Goal: Information Seeking & Learning: Check status

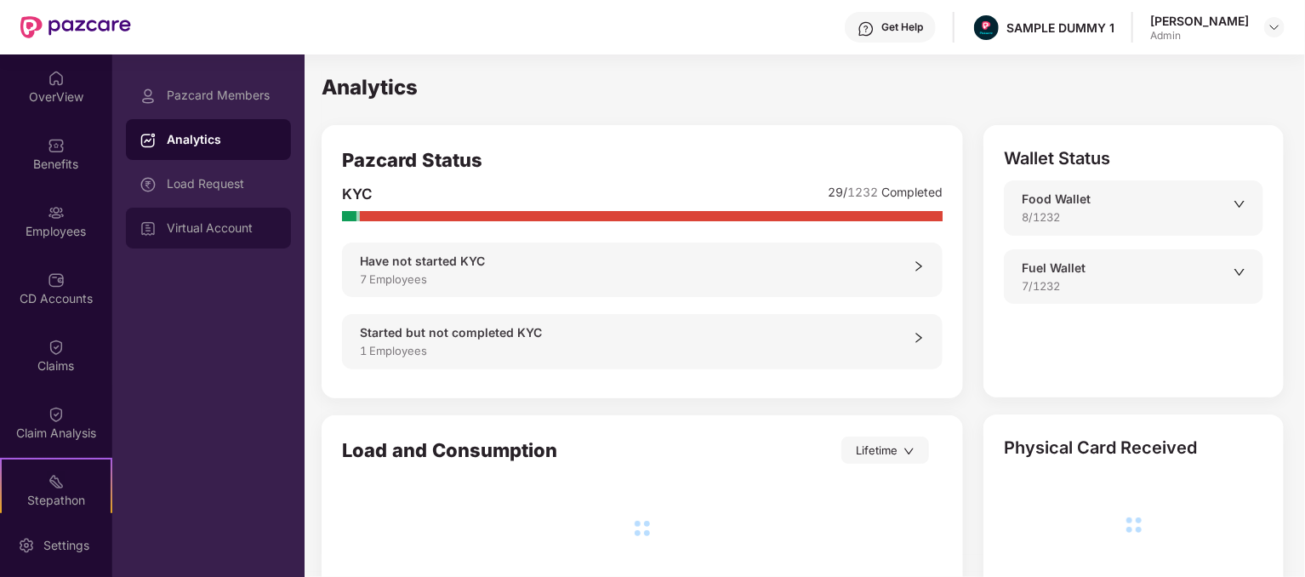
click at [236, 236] on div "Virtual Account" at bounding box center [208, 228] width 165 height 41
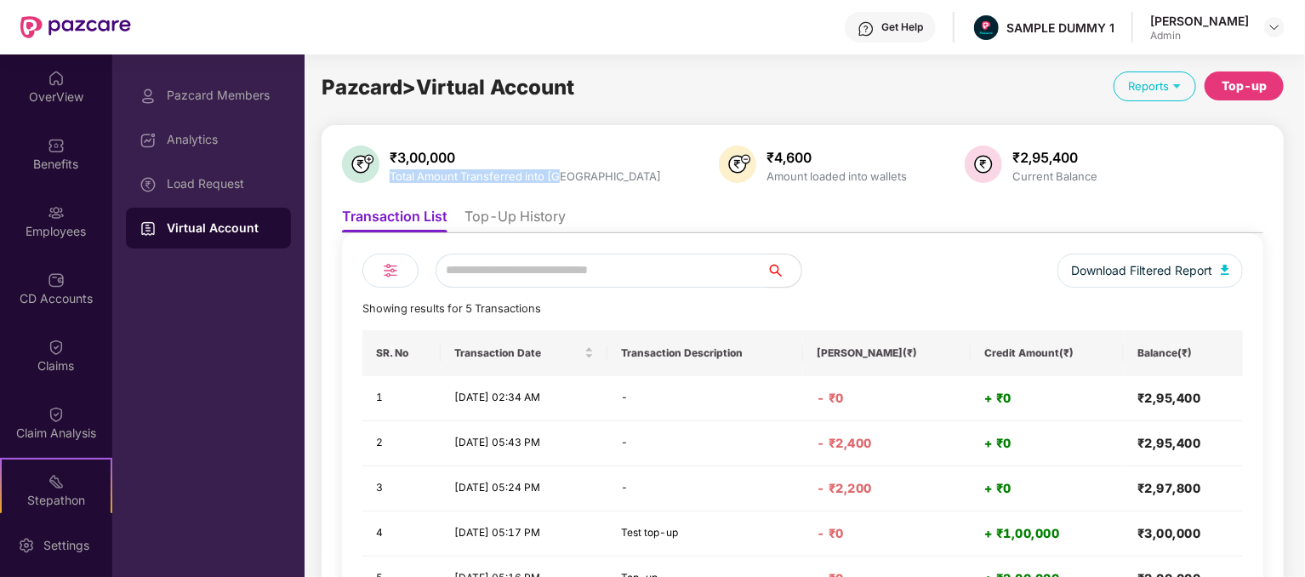
drag, startPoint x: 390, startPoint y: 173, endPoint x: 565, endPoint y: 174, distance: 174.4
click at [565, 174] on div "Total Amount Transferred into [GEOGRAPHIC_DATA]" at bounding box center [525, 176] width 278 height 14
copy div "Total Amount Transferred into [GEOGRAPHIC_DATA]"
click at [578, 142] on div "₹3,00,000 Total Amount Transferred into VA ₹4,600 Amount loaded into wallets ₹2…" at bounding box center [803, 414] width 962 height 578
click at [763, 173] on div "Amount loaded into wallets" at bounding box center [836, 176] width 147 height 14
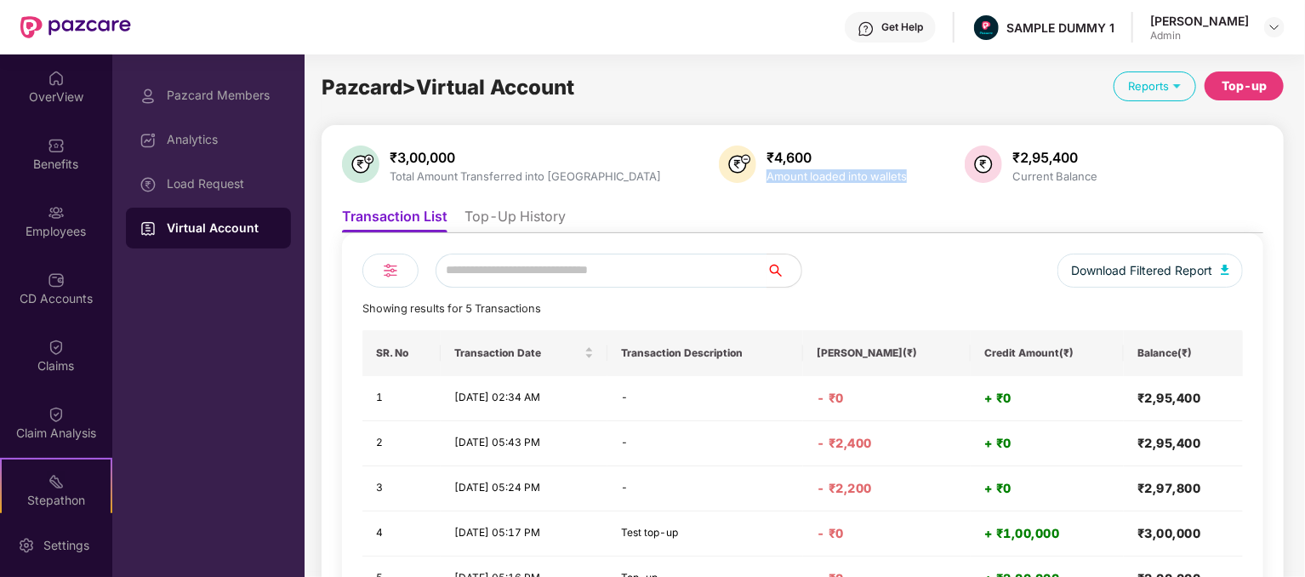
drag, startPoint x: 669, startPoint y: 174, endPoint x: 810, endPoint y: 183, distance: 140.6
click at [810, 183] on div "₹4,600 Amount loaded into wallets" at bounding box center [814, 165] width 198 height 41
copy div "Amount loaded into wallets"
drag, startPoint x: 915, startPoint y: 174, endPoint x: 1005, endPoint y: 174, distance: 90.2
click at [1005, 174] on div "₹3,00,000 Total Amount Transferred into VA ₹4,600 Amount loaded into wallets ₹2…" at bounding box center [802, 165] width 921 height 41
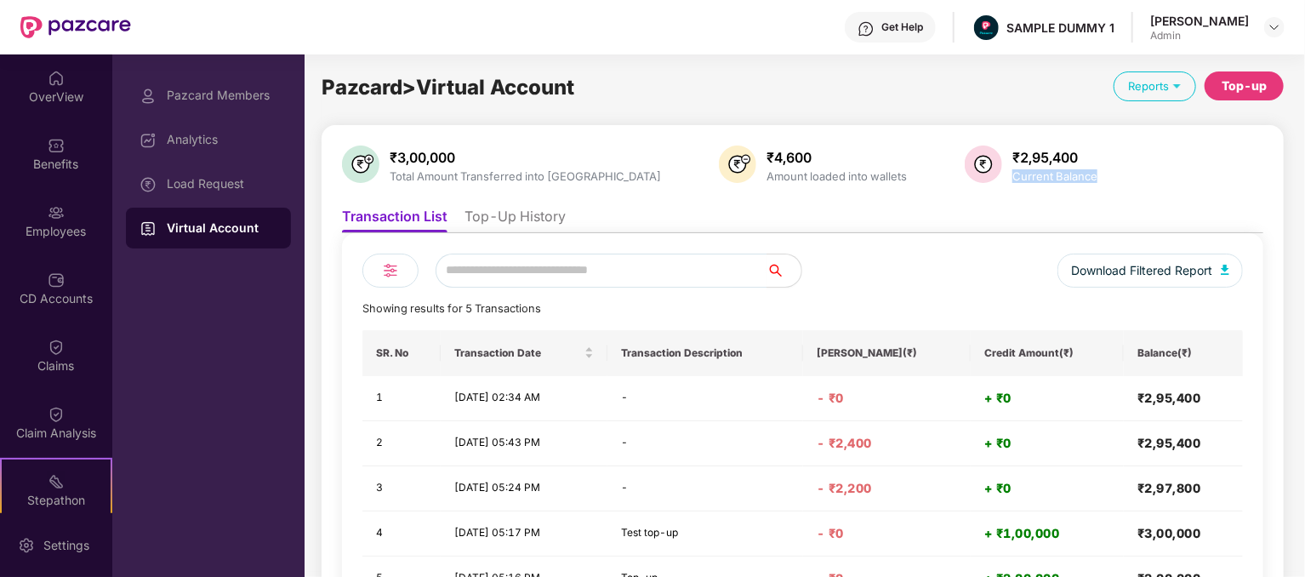
copy div "Current Balance"
click at [1244, 81] on div "Top-up" at bounding box center [1243, 86] width 45 height 19
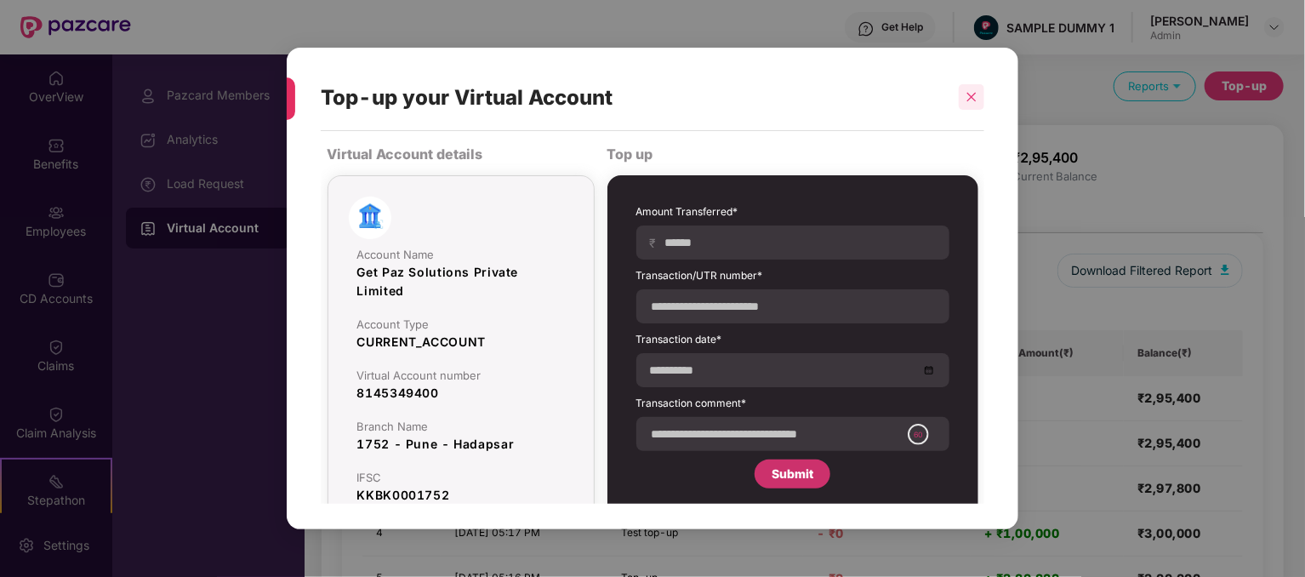
click at [969, 94] on icon "close" at bounding box center [971, 97] width 9 height 9
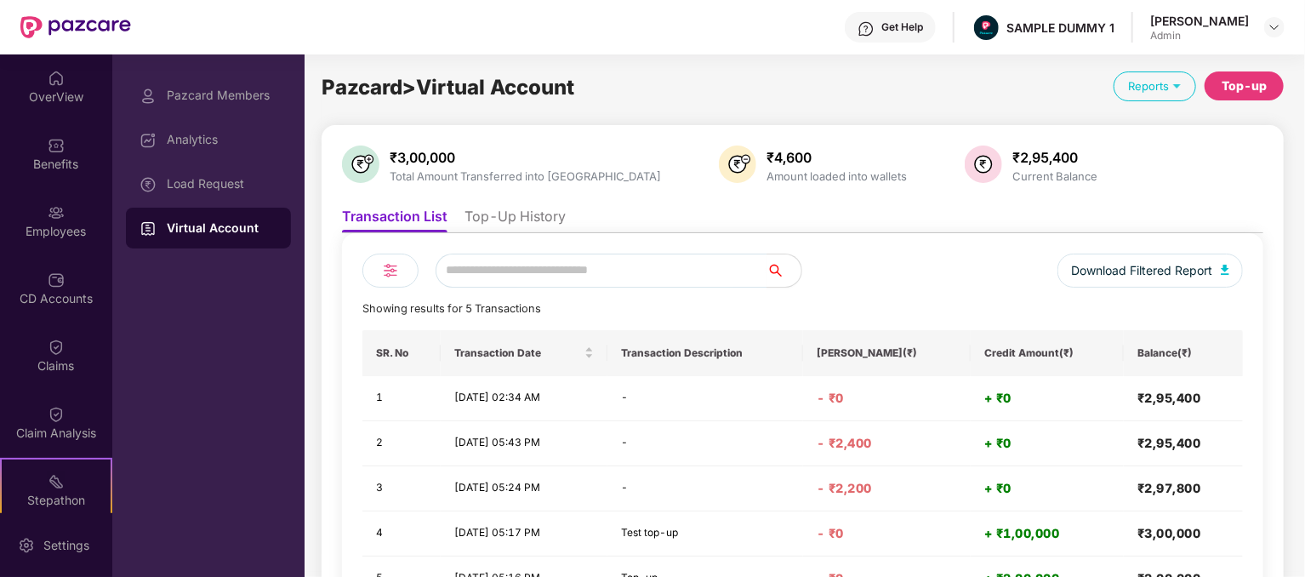
click at [1255, 93] on div "Top-up" at bounding box center [1243, 86] width 45 height 19
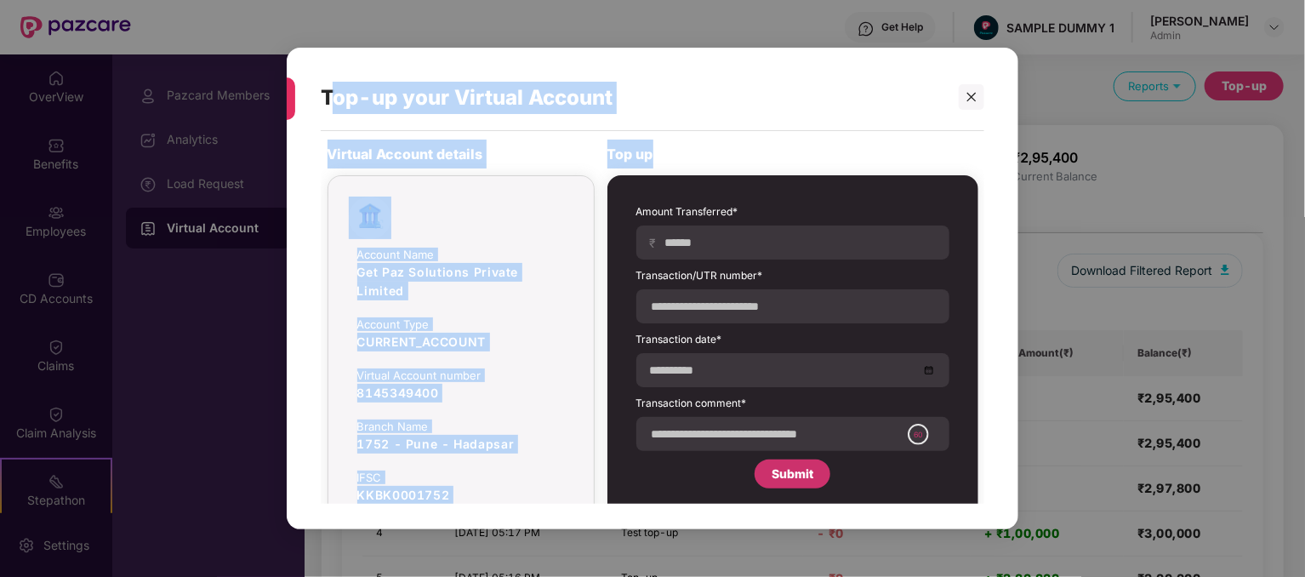
drag, startPoint x: 327, startPoint y: 89, endPoint x: 578, endPoint y: 129, distance: 253.2
click at [682, 137] on div "Top-up your Virtual Account Virtual Account details Account Name Get Paz Soluti…" at bounding box center [653, 289] width 732 height 482
click at [500, 108] on div "Top-up your Virtual Account" at bounding box center [625, 98] width 608 height 66
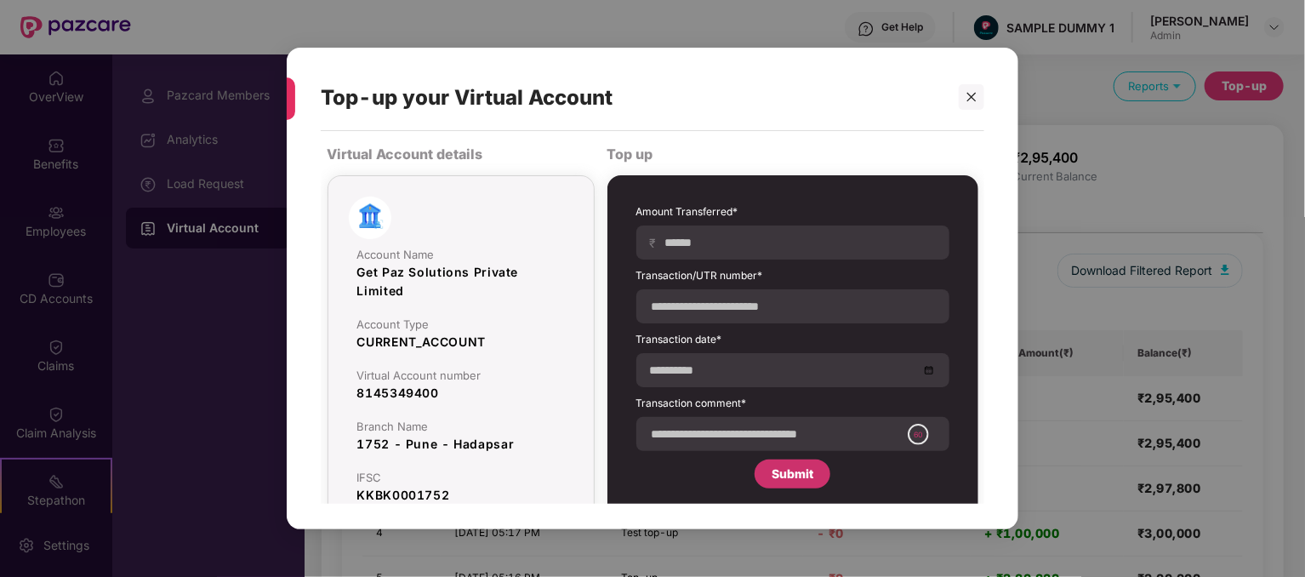
click at [388, 99] on div "Top-up your Virtual Account" at bounding box center [625, 98] width 608 height 66
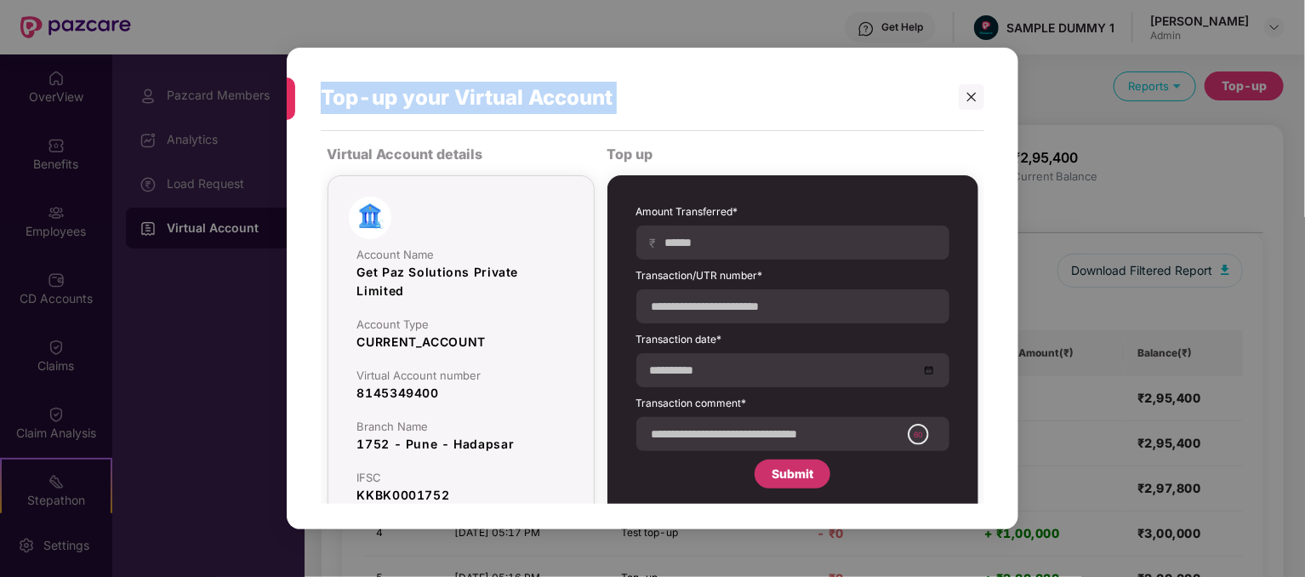
click at [388, 99] on div "Top-up your Virtual Account" at bounding box center [625, 98] width 608 height 66
copy div "Top-up your Virtual Account"
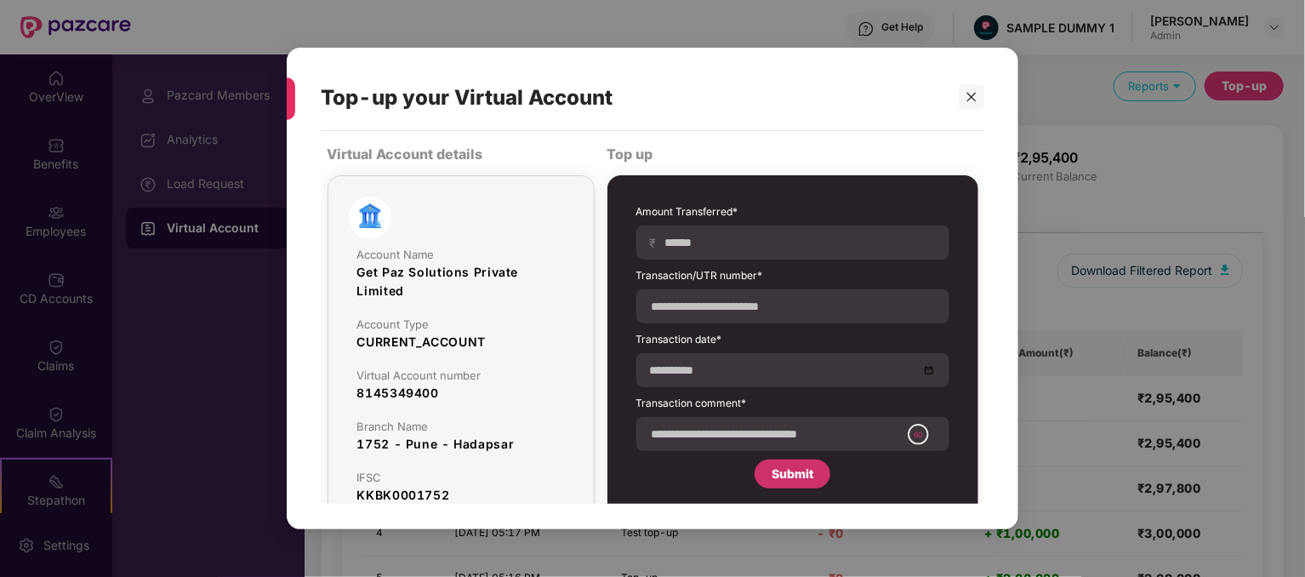
click at [749, 22] on div "Top-up your Virtual Account Virtual Account details Account Name Get Paz Soluti…" at bounding box center [652, 288] width 1305 height 577
click at [459, 149] on div "Virtual Account details" at bounding box center [460, 153] width 267 height 29
copy div "Virtual Account details"
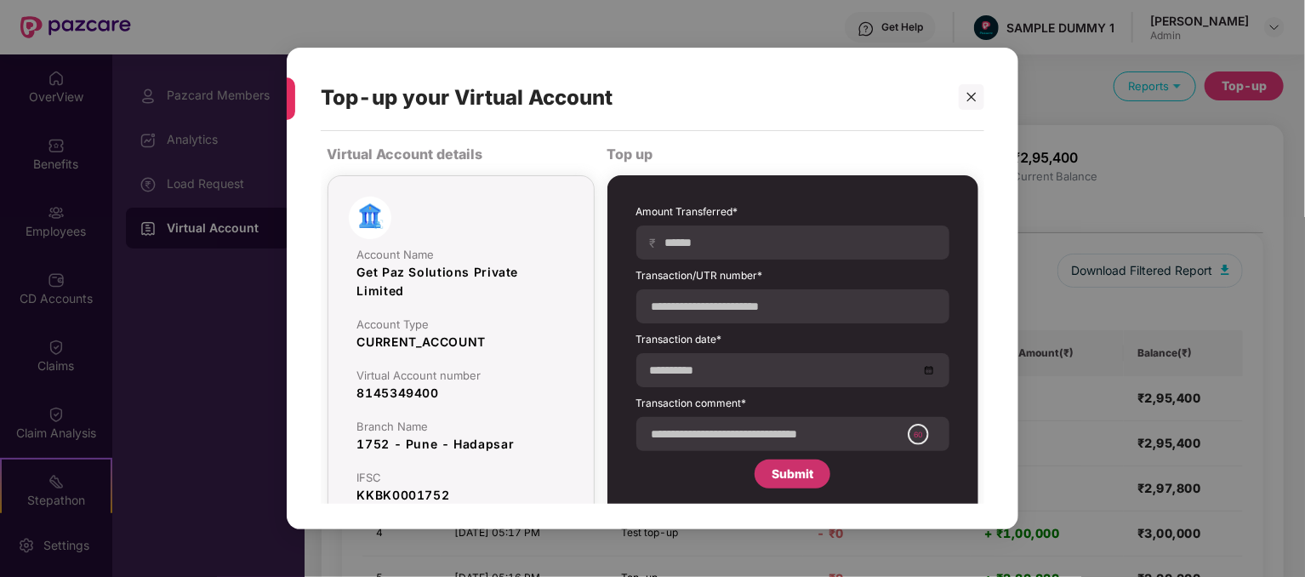
click at [634, 152] on div "Top up" at bounding box center [792, 153] width 371 height 29
copy div "Top up"
drag, startPoint x: 359, startPoint y: 270, endPoint x: 404, endPoint y: 293, distance: 51.0
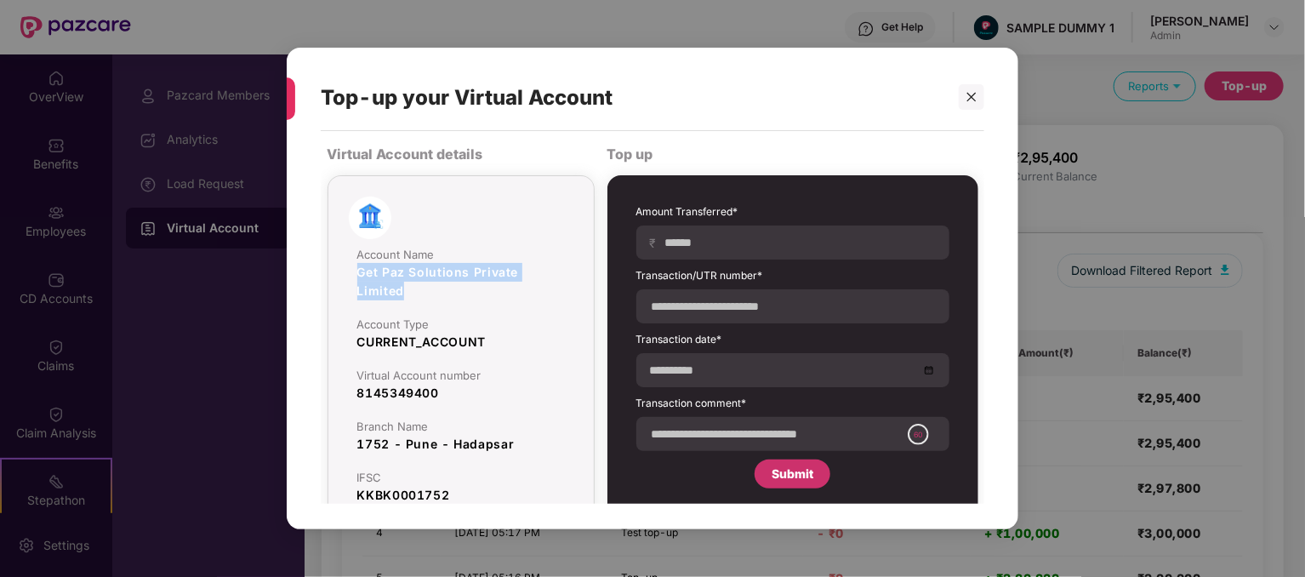
click at [404, 293] on div "Get Paz Solutions Private Limited" at bounding box center [461, 281] width 208 height 37
copy div "Get Paz Solutions Private Limited"
drag, startPoint x: 356, startPoint y: 339, endPoint x: 506, endPoint y: 339, distance: 149.7
click at [506, 339] on div "CURRENT_ACCOUNT" at bounding box center [461, 342] width 208 height 19
copy div "CURRENT_ACCOUNT"
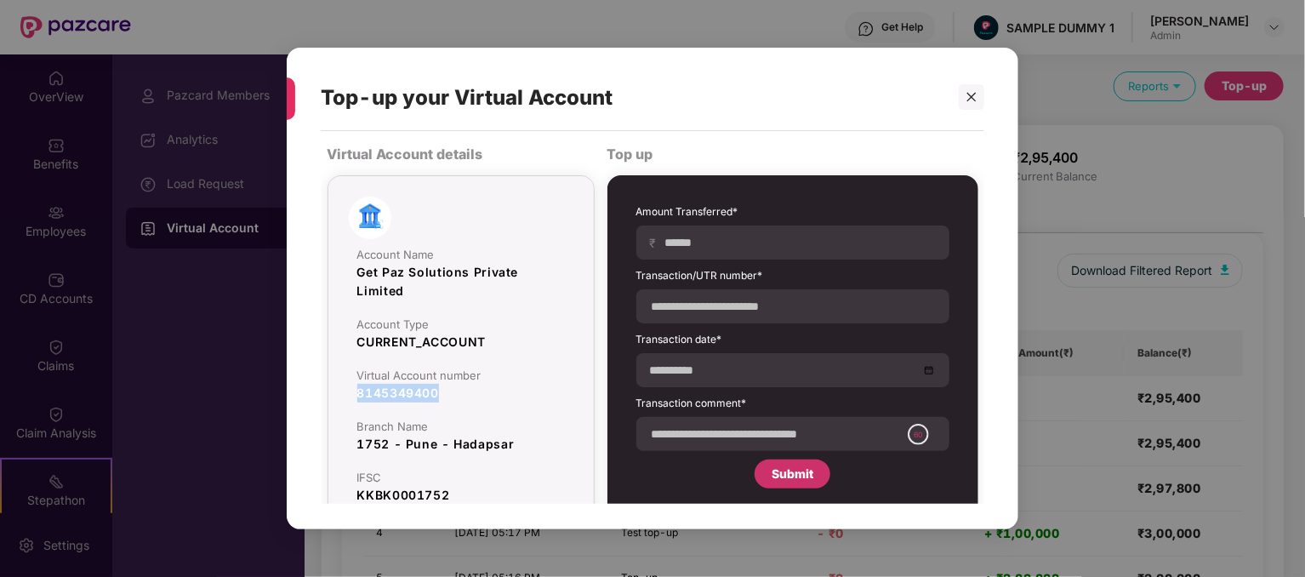
drag, startPoint x: 359, startPoint y: 392, endPoint x: 463, endPoint y: 390, distance: 103.8
click at [463, 390] on div "8145349400" at bounding box center [461, 393] width 208 height 19
copy div "8145349400"
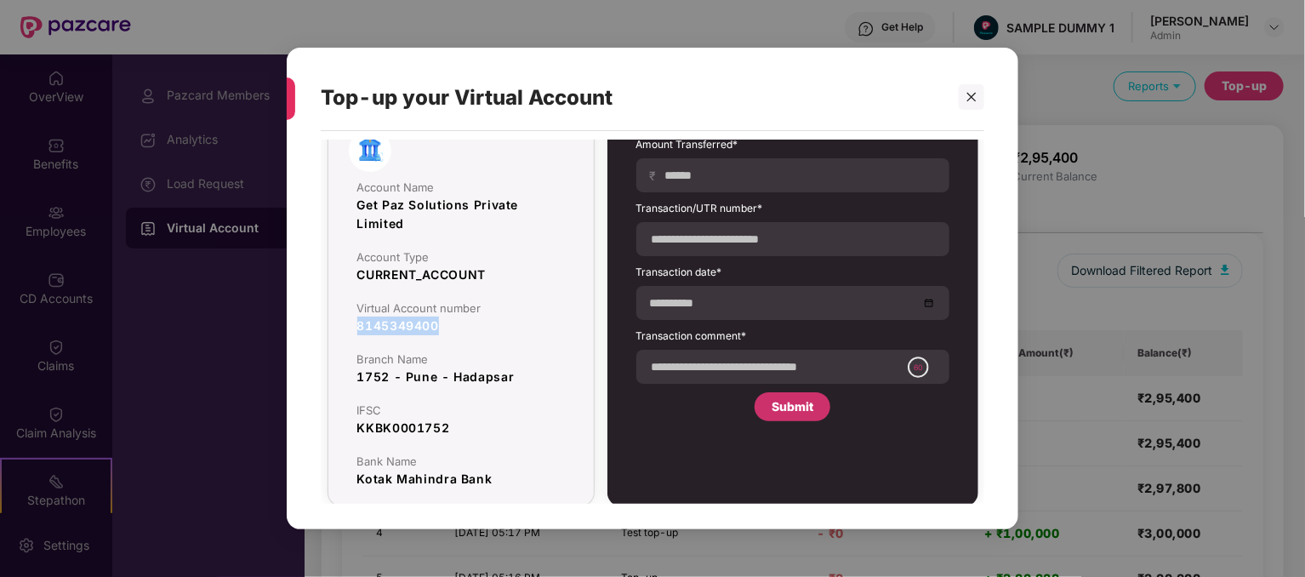
scroll to position [70, 0]
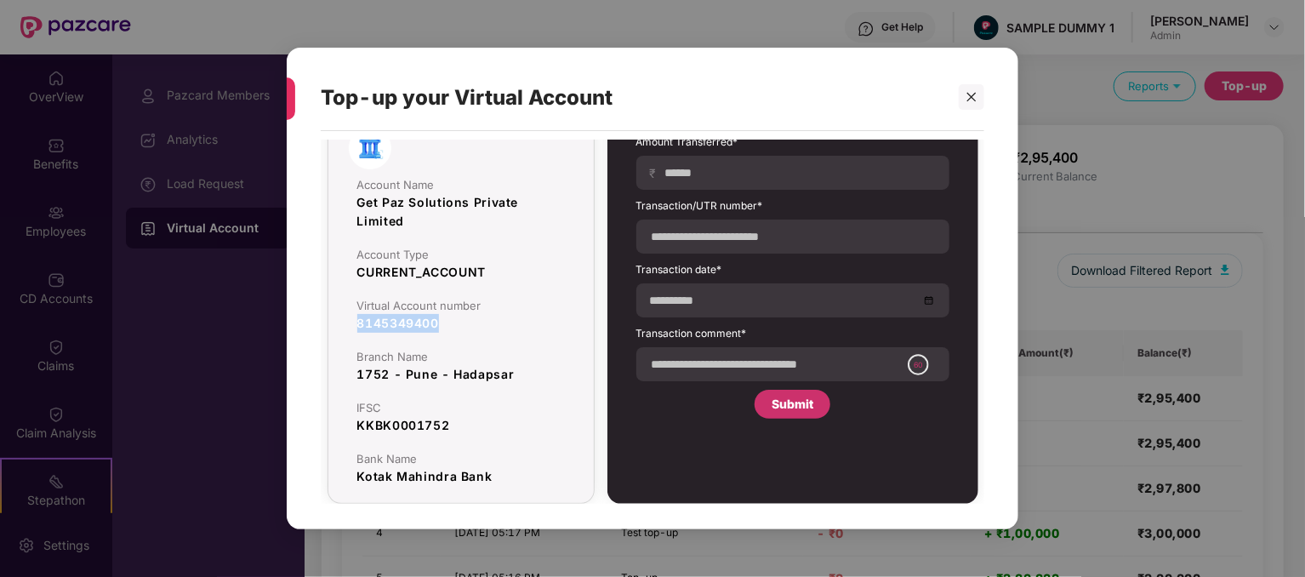
click at [518, 324] on div "8145349400" at bounding box center [461, 323] width 208 height 19
drag, startPoint x: 357, startPoint y: 372, endPoint x: 527, endPoint y: 379, distance: 170.3
click at [527, 379] on div "1752 - Pune - Hadapsar" at bounding box center [461, 374] width 208 height 19
copy div "1752 - Pune - Hadapsar"
click at [540, 402] on div "IFSC" at bounding box center [461, 408] width 208 height 14
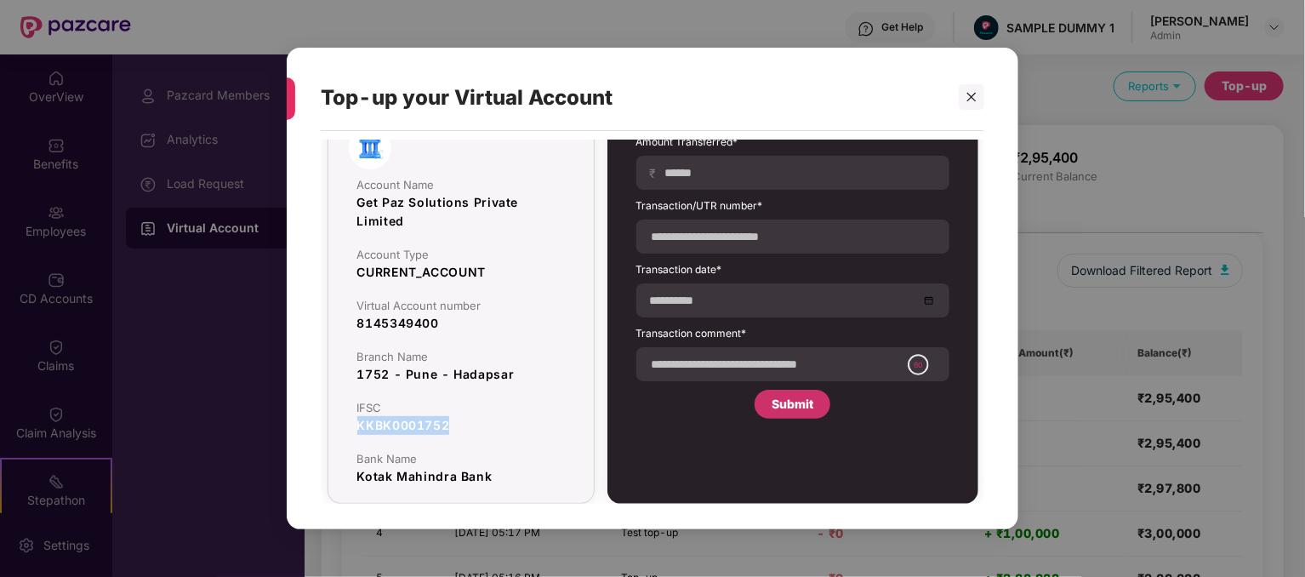
drag, startPoint x: 357, startPoint y: 422, endPoint x: 483, endPoint y: 423, distance: 125.9
click at [483, 423] on div "KKBK0001752" at bounding box center [461, 425] width 208 height 19
click at [441, 416] on div "KKBK0001752" at bounding box center [461, 425] width 208 height 19
click at [376, 409] on div "IFSC" at bounding box center [461, 408] width 208 height 14
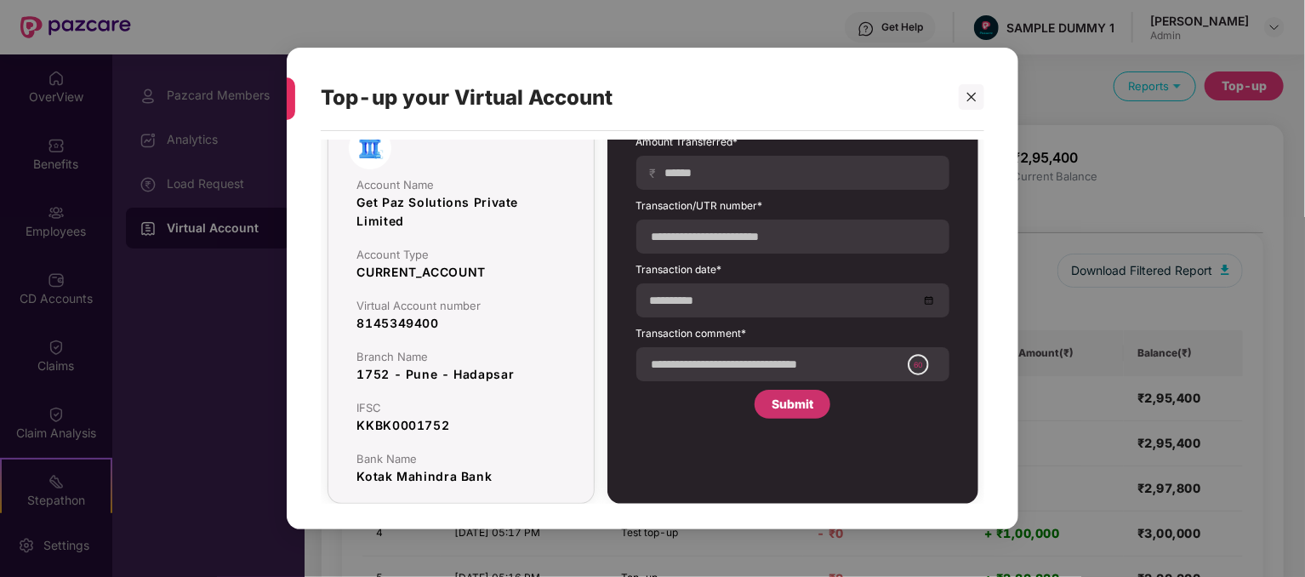
click at [361, 302] on div "Virtual Account number" at bounding box center [461, 306] width 208 height 14
click at [373, 357] on div "Branch Name" at bounding box center [461, 357] width 208 height 14
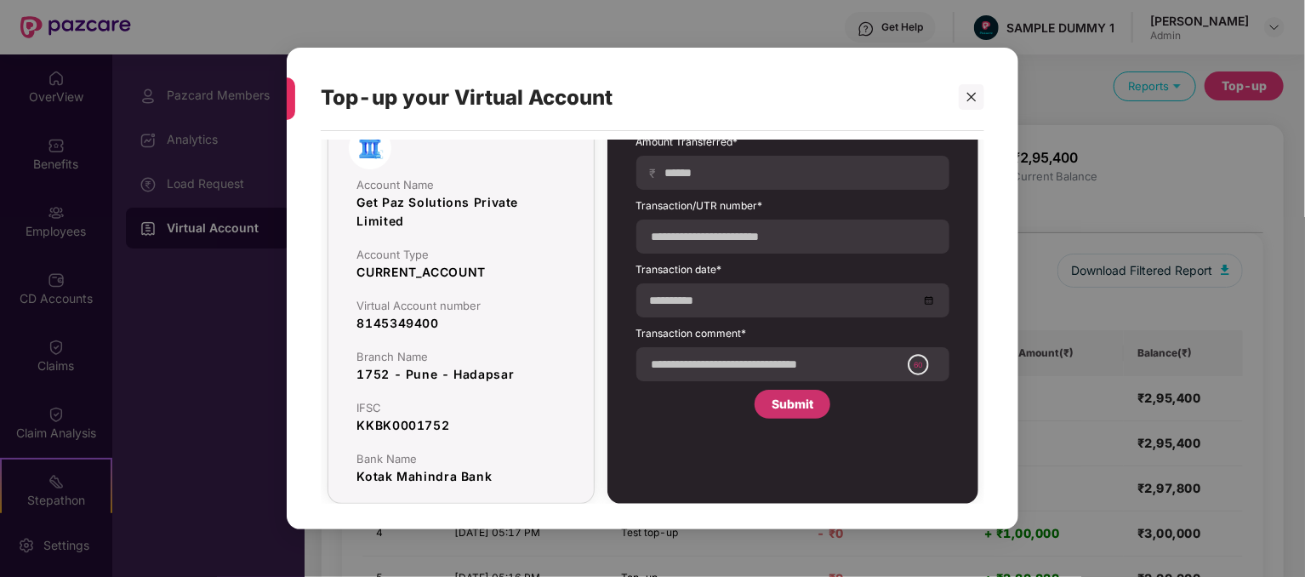
click at [366, 455] on div "Bank Name" at bounding box center [461, 459] width 208 height 14
click at [409, 481] on div "Kotak Mahindra Bank" at bounding box center [461, 476] width 208 height 19
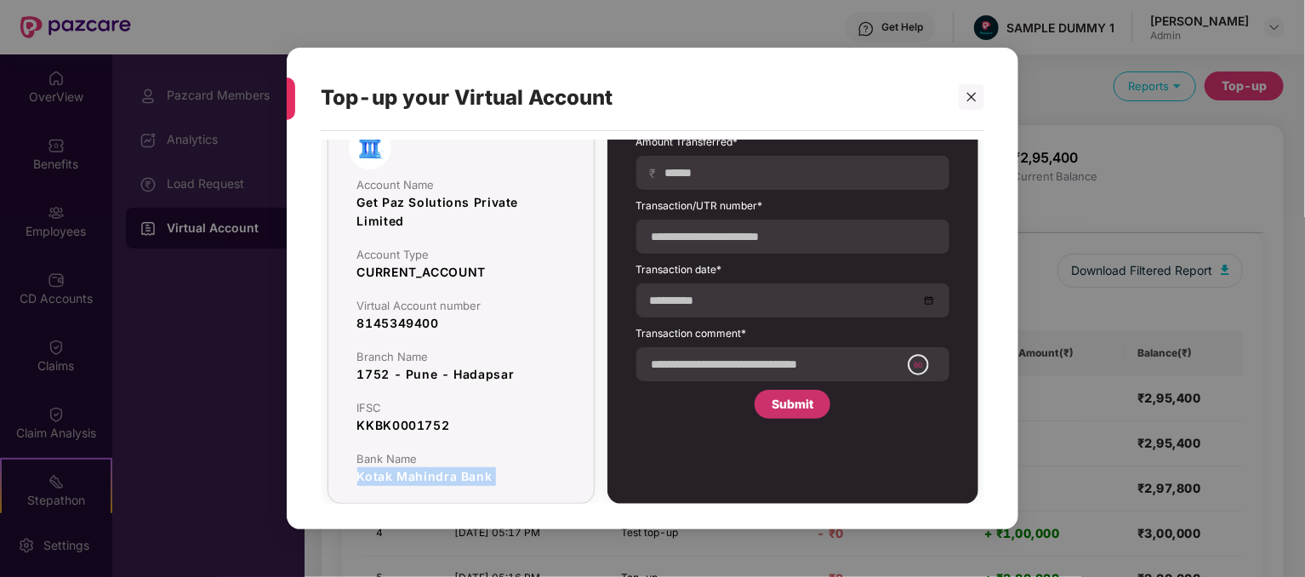
click at [409, 481] on div "Kotak Mahindra Bank" at bounding box center [461, 476] width 208 height 19
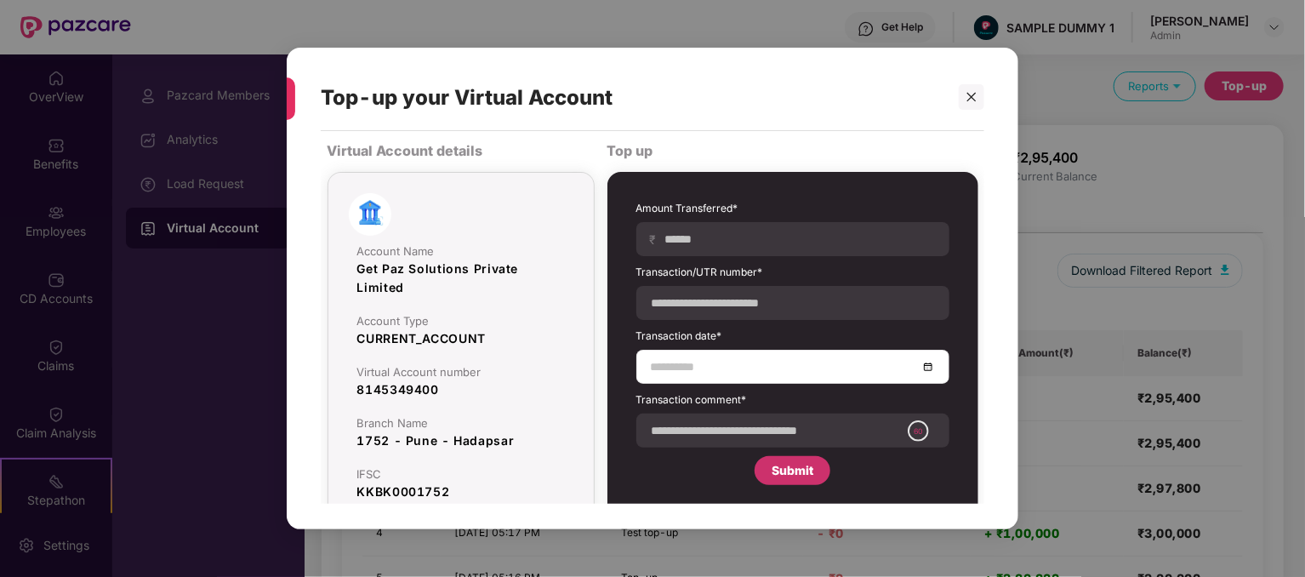
scroll to position [0, 0]
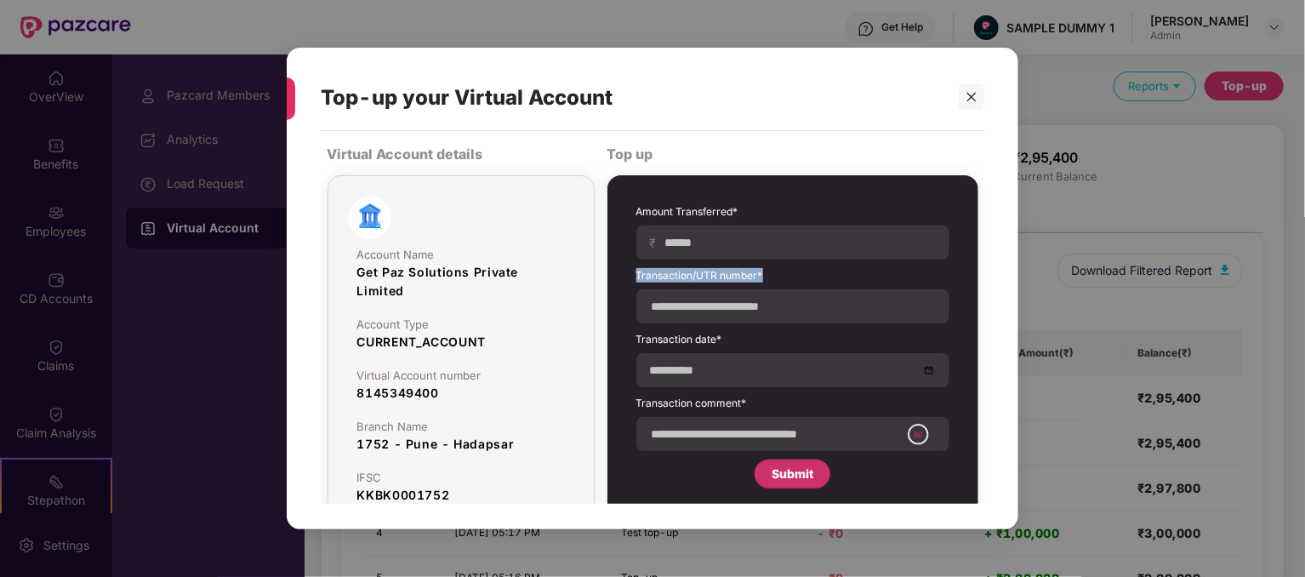
drag, startPoint x: 634, startPoint y: 270, endPoint x: 781, endPoint y: 269, distance: 147.2
click at [781, 269] on div "Amount Transferred* ₹ Transaction/UTR number* Transaction date* Transaction com…" at bounding box center [793, 346] width 330 height 301
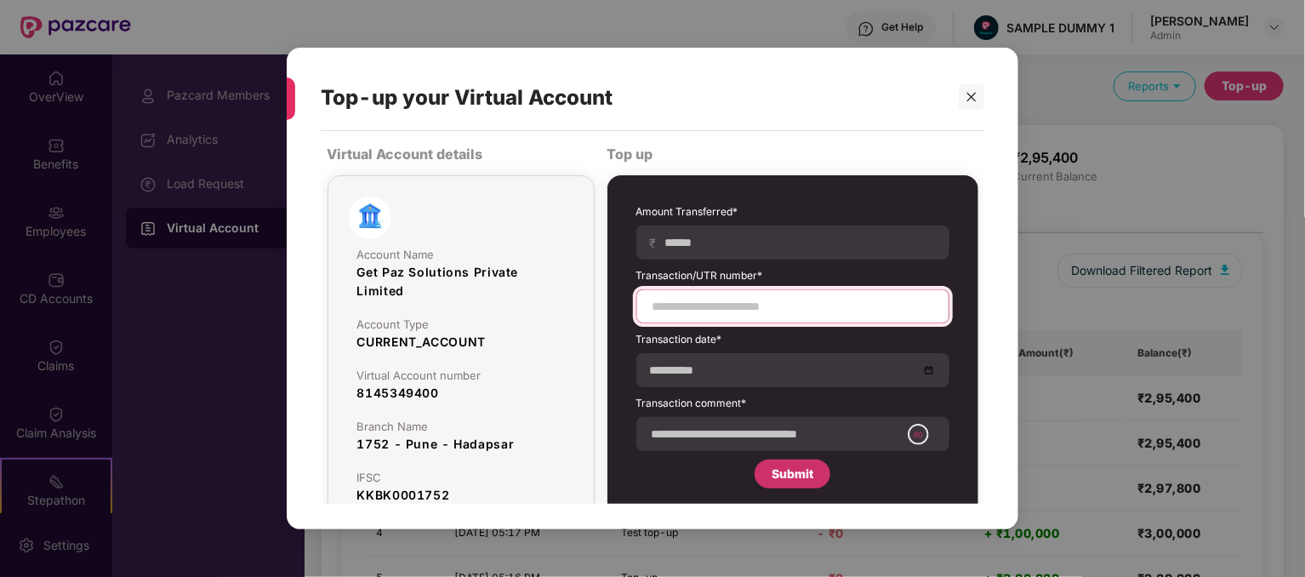
drag, startPoint x: 650, startPoint y: 304, endPoint x: 837, endPoint y: 321, distance: 187.9
click at [837, 321] on div at bounding box center [792, 306] width 313 height 34
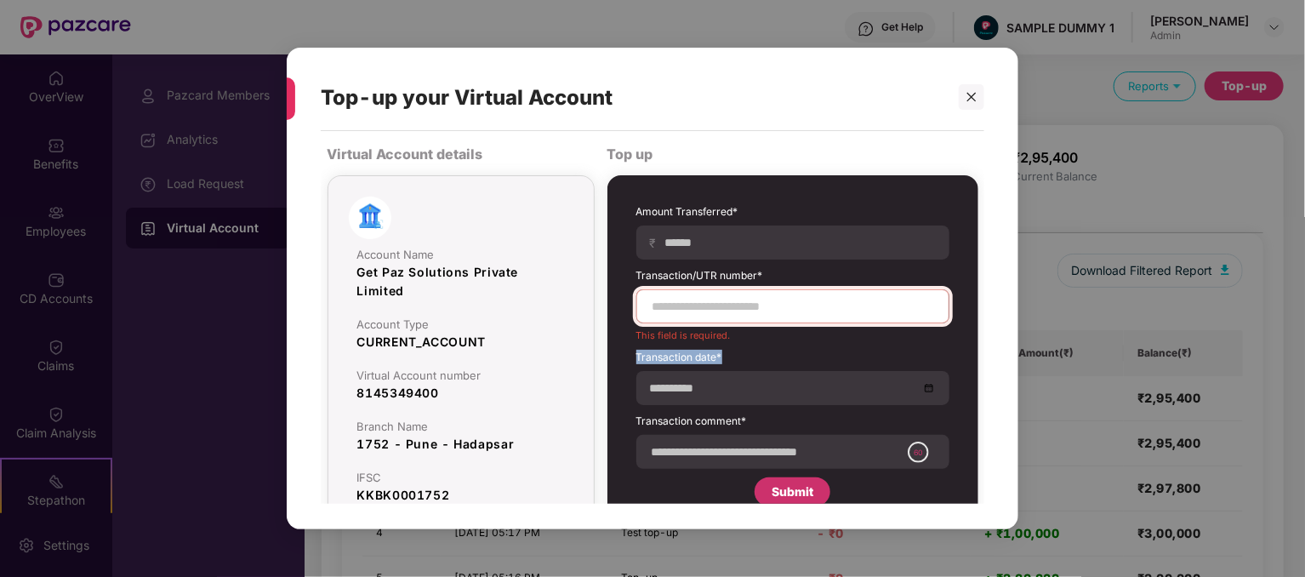
drag, startPoint x: 632, startPoint y: 353, endPoint x: 735, endPoint y: 351, distance: 102.9
click at [735, 351] on div "Amount Transferred* ₹ Transaction/UTR number* This field is required. Transacti…" at bounding box center [793, 355] width 330 height 319
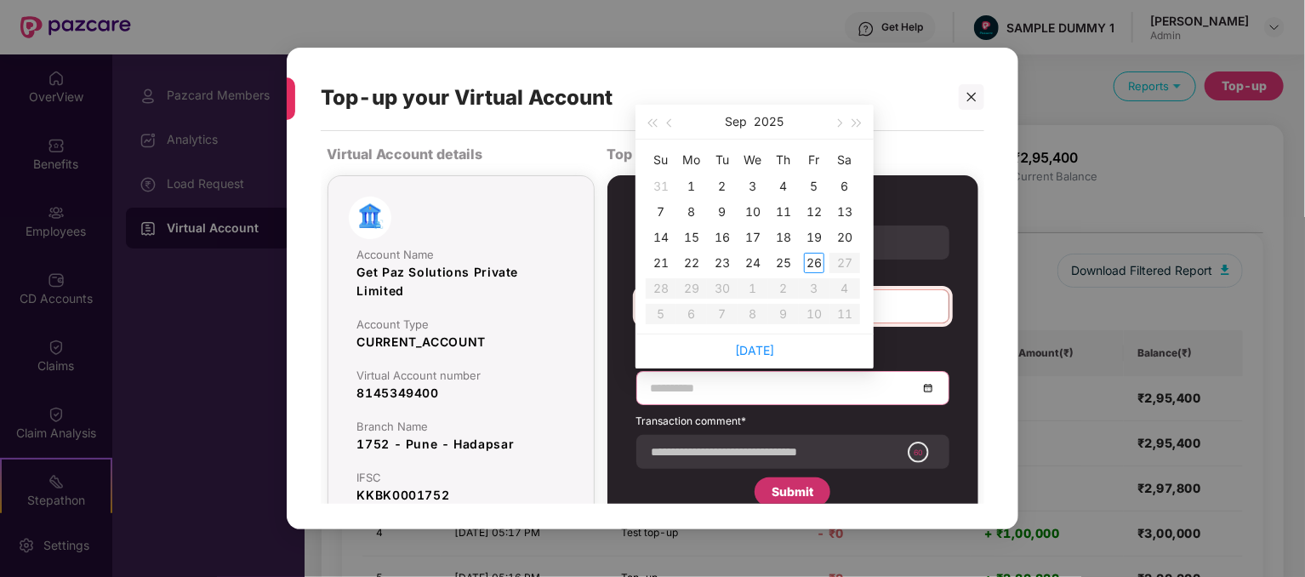
drag, startPoint x: 750, startPoint y: 383, endPoint x: 597, endPoint y: 374, distance: 153.3
click at [597, 374] on div "Virtual Account details Account Name Get Paz Solutions Private Limited Account …" at bounding box center [652, 356] width 663 height 434
click at [619, 404] on div "Amount Transferred* ₹ Transaction/UTR number* This field is required. Transacti…" at bounding box center [792, 374] width 371 height 398
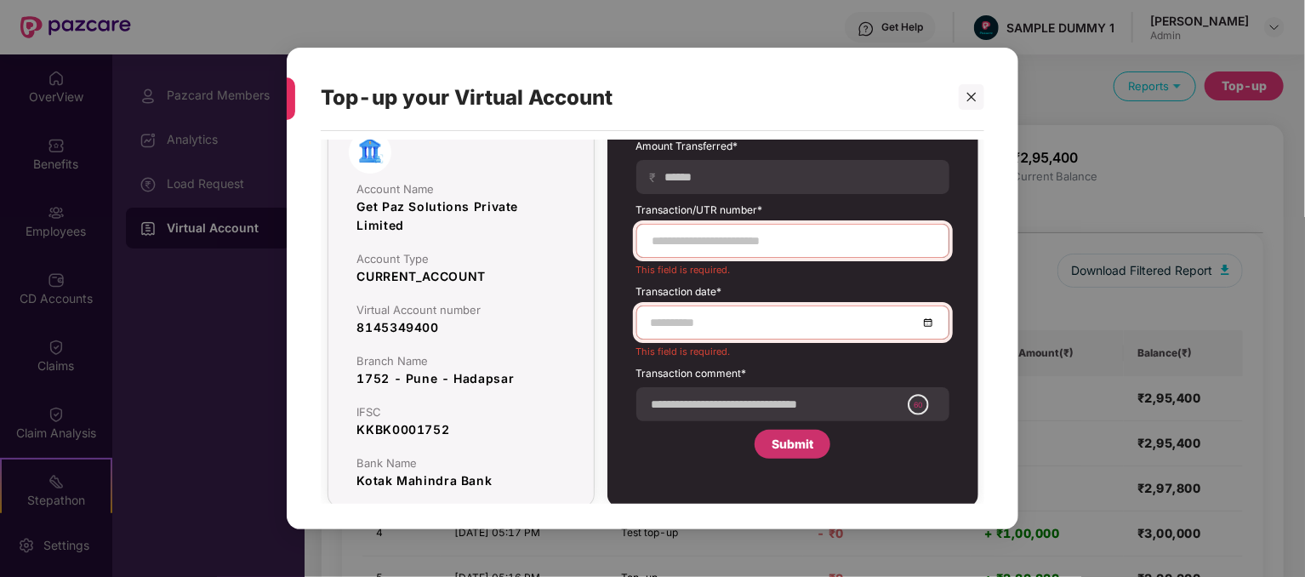
scroll to position [70, 0]
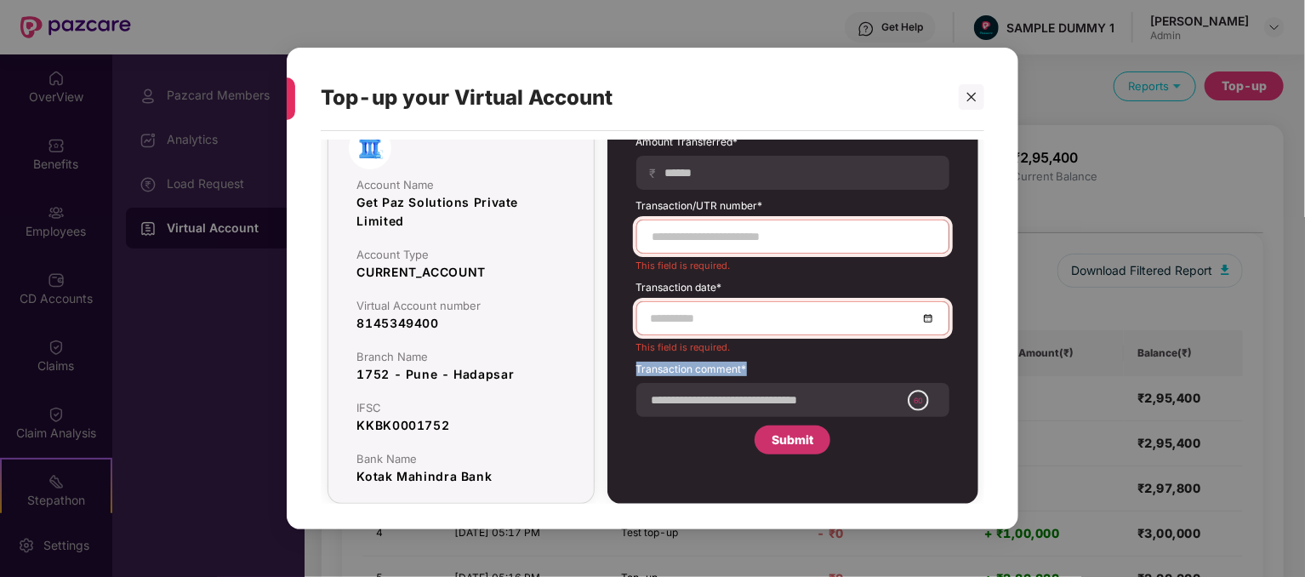
drag, startPoint x: 631, startPoint y: 362, endPoint x: 769, endPoint y: 375, distance: 138.4
click at [769, 375] on div "Amount Transferred* ₹ Transaction/UTR number* This field is required. Transacti…" at bounding box center [793, 294] width 330 height 337
click at [660, 426] on div "Amount Transferred* ₹ Transaction/UTR number* This field is required. Transacti…" at bounding box center [792, 294] width 313 height 320
drag, startPoint x: 783, startPoint y: 433, endPoint x: 824, endPoint y: 451, distance: 44.6
click at [824, 451] on div "Submit" at bounding box center [792, 439] width 76 height 29
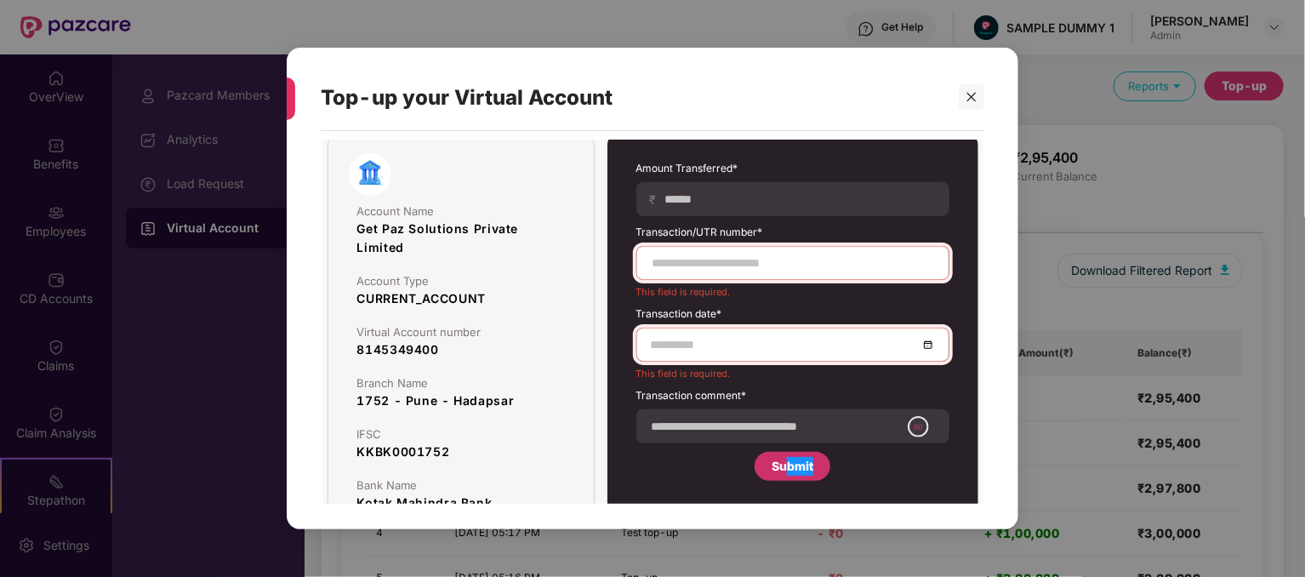
scroll to position [0, 0]
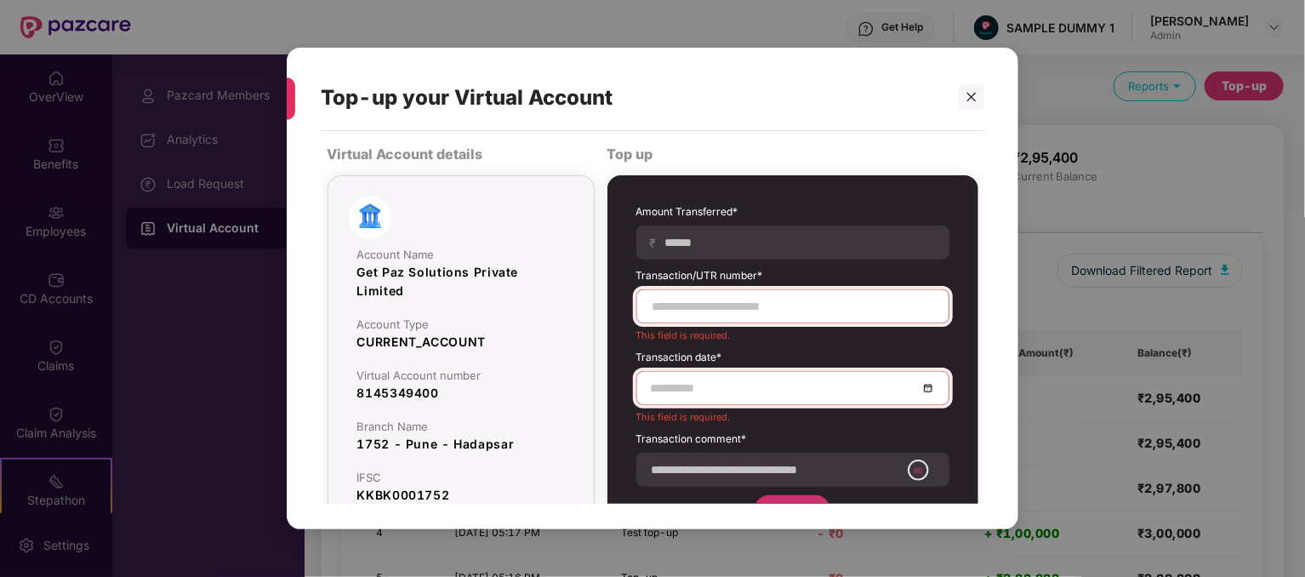
drag, startPoint x: 377, startPoint y: 211, endPoint x: 337, endPoint y: 191, distance: 44.9
click at [338, 190] on div "Account Name Get Paz Solutions Private Limited Account Type CURRENT_ACCOUNT Vir…" at bounding box center [460, 374] width 267 height 398
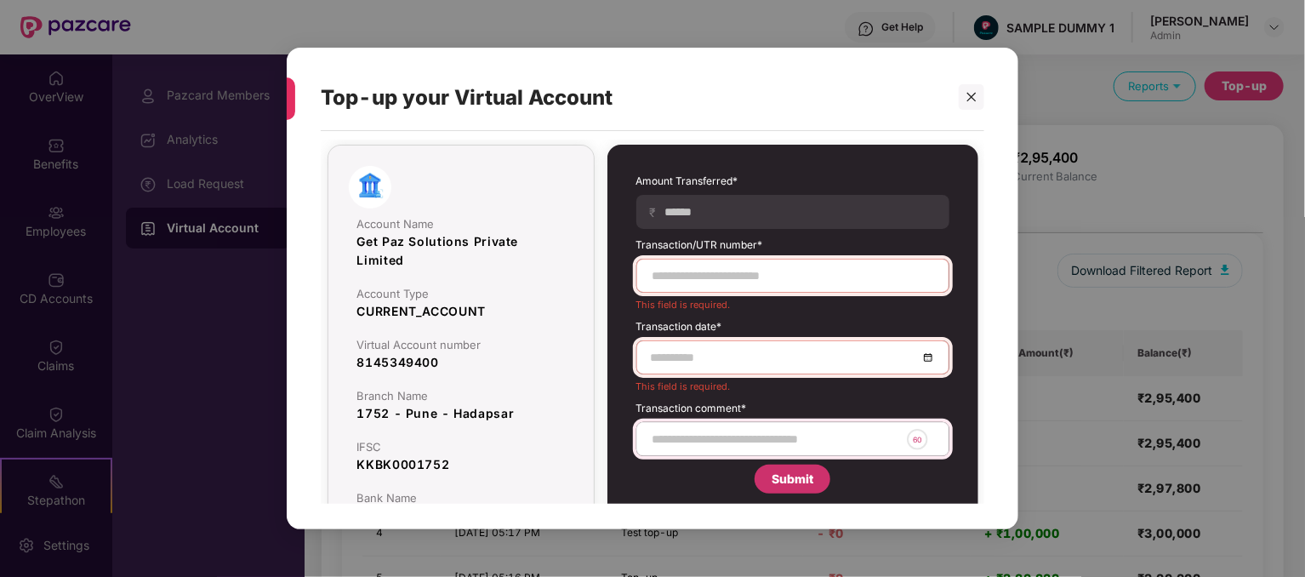
scroll to position [70, 0]
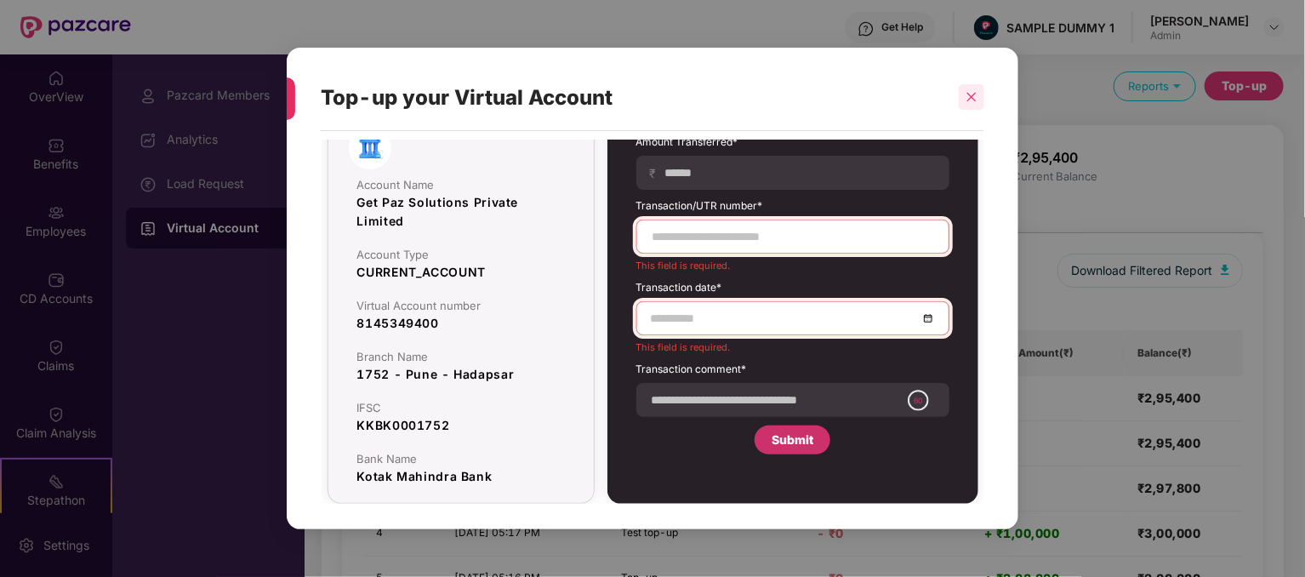
click at [969, 100] on icon "close" at bounding box center [971, 97] width 12 height 12
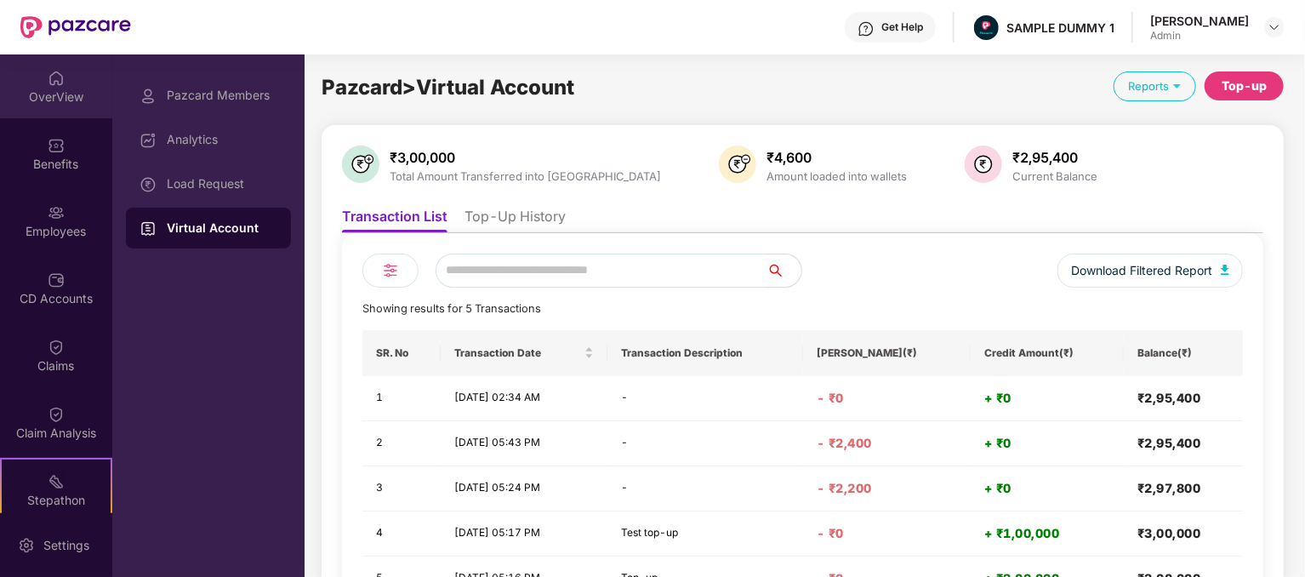
click at [42, 71] on div "OverView" at bounding box center [56, 86] width 112 height 64
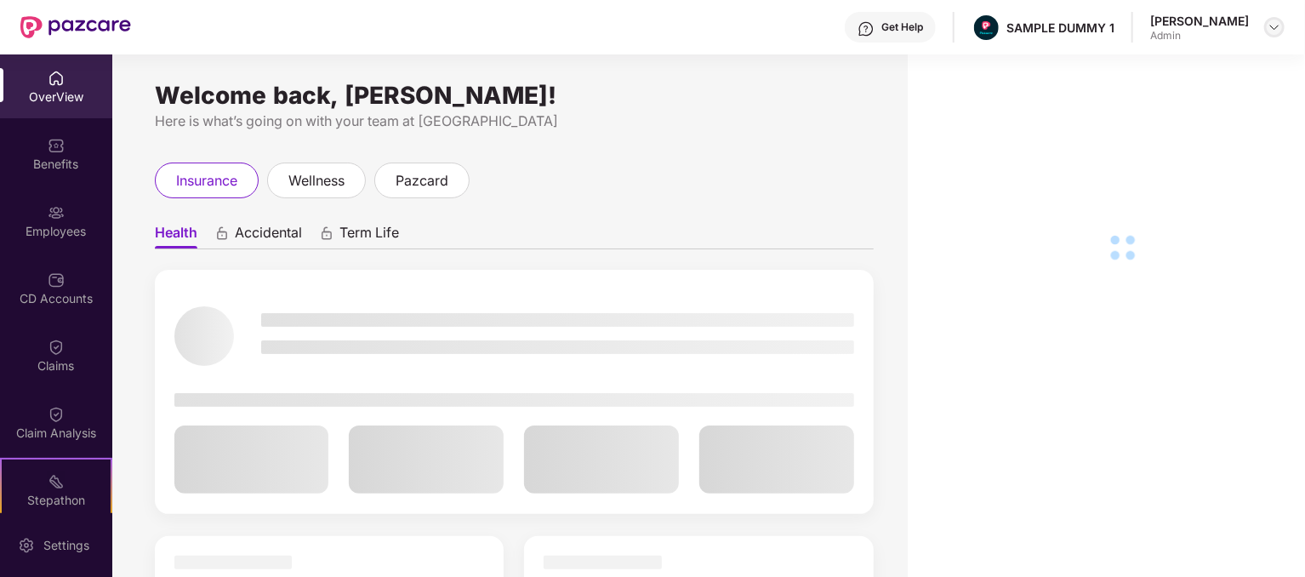
click at [1279, 28] on img at bounding box center [1274, 27] width 14 height 14
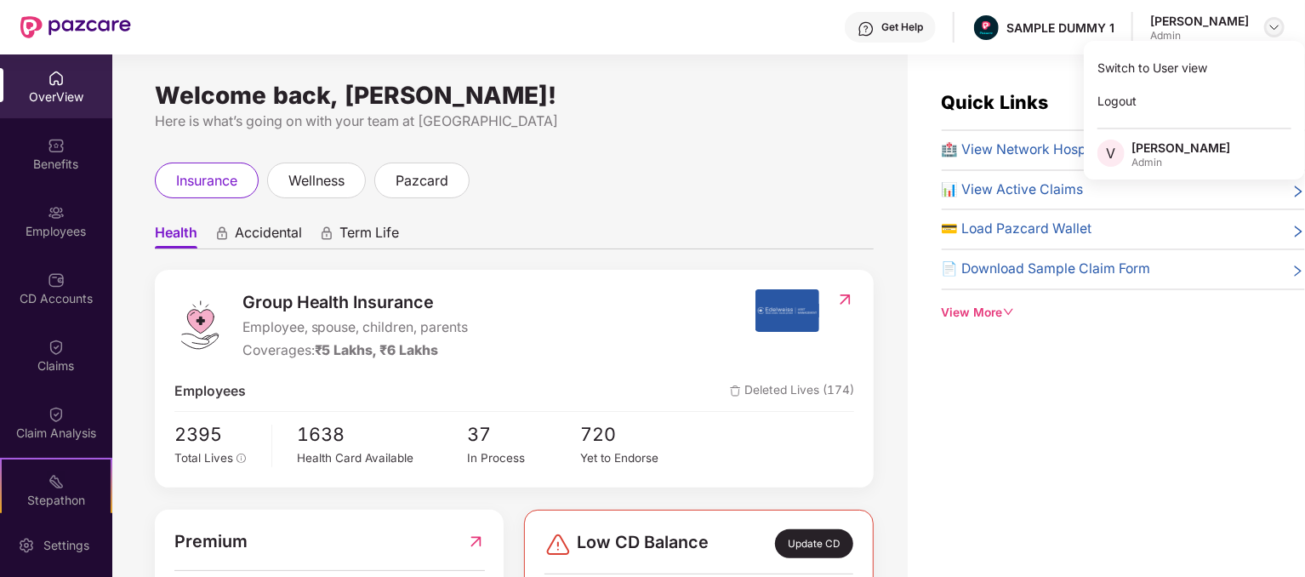
click at [1268, 30] on img at bounding box center [1274, 27] width 14 height 14
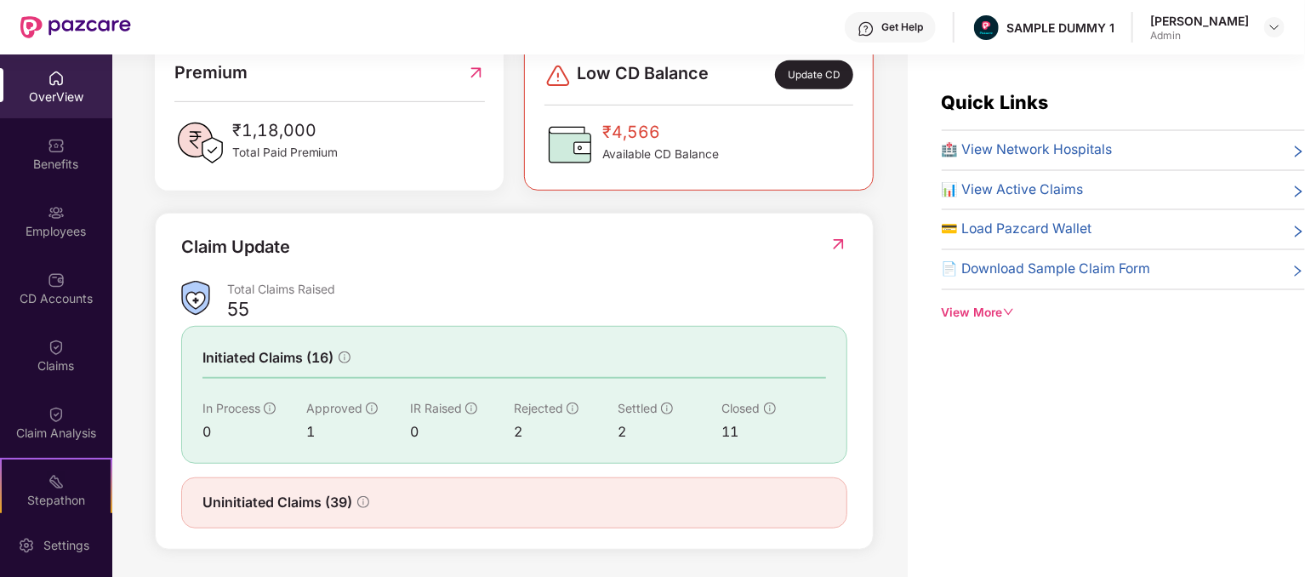
scroll to position [470, 0]
click at [803, 76] on div "Update CD" at bounding box center [814, 74] width 78 height 29
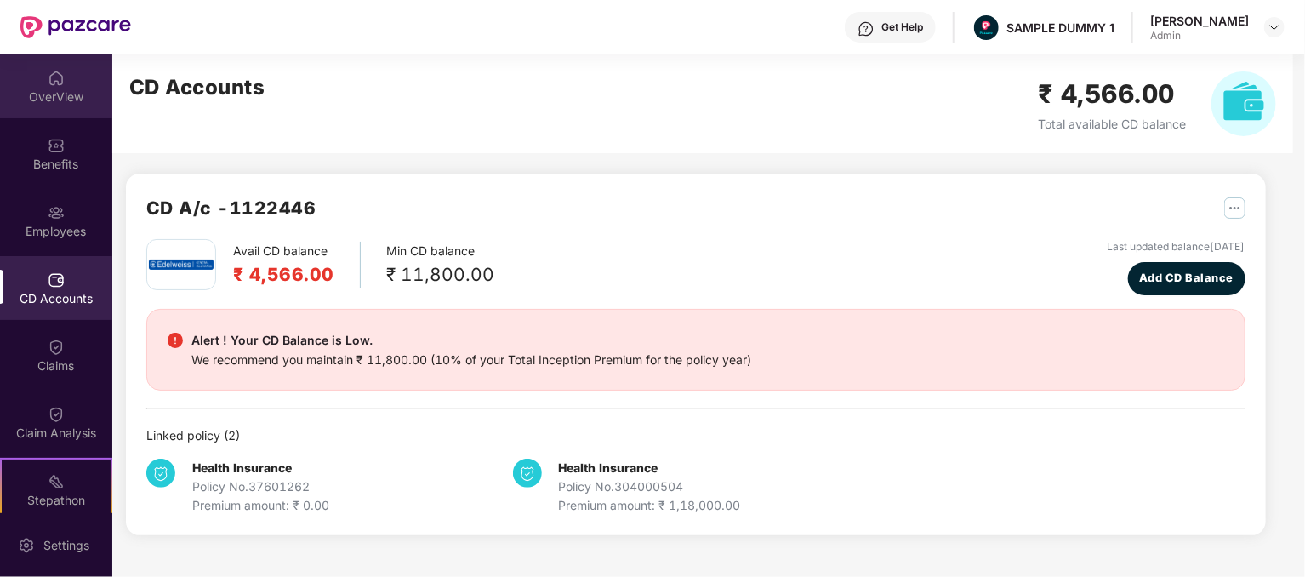
click at [42, 86] on div "OverView" at bounding box center [56, 86] width 112 height 64
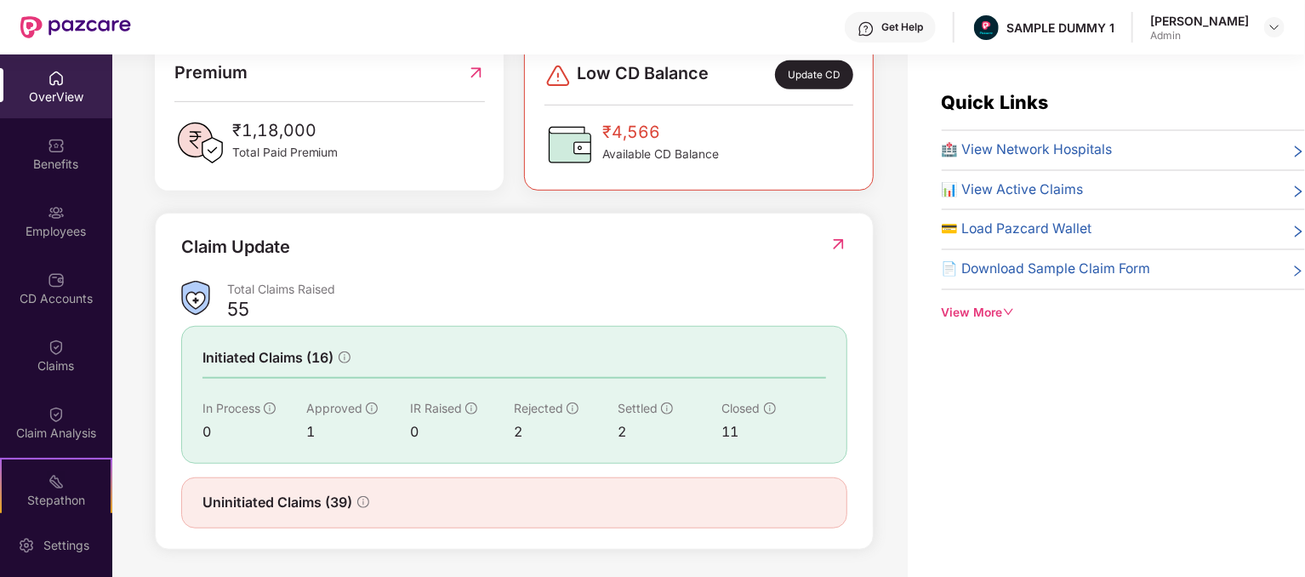
scroll to position [470, 0]
click at [471, 65] on img at bounding box center [476, 72] width 18 height 26
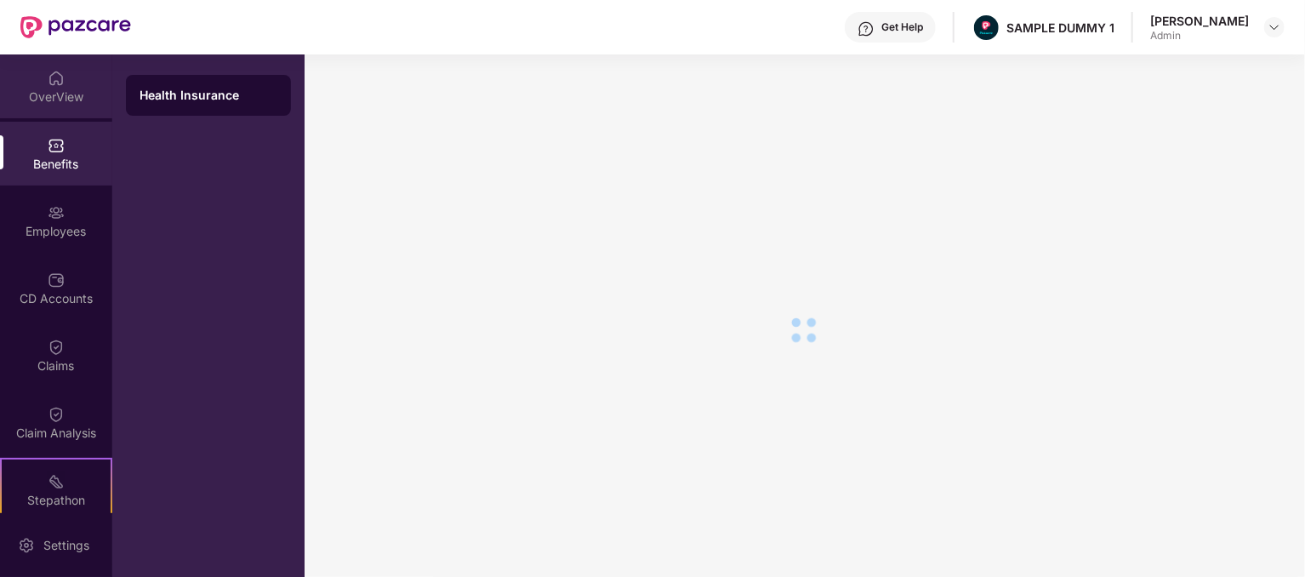
click at [77, 67] on div "OverView" at bounding box center [56, 86] width 112 height 64
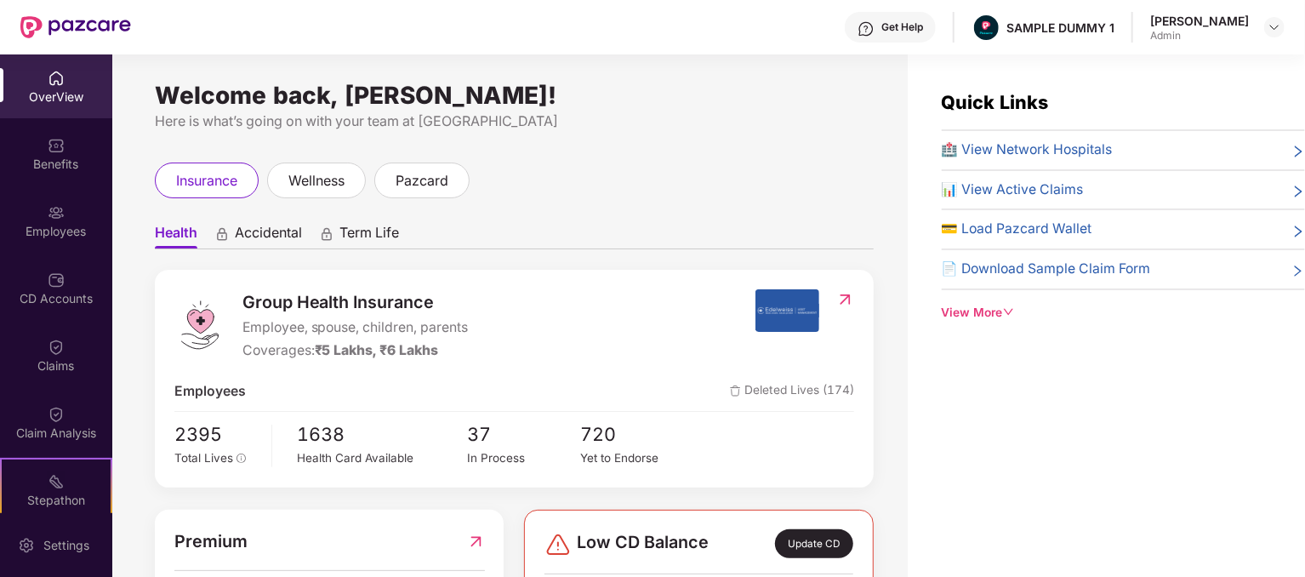
click at [1007, 304] on div "View More" at bounding box center [1123, 313] width 363 height 19
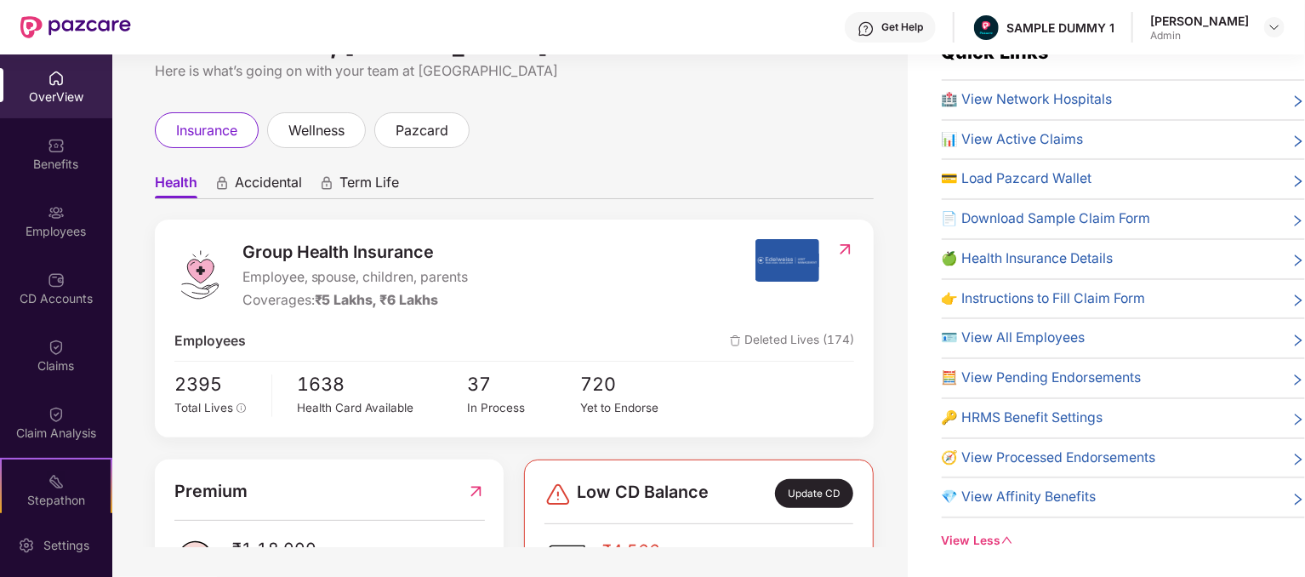
scroll to position [54, 0]
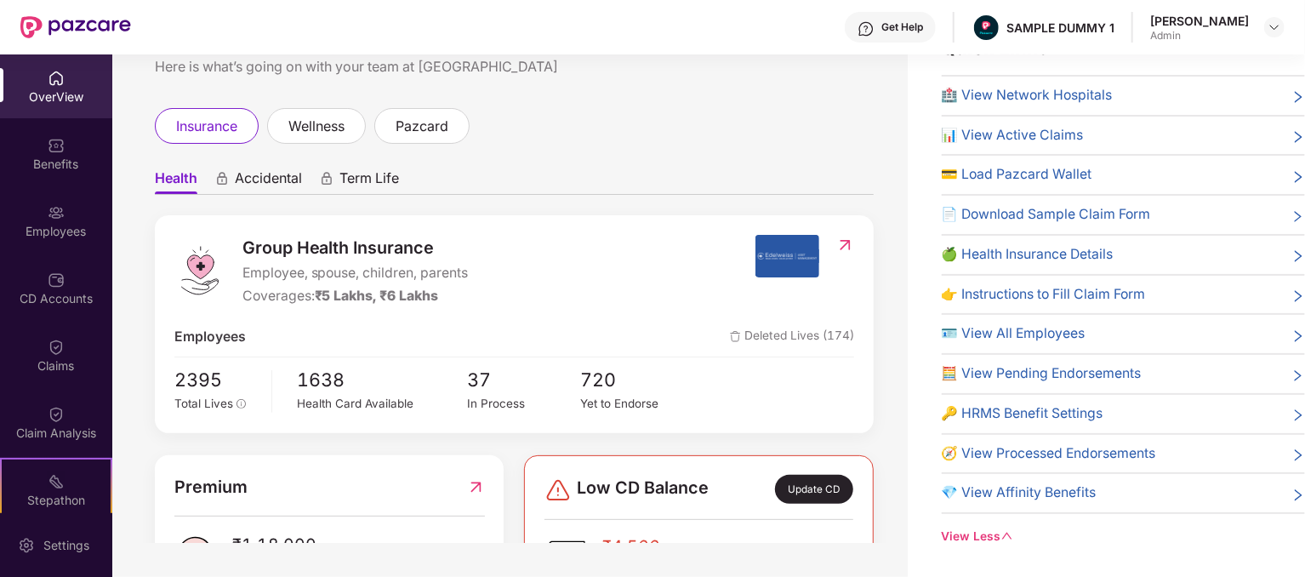
click at [1002, 535] on icon "down" at bounding box center [1007, 536] width 12 height 12
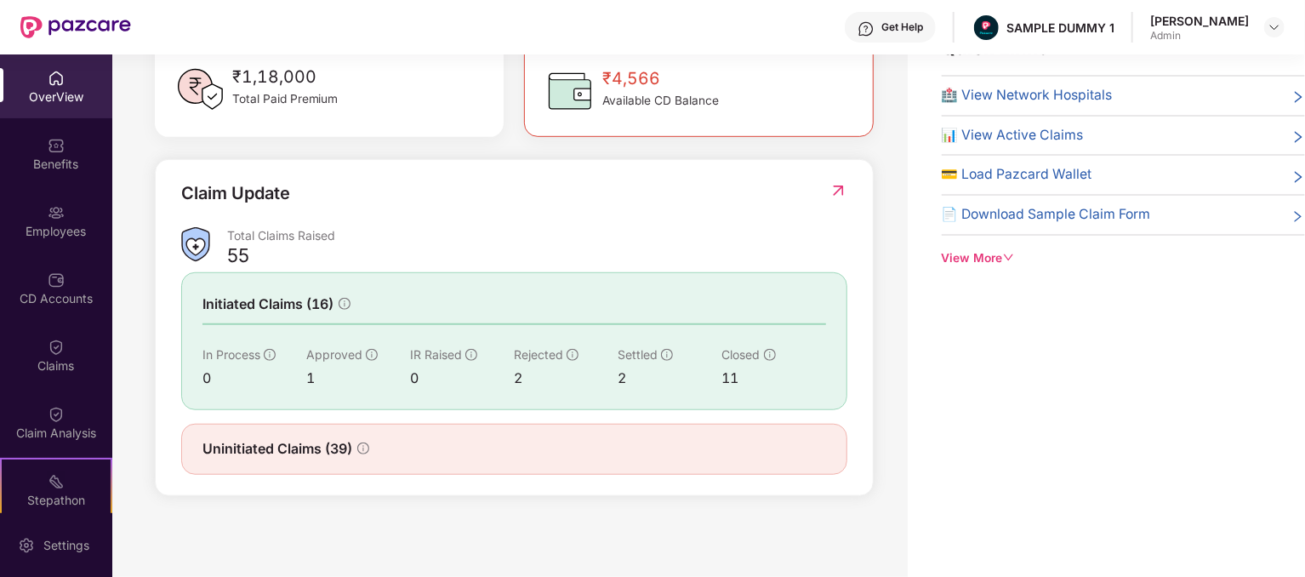
scroll to position [470, 0]
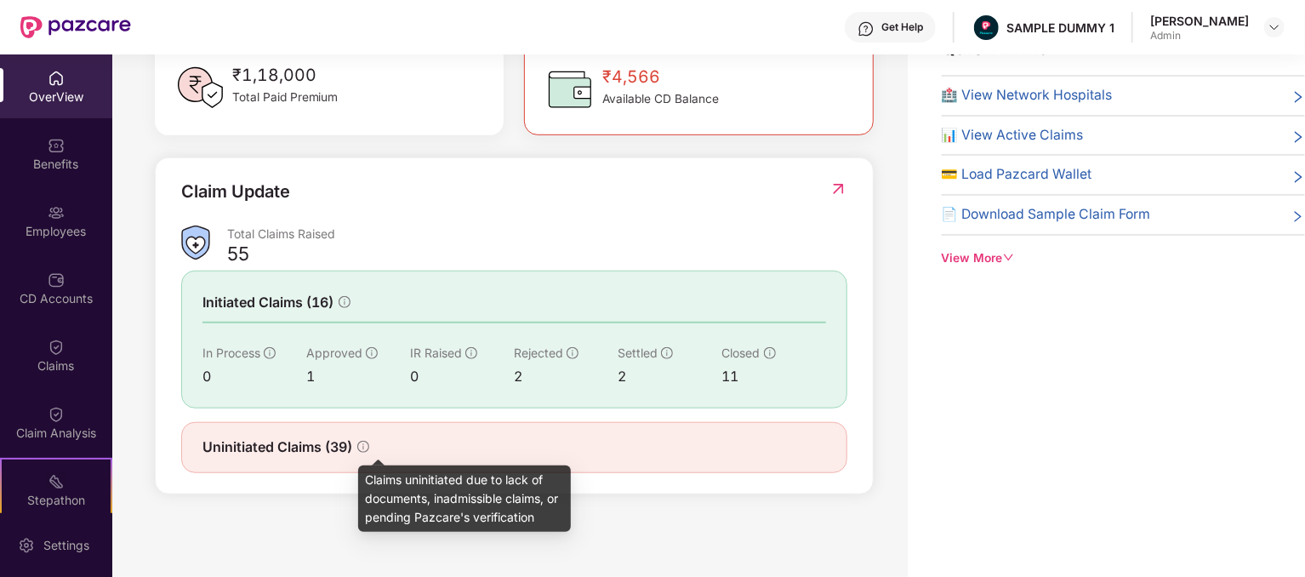
click at [366, 441] on icon "info-circle" at bounding box center [363, 447] width 12 height 12
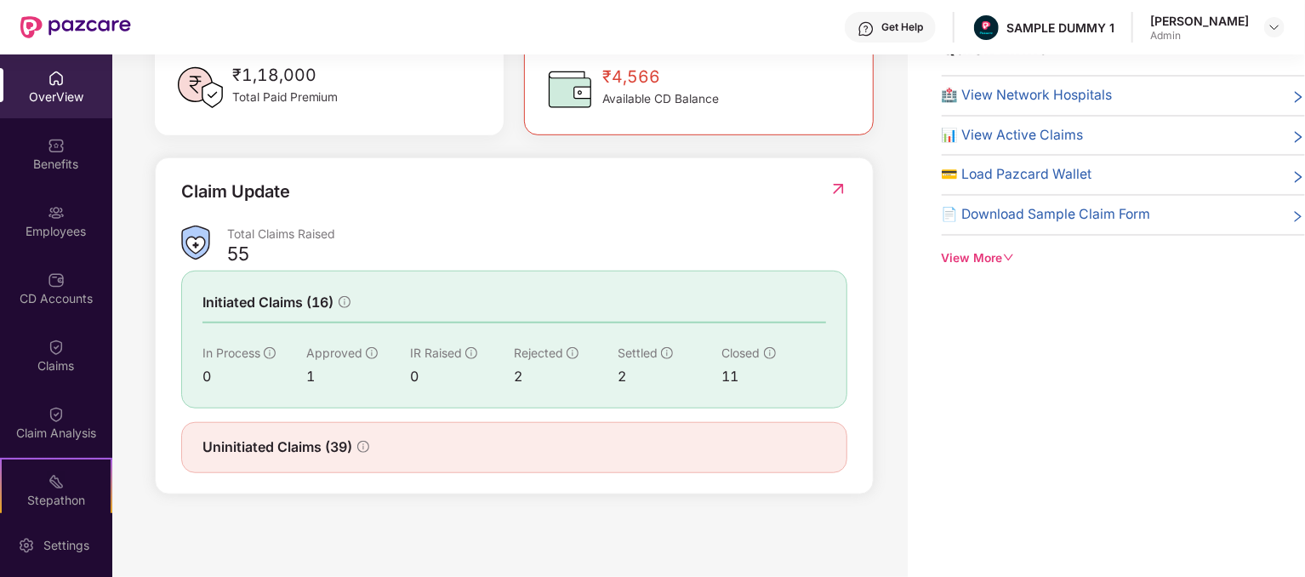
click at [840, 195] on img at bounding box center [838, 188] width 18 height 17
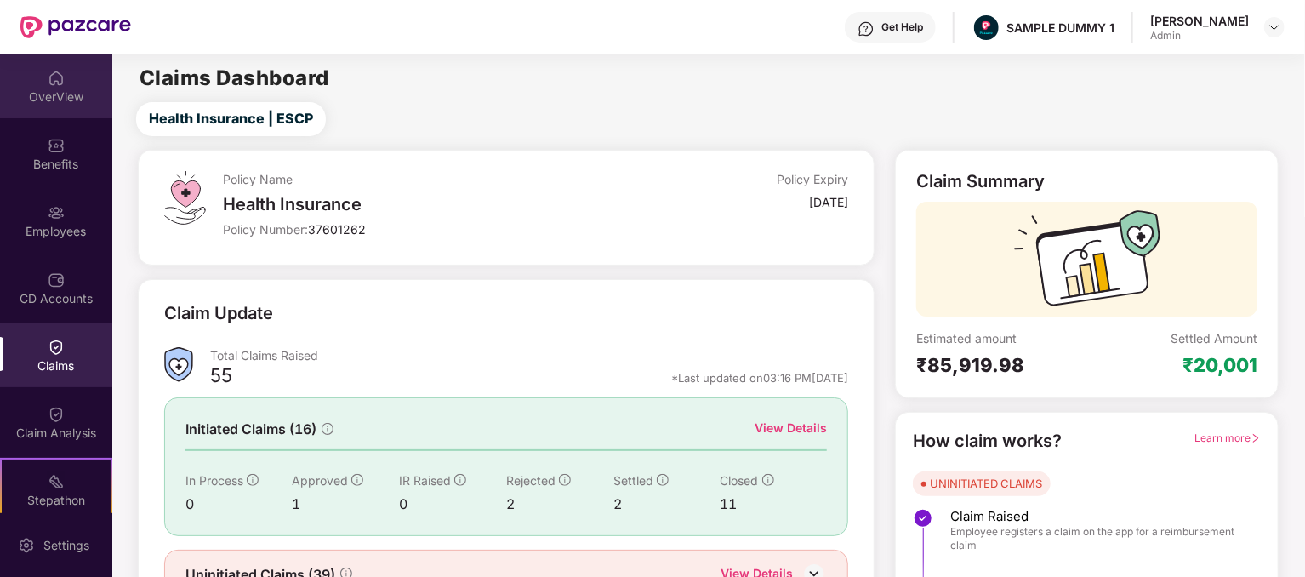
click at [70, 94] on div "OverView" at bounding box center [56, 96] width 112 height 17
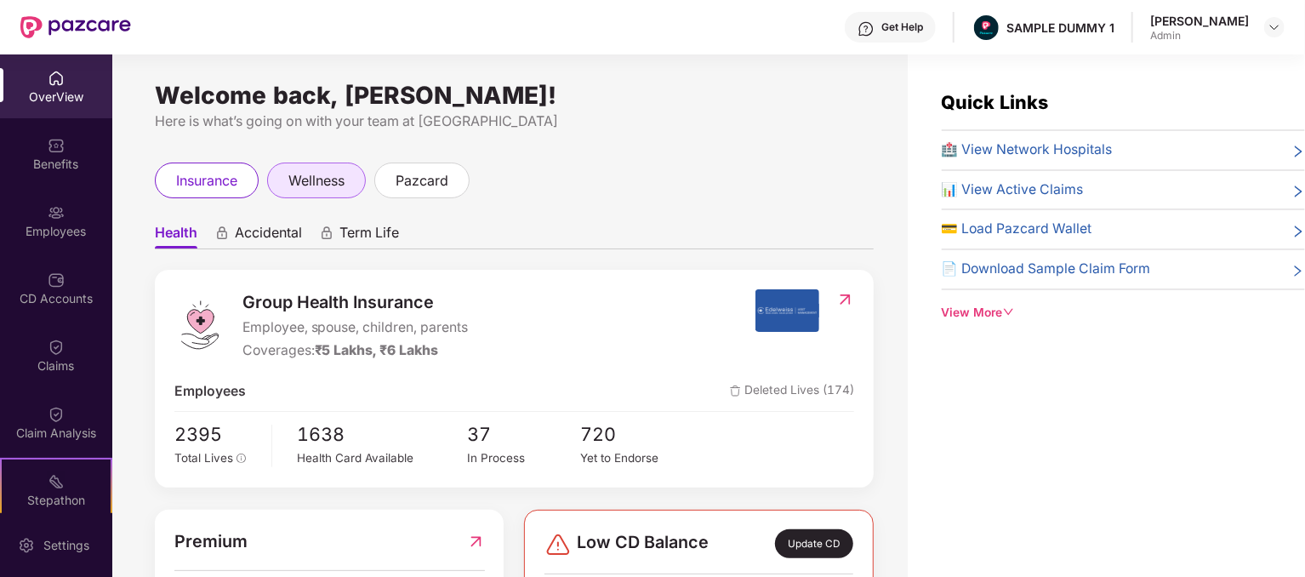
click at [316, 191] on span "wellness" at bounding box center [316, 180] width 56 height 21
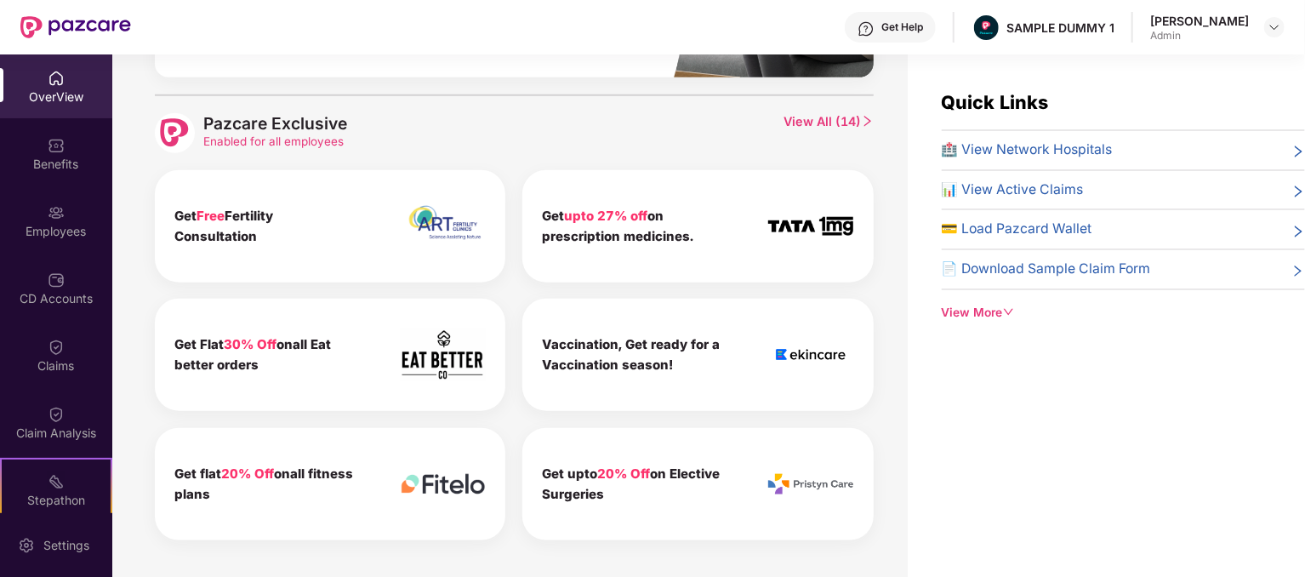
scroll to position [808, 0]
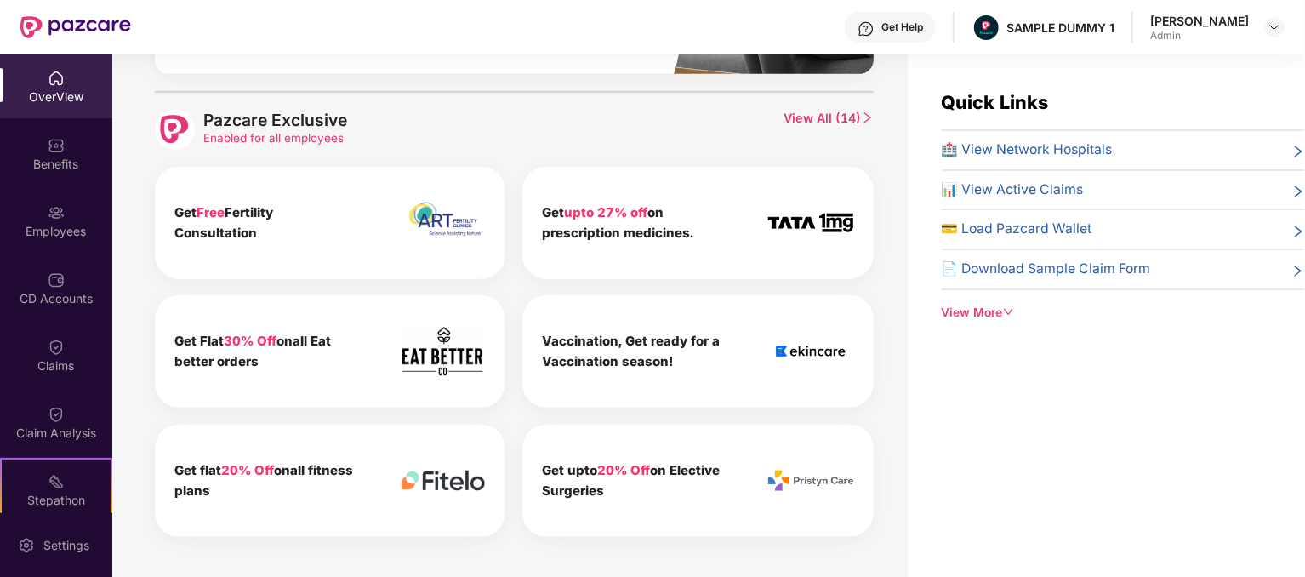
click at [857, 117] on span "View All ( 14 )" at bounding box center [827, 130] width 89 height 40
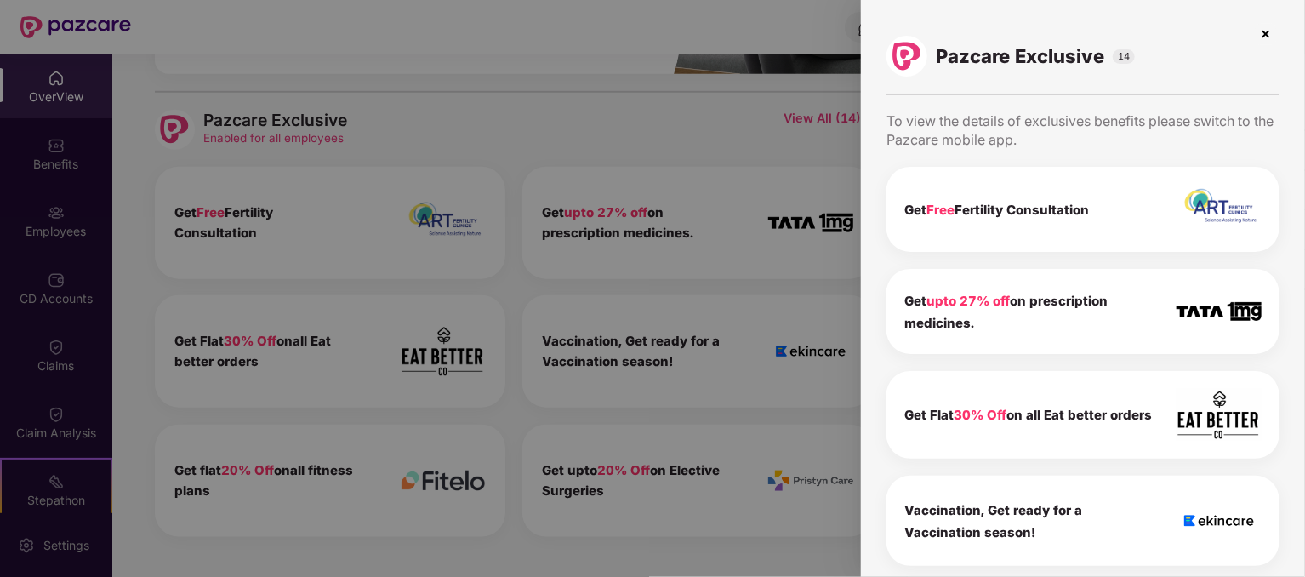
click at [1255, 32] on img at bounding box center [1265, 33] width 27 height 27
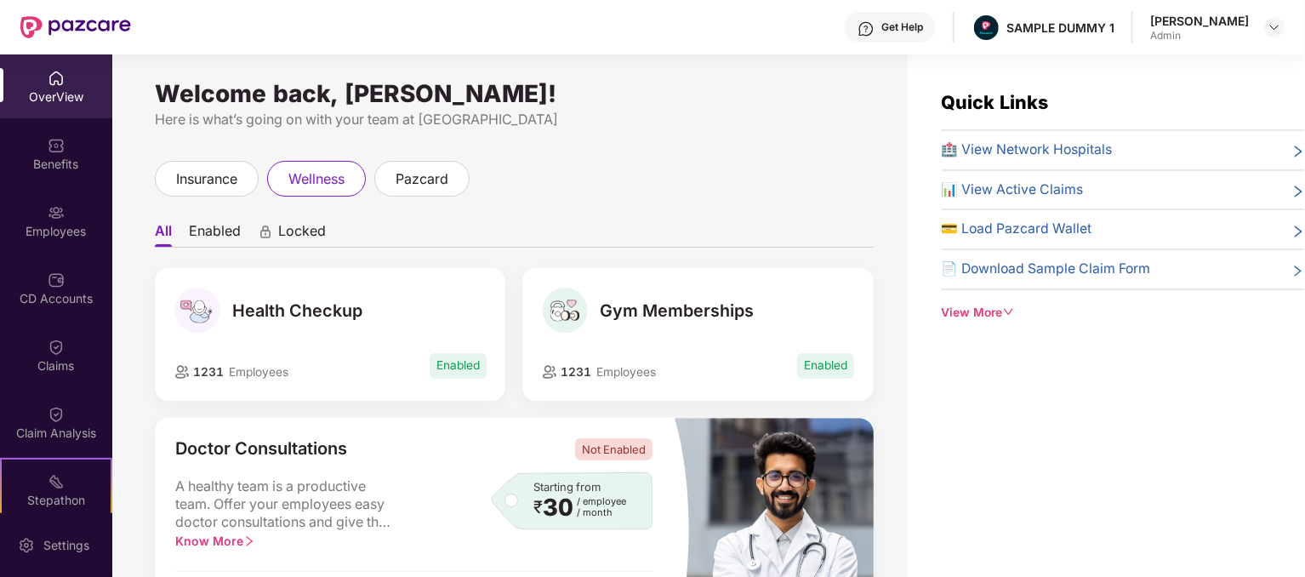
scroll to position [0, 0]
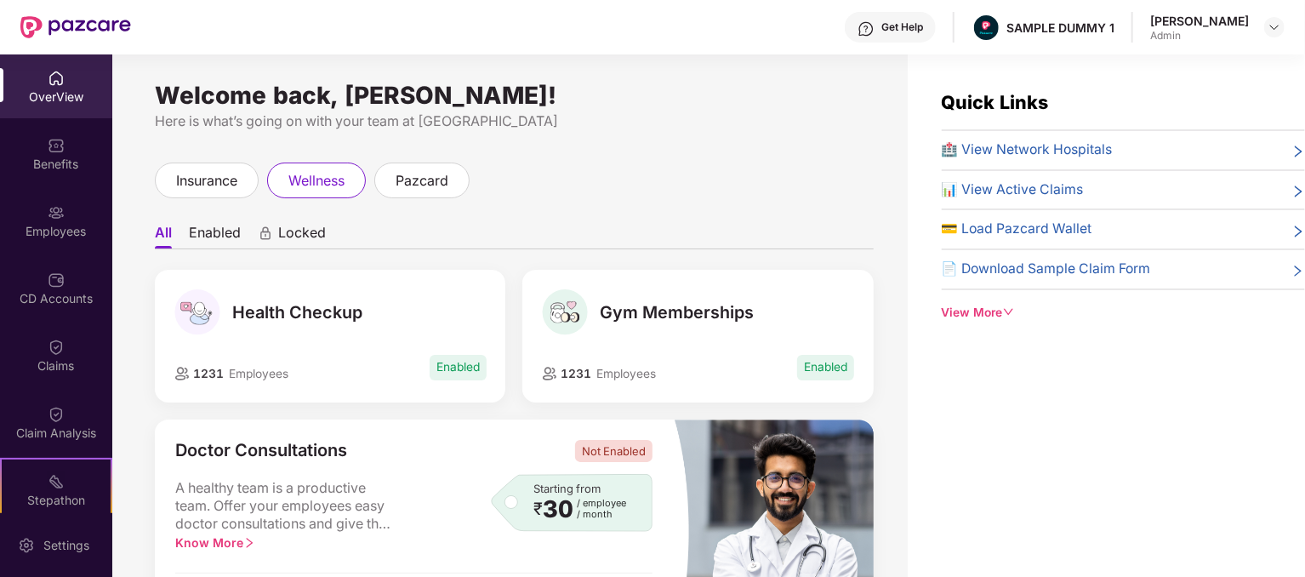
click at [204, 235] on li "Enabled" at bounding box center [215, 236] width 52 height 25
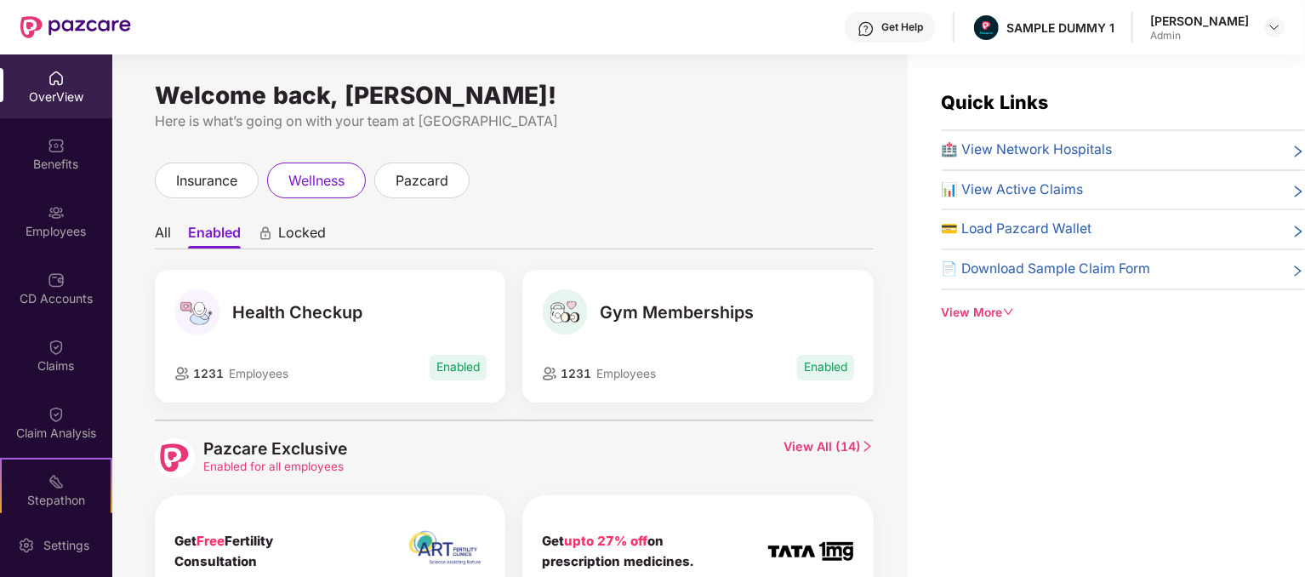
click at [310, 235] on span "Locked" at bounding box center [302, 236] width 48 height 25
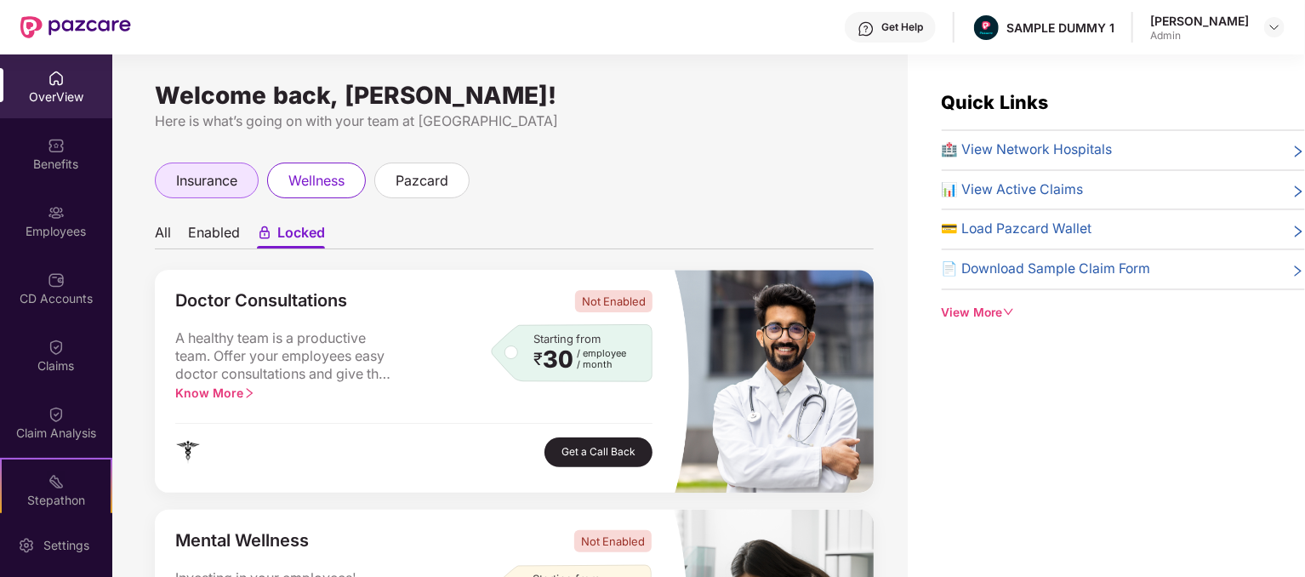
click at [211, 167] on div "insurance" at bounding box center [207, 180] width 104 height 36
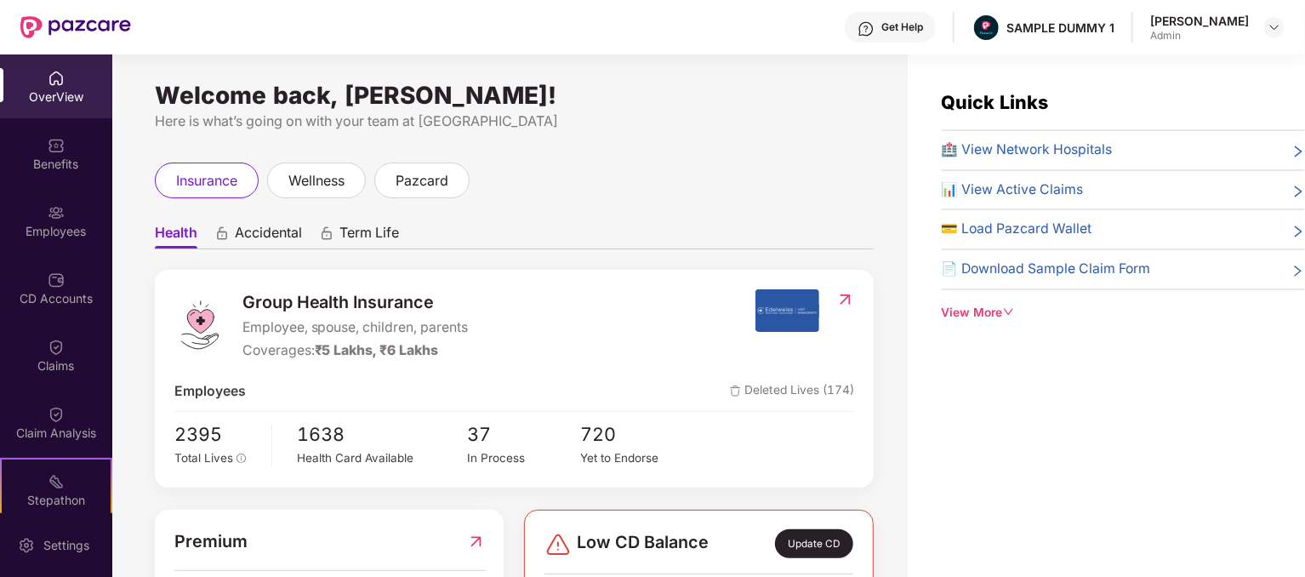
click at [246, 238] on span "Accidental" at bounding box center [268, 236] width 67 height 25
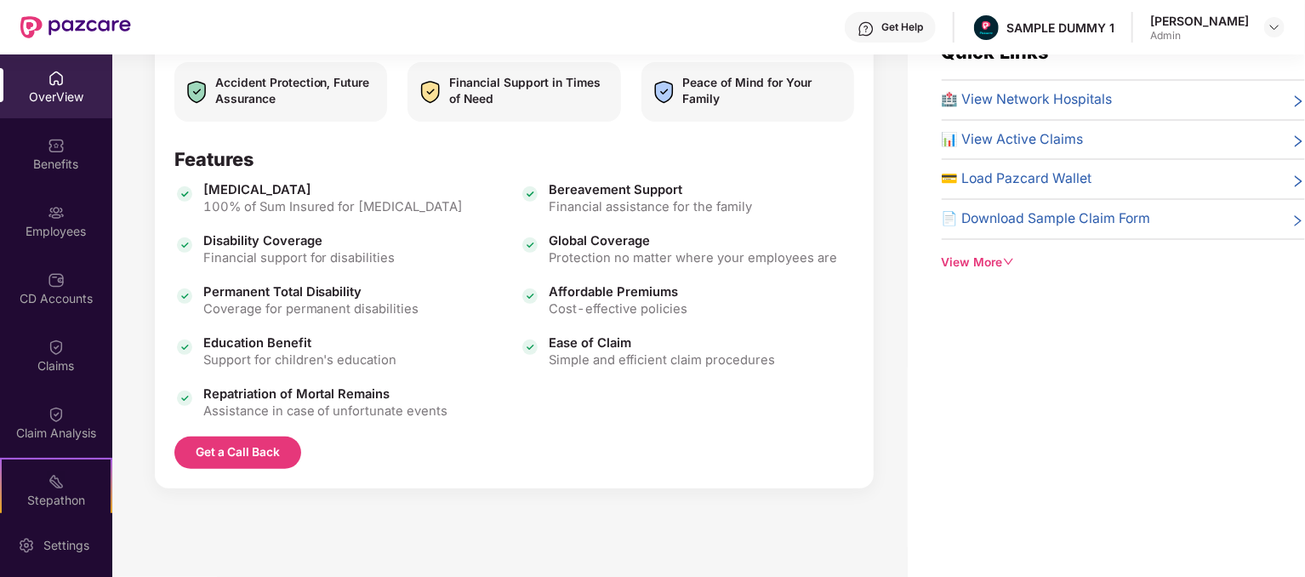
scroll to position [54, 0]
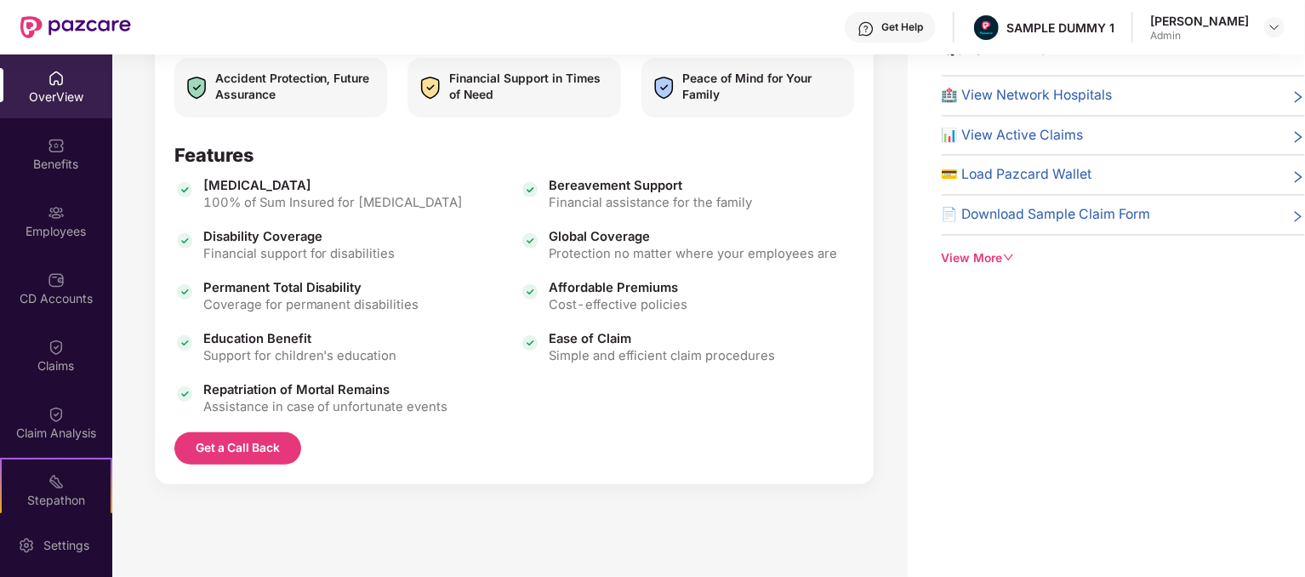
click at [254, 446] on button "Get a Call Back" at bounding box center [237, 448] width 127 height 32
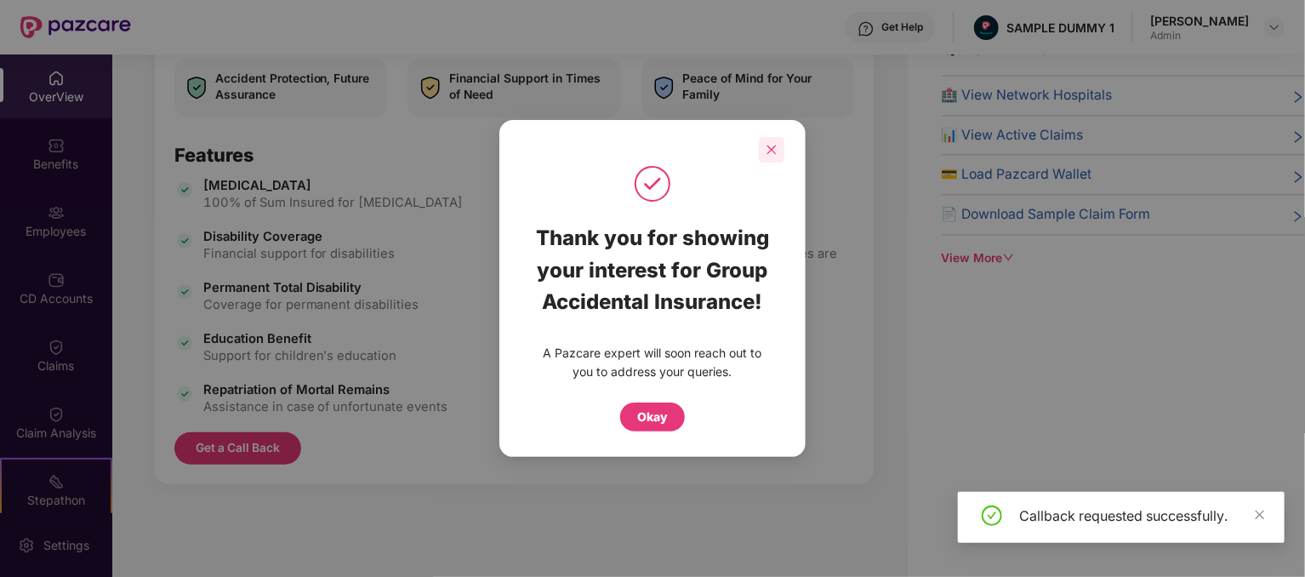
click at [765, 150] on div at bounding box center [772, 150] width 26 height 26
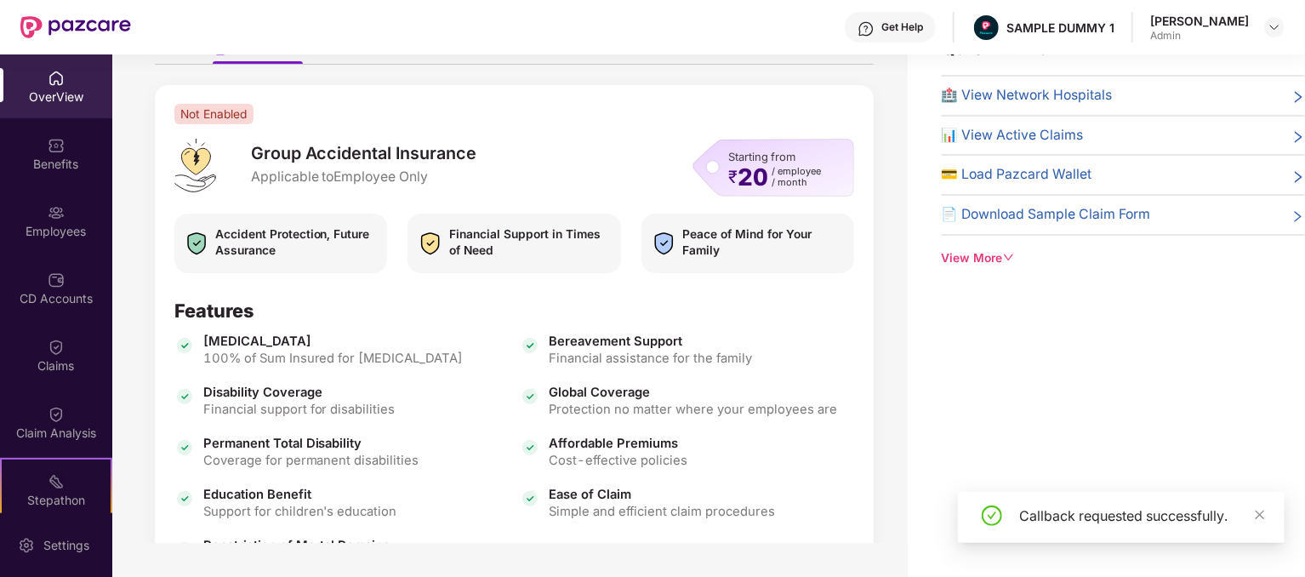
scroll to position [0, 0]
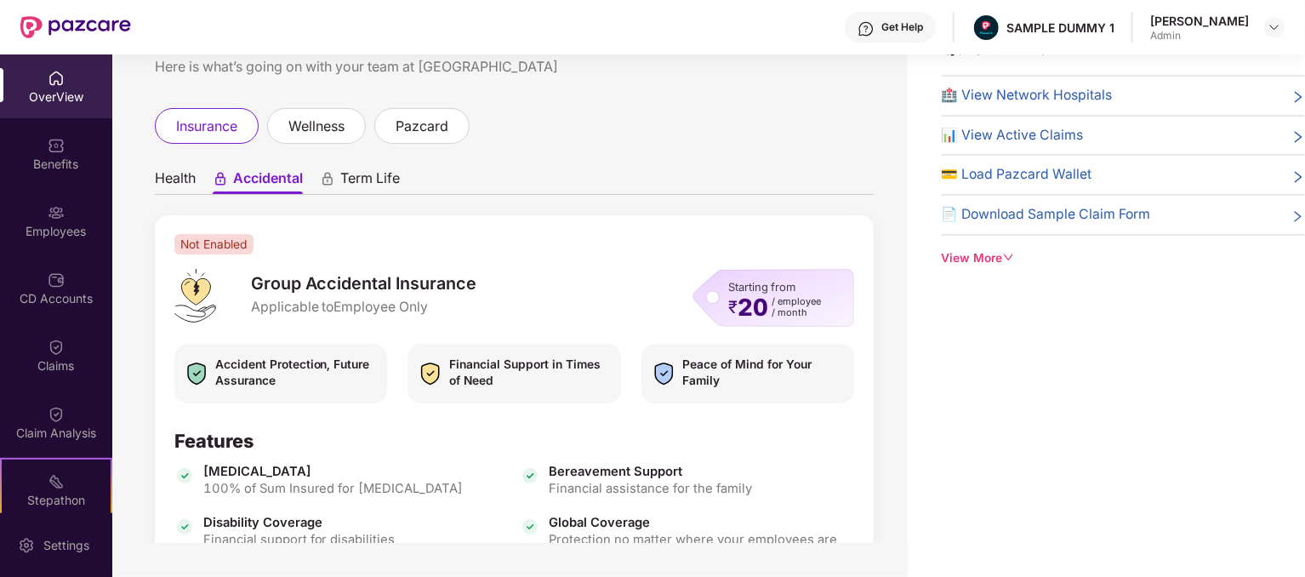
click at [356, 182] on span "Term Life" at bounding box center [370, 181] width 60 height 25
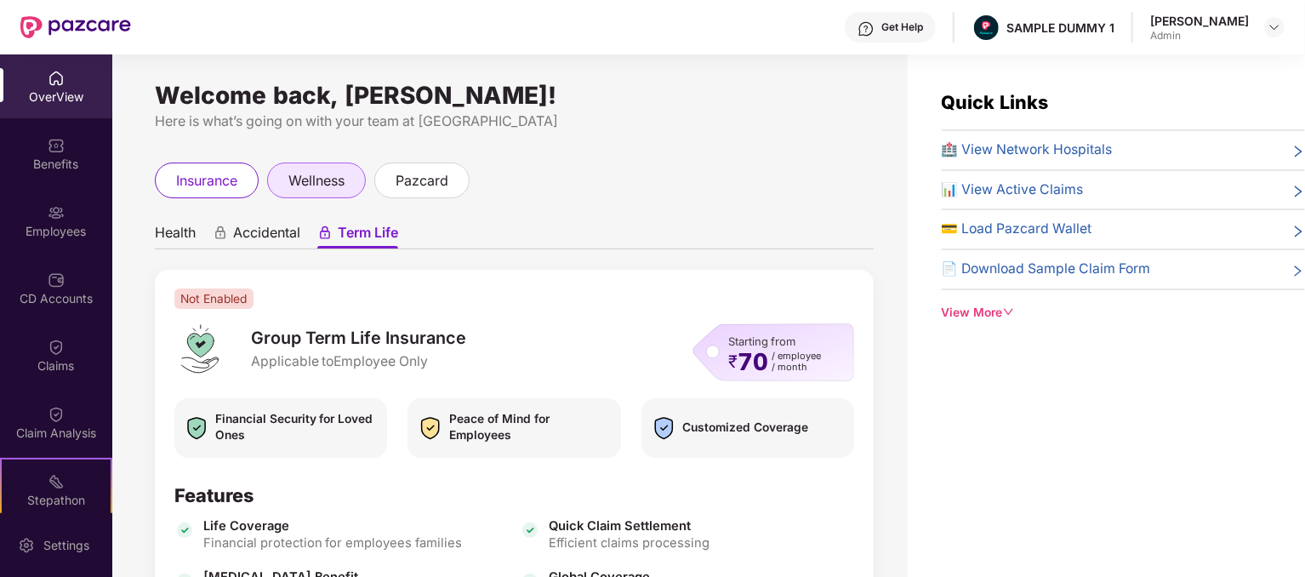
click at [299, 184] on span "wellness" at bounding box center [316, 180] width 56 height 21
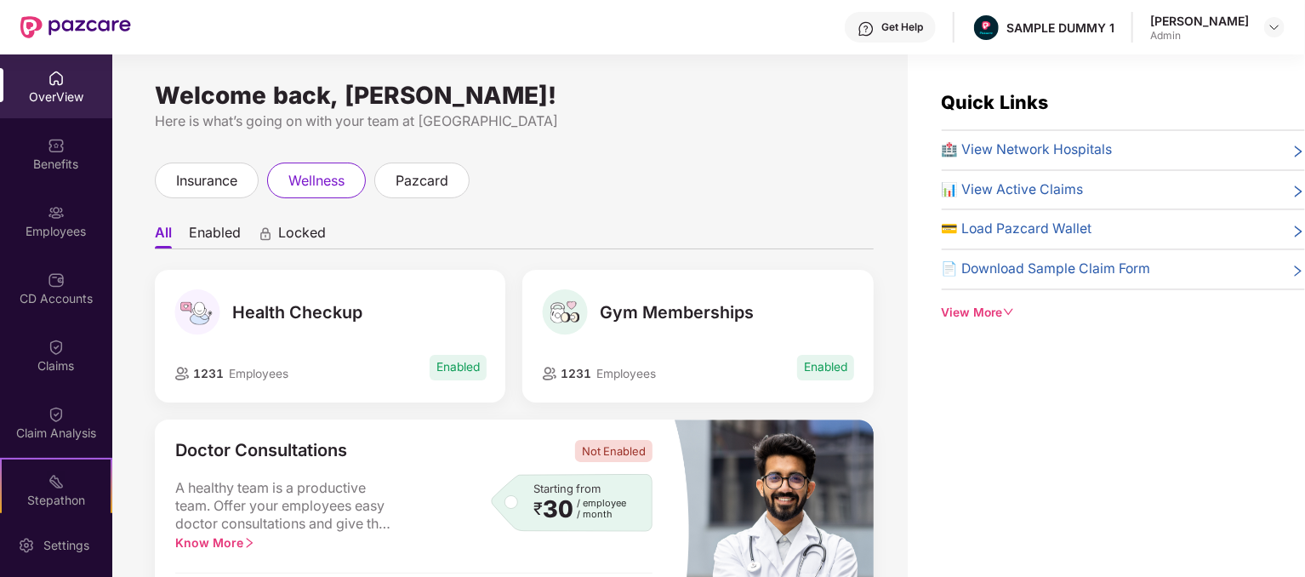
click at [289, 226] on span "Locked" at bounding box center [302, 236] width 48 height 25
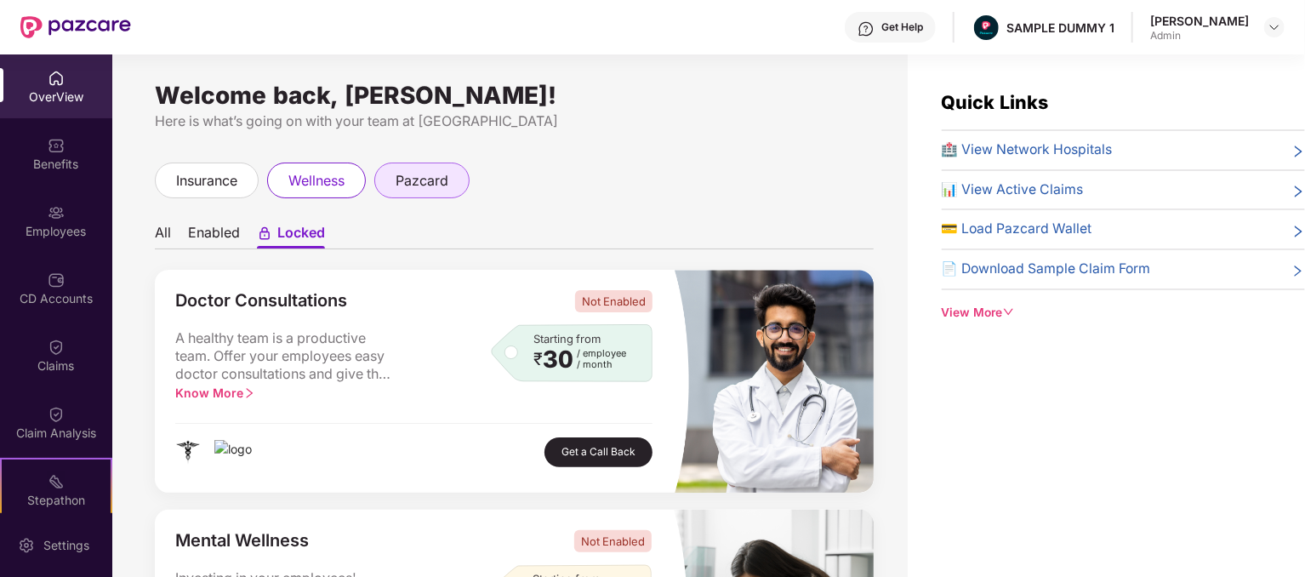
click at [416, 182] on span "pazcard" at bounding box center [422, 180] width 53 height 21
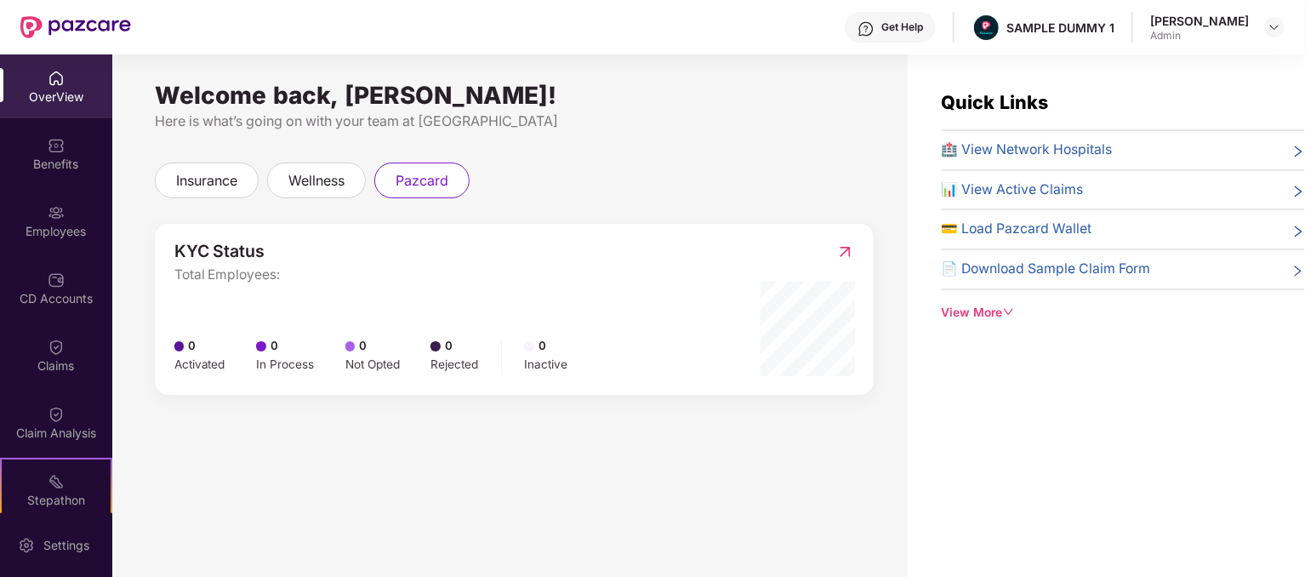
click at [837, 248] on img at bounding box center [845, 251] width 18 height 17
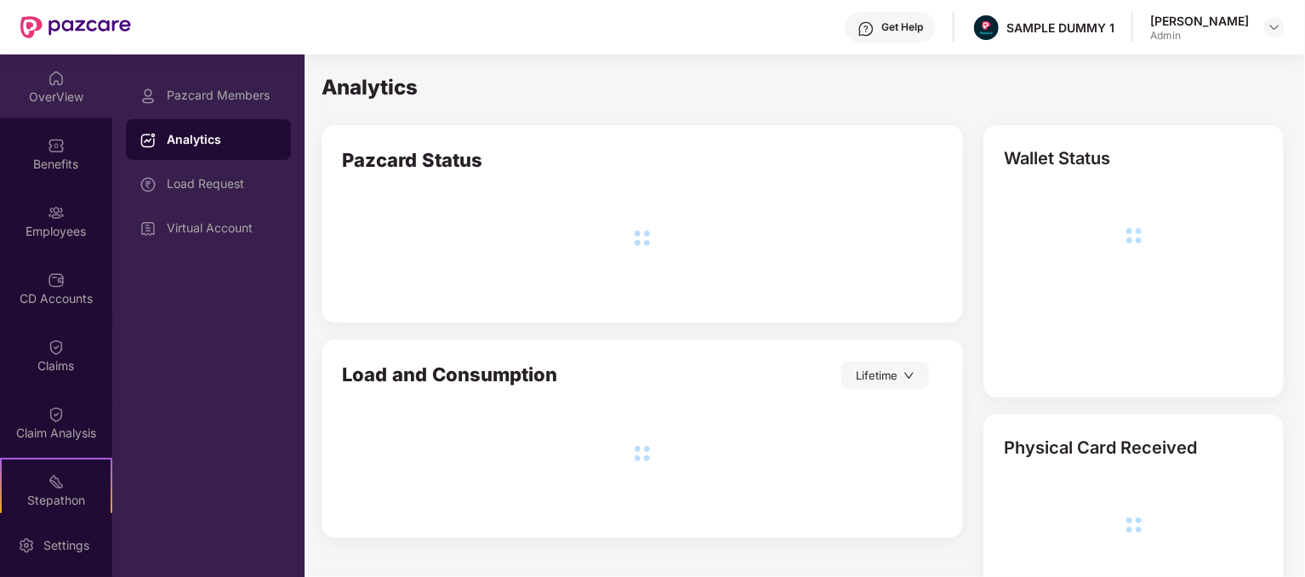
click at [34, 83] on div "OverView" at bounding box center [56, 86] width 112 height 64
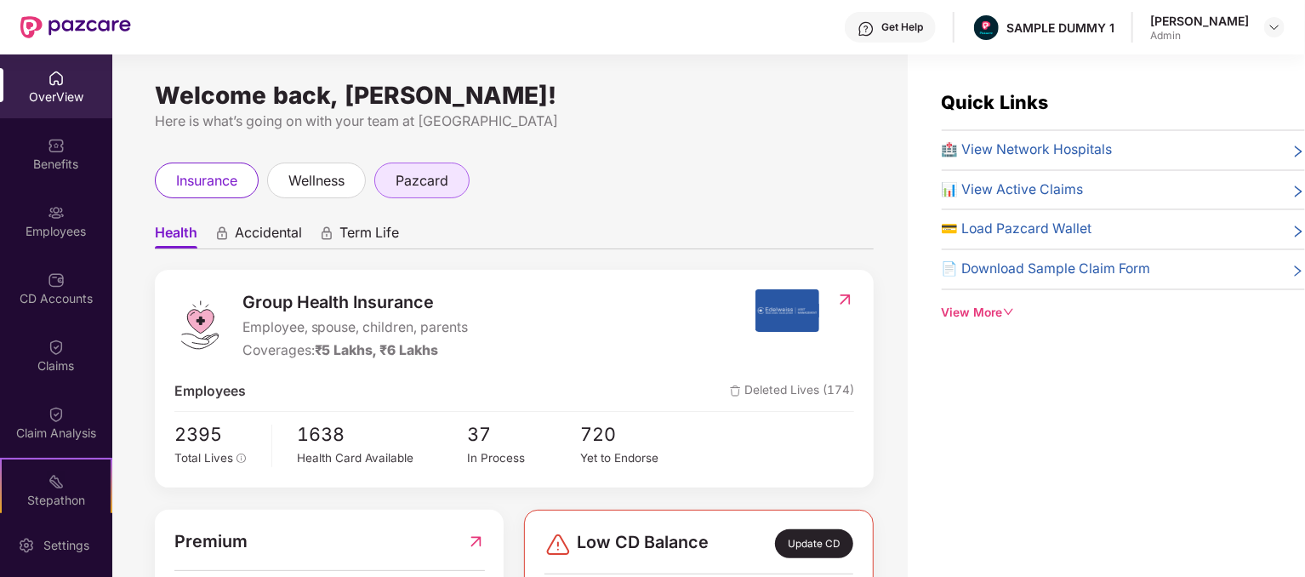
click at [422, 195] on div "pazcard" at bounding box center [421, 180] width 95 height 36
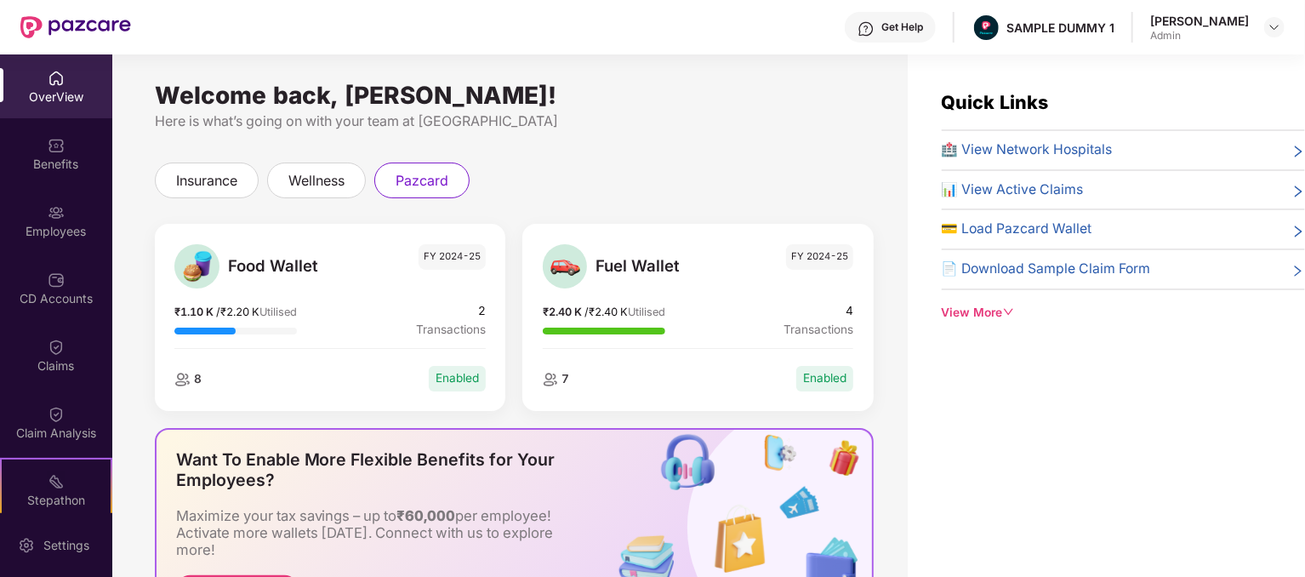
click at [828, 326] on span "Transactions" at bounding box center [818, 330] width 70 height 18
click at [757, 296] on div "Fuel Wallet FY 2024-25 ₹2.40 K / ₹2.40 K Utilised 4 Transactions 7 Enabled" at bounding box center [697, 317] width 350 height 187
click at [993, 317] on div "View More" at bounding box center [1123, 313] width 363 height 19
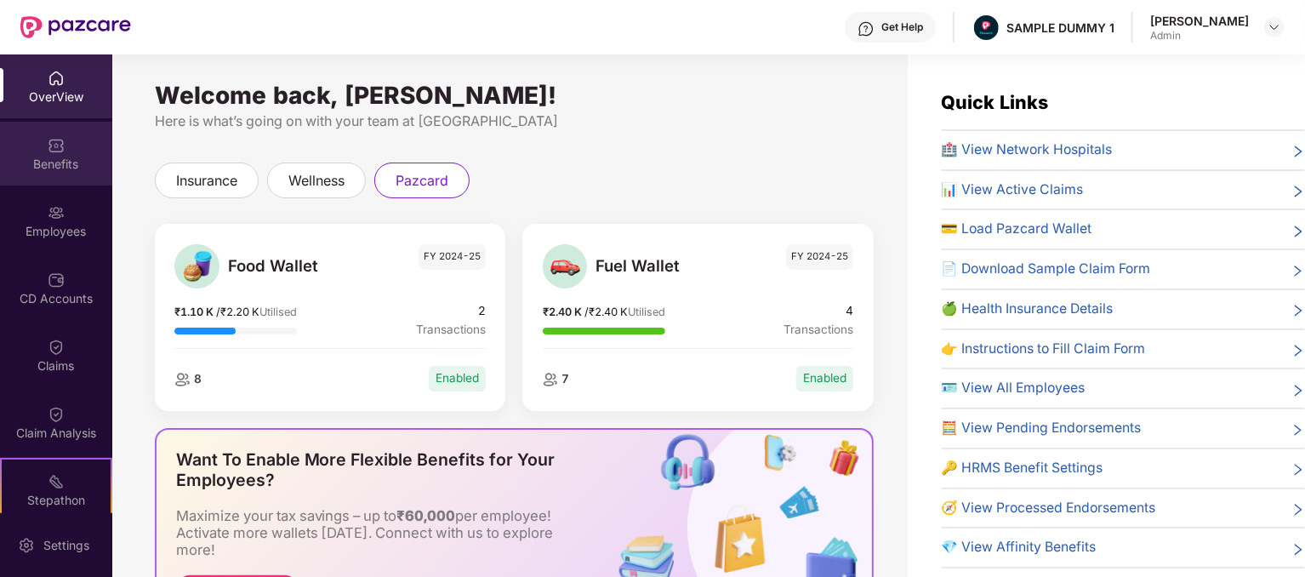
click at [54, 169] on div "Benefits" at bounding box center [56, 164] width 112 height 17
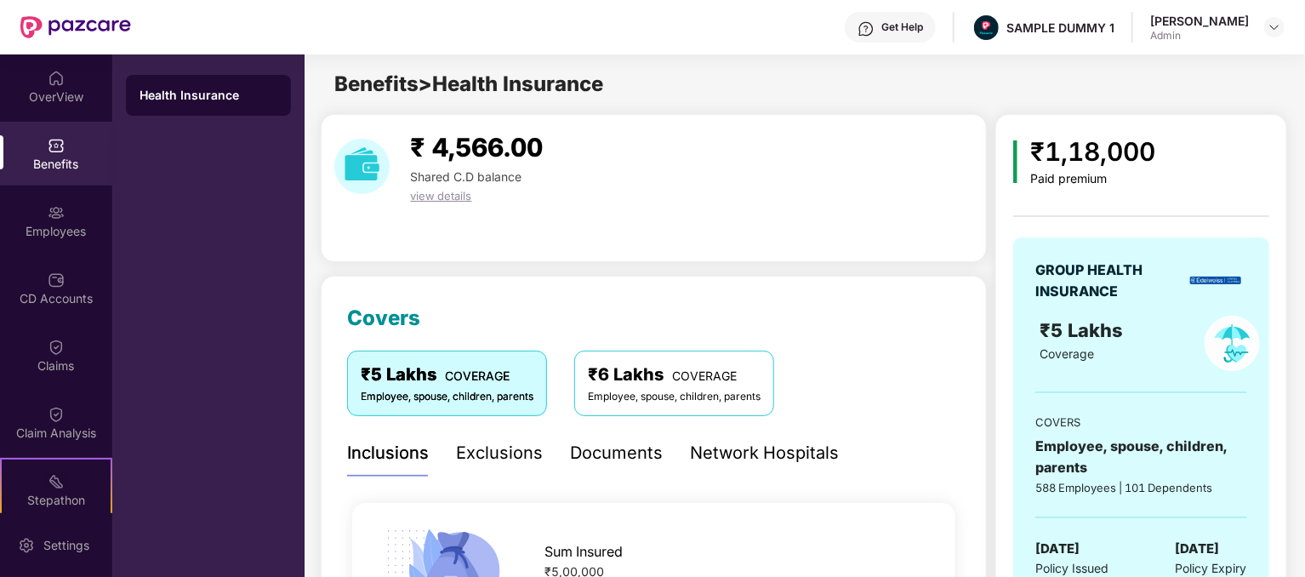
drag, startPoint x: 334, startPoint y: 79, endPoint x: 692, endPoint y: 94, distance: 358.4
click at [692, 94] on div "Benefits > Health Insurance" at bounding box center [804, 84] width 999 height 32
click at [395, 224] on div "₹ 4,566.00 Shared C.D balance view details" at bounding box center [654, 188] width 666 height 148
click at [431, 193] on span "view details" at bounding box center [440, 196] width 61 height 14
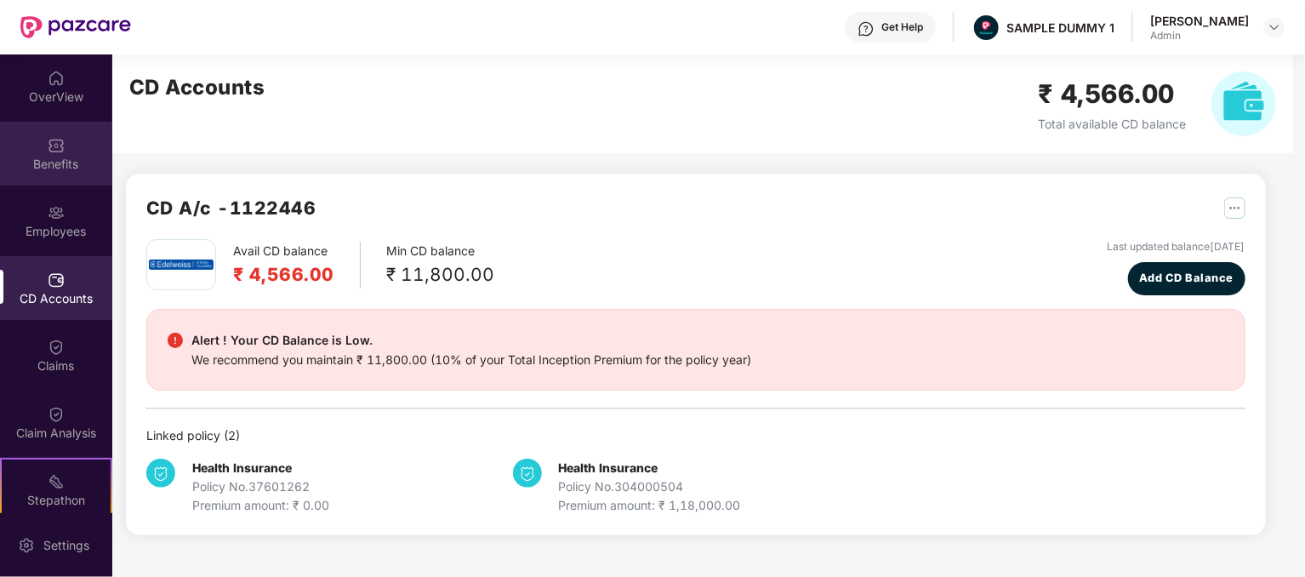
click at [51, 151] on img at bounding box center [56, 145] width 17 height 17
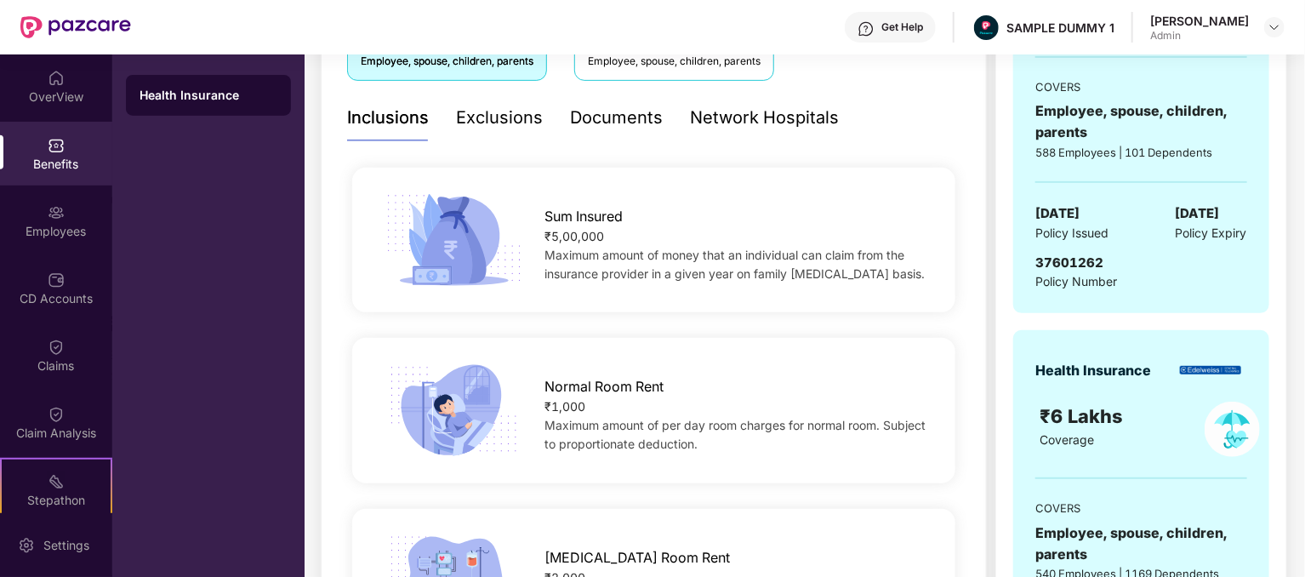
scroll to position [340, 0]
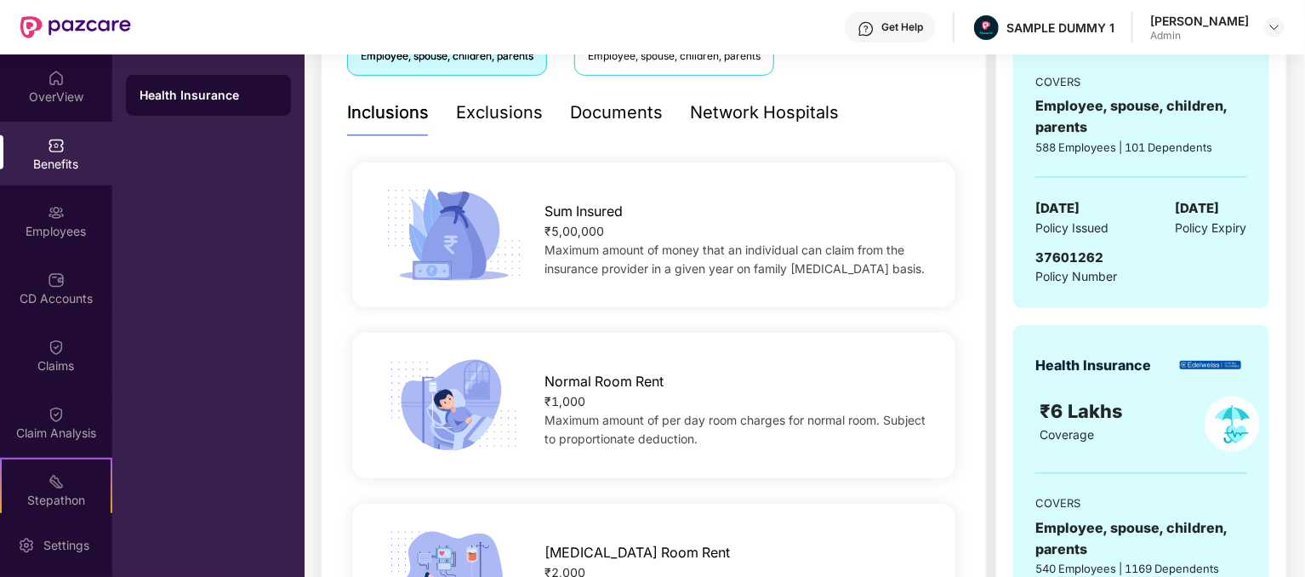
click at [505, 117] on div "Exclusions" at bounding box center [499, 113] width 87 height 26
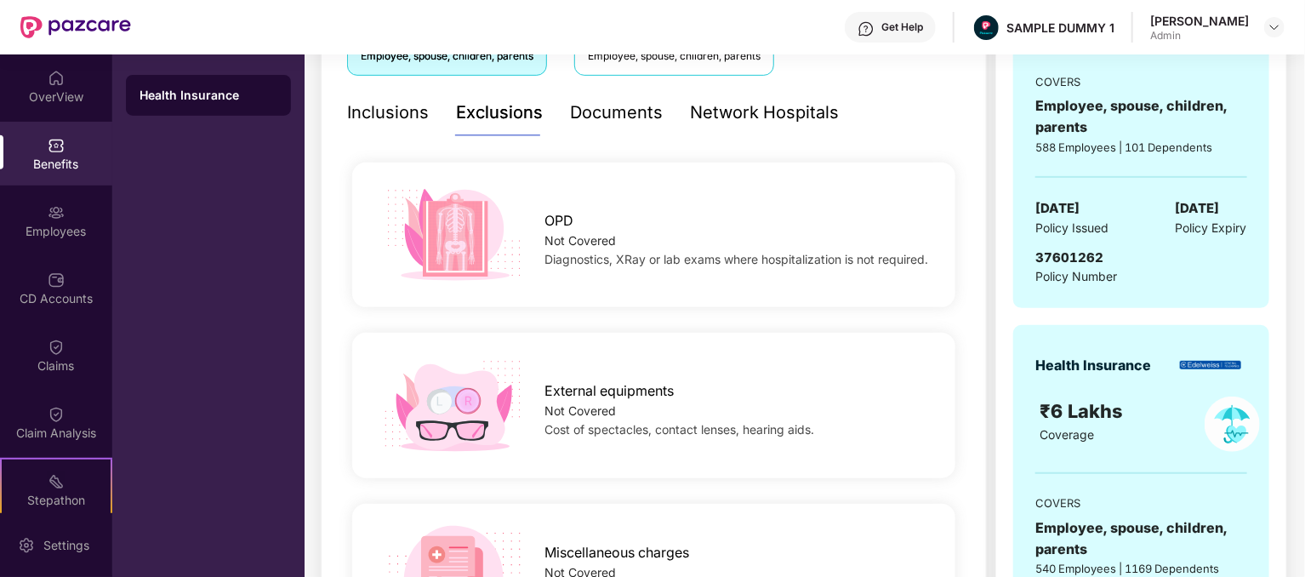
click at [582, 114] on div "Documents" at bounding box center [616, 113] width 93 height 26
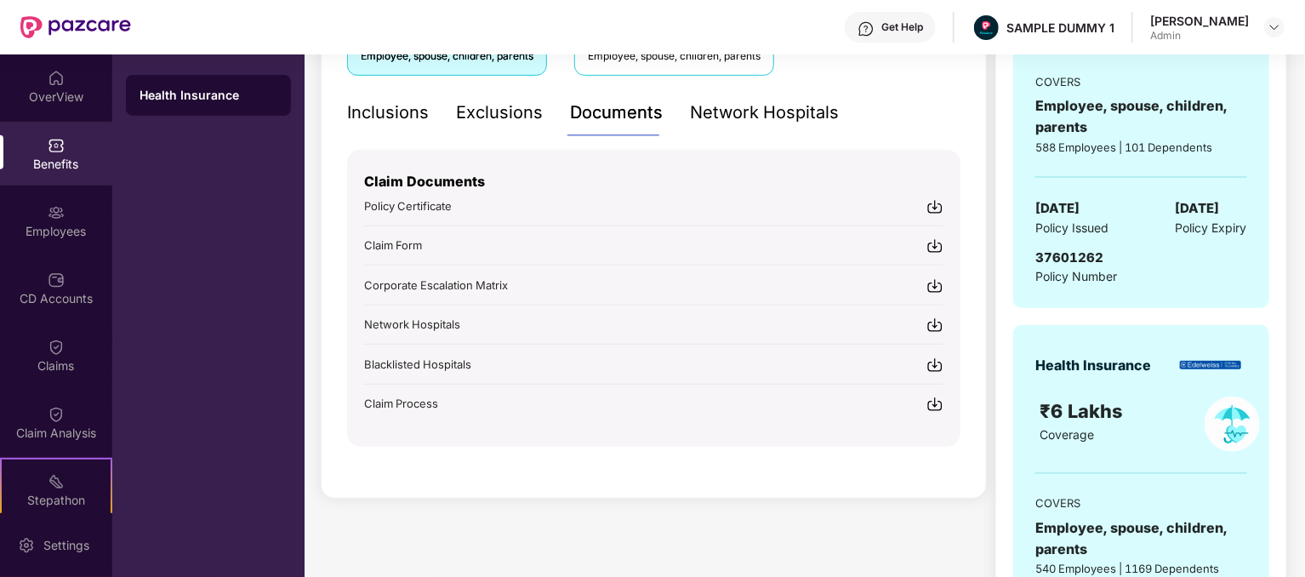
click at [787, 133] on div "Network Hospitals" at bounding box center [764, 112] width 149 height 47
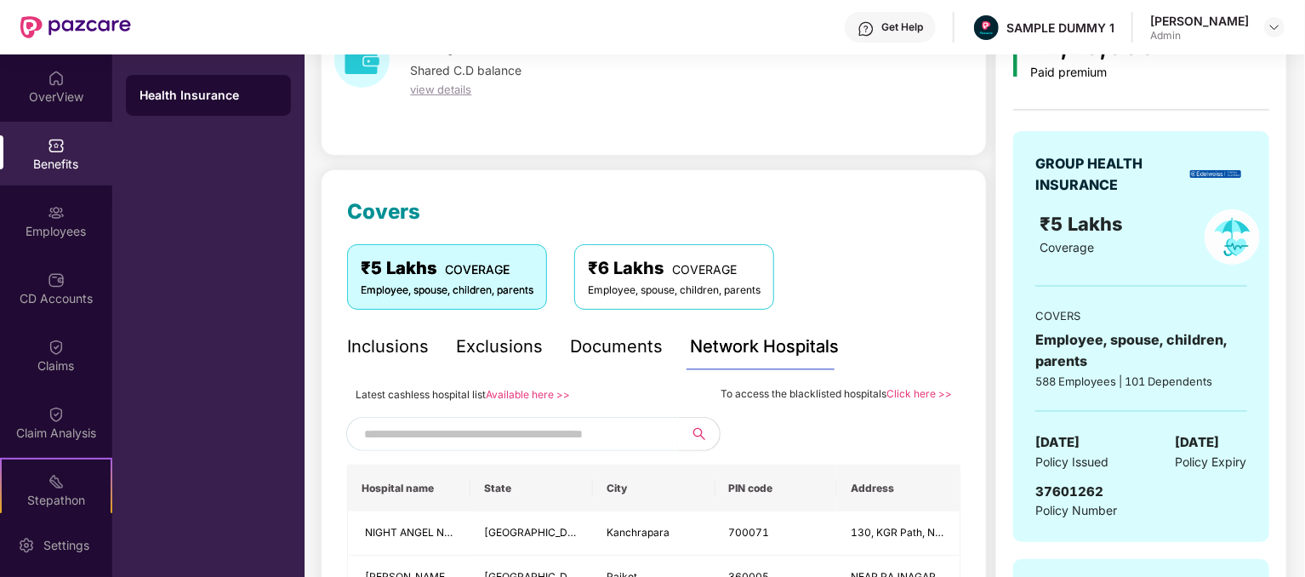
scroll to position [0, 0]
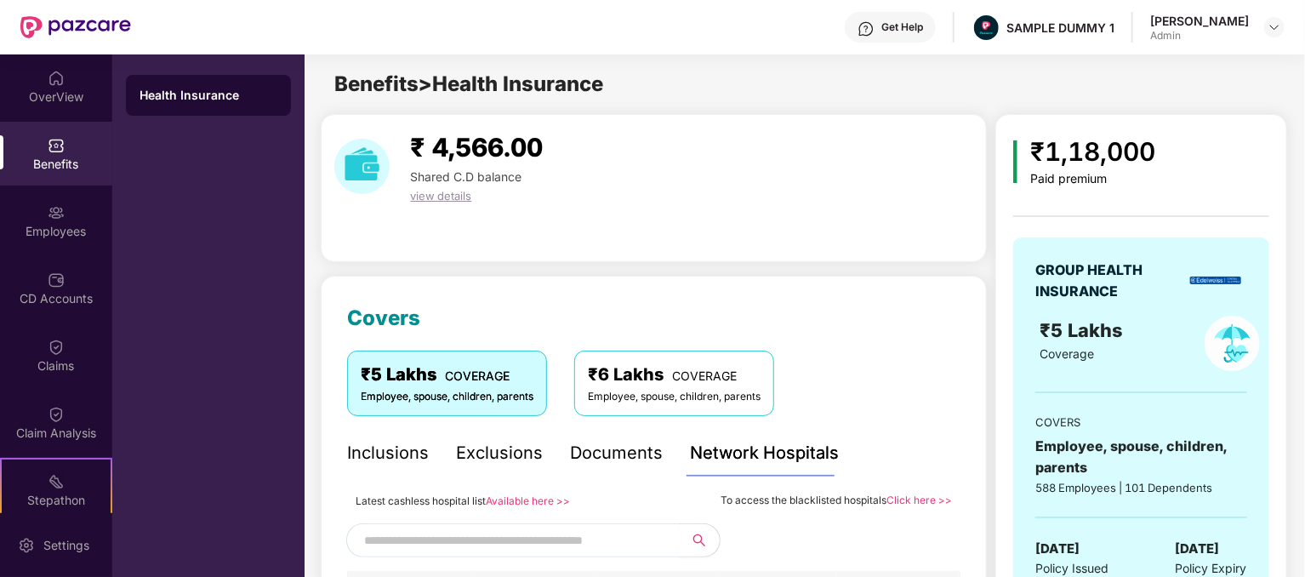
click at [389, 459] on div "Inclusions" at bounding box center [388, 453] width 82 height 26
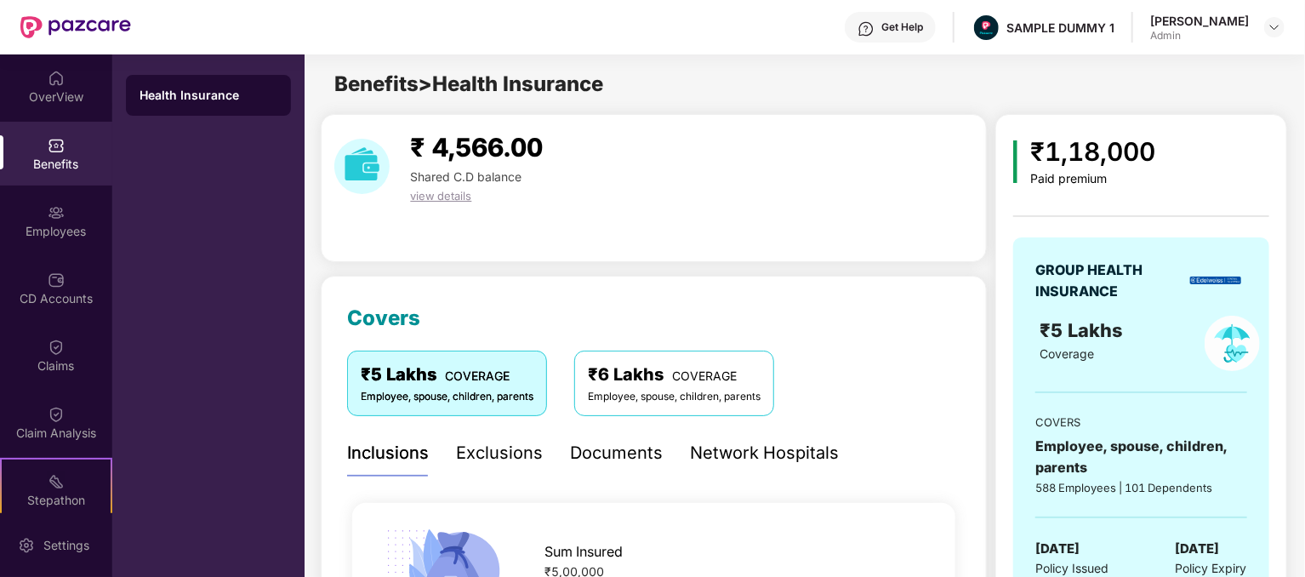
click at [536, 451] on div "Exclusions" at bounding box center [499, 453] width 87 height 26
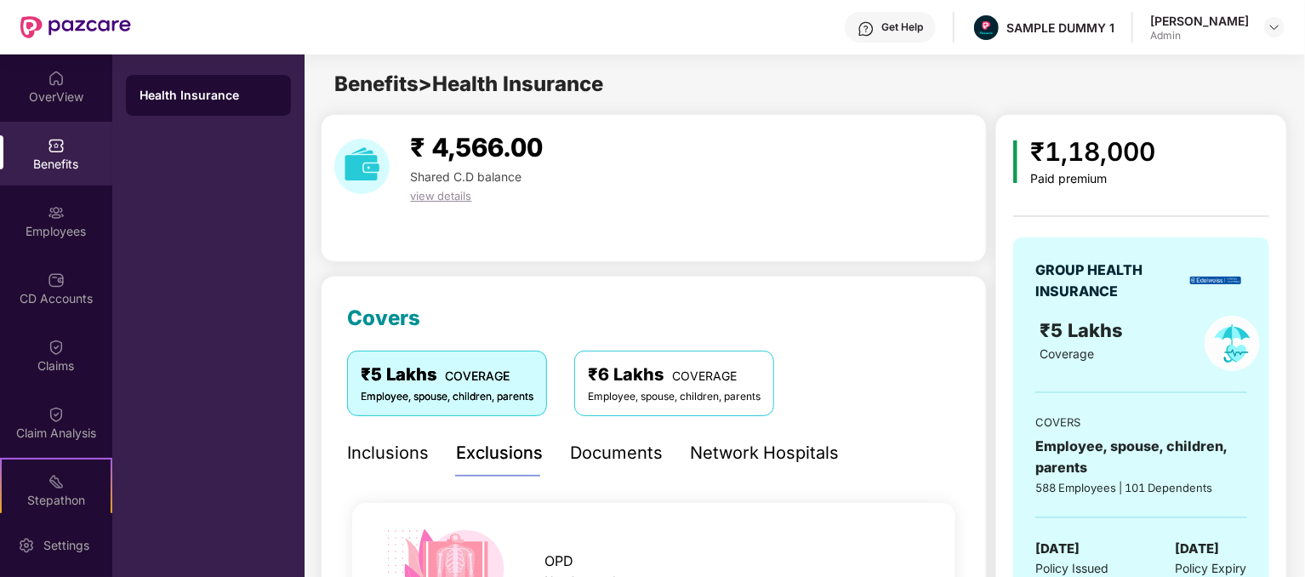
click at [602, 452] on div "Documents" at bounding box center [616, 453] width 93 height 26
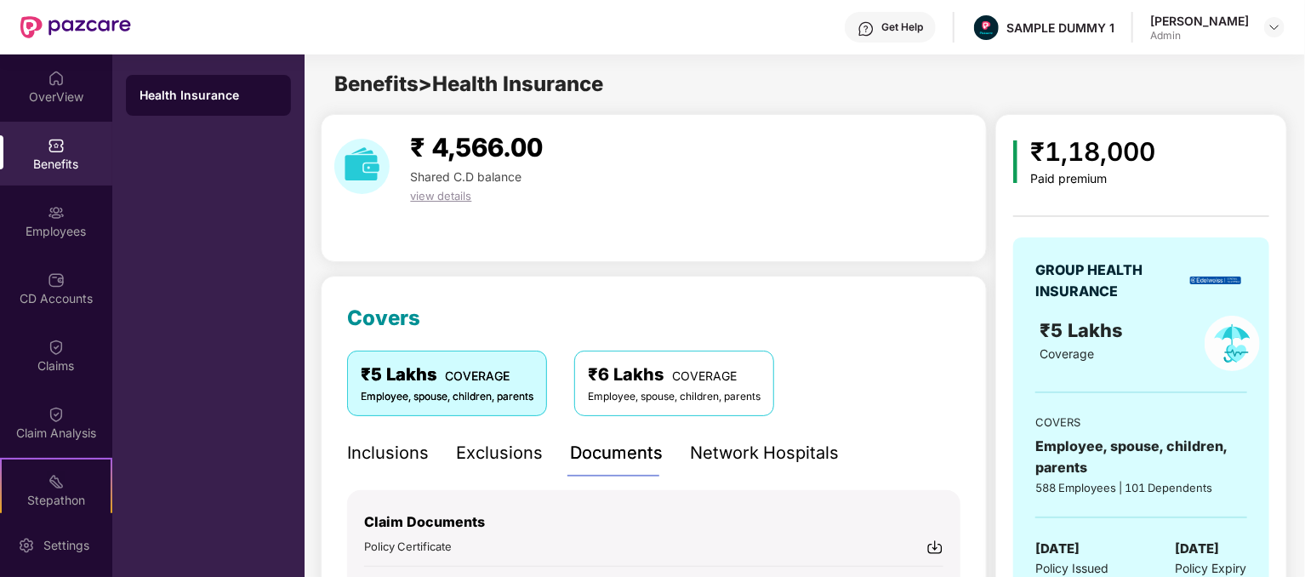
click at [783, 453] on div "Network Hospitals" at bounding box center [764, 453] width 149 height 26
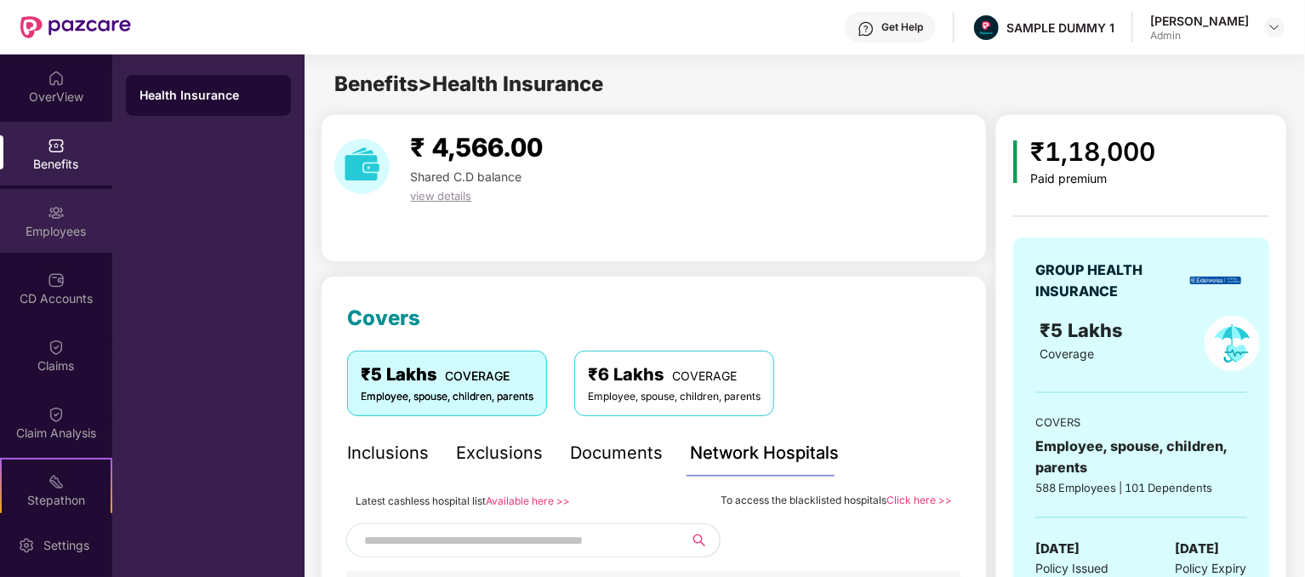
click at [40, 226] on div "Employees" at bounding box center [56, 231] width 112 height 17
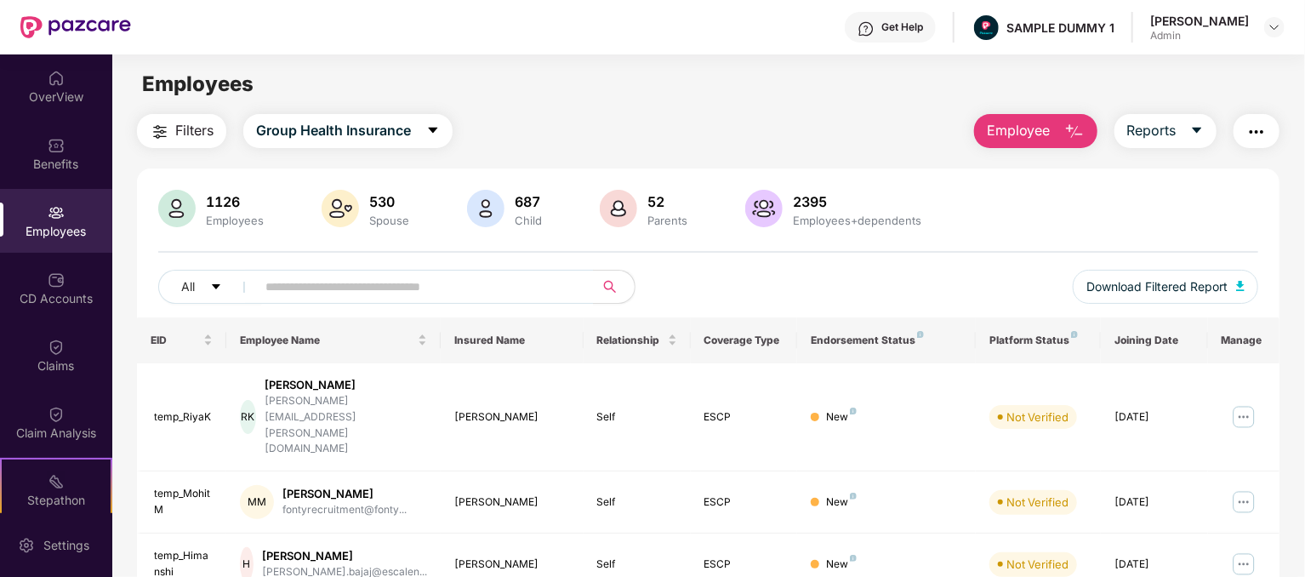
click at [175, 132] on span "Filters" at bounding box center [194, 130] width 38 height 21
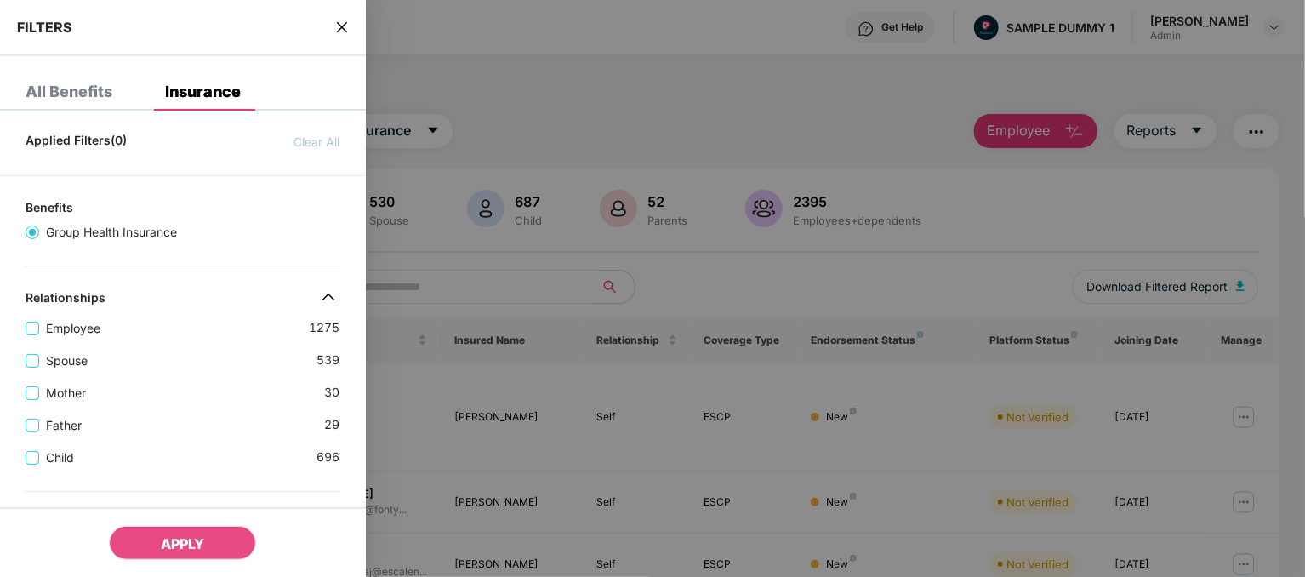
click at [344, 33] on icon "close" at bounding box center [342, 27] width 14 height 14
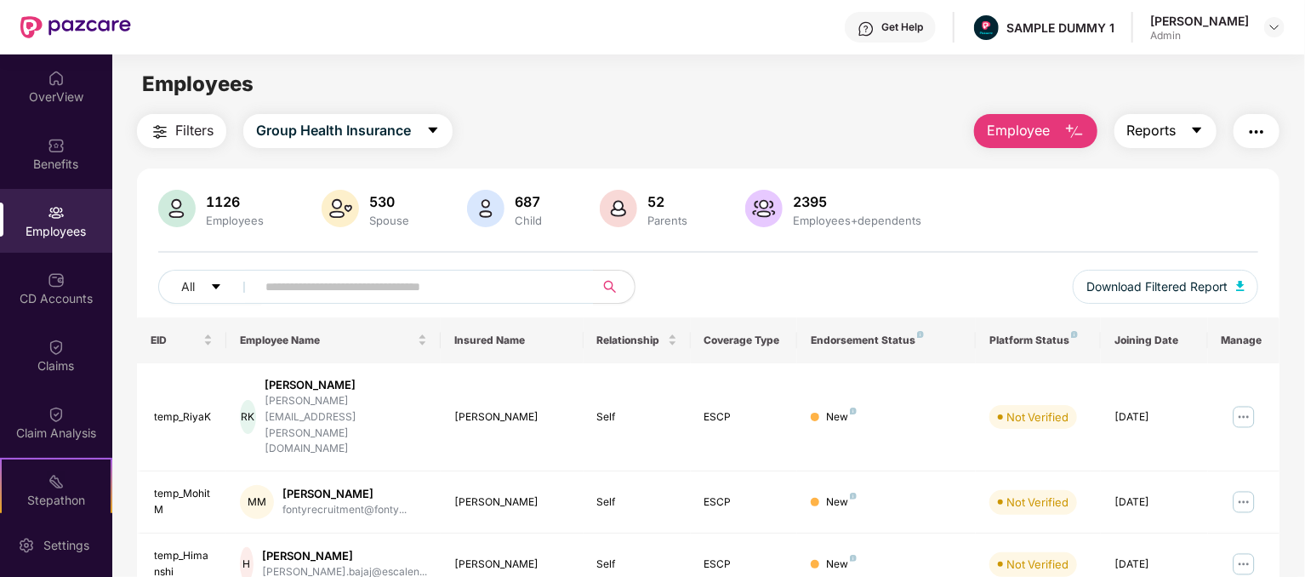
click at [1197, 123] on icon "caret-down" at bounding box center [1197, 130] width 14 height 14
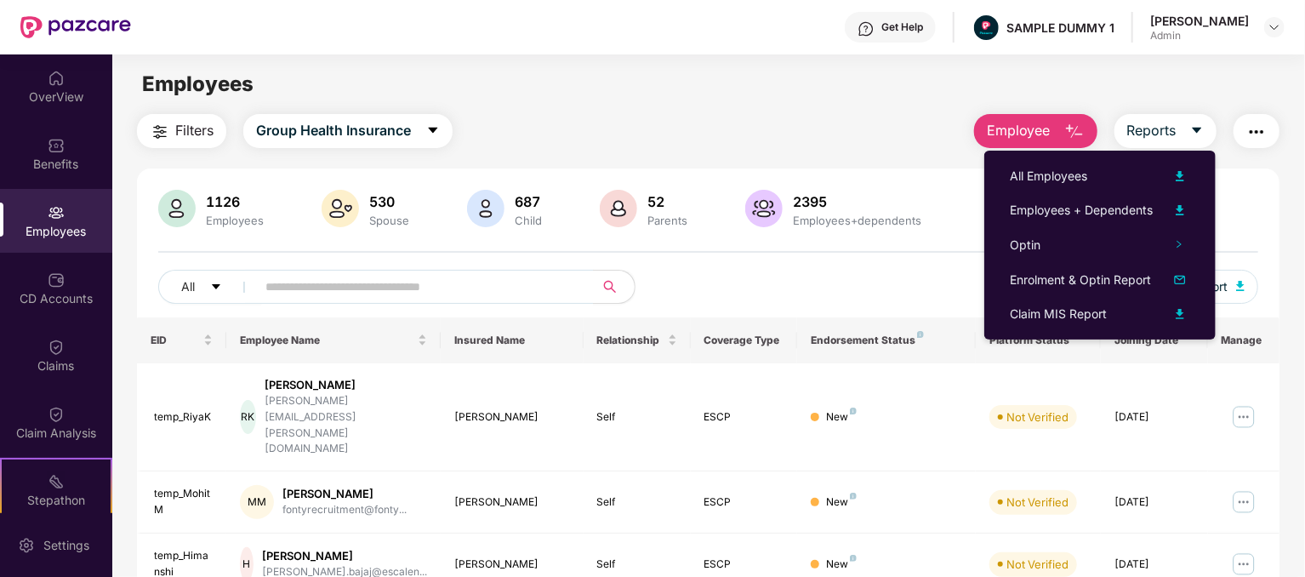
click at [802, 89] on div "Employees" at bounding box center [708, 84] width 1192 height 32
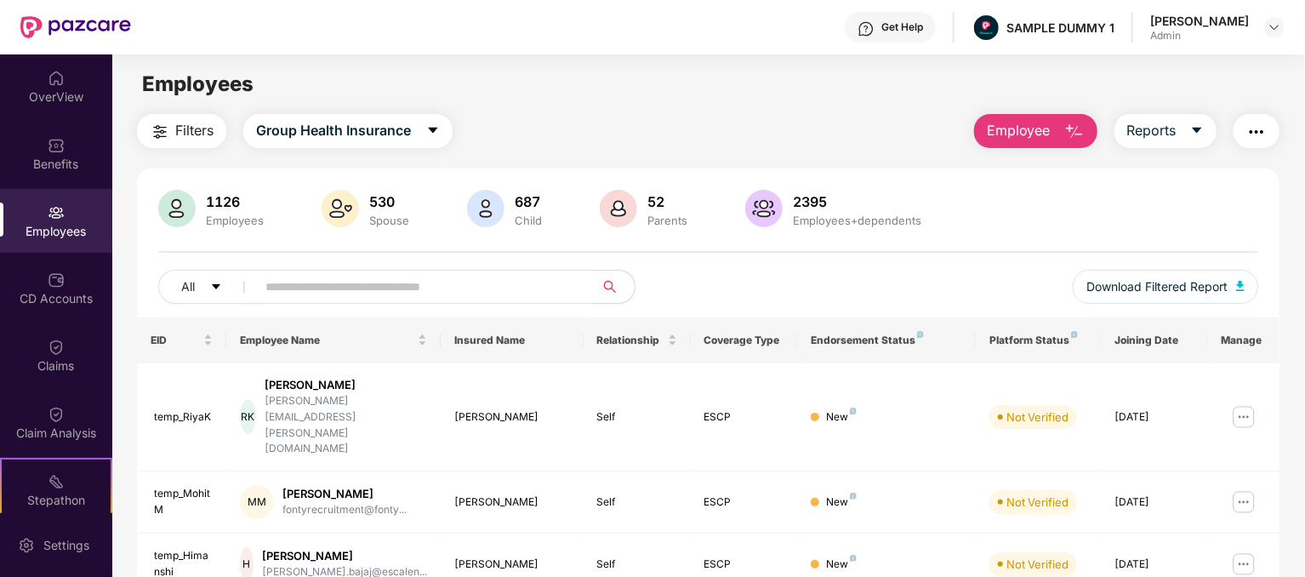
click at [1250, 118] on button "button" at bounding box center [1256, 131] width 46 height 34
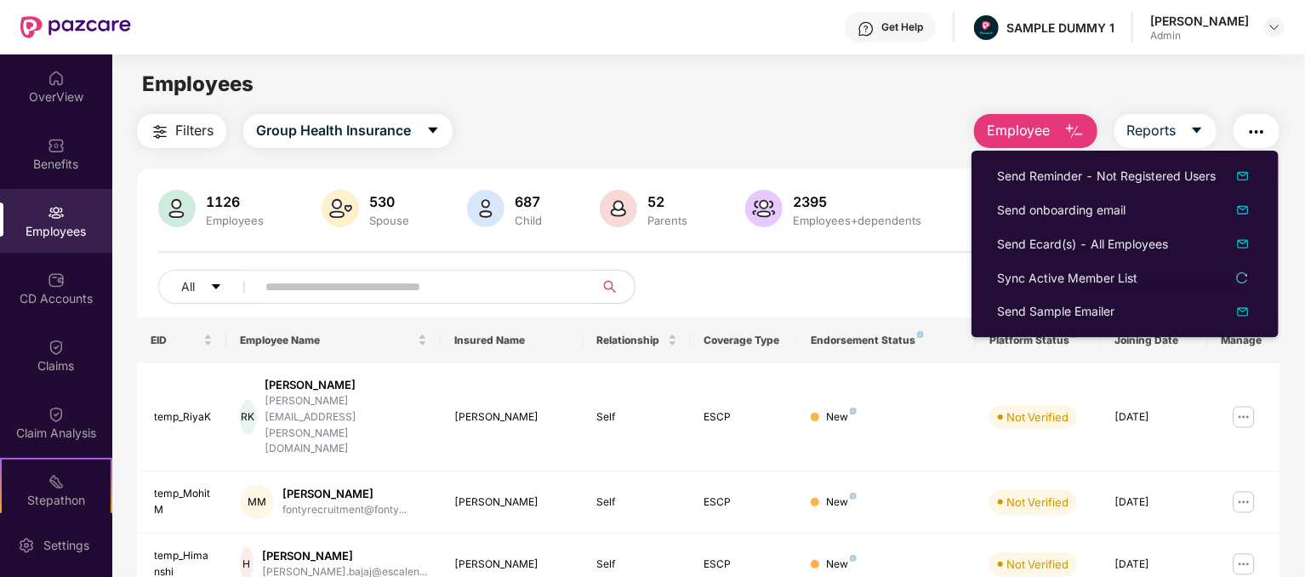
click at [918, 103] on main "Employees Filters Group Health Insurance Employee Reports 1126 Employees 530 Sp…" at bounding box center [708, 342] width 1192 height 577
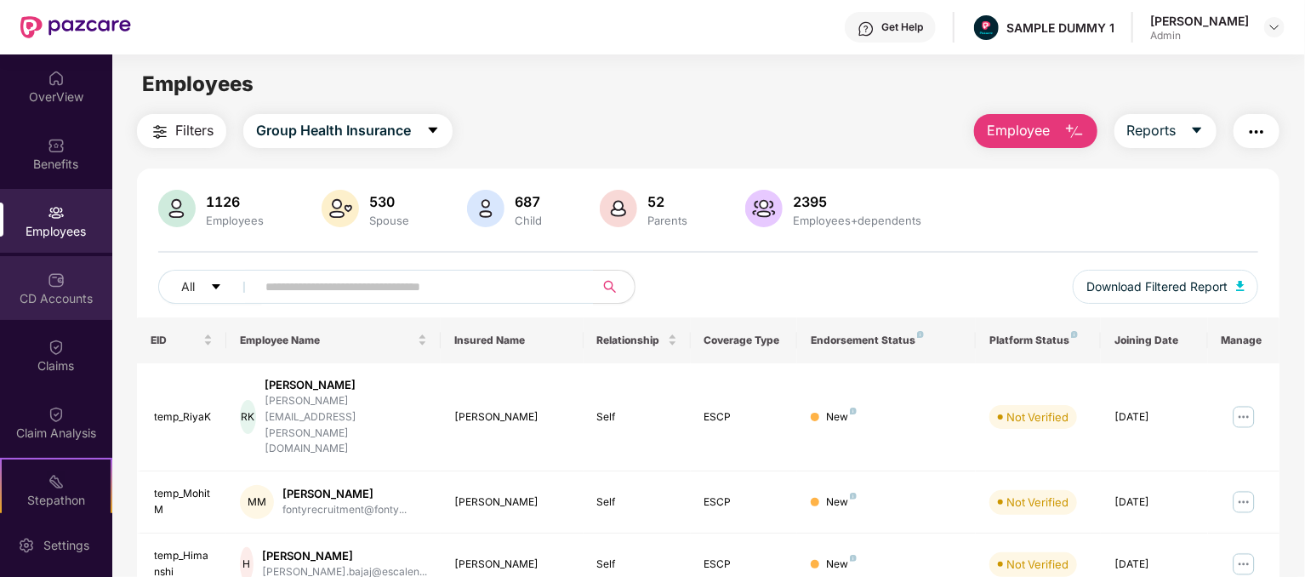
click at [52, 294] on div "CD Accounts" at bounding box center [56, 298] width 112 height 17
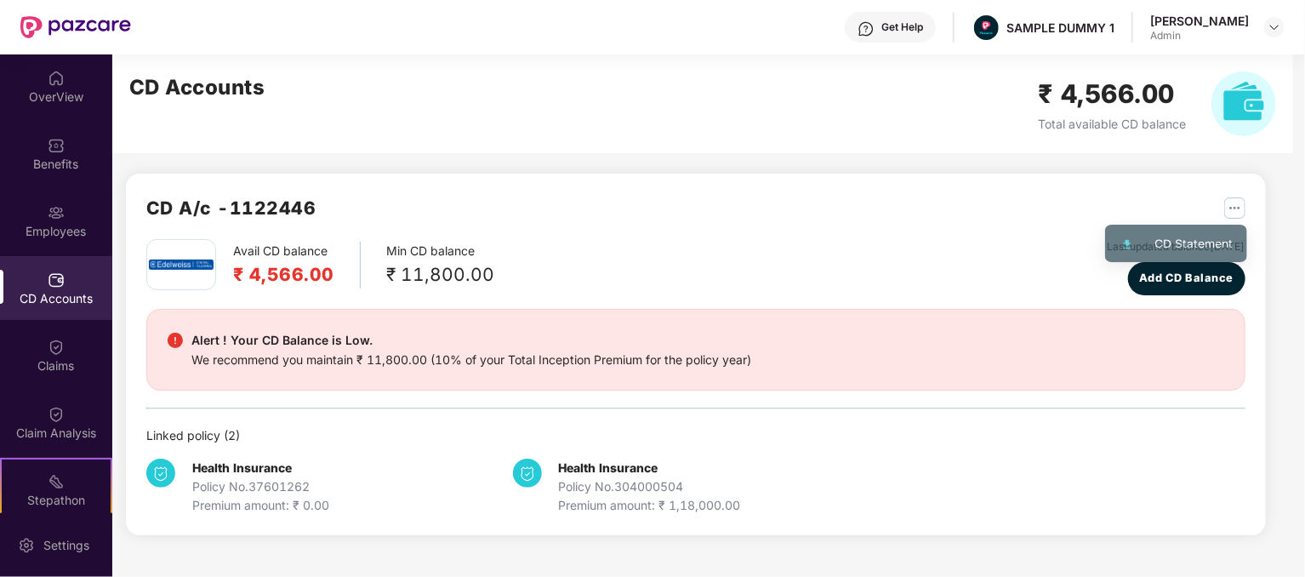
click at [1238, 205] on img "button" at bounding box center [1234, 207] width 21 height 21
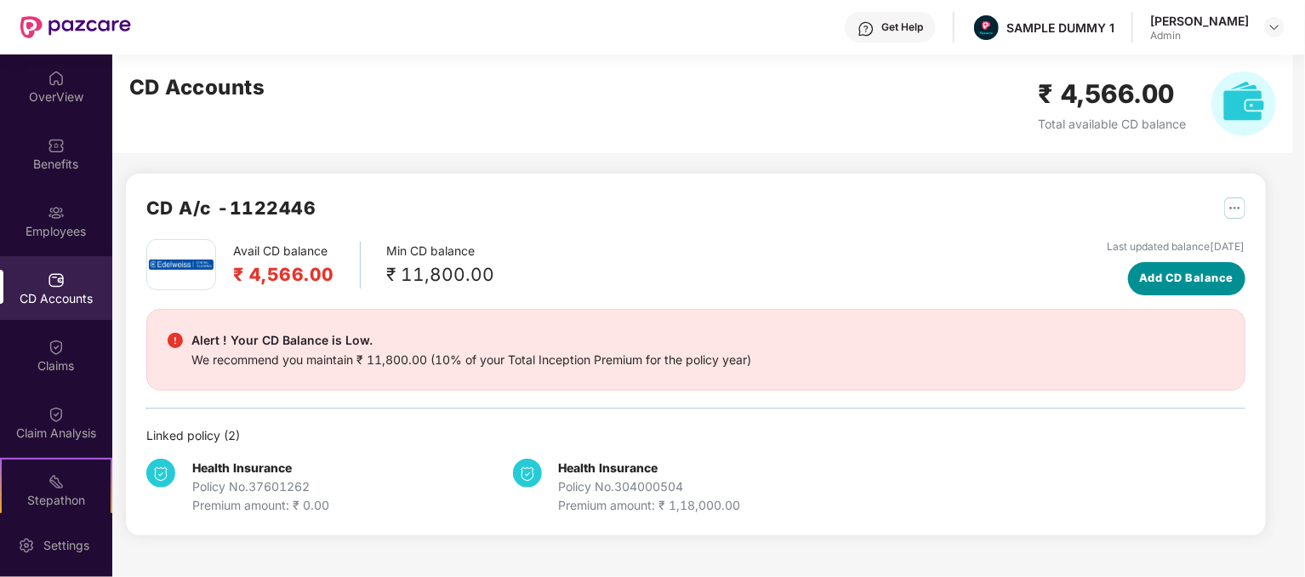
click at [1176, 270] on span "Add CD Balance" at bounding box center [1186, 278] width 94 height 17
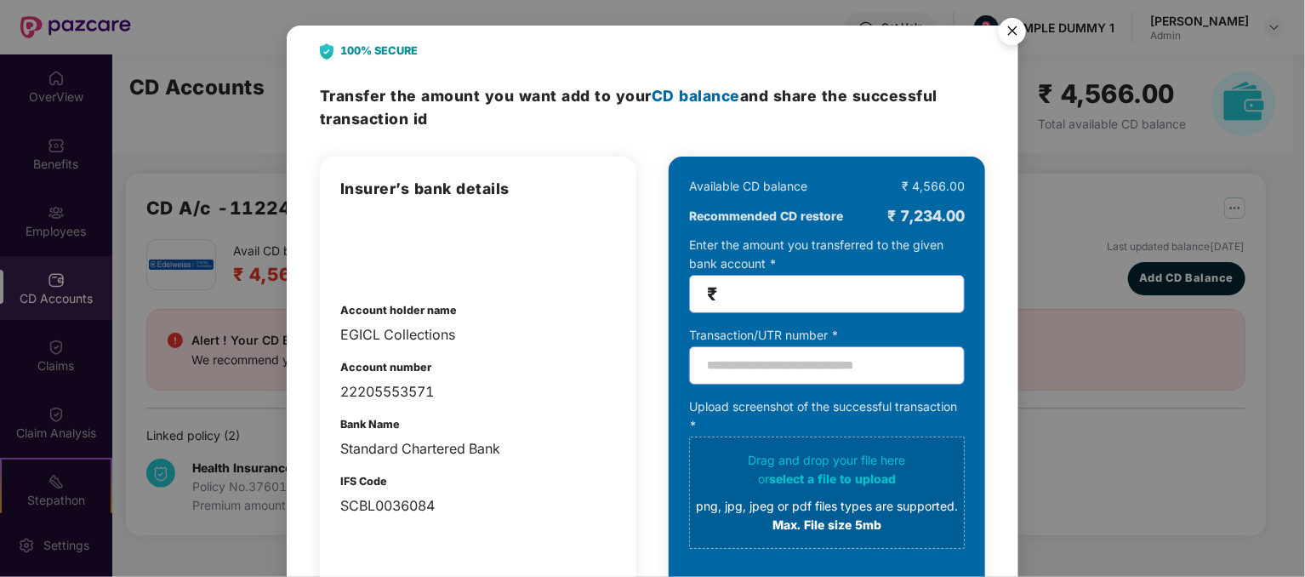
click at [1008, 36] on img "Close" at bounding box center [1012, 34] width 48 height 48
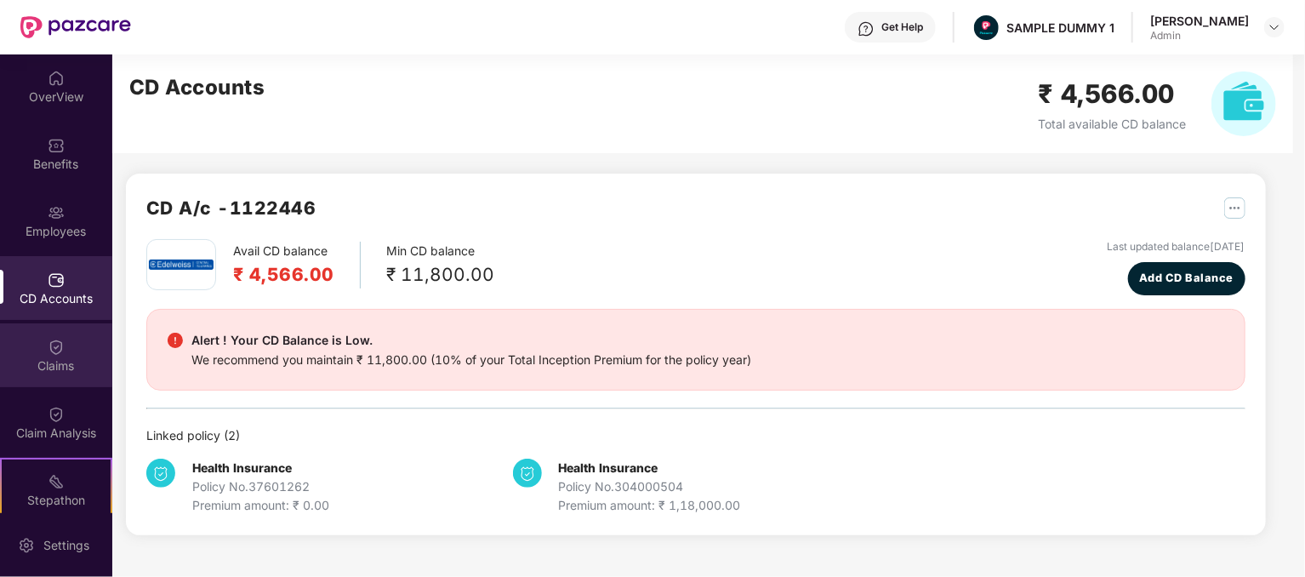
click at [19, 356] on div "Claims" at bounding box center [56, 355] width 112 height 64
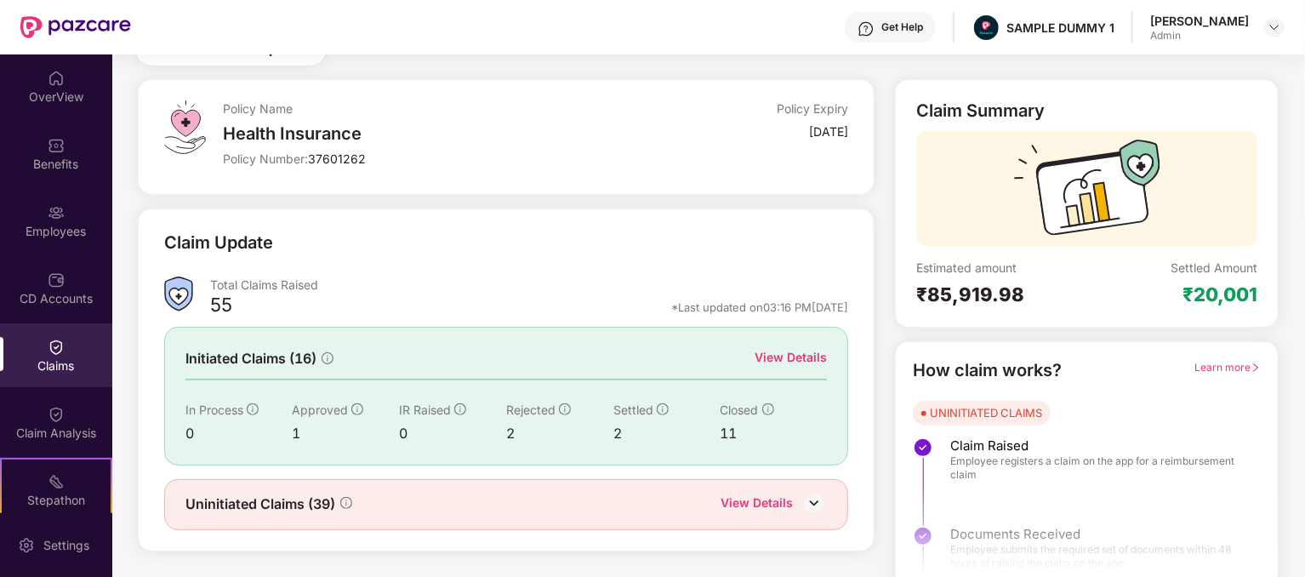
scroll to position [88, 0]
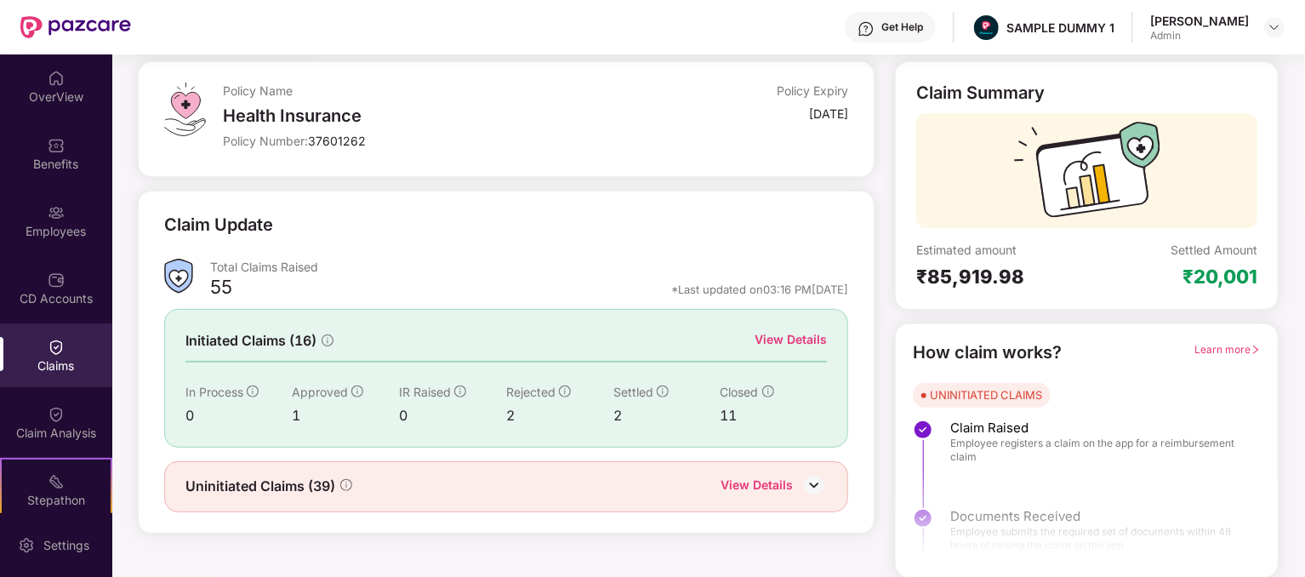
click at [795, 340] on div "View Details" at bounding box center [790, 339] width 72 height 19
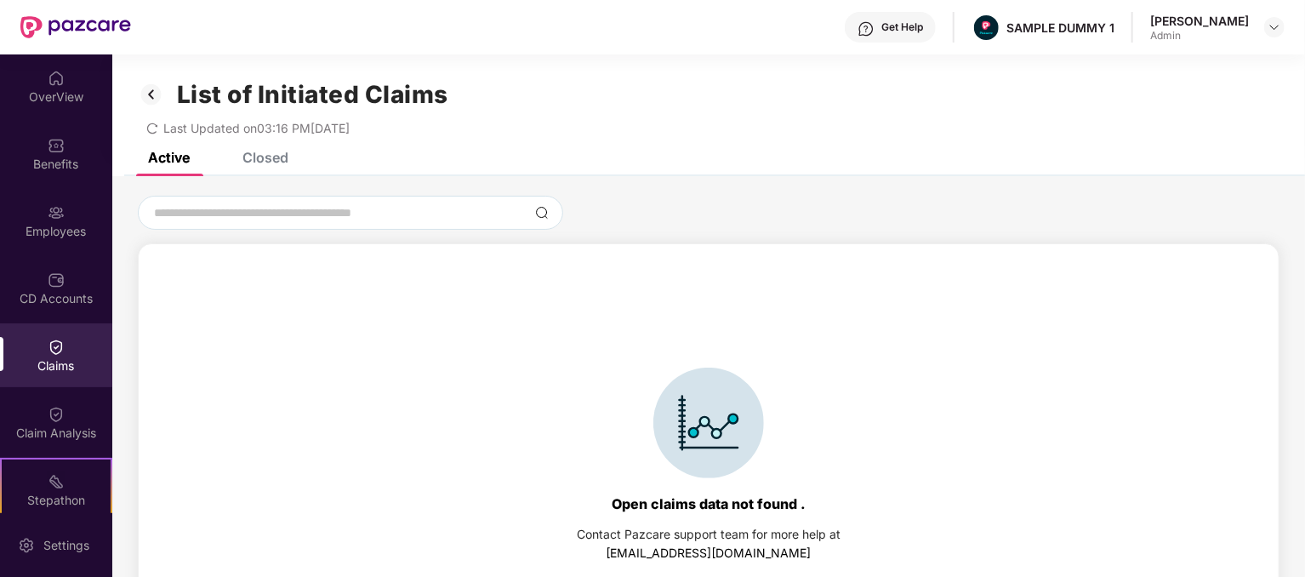
click at [59, 359] on div "Claims" at bounding box center [56, 365] width 112 height 17
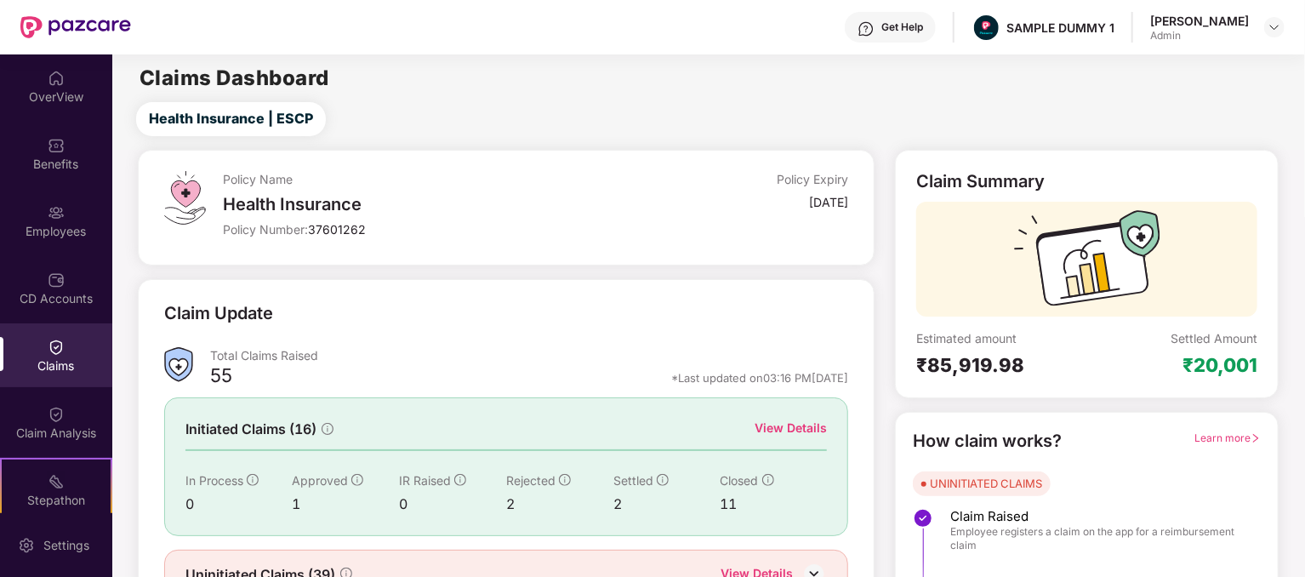
click at [808, 421] on div "View Details" at bounding box center [790, 427] width 72 height 19
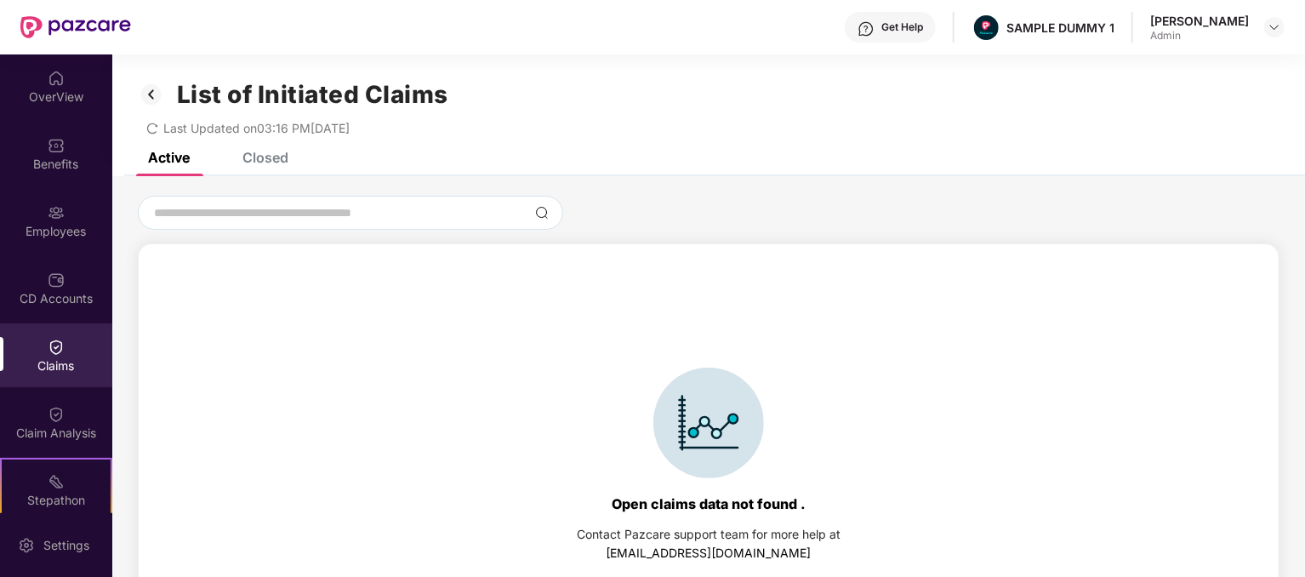
click at [150, 84] on img at bounding box center [151, 94] width 27 height 29
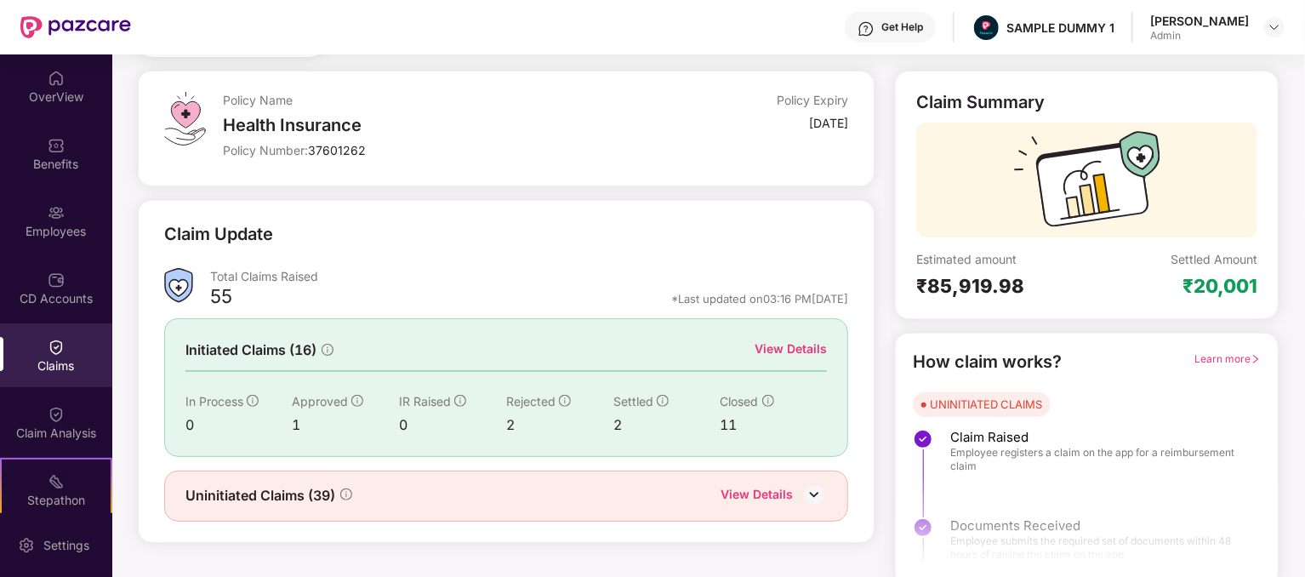
scroll to position [88, 0]
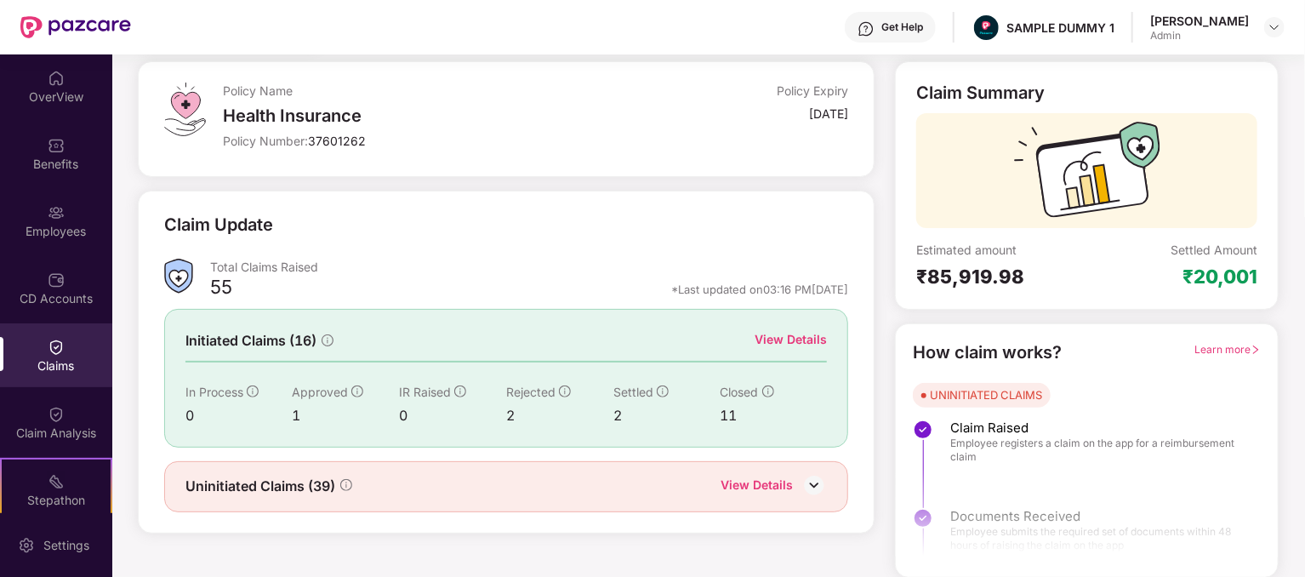
click at [811, 477] on img at bounding box center [814, 485] width 26 height 26
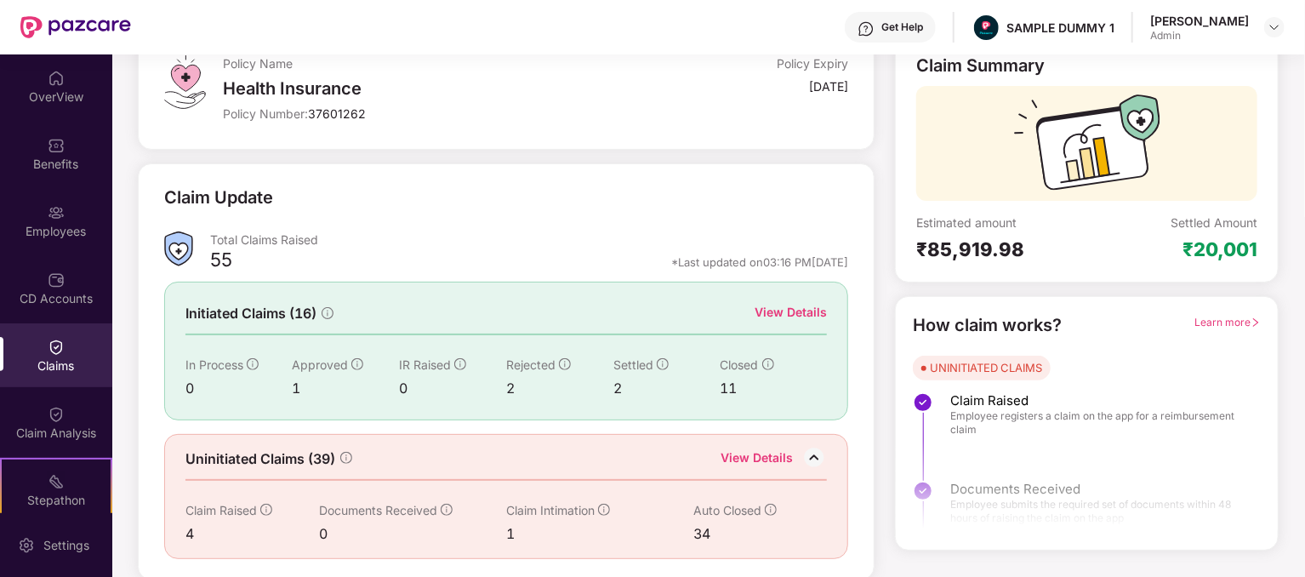
scroll to position [117, 0]
click at [767, 453] on div "View Details" at bounding box center [756, 458] width 72 height 22
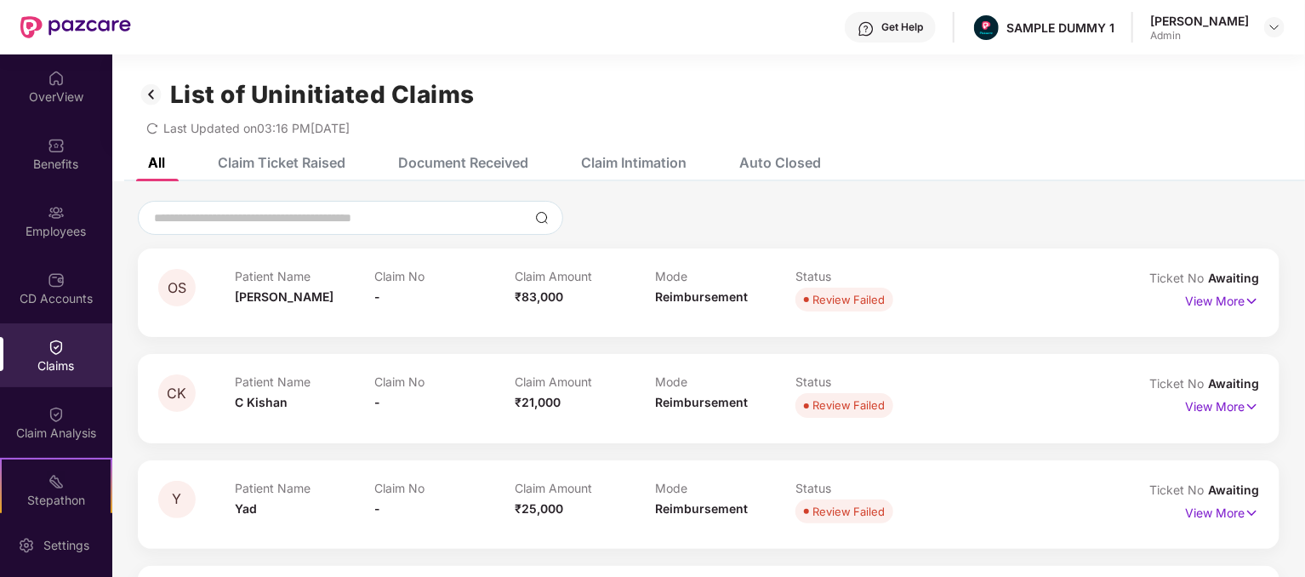
click at [242, 168] on div "Claim Ticket Raised" at bounding box center [282, 162] width 128 height 17
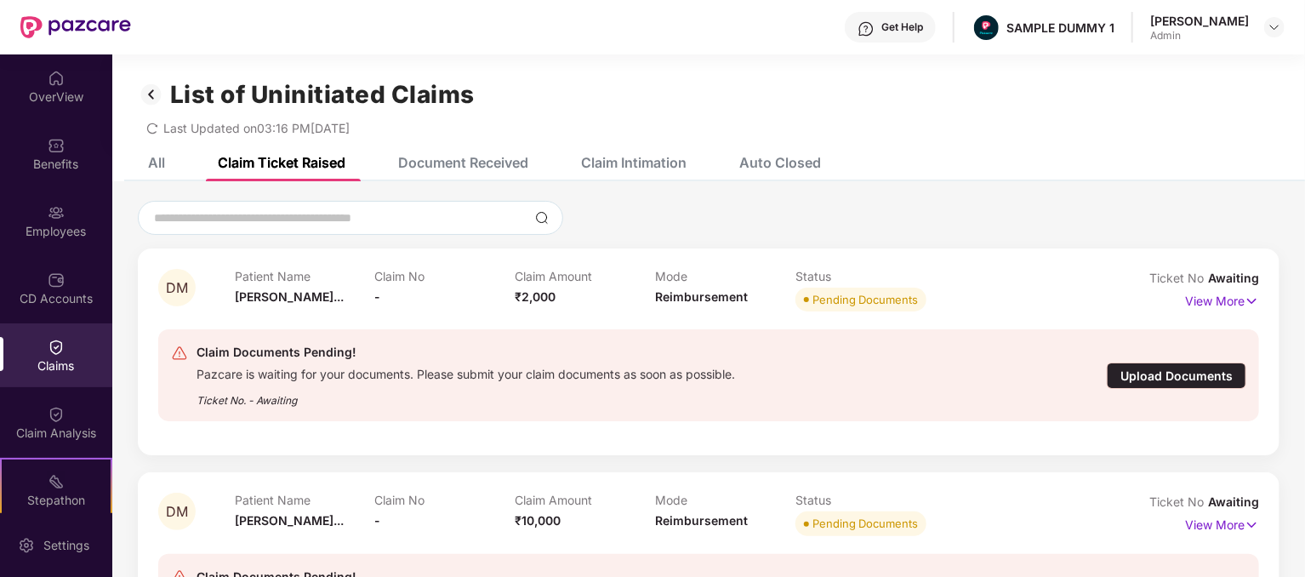
click at [458, 165] on div "Document Received" at bounding box center [463, 162] width 130 height 17
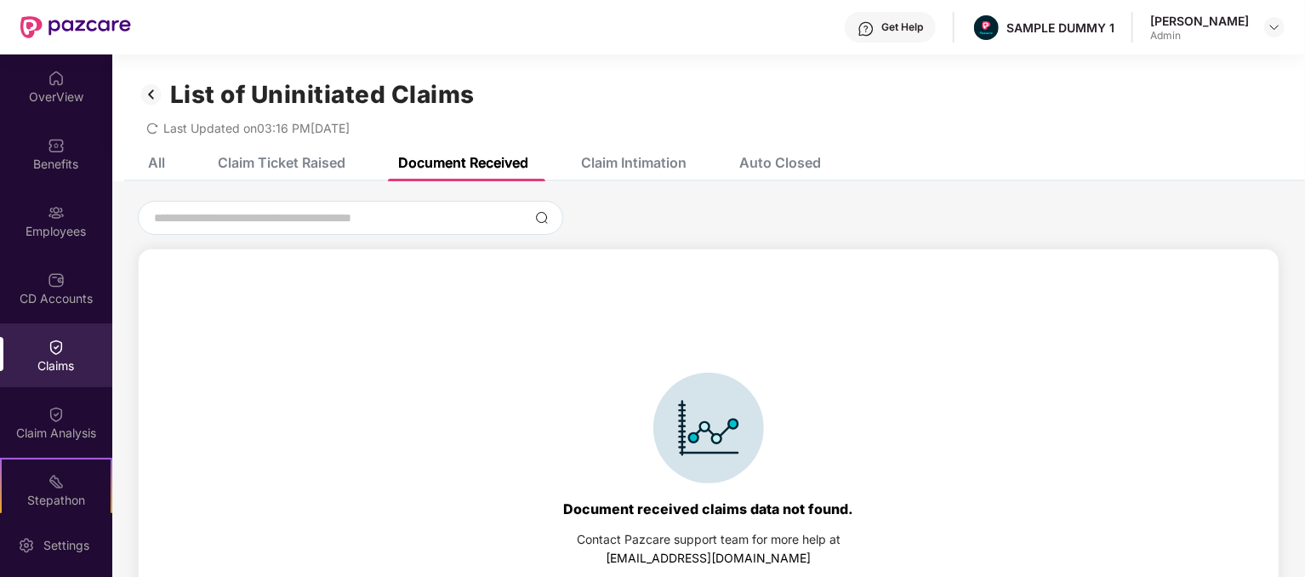
click at [678, 174] on div "Claim Intimation" at bounding box center [620, 162] width 131 height 37
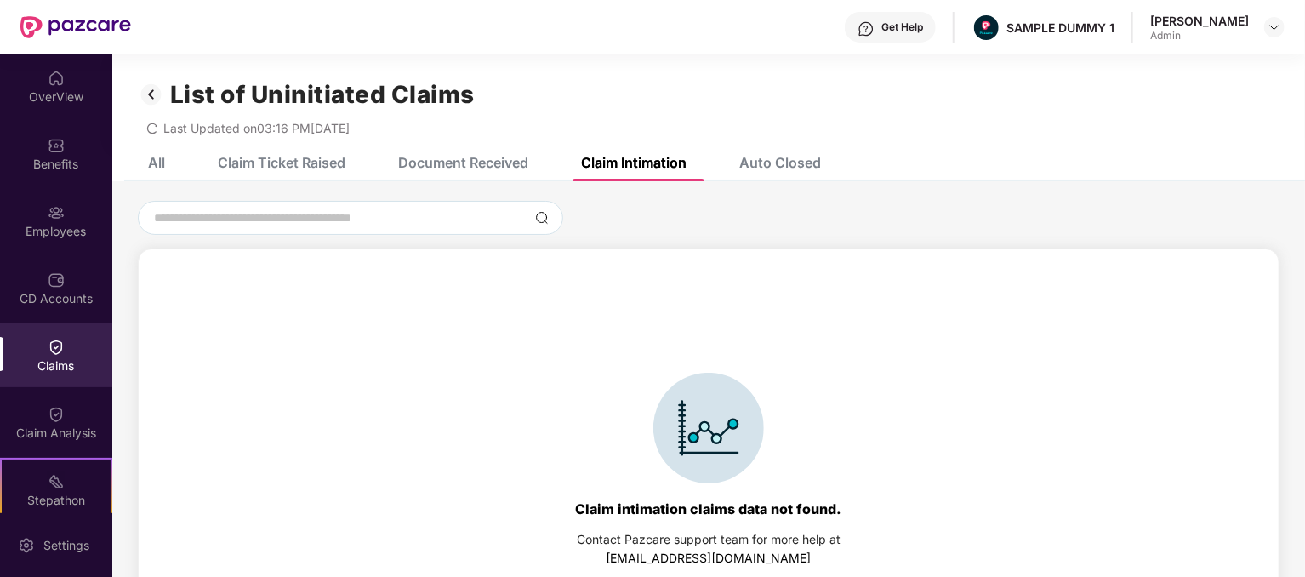
click at [757, 154] on div "Auto Closed" at bounding box center [780, 162] width 82 height 17
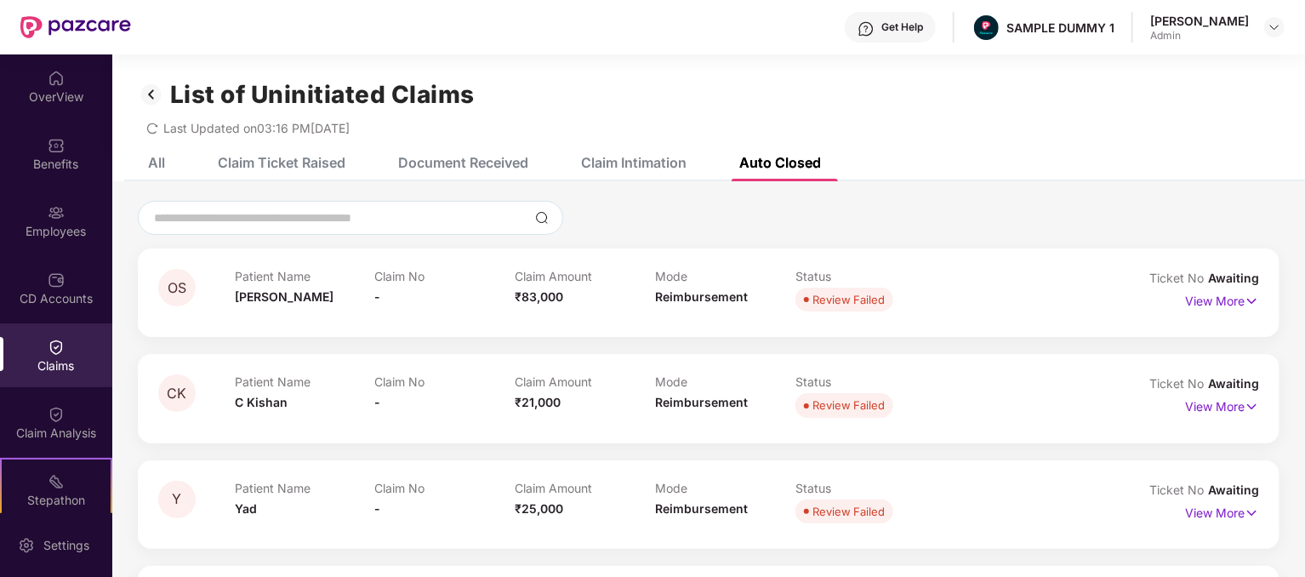
click at [74, 372] on div "Claims" at bounding box center [56, 365] width 112 height 17
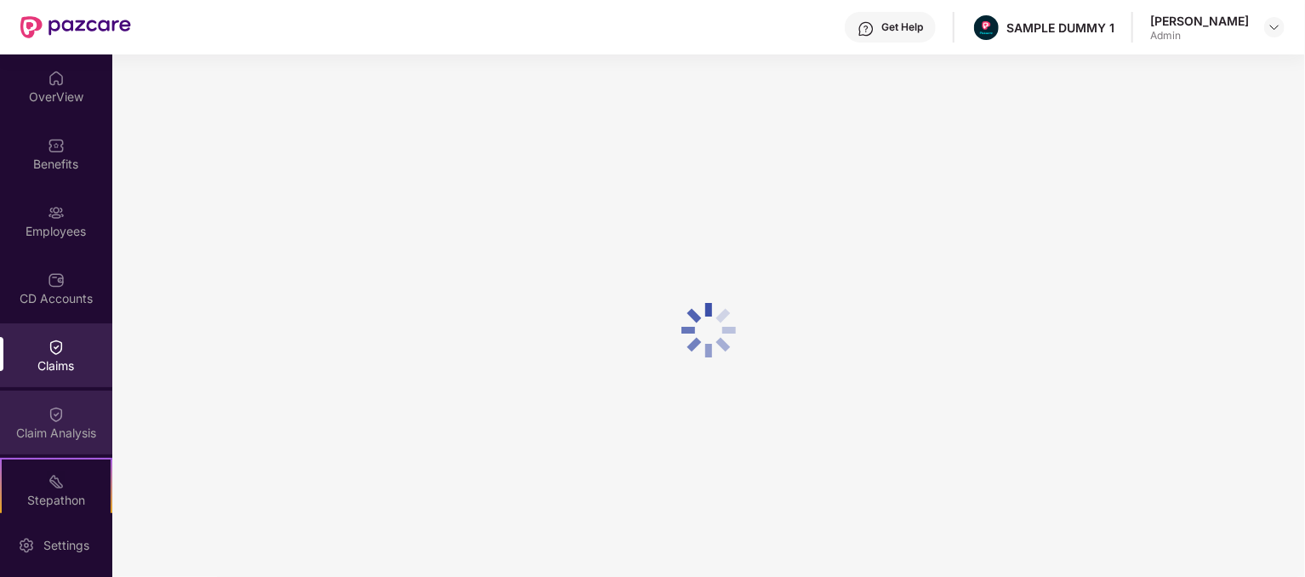
click at [65, 441] on div "Claim Analysis" at bounding box center [56, 422] width 112 height 64
click at [41, 352] on div "Claims" at bounding box center [56, 355] width 112 height 64
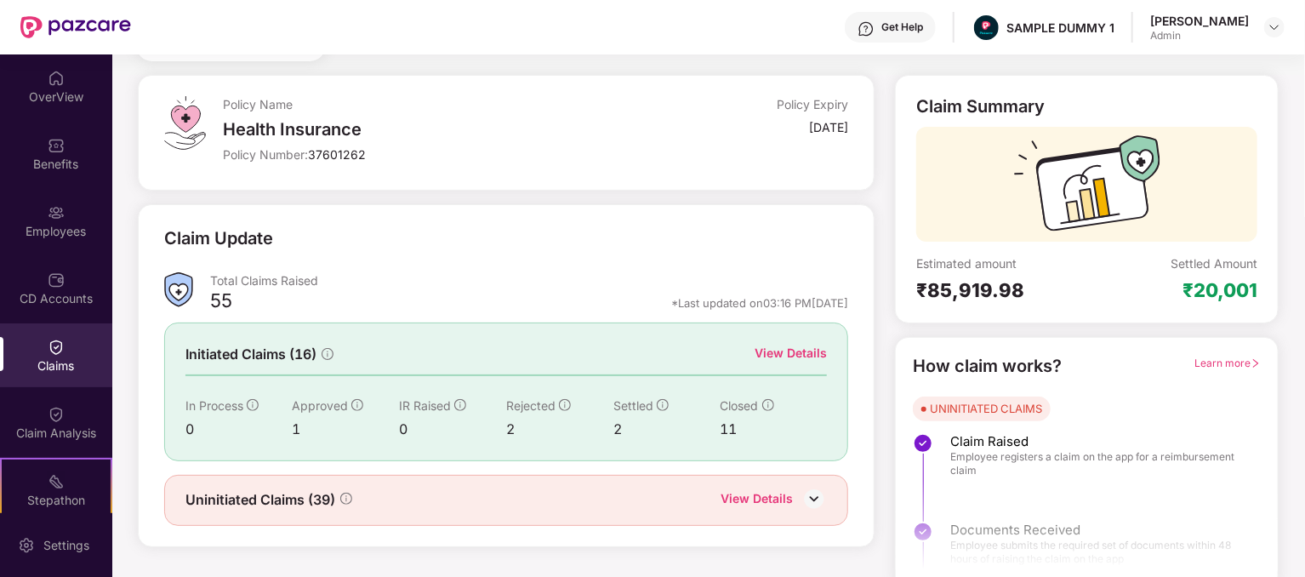
scroll to position [88, 0]
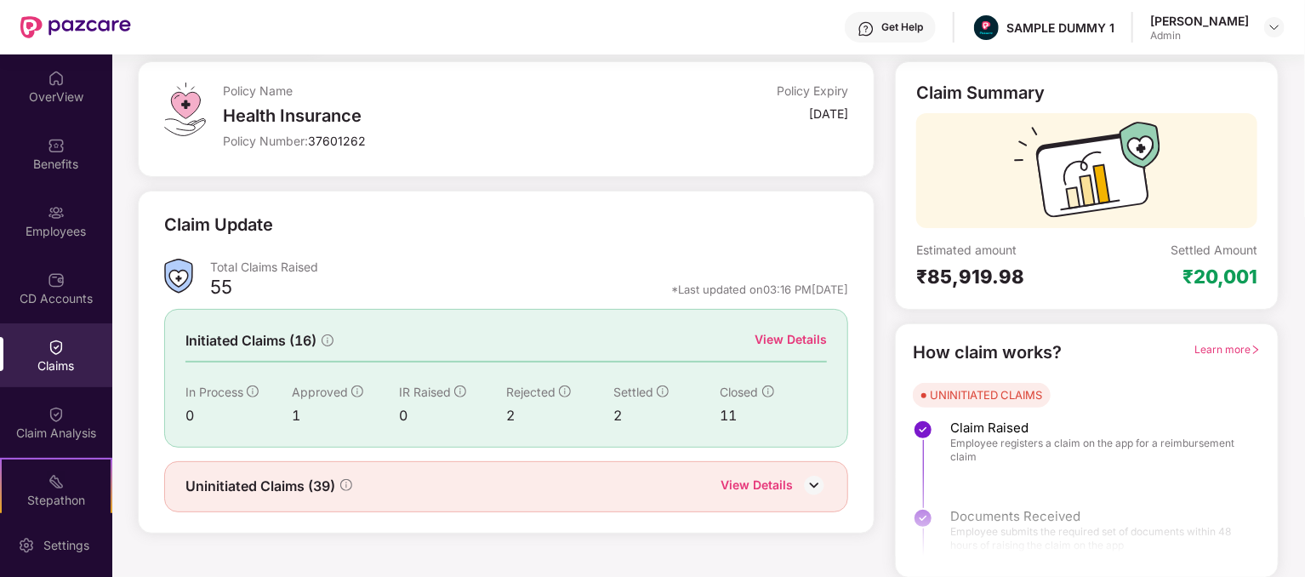
click at [1234, 347] on span "Learn more" at bounding box center [1227, 349] width 66 height 13
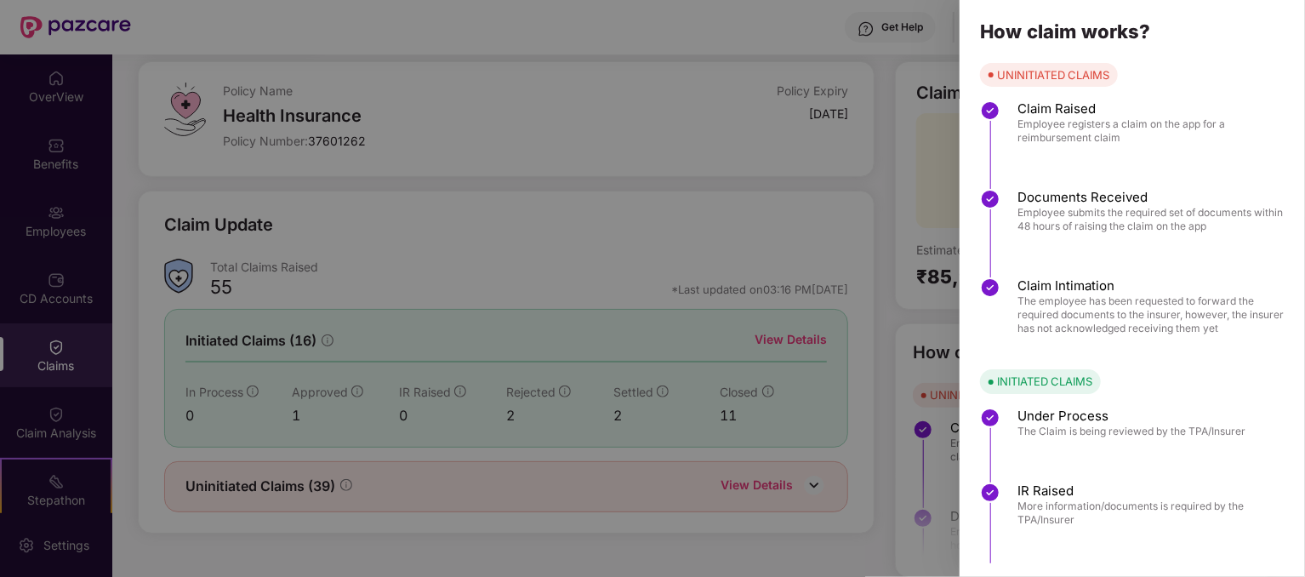
click at [840, 174] on div at bounding box center [652, 288] width 1305 height 577
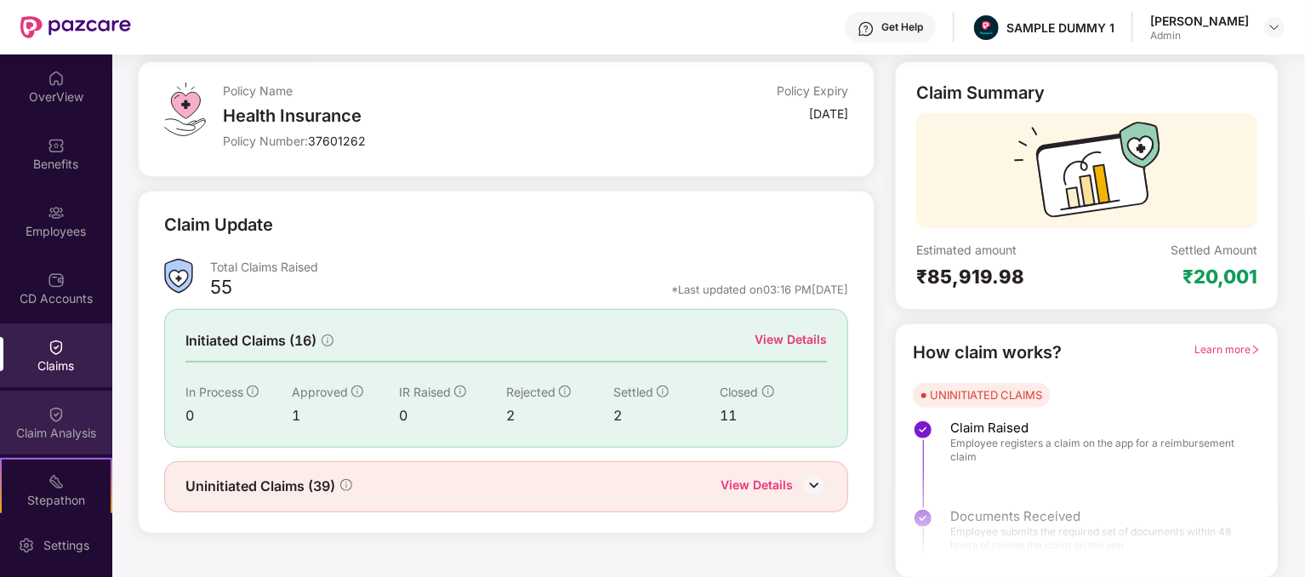
click at [52, 431] on div "Claim Analysis" at bounding box center [56, 432] width 112 height 17
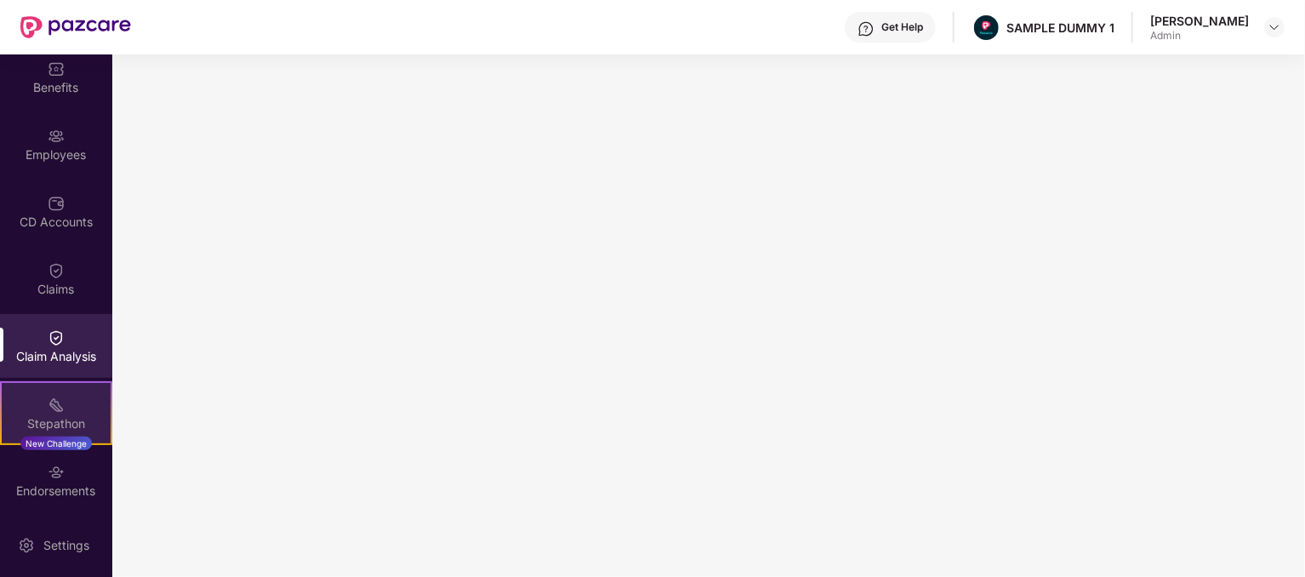
scroll to position [85, 0]
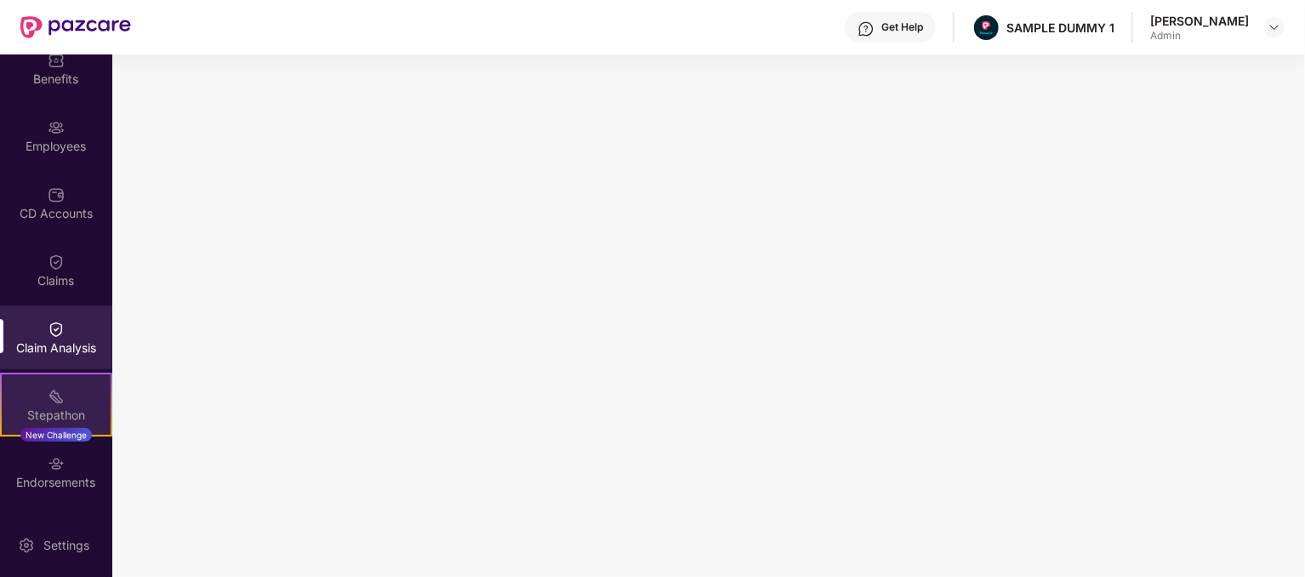
click at [60, 382] on div "Stepathon New Challenge" at bounding box center [56, 405] width 112 height 64
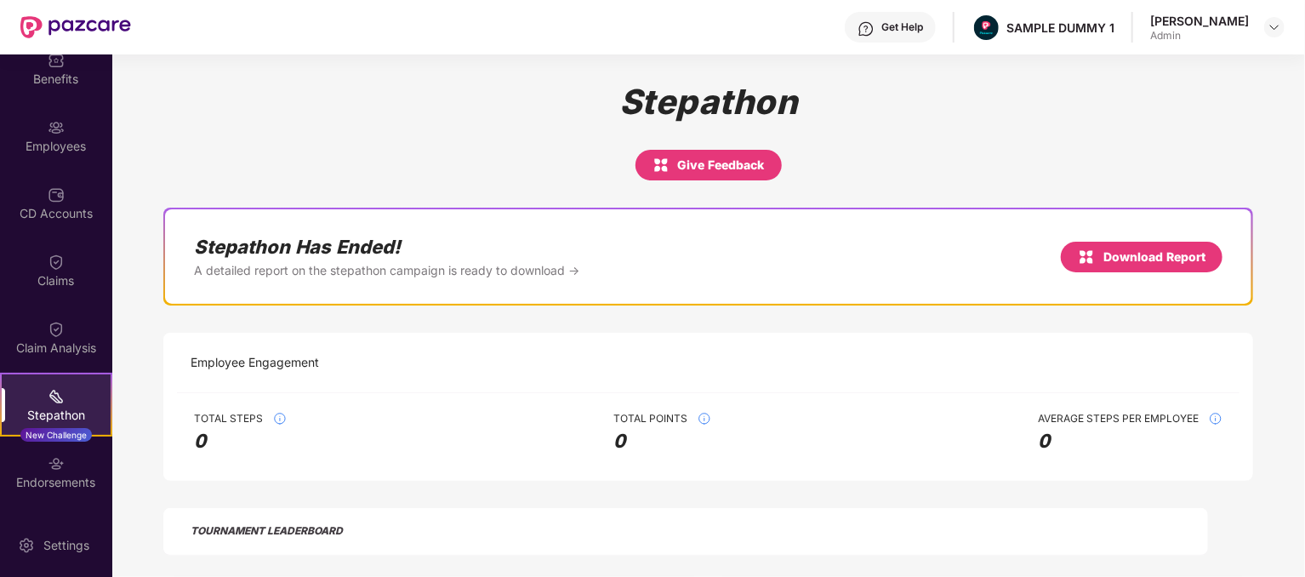
click at [652, 164] on img at bounding box center [660, 165] width 17 height 20
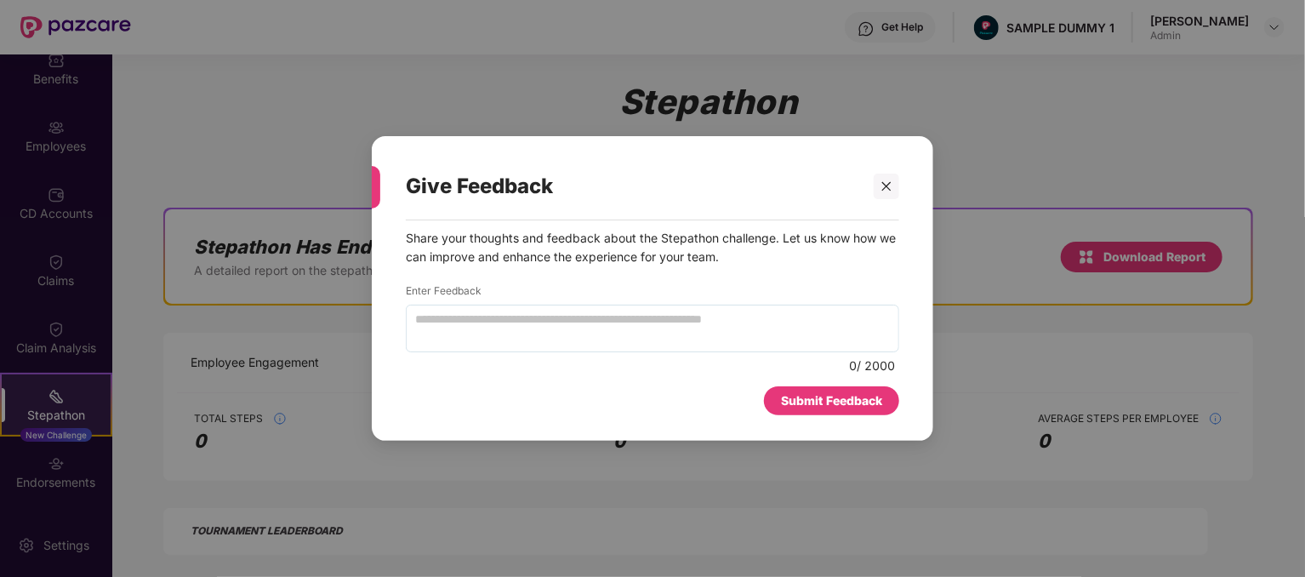
click at [855, 399] on div "Submit Feedback" at bounding box center [831, 400] width 101 height 19
click at [887, 181] on icon "close" at bounding box center [886, 186] width 12 height 12
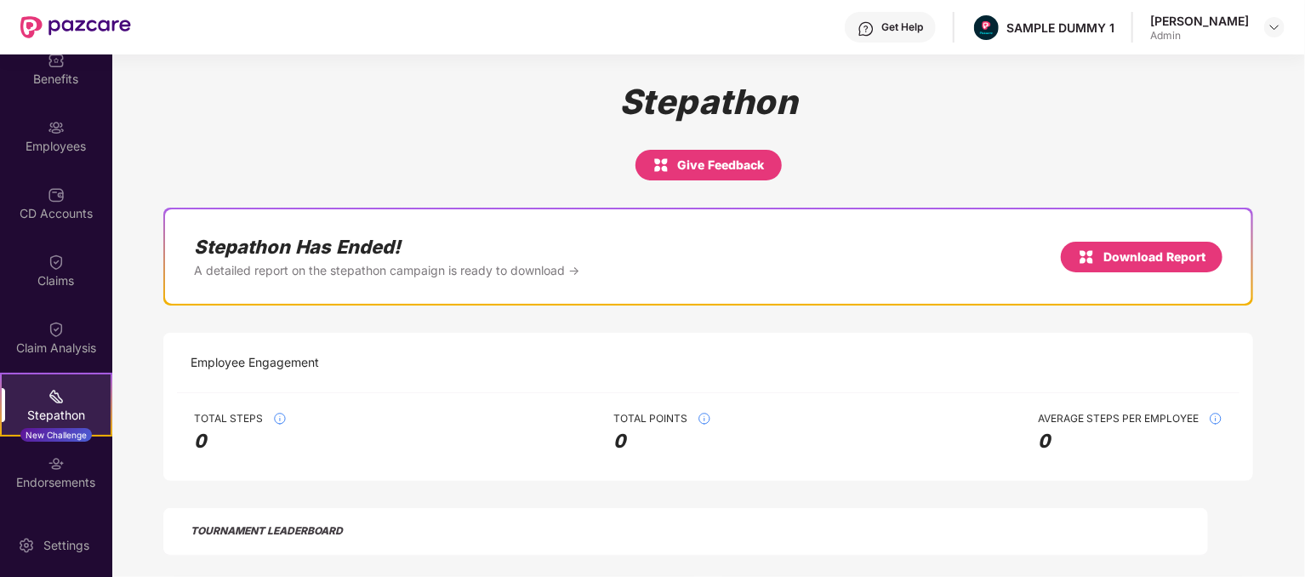
click at [1106, 262] on div "Download Report" at bounding box center [1142, 257] width 128 height 20
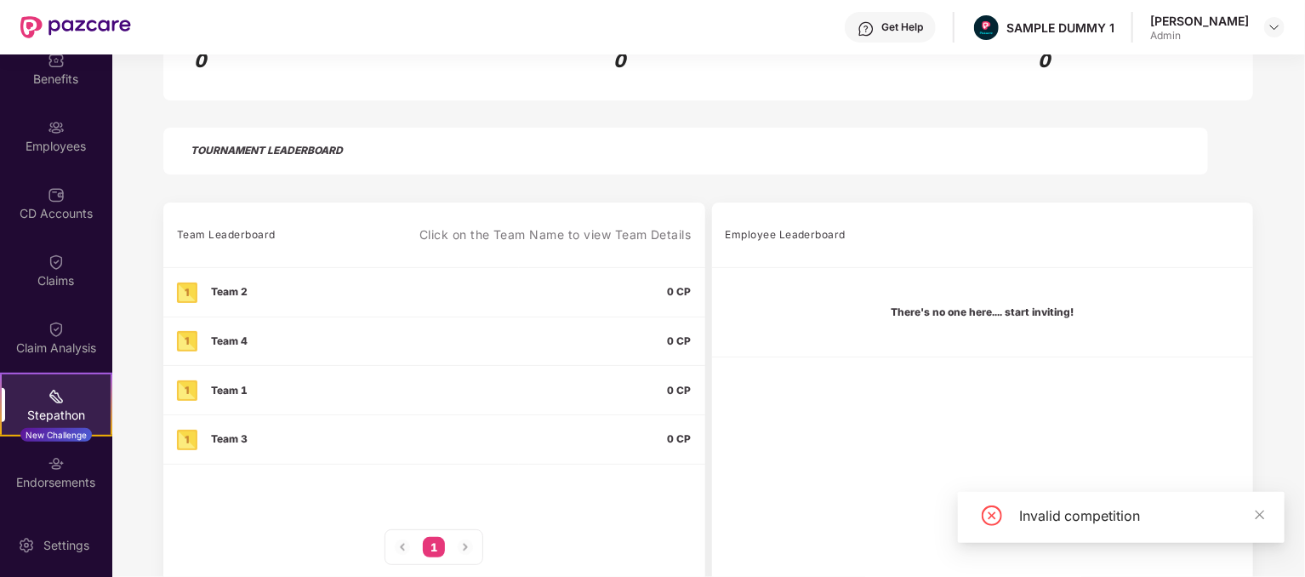
scroll to position [405, 0]
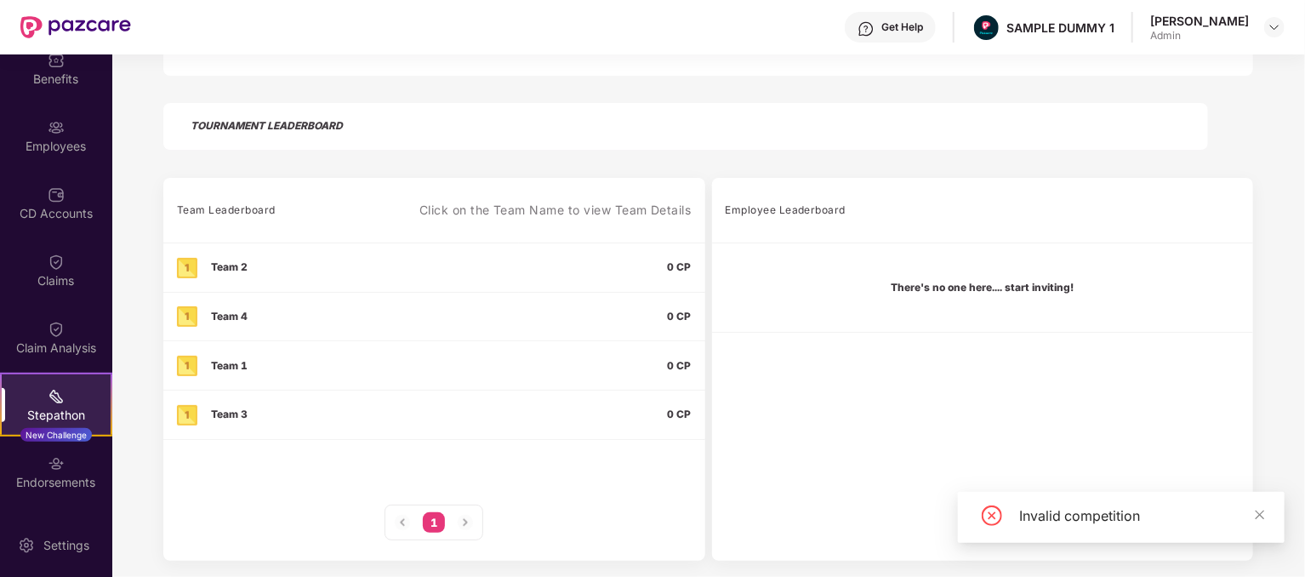
click at [225, 264] on div "Team 2" at bounding box center [229, 267] width 37 height 20
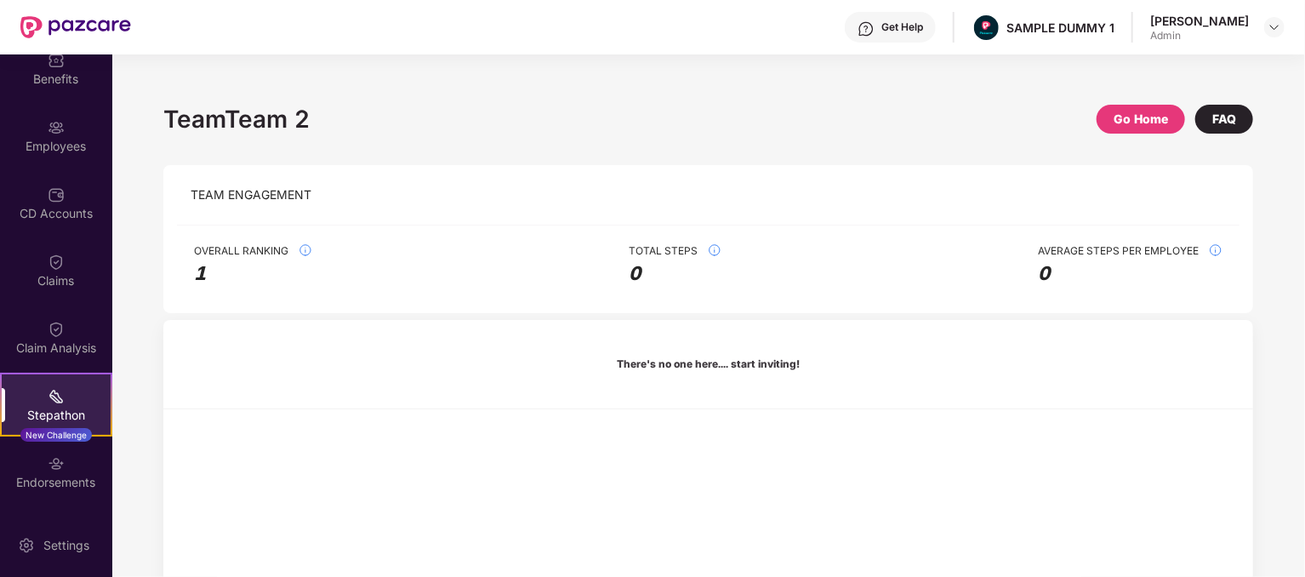
scroll to position [0, 0]
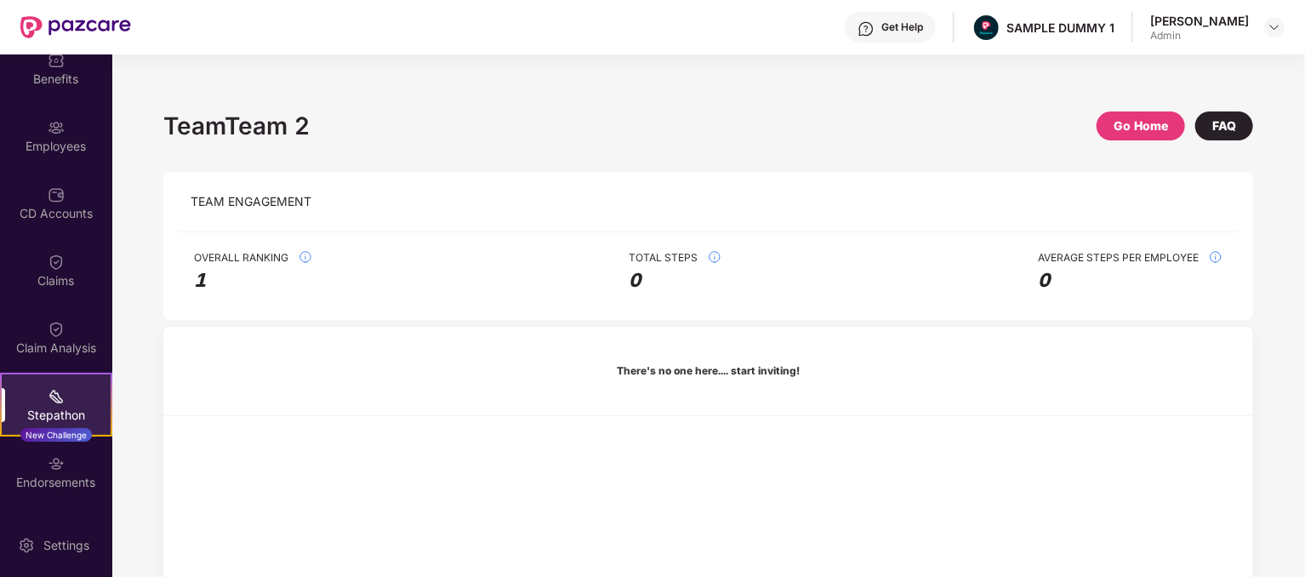
click at [10, 399] on div "Stepathon New Challenge" at bounding box center [56, 405] width 112 height 64
click at [69, 400] on div "Stepathon New Challenge" at bounding box center [56, 405] width 112 height 64
click at [1124, 127] on div "Go Home" at bounding box center [1140, 126] width 54 height 19
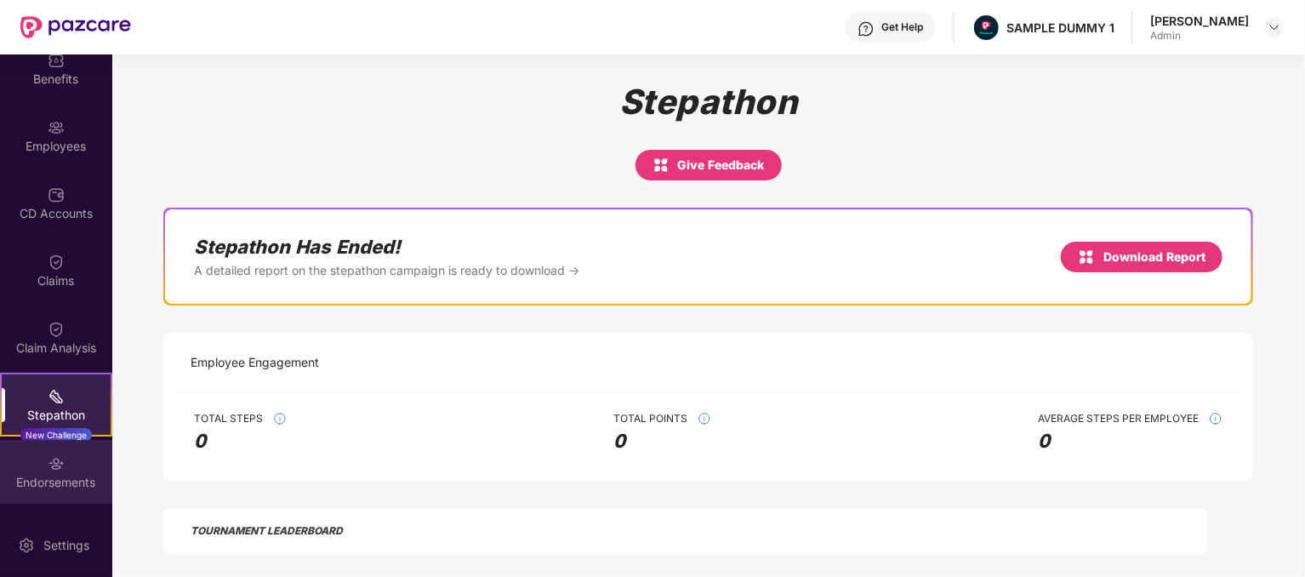
click at [51, 470] on img at bounding box center [56, 463] width 17 height 17
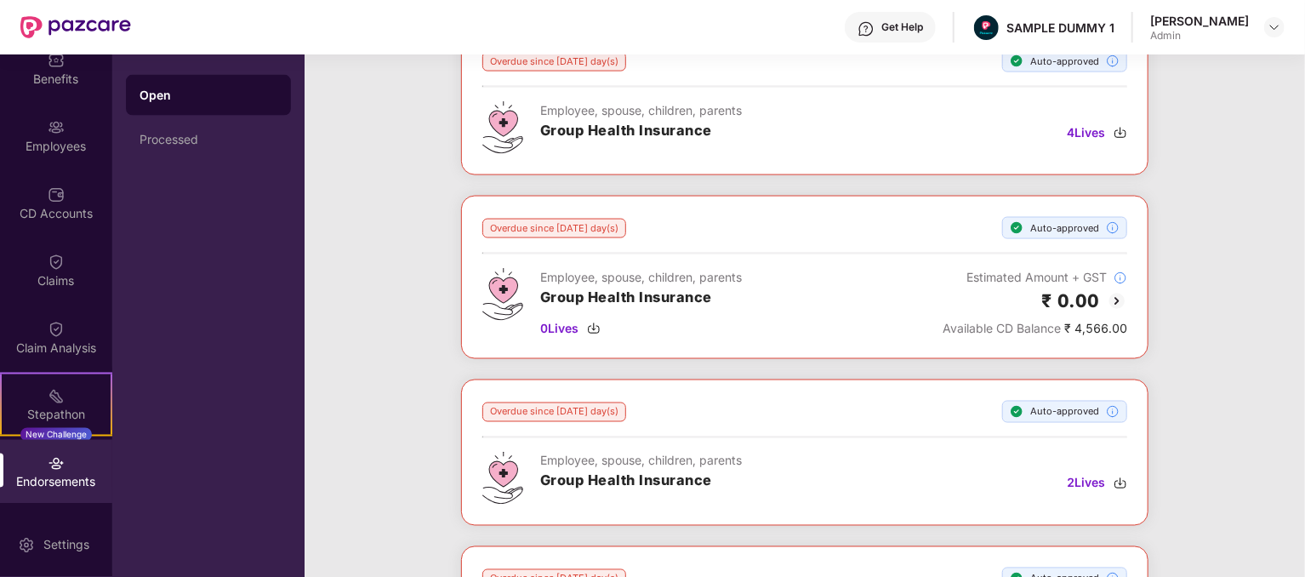
scroll to position [1276, 0]
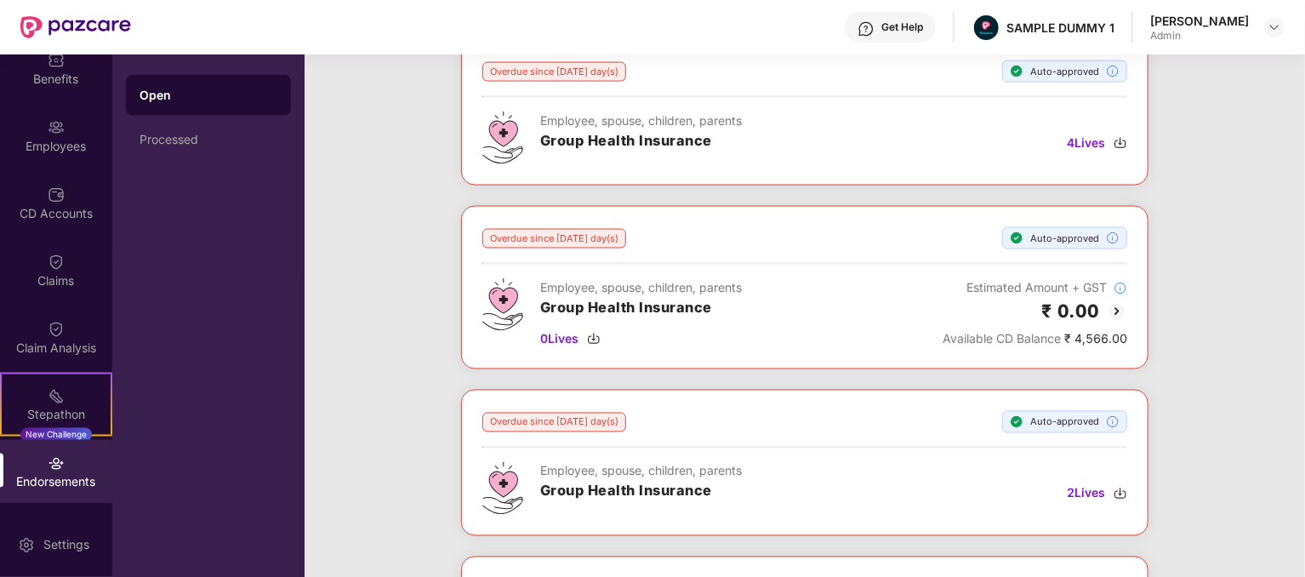
click at [1115, 307] on img at bounding box center [1117, 311] width 20 height 20
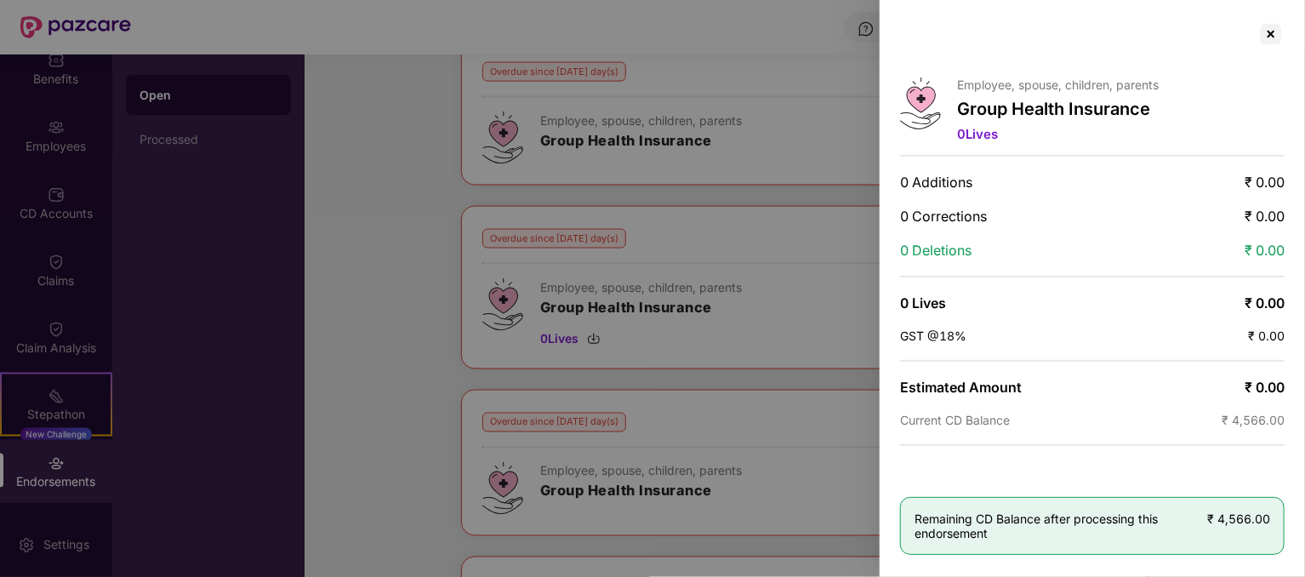
click at [322, 132] on div at bounding box center [652, 288] width 1305 height 577
click at [1268, 31] on div at bounding box center [1270, 33] width 27 height 27
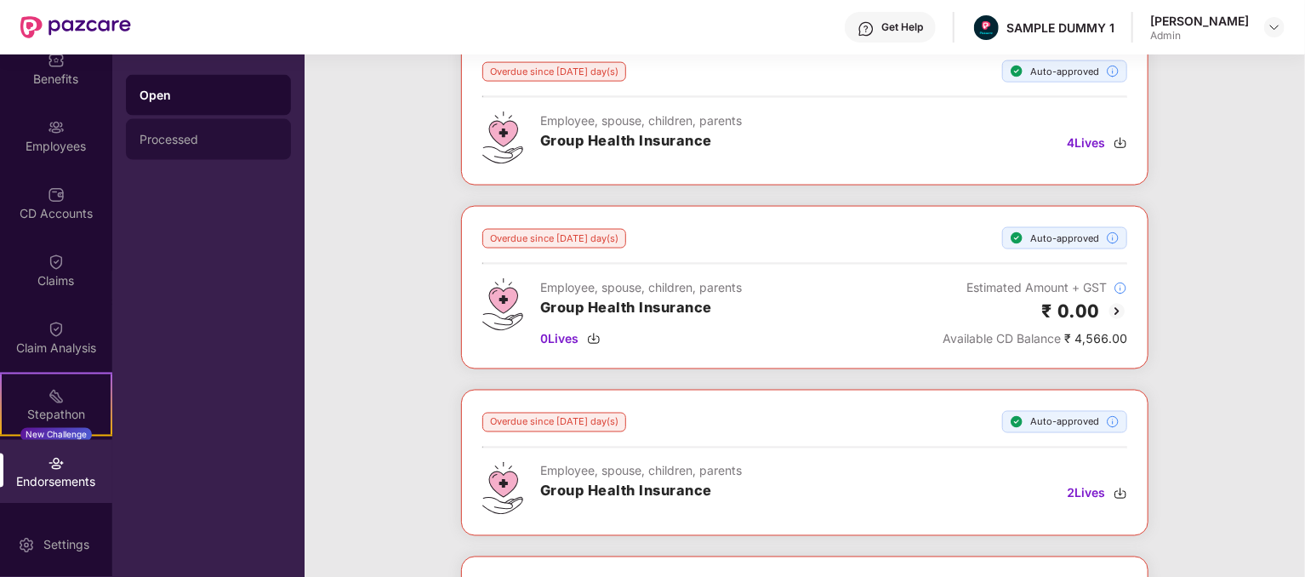
click at [151, 128] on div "Processed" at bounding box center [208, 139] width 165 height 41
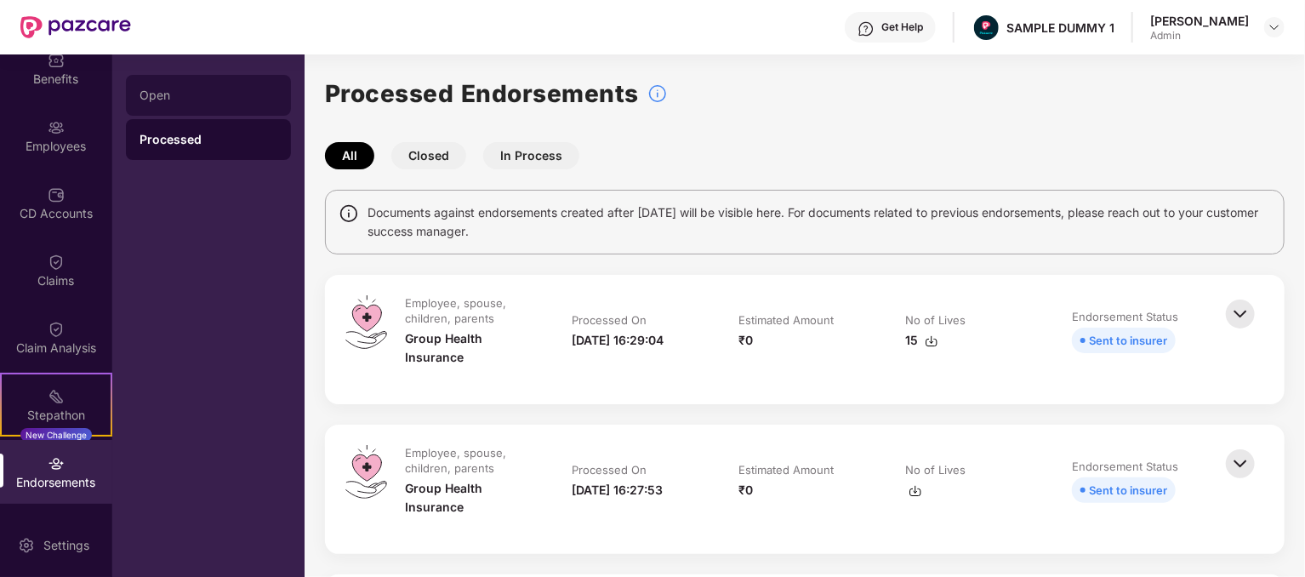
click at [225, 86] on div "Open" at bounding box center [208, 95] width 165 height 41
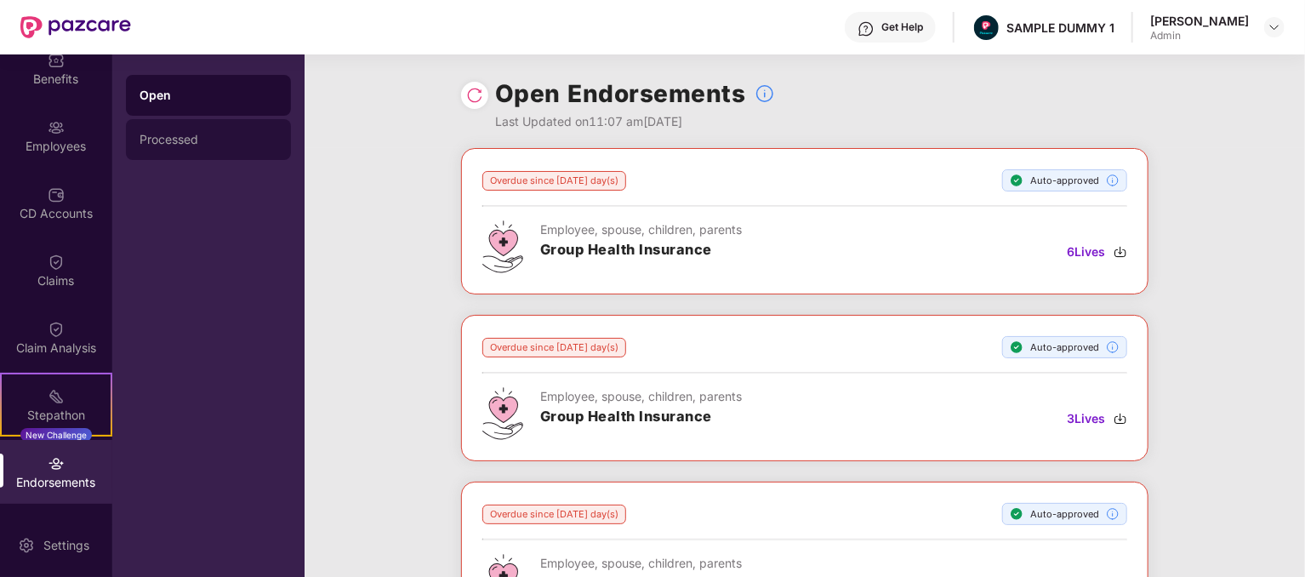
click at [185, 144] on div "Processed" at bounding box center [208, 140] width 138 height 14
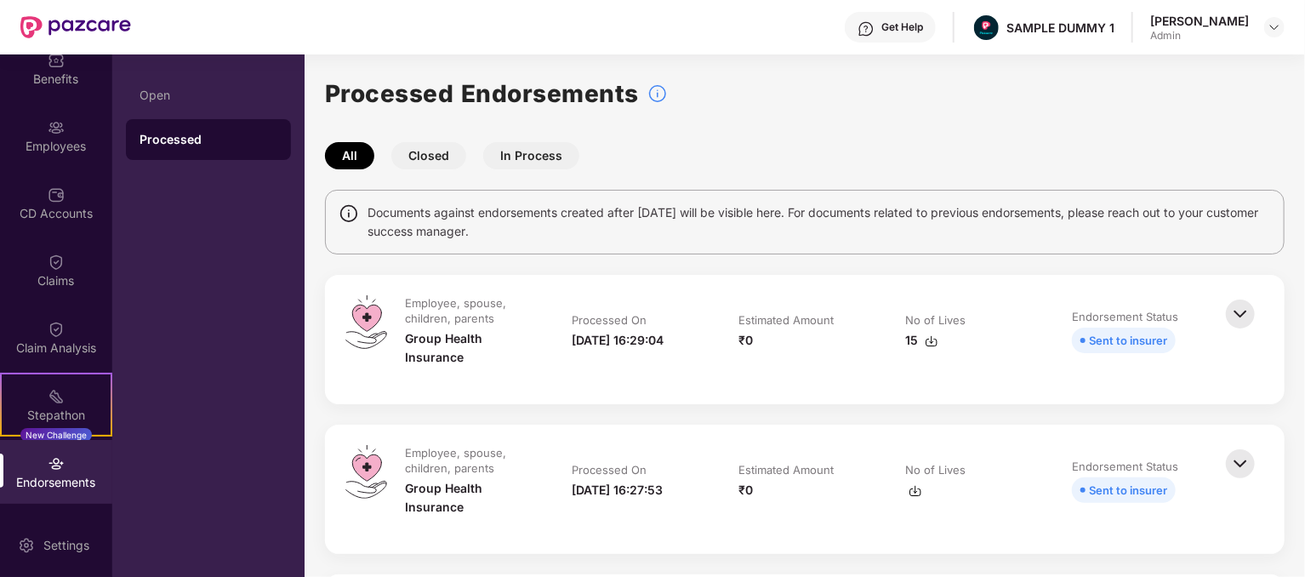
click at [426, 167] on button "Closed" at bounding box center [428, 155] width 75 height 27
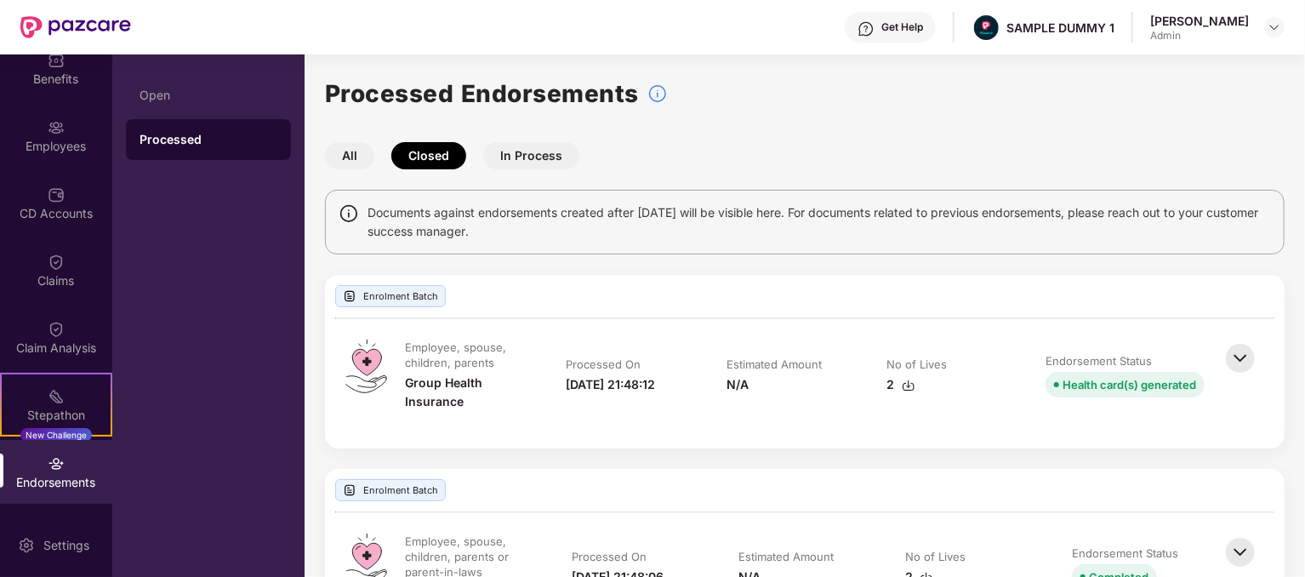
click at [512, 159] on button "In Process" at bounding box center [531, 155] width 96 height 27
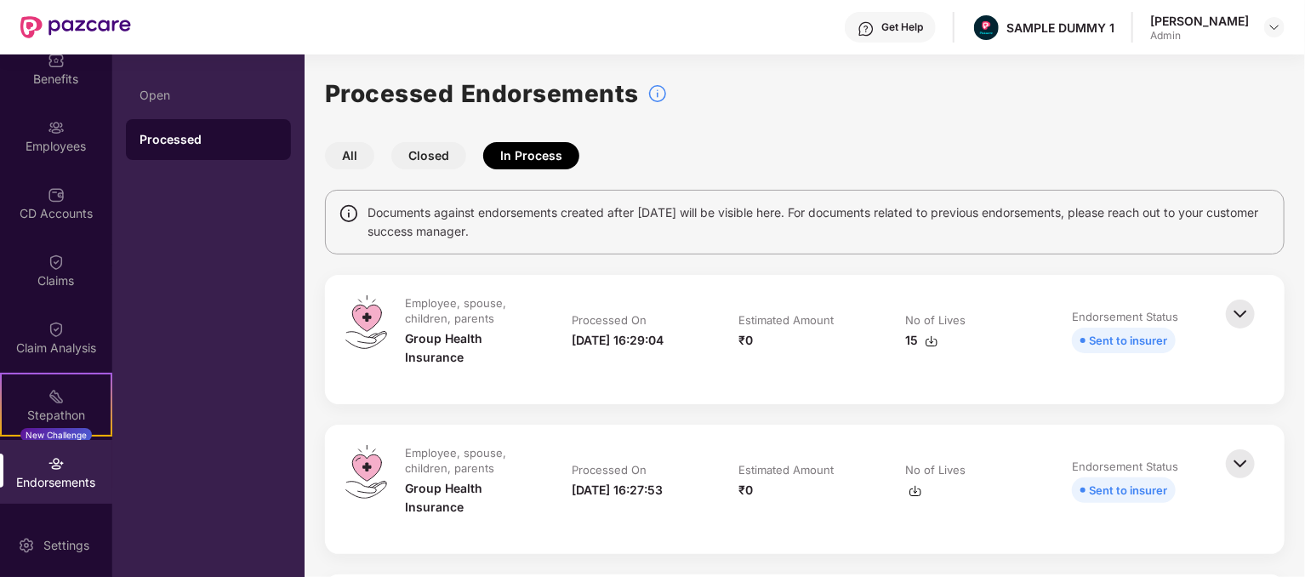
click at [358, 157] on button "All" at bounding box center [349, 155] width 49 height 27
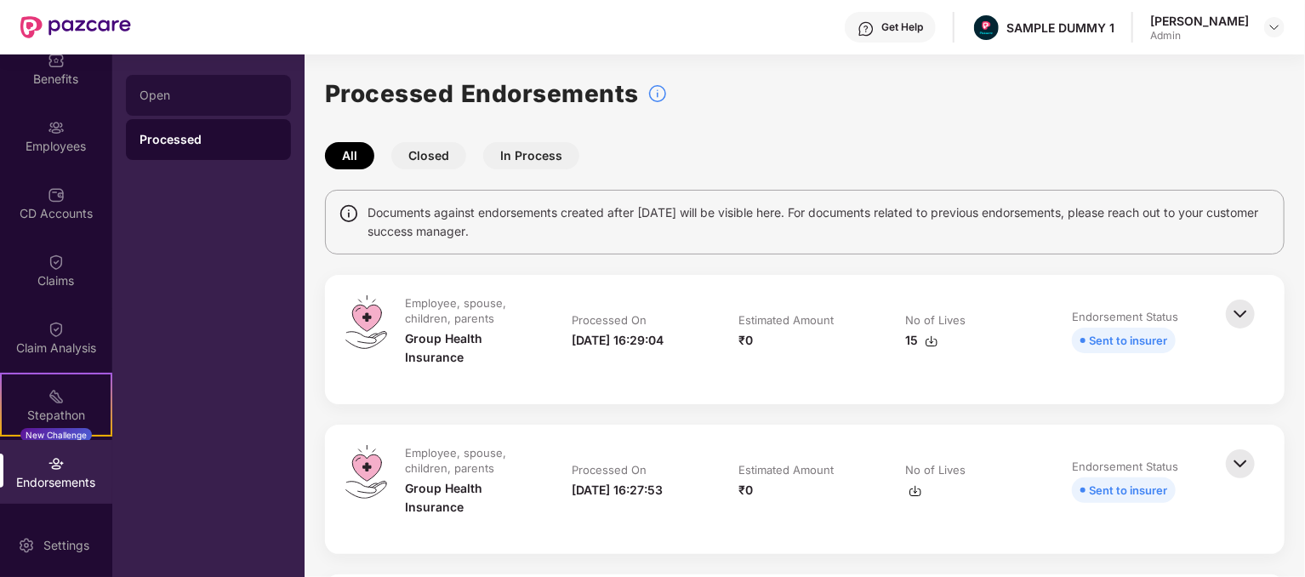
click at [178, 89] on div "Open" at bounding box center [208, 95] width 138 height 14
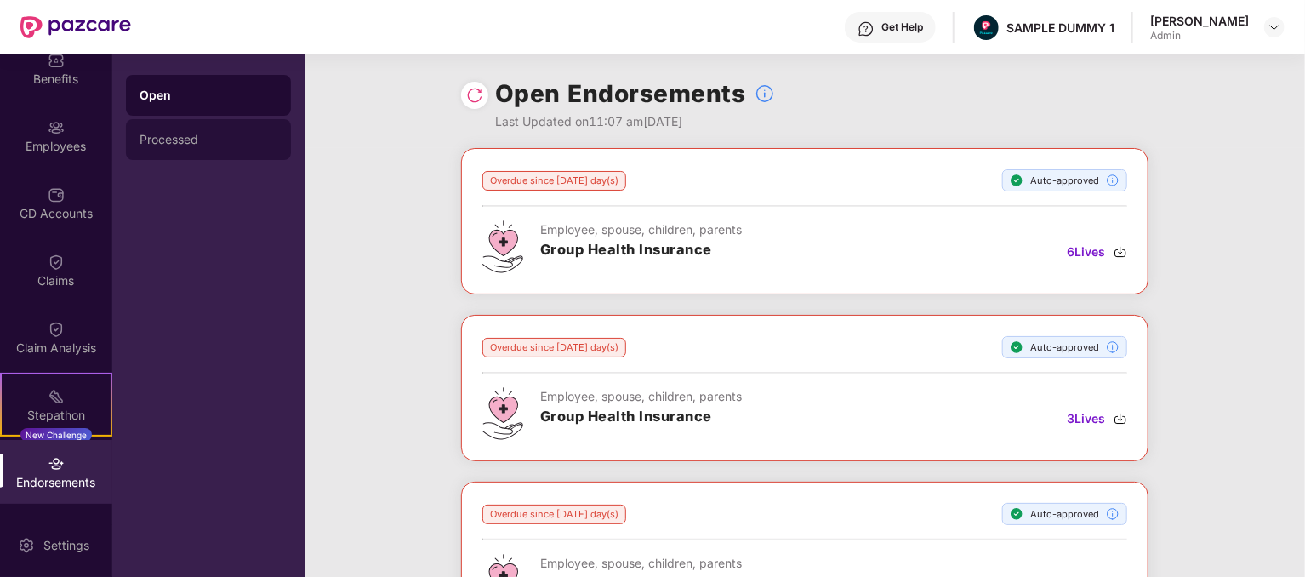
click at [145, 147] on div "Processed" at bounding box center [208, 139] width 165 height 41
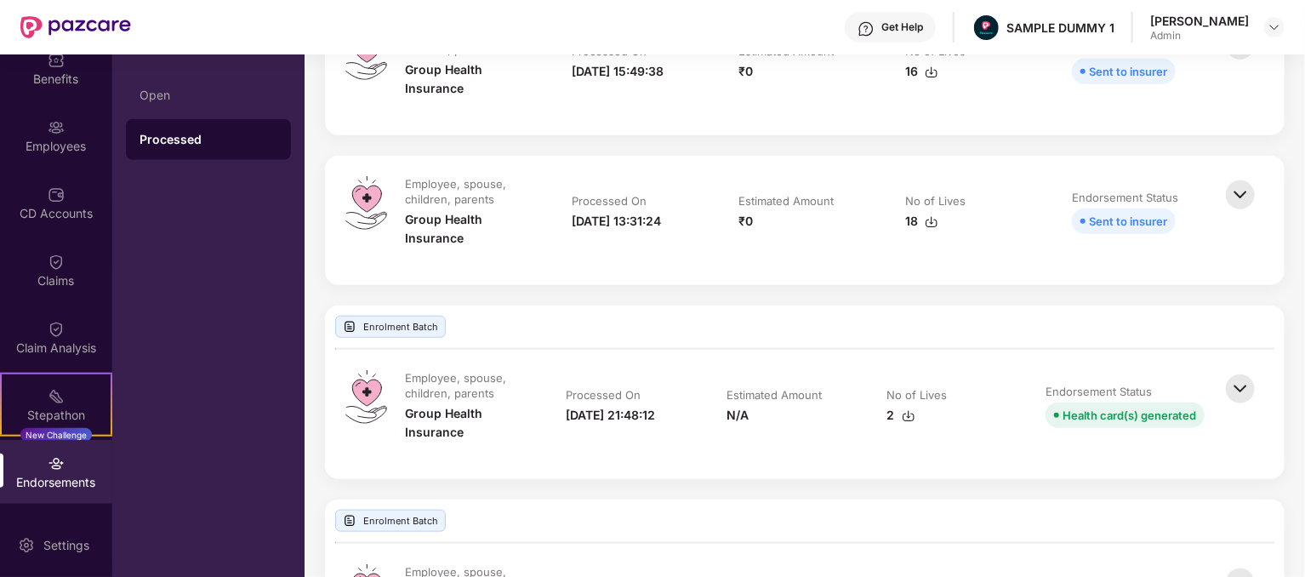
scroll to position [405, 0]
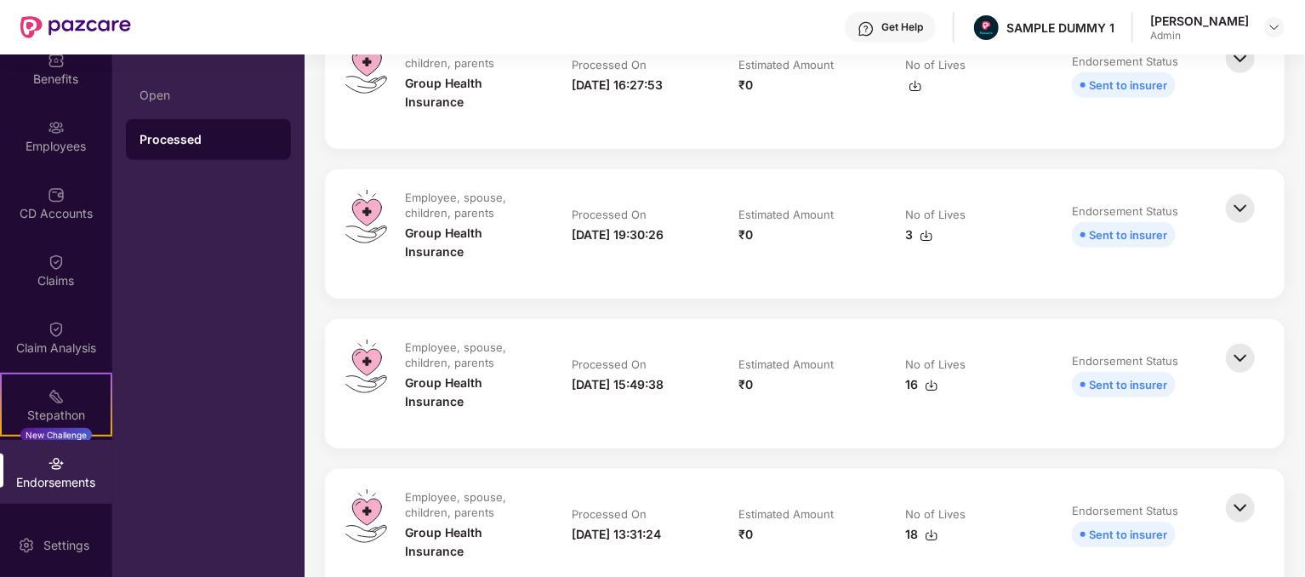
click at [1233, 199] on img at bounding box center [1239, 208] width 37 height 37
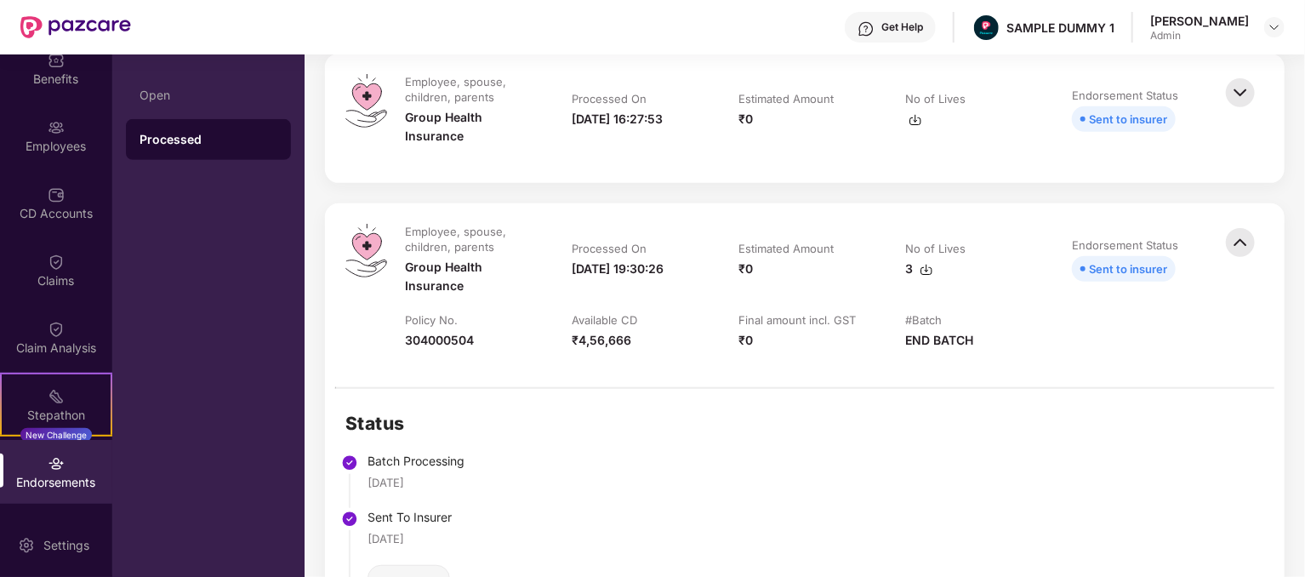
scroll to position [490, 0]
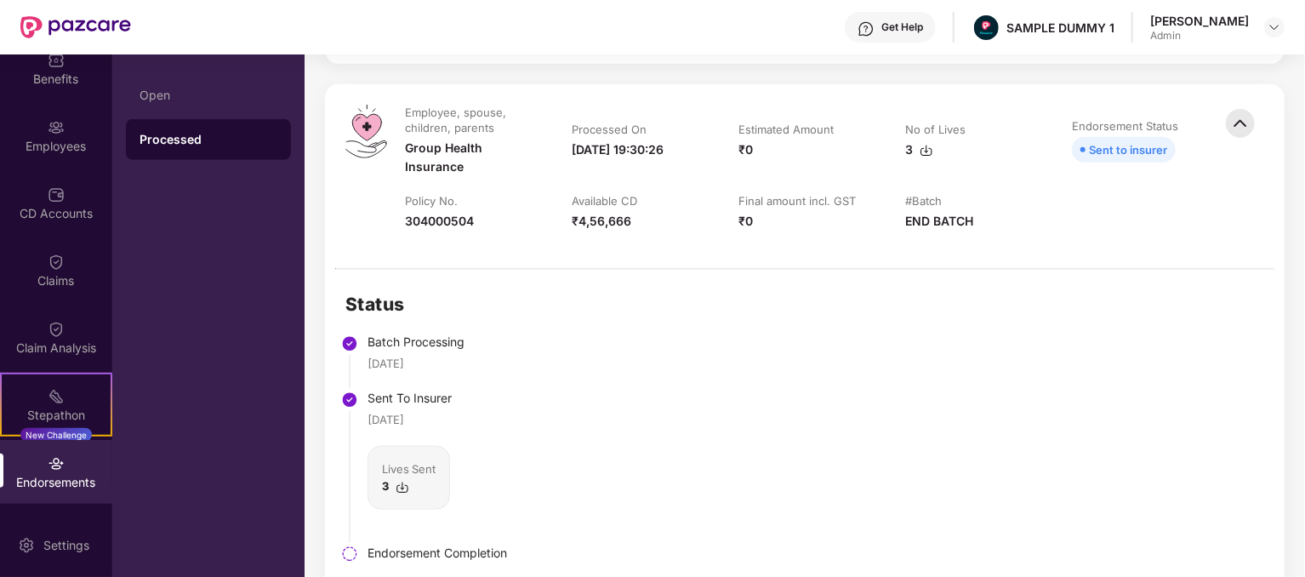
click at [1250, 127] on img at bounding box center [1239, 123] width 37 height 37
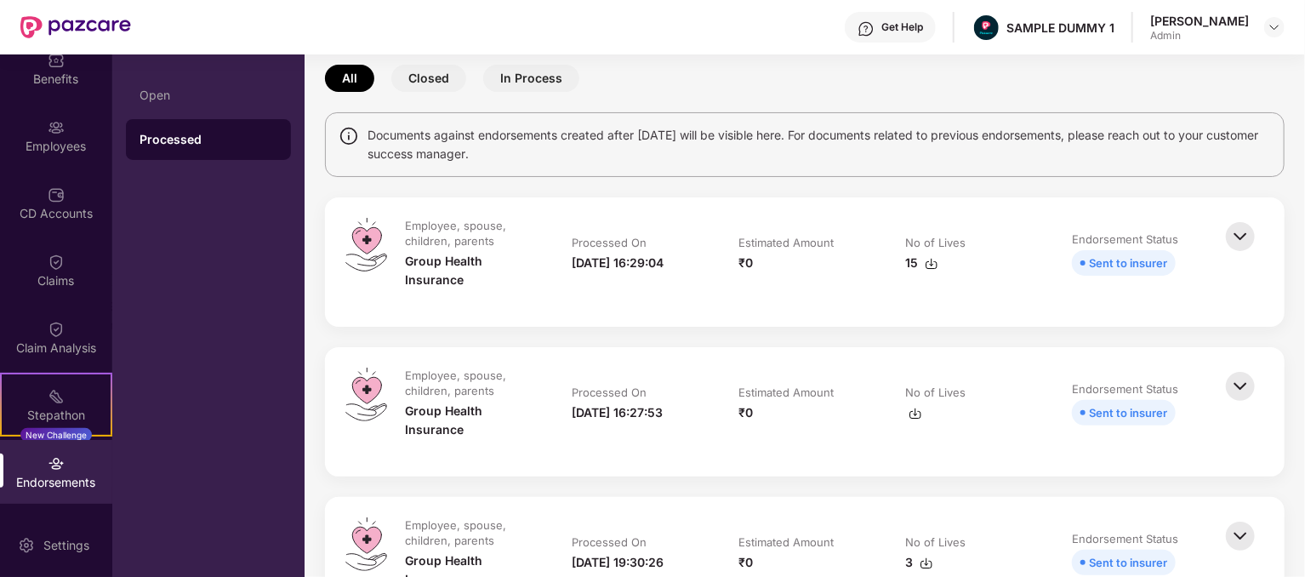
scroll to position [0, 0]
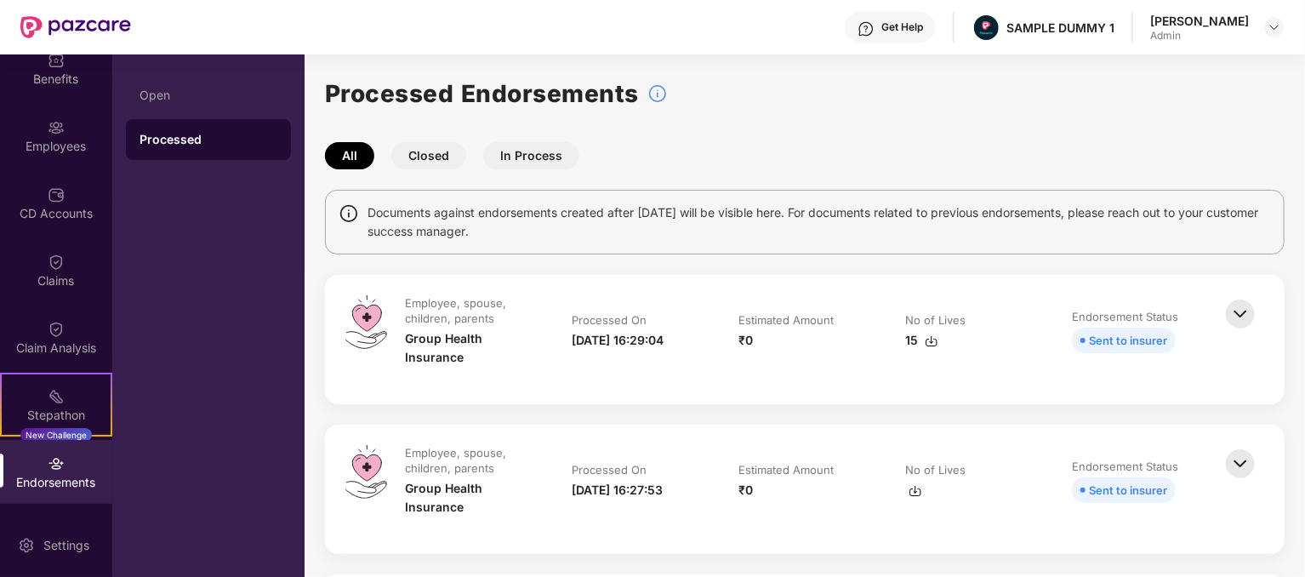
drag, startPoint x: 1240, startPoint y: 311, endPoint x: 738, endPoint y: 230, distance: 508.4
click at [1238, 314] on img at bounding box center [1239, 313] width 37 height 37
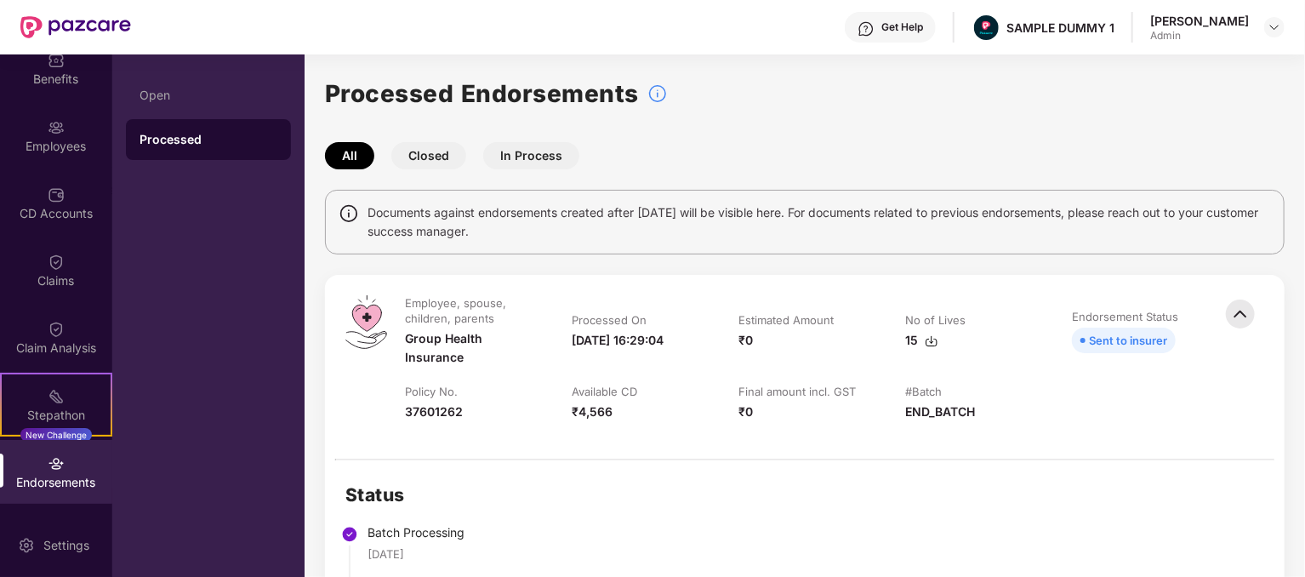
click at [1238, 313] on img at bounding box center [1239, 313] width 37 height 37
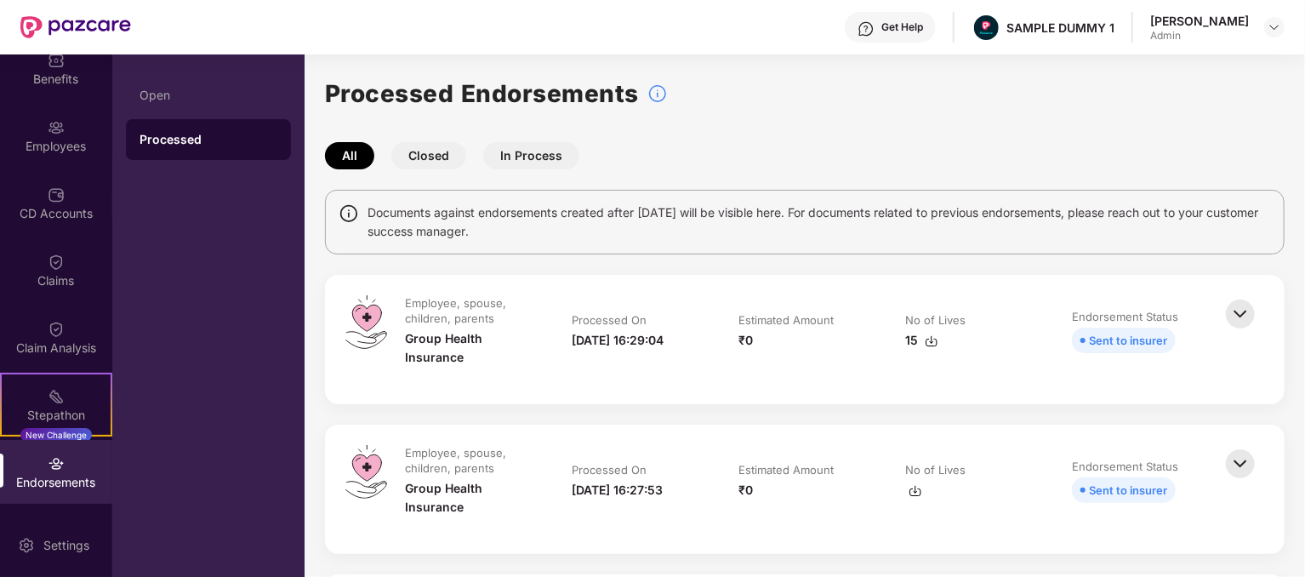
click at [1238, 315] on img at bounding box center [1239, 313] width 37 height 37
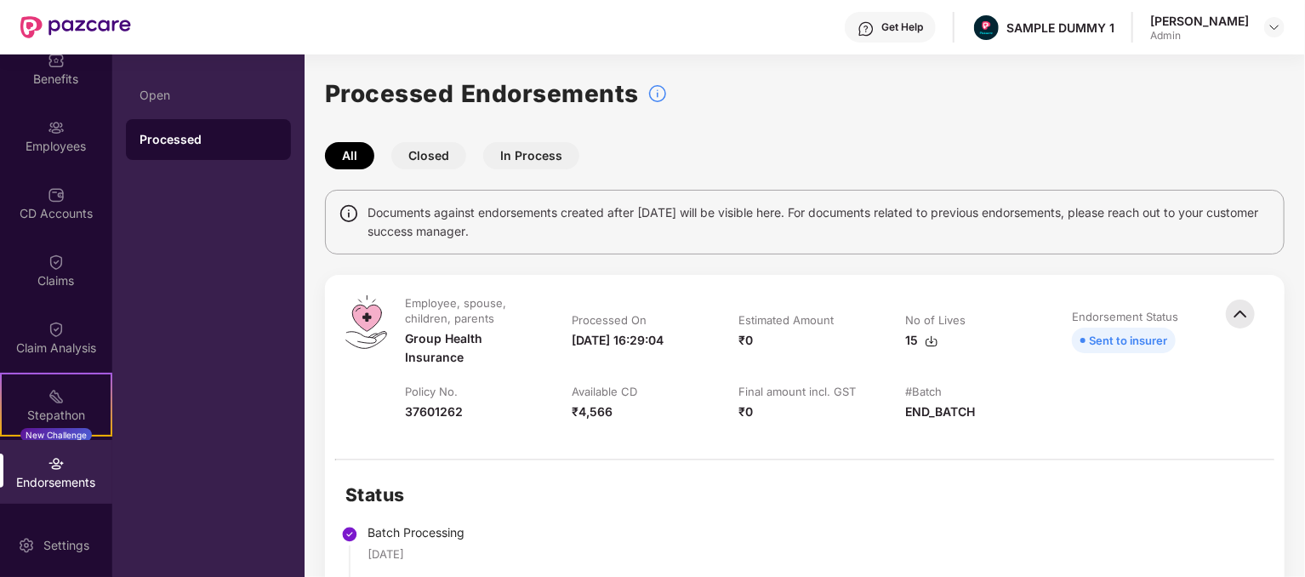
click at [1235, 321] on img at bounding box center [1239, 313] width 37 height 37
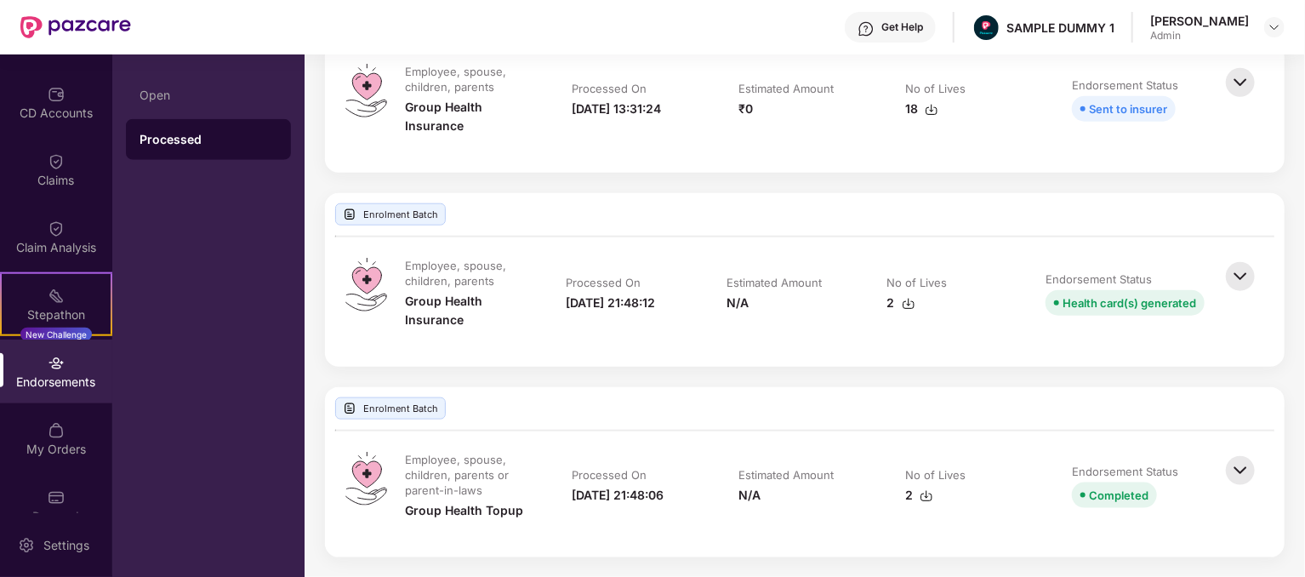
scroll to position [213, 0]
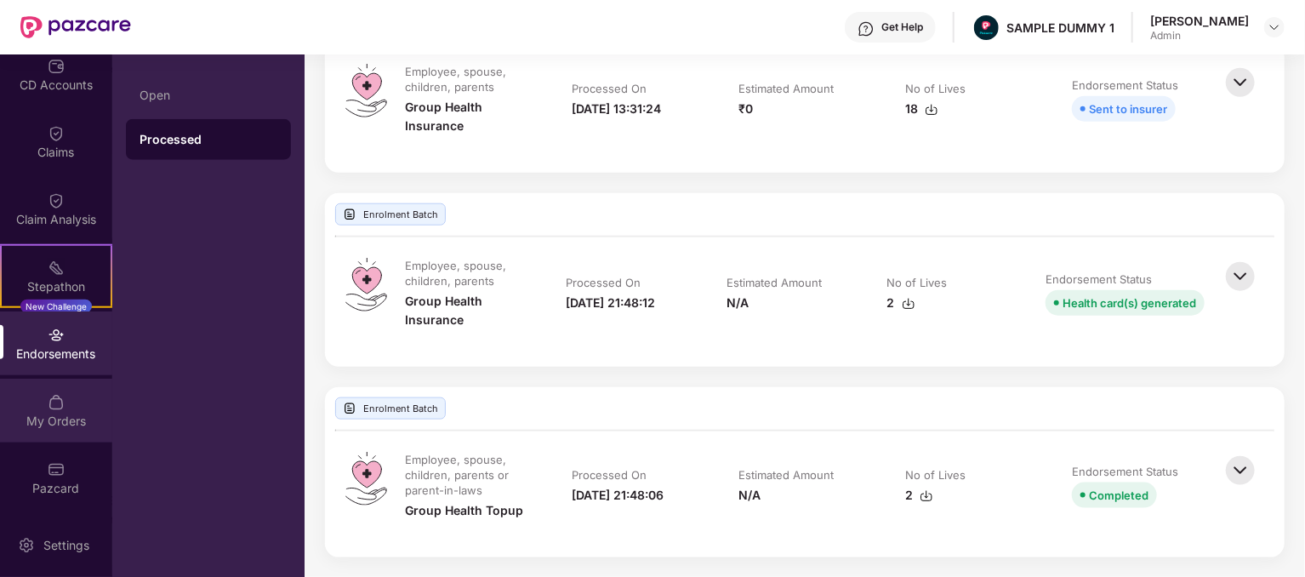
click at [83, 426] on div "My Orders" at bounding box center [56, 421] width 112 height 17
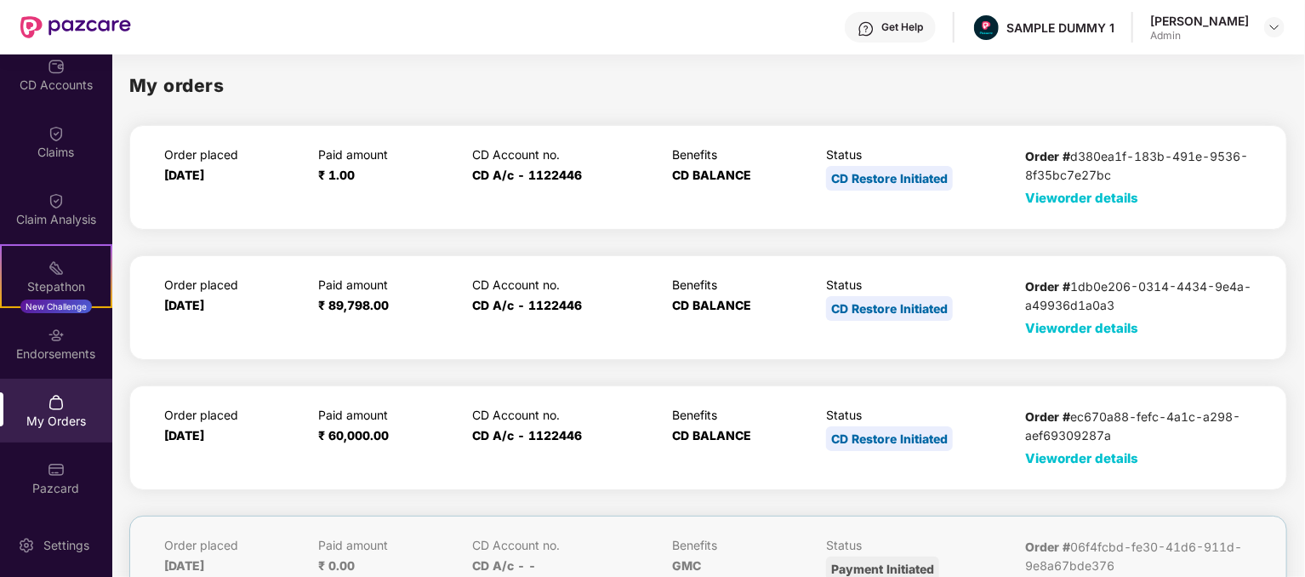
click at [1086, 196] on span "View order details" at bounding box center [1082, 198] width 113 height 16
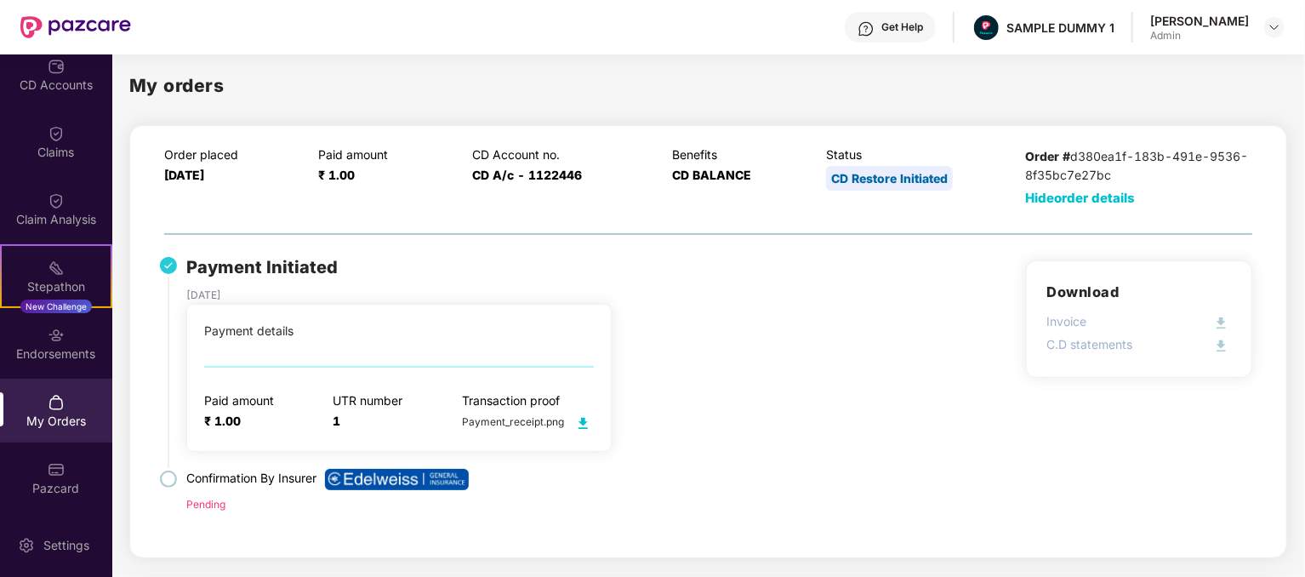
click at [912, 35] on div "Get Help" at bounding box center [890, 27] width 91 height 31
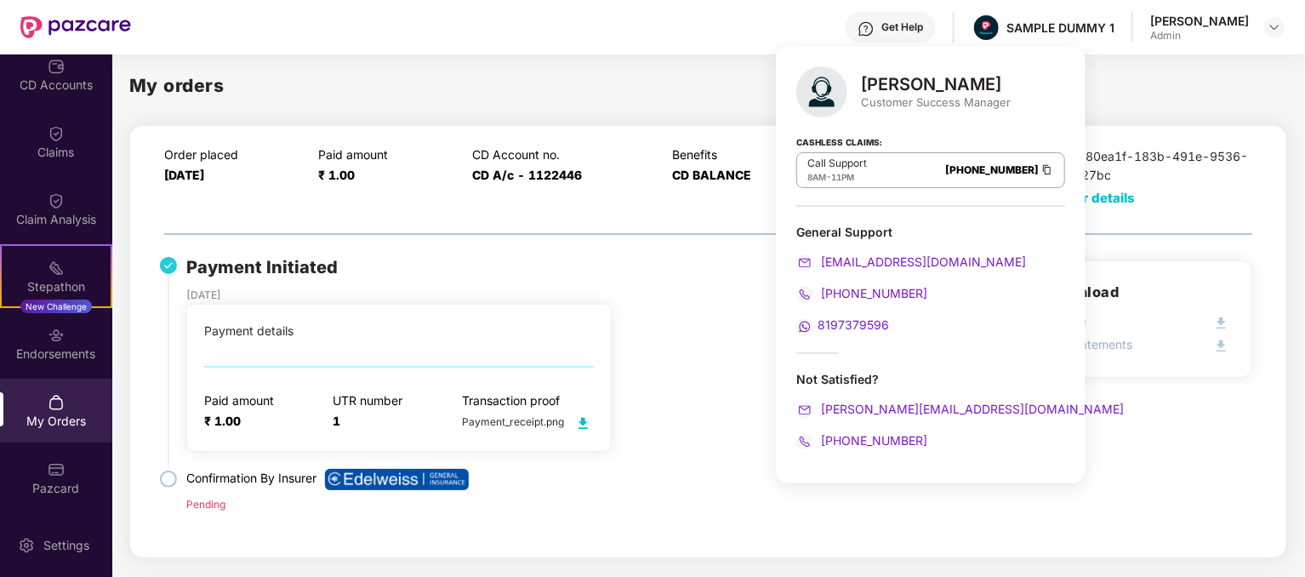
click at [1164, 62] on div "My orders Order placed [DATE] Paid amount ₹ 1.00 CD Account no. CD A/c - 112244…" at bounding box center [708, 312] width 1192 height 517
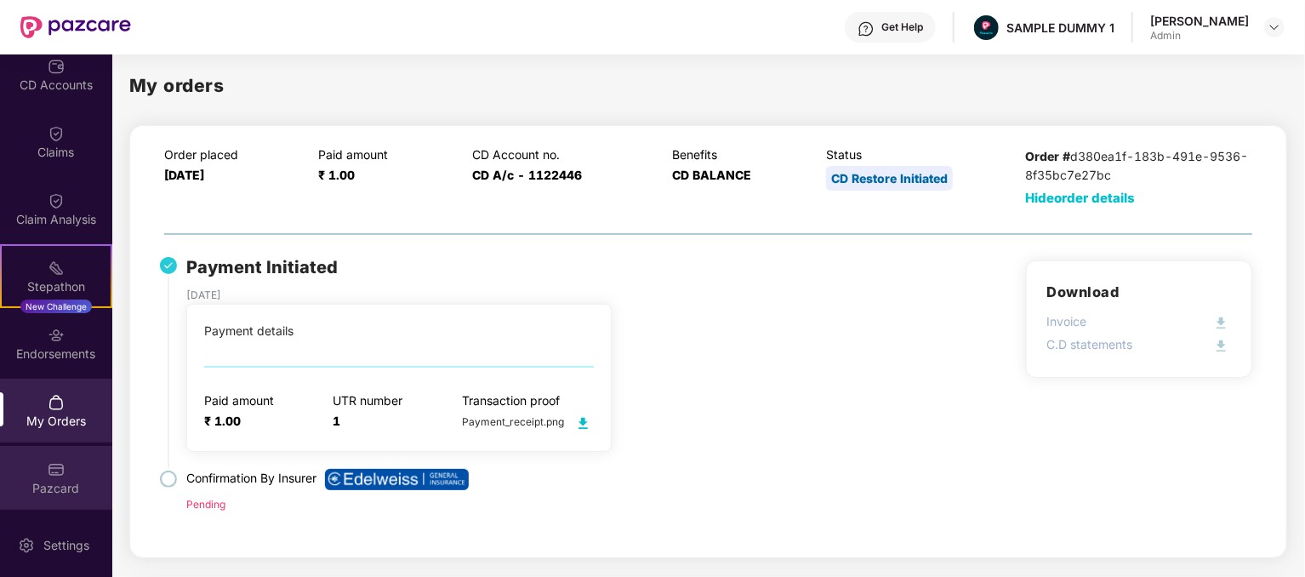
click at [48, 491] on div "Pazcard" at bounding box center [56, 488] width 112 height 17
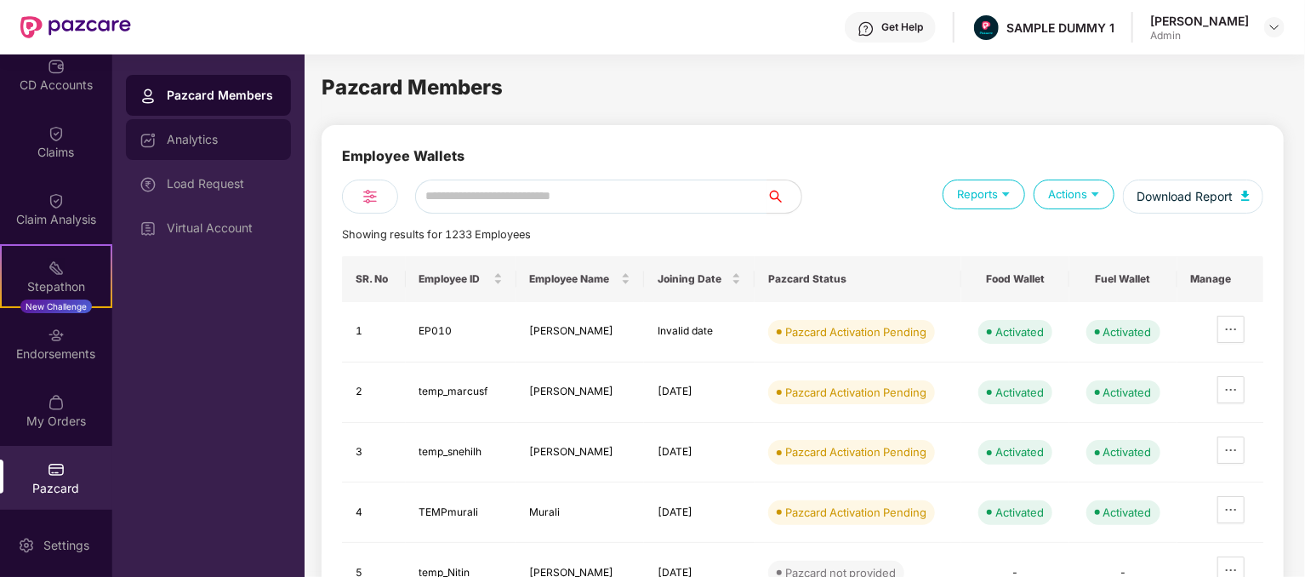
click at [228, 130] on div "Analytics" at bounding box center [208, 139] width 165 height 41
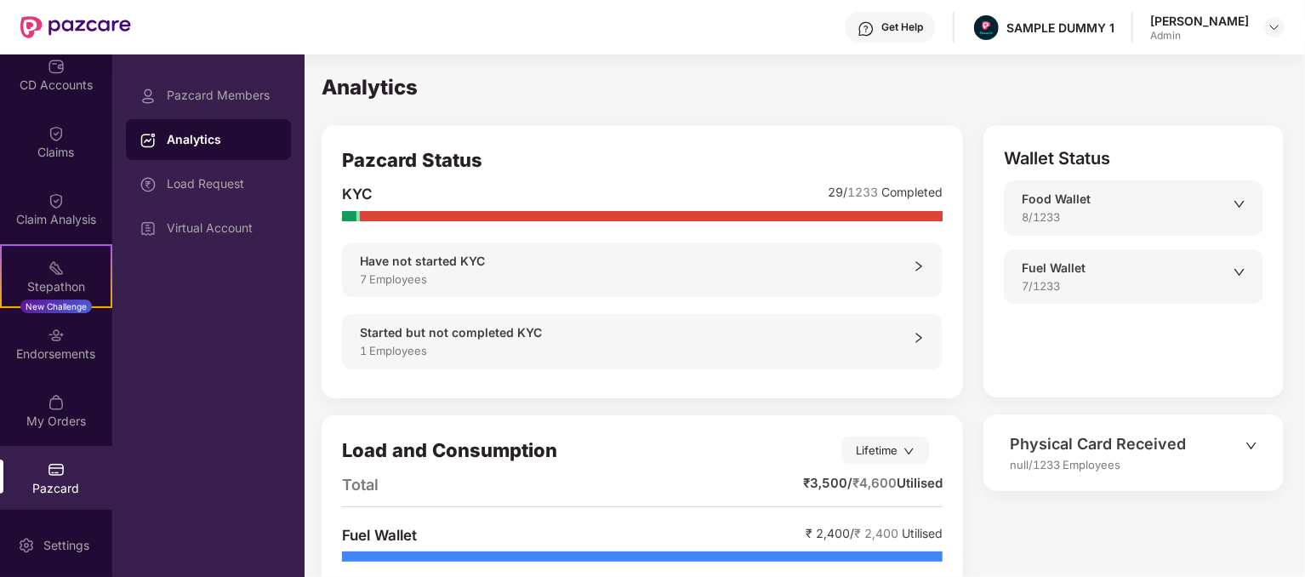
click at [925, 261] on icon "right" at bounding box center [919, 266] width 12 height 12
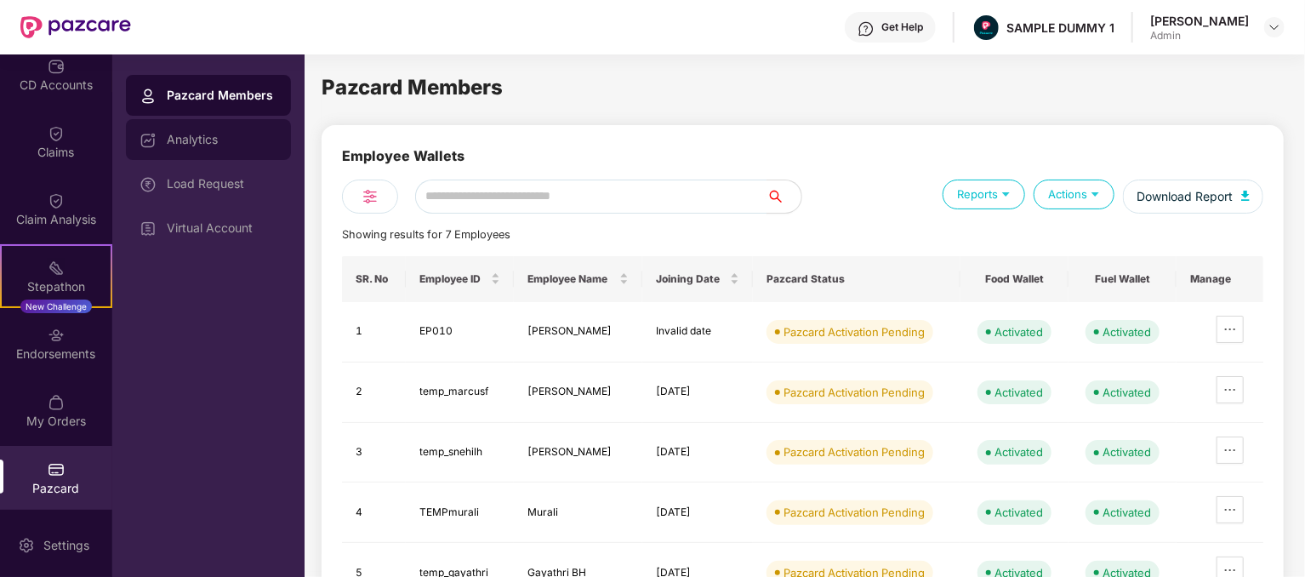
click at [191, 133] on div "Analytics" at bounding box center [222, 140] width 111 height 14
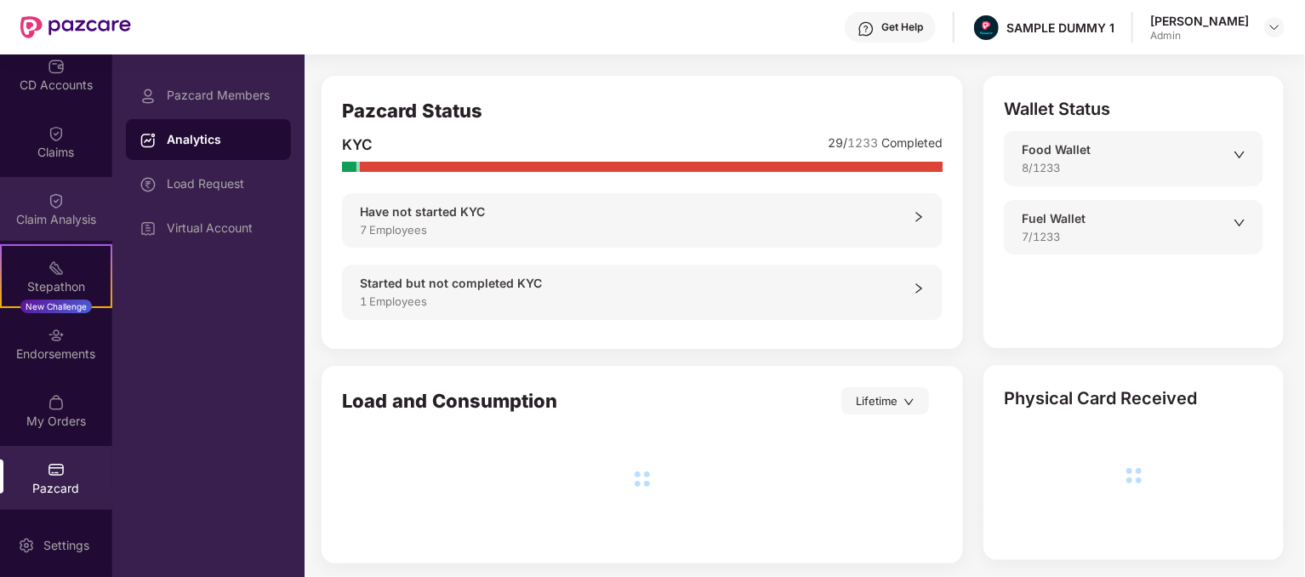
scroll to position [53, 0]
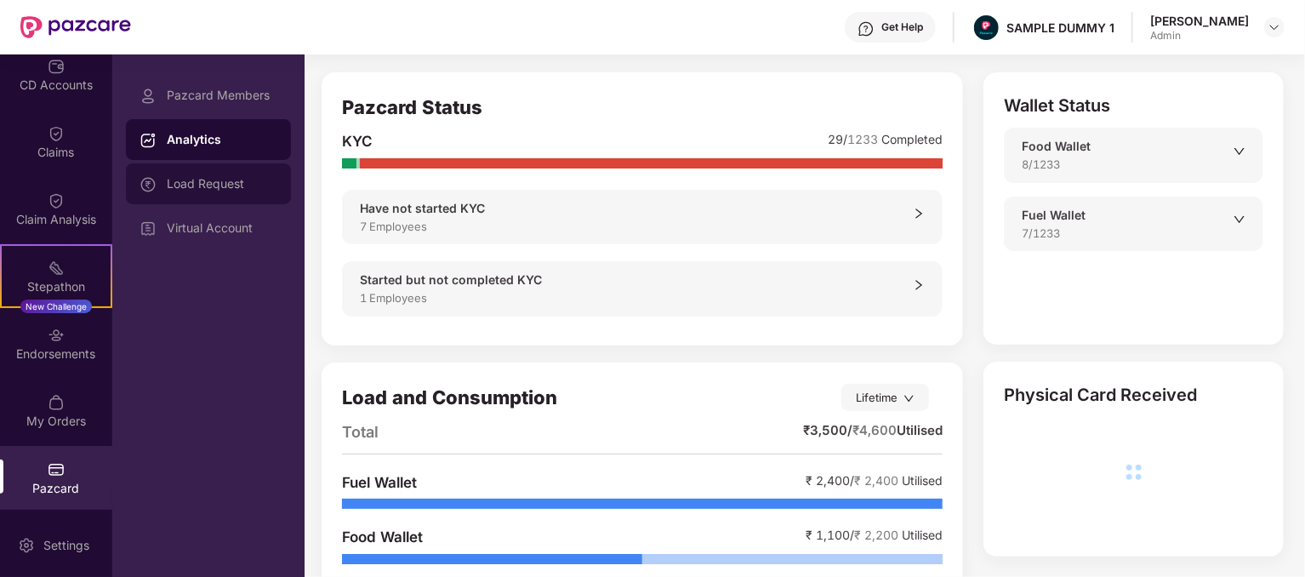
click at [186, 174] on div "Load Request" at bounding box center [208, 183] width 165 height 41
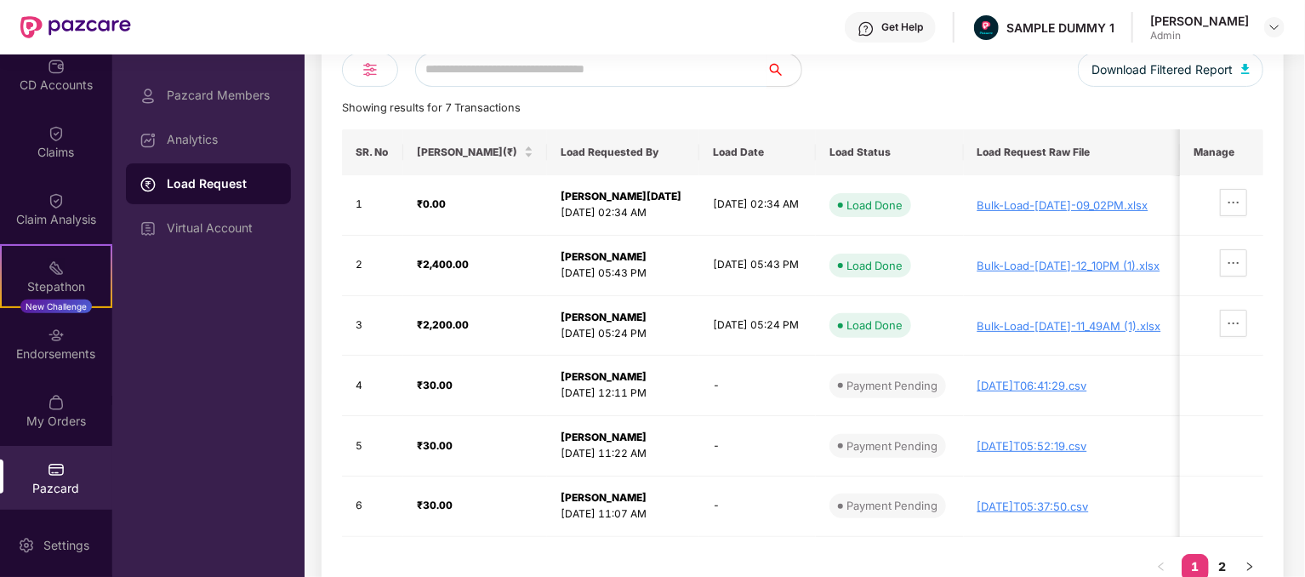
scroll to position [220, 0]
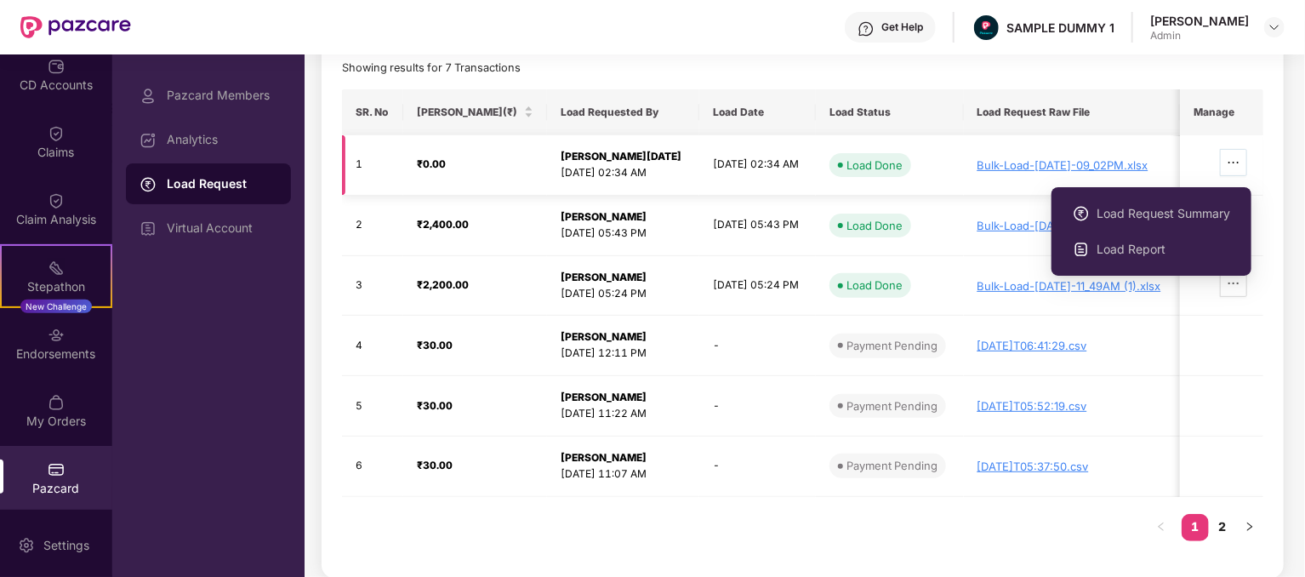
click at [1239, 161] on icon "ellipsis" at bounding box center [1234, 163] width 14 height 14
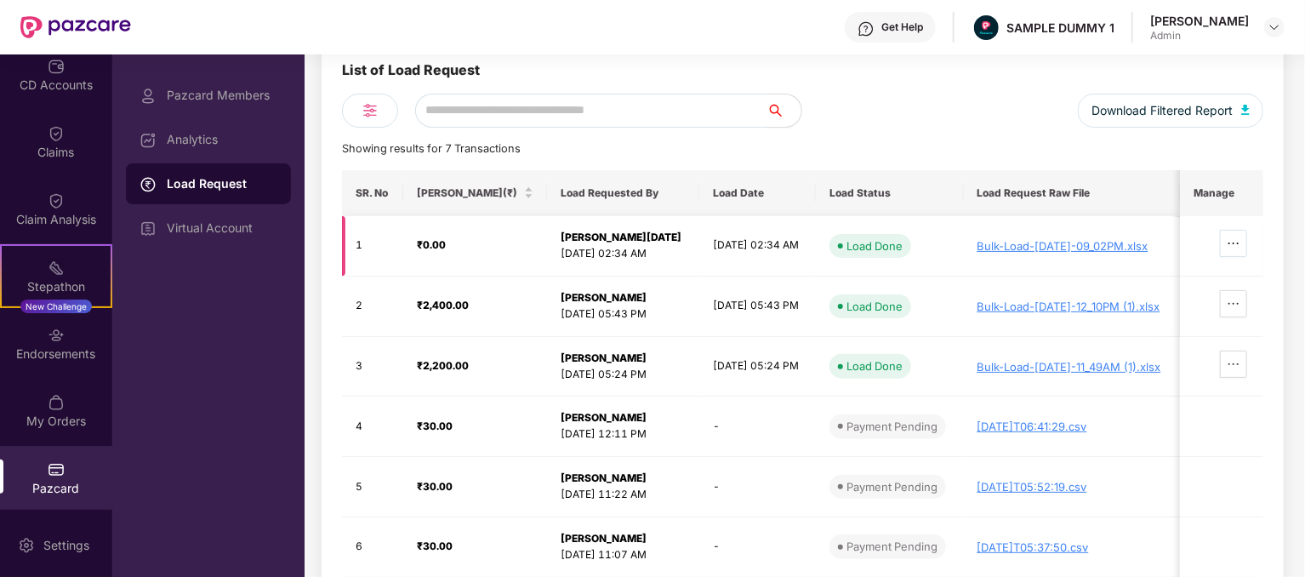
scroll to position [135, 0]
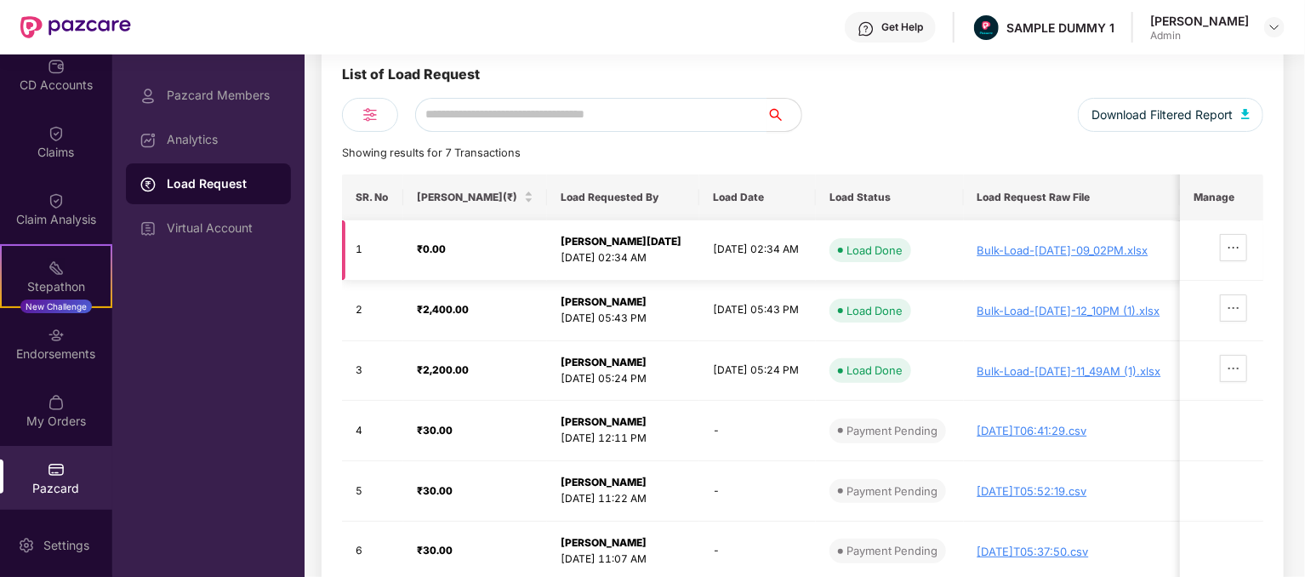
click at [1007, 247] on div "Bulk-Load-[DATE]-09_02PM.xlsx" at bounding box center [1072, 250] width 190 height 14
click at [234, 229] on div "Virtual Account" at bounding box center [222, 228] width 111 height 14
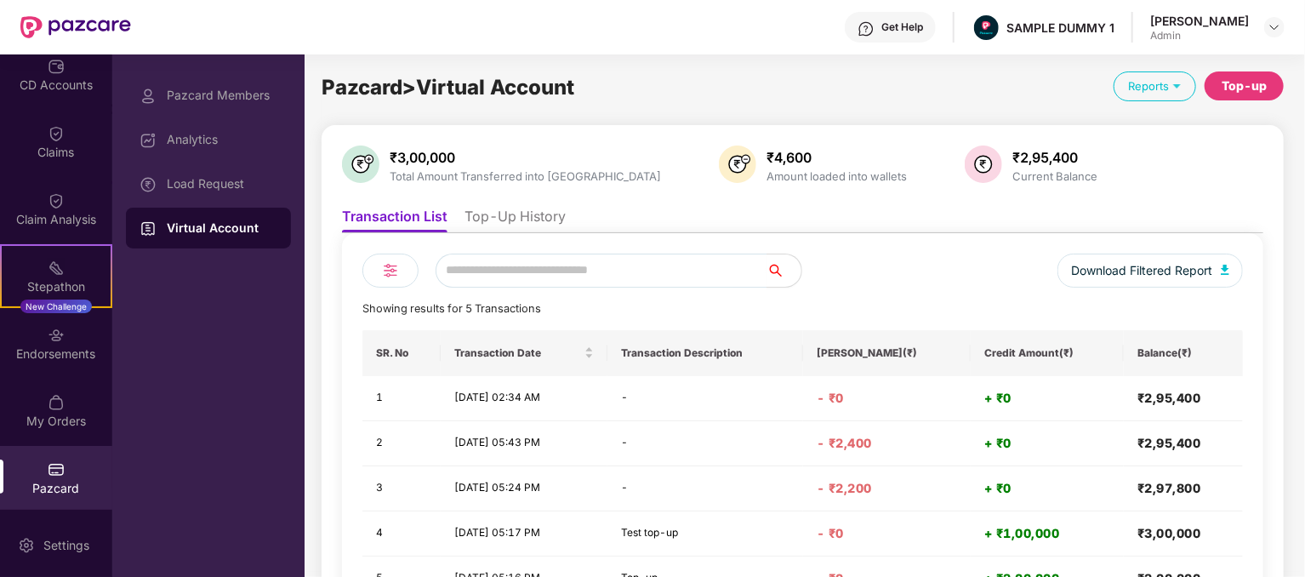
click at [1246, 71] on div "Top-up" at bounding box center [1243, 85] width 79 height 29
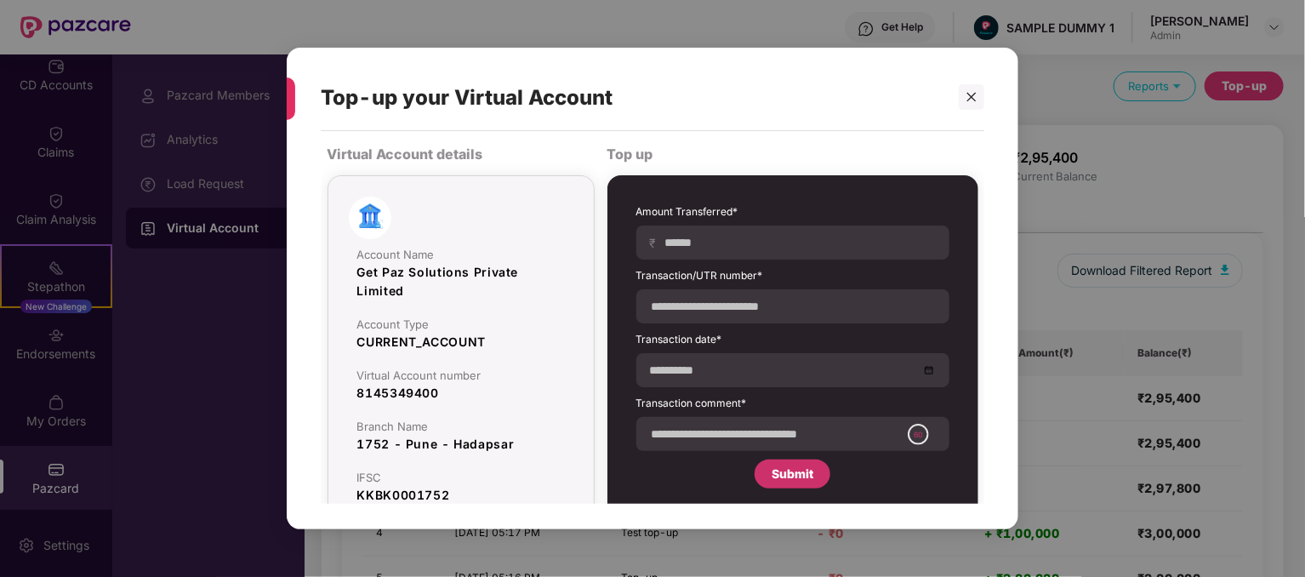
drag, startPoint x: 966, startPoint y: 97, endPoint x: 964, endPoint y: 106, distance: 9.7
click at [965, 102] on icon "close" at bounding box center [971, 97] width 12 height 12
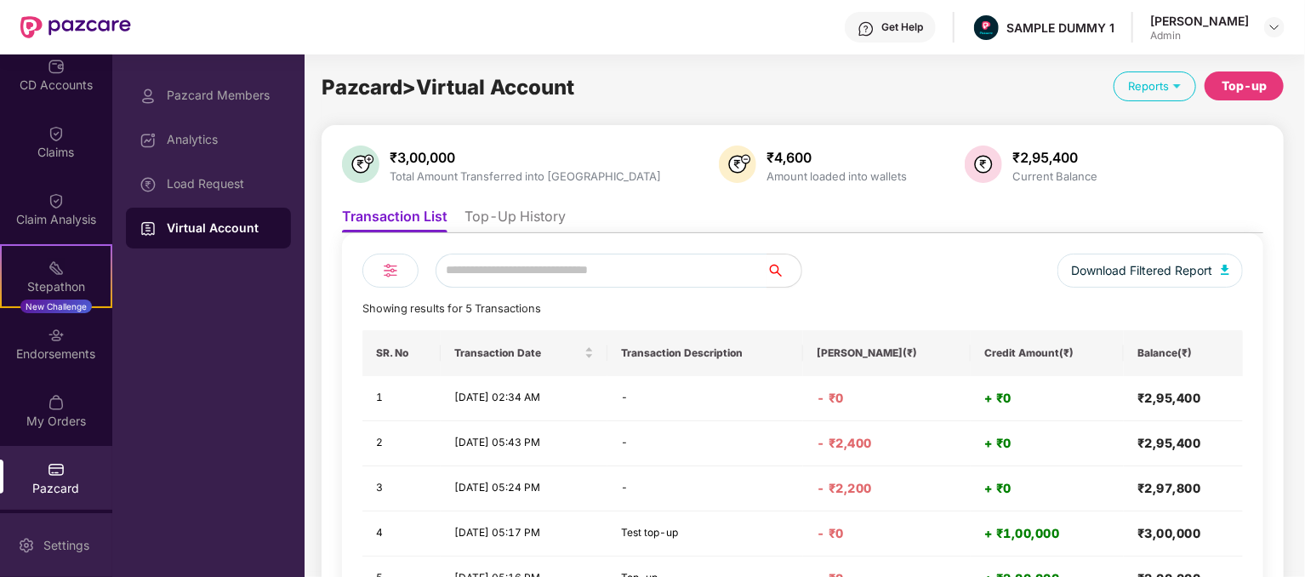
scroll to position [214, 0]
click at [64, 547] on div "Settings" at bounding box center [66, 545] width 56 height 17
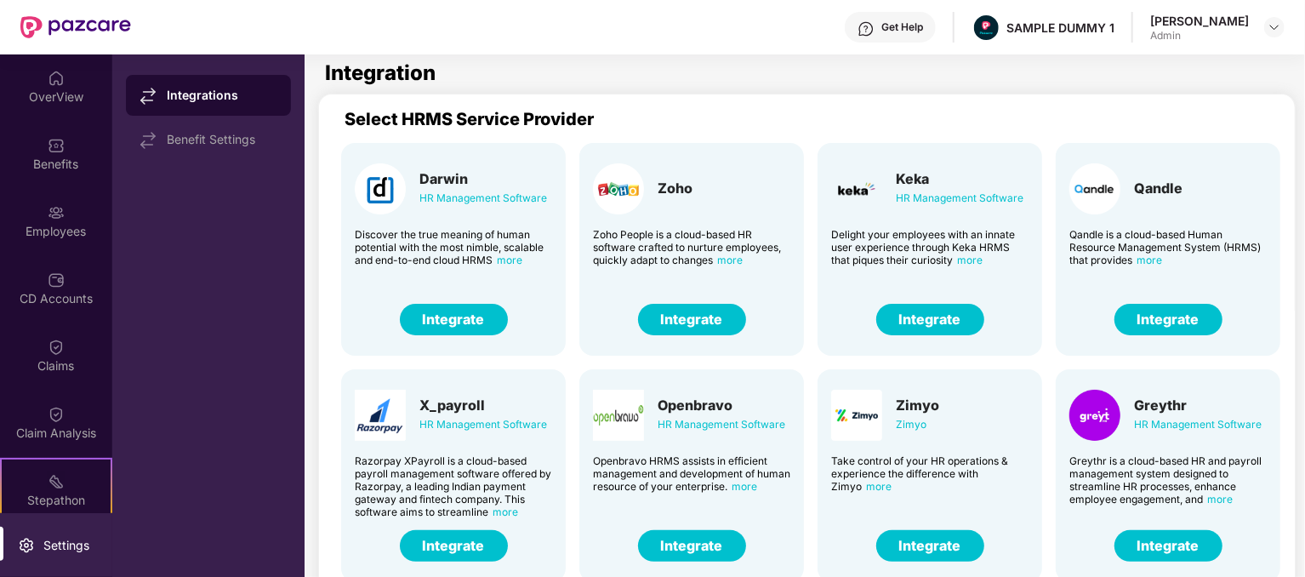
click at [687, 323] on button "Integrate" at bounding box center [692, 319] width 108 height 31
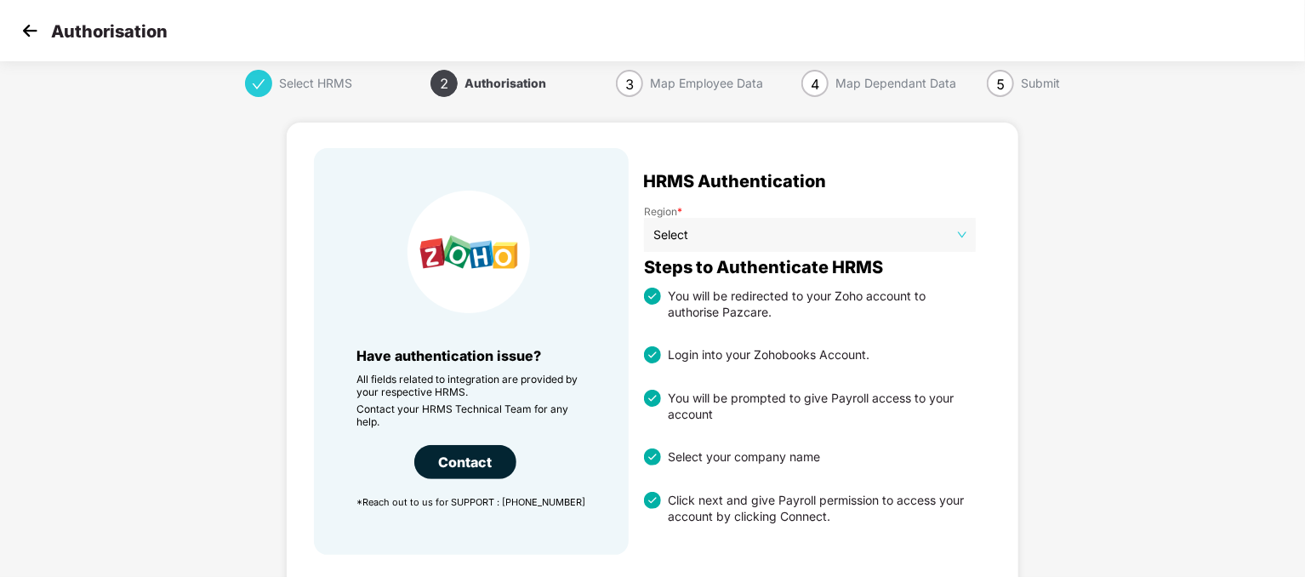
click at [834, 231] on span "Select" at bounding box center [809, 235] width 313 height 26
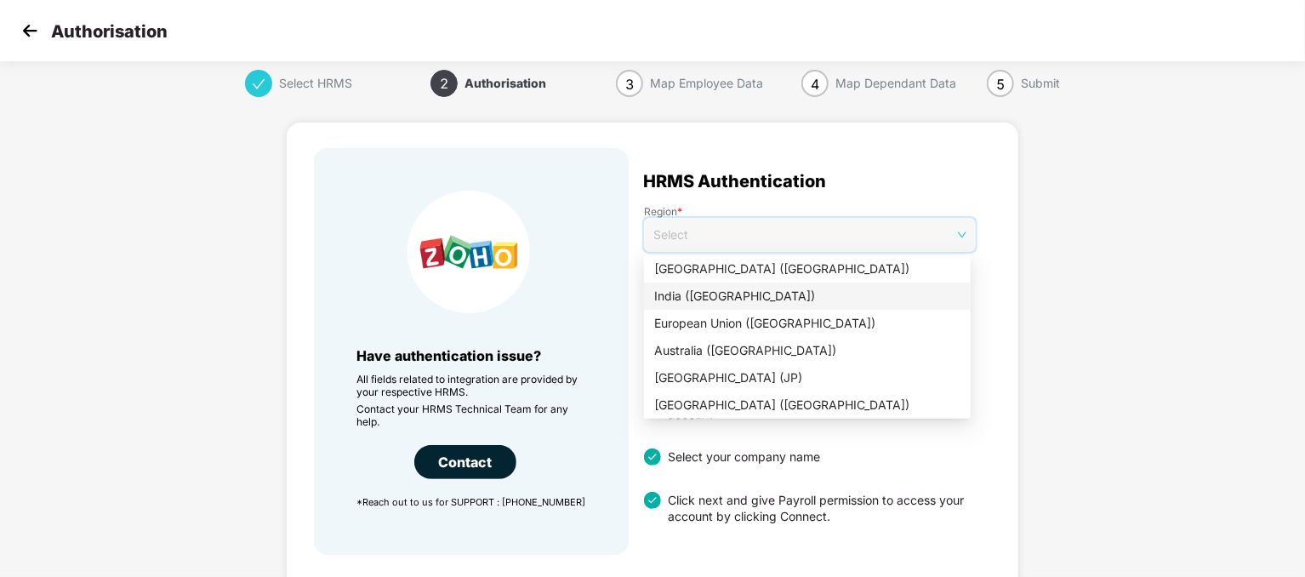
click at [817, 296] on div "India (IN)" at bounding box center [807, 296] width 306 height 19
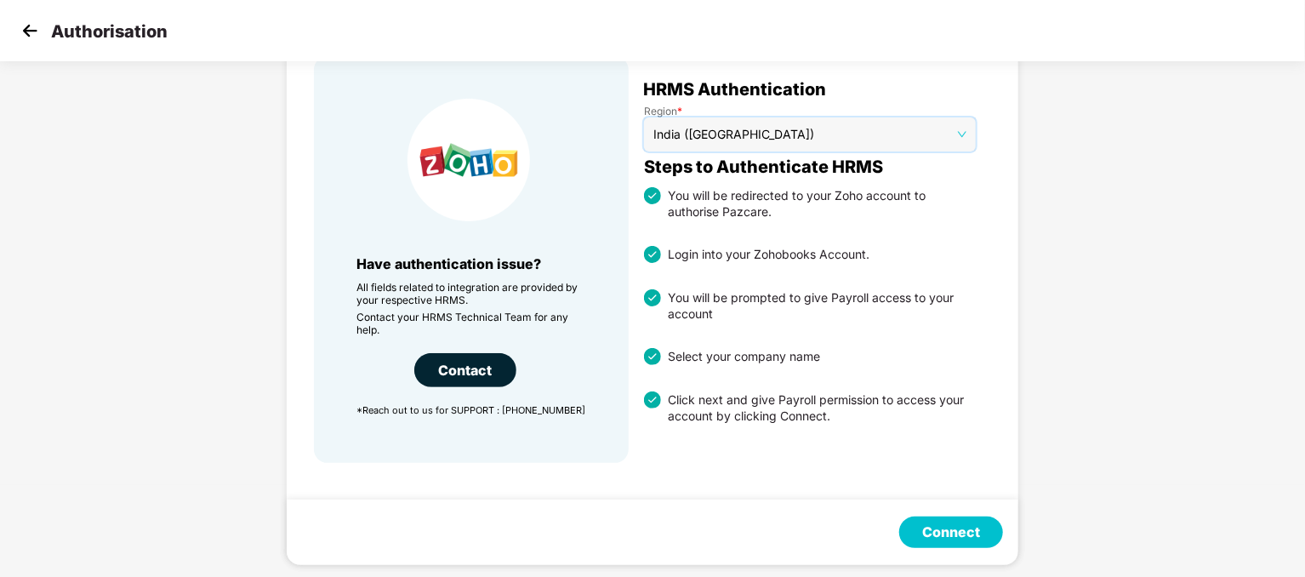
scroll to position [100, 0]
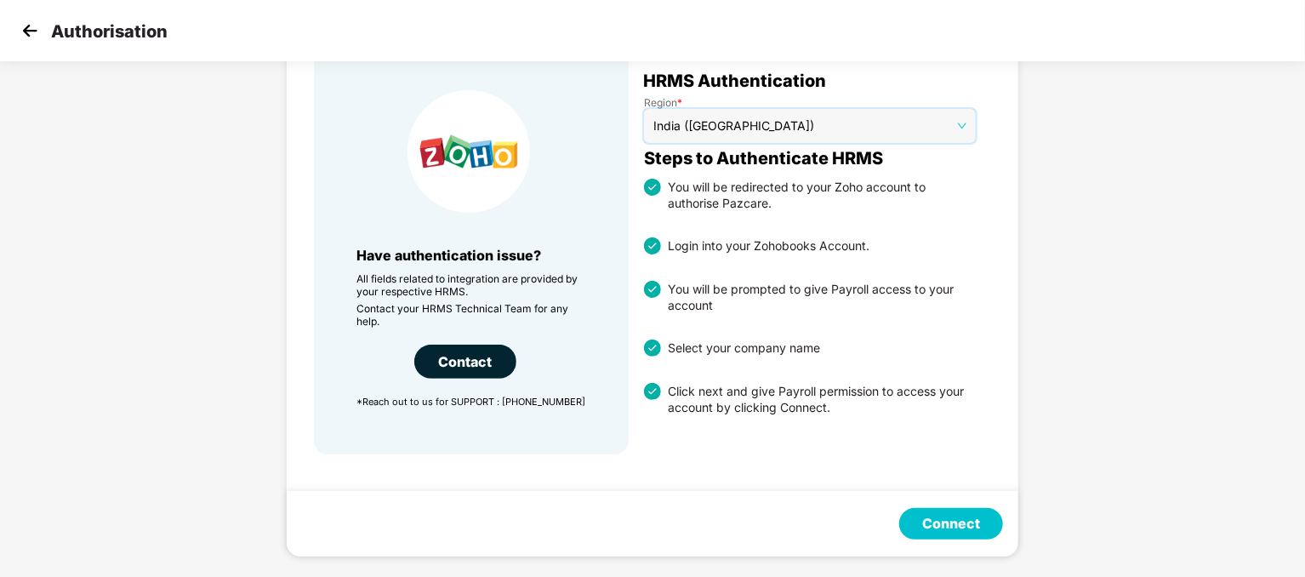
click at [914, 523] on button "Connect" at bounding box center [951, 523] width 104 height 31
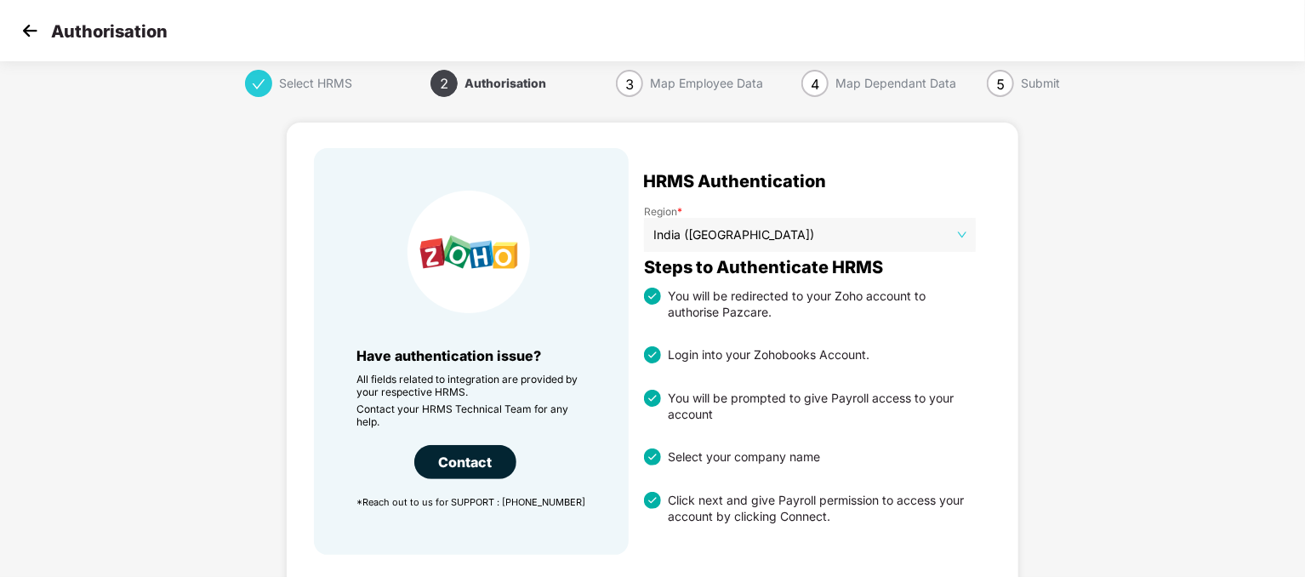
click at [33, 36] on img at bounding box center [30, 31] width 26 height 26
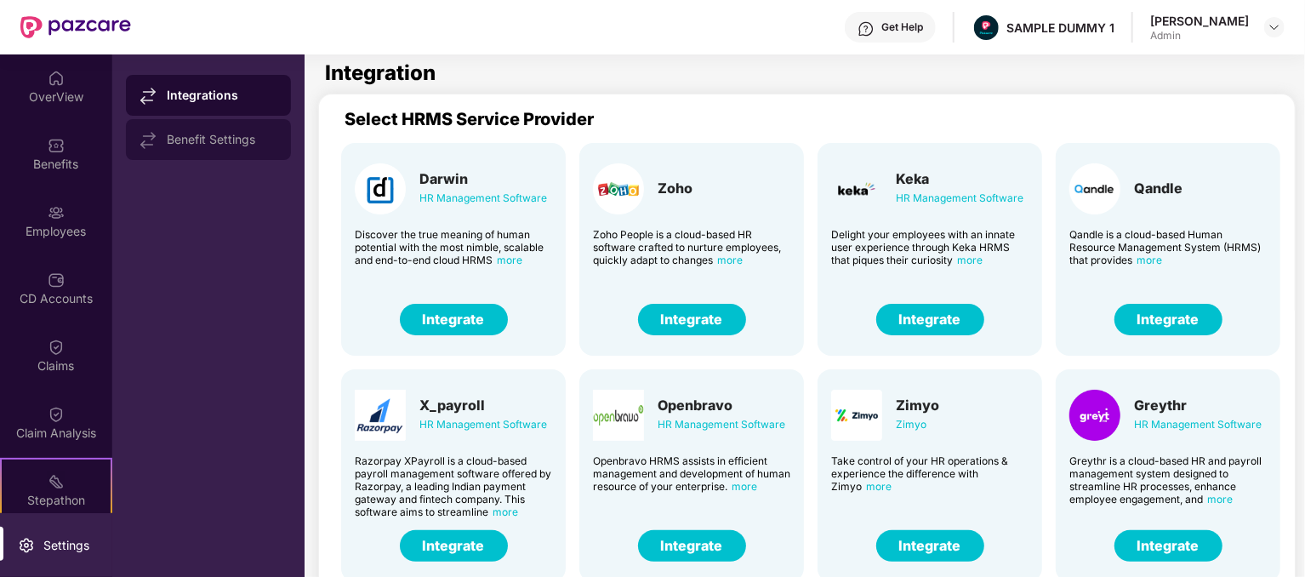
click at [276, 143] on div "Benefit Settings" at bounding box center [222, 140] width 111 height 14
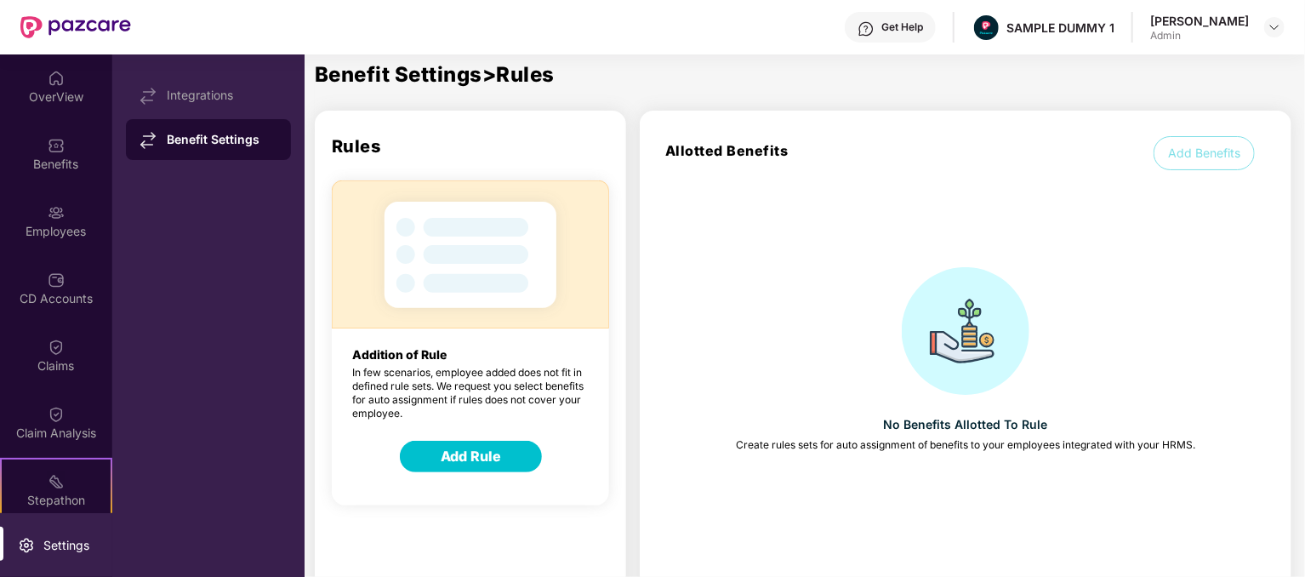
click at [432, 453] on button "Add Rule" at bounding box center [471, 456] width 142 height 31
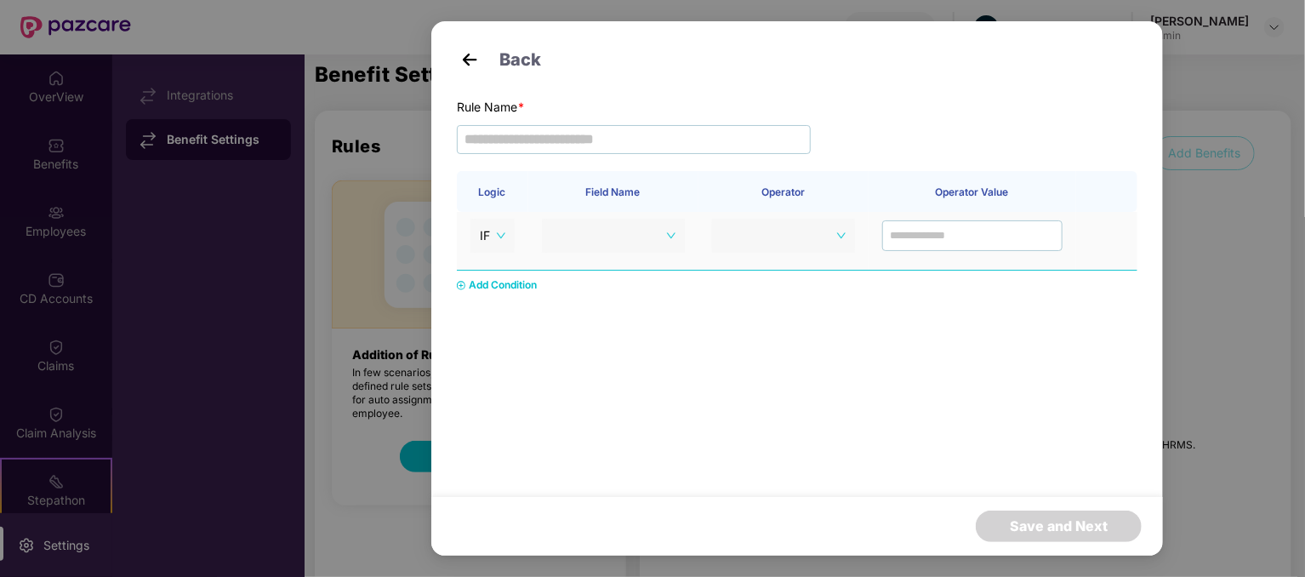
click at [498, 236] on span "IF" at bounding box center [493, 236] width 26 height 26
click at [497, 270] on div "IF" at bounding box center [493, 268] width 24 height 19
click at [674, 235] on span at bounding box center [615, 236] width 124 height 26
click at [781, 373] on div "Logic Field Name Operator Operator Value IF Add Condition" at bounding box center [797, 307] width 680 height 272
click at [469, 64] on img at bounding box center [470, 60] width 26 height 26
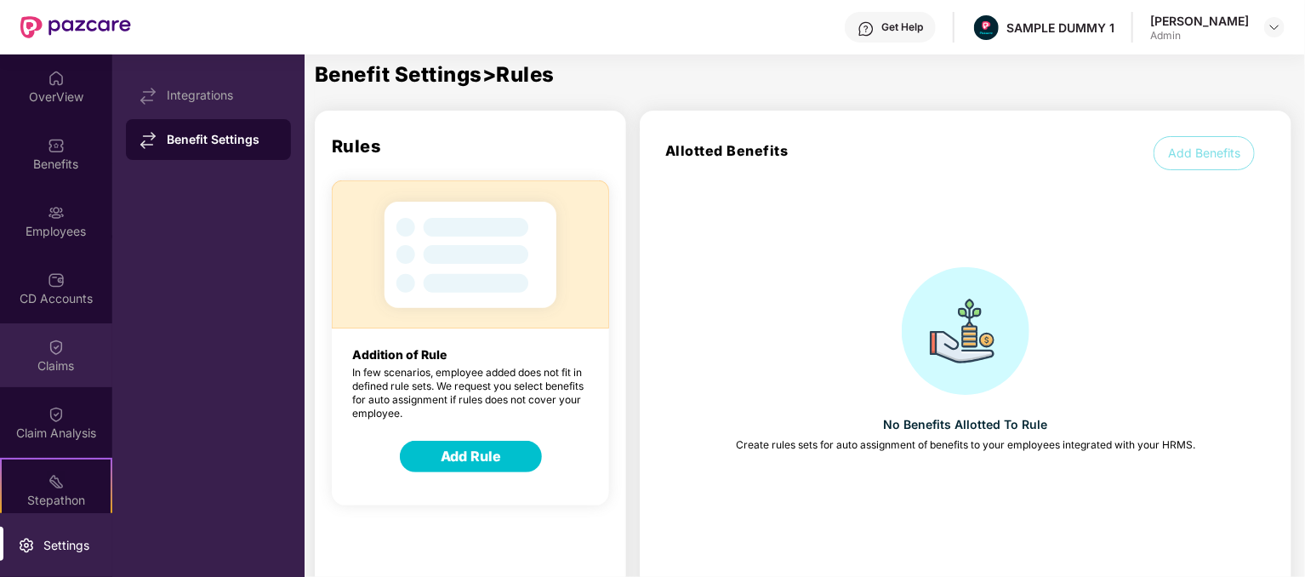
click at [68, 343] on div "Claims" at bounding box center [56, 355] width 112 height 64
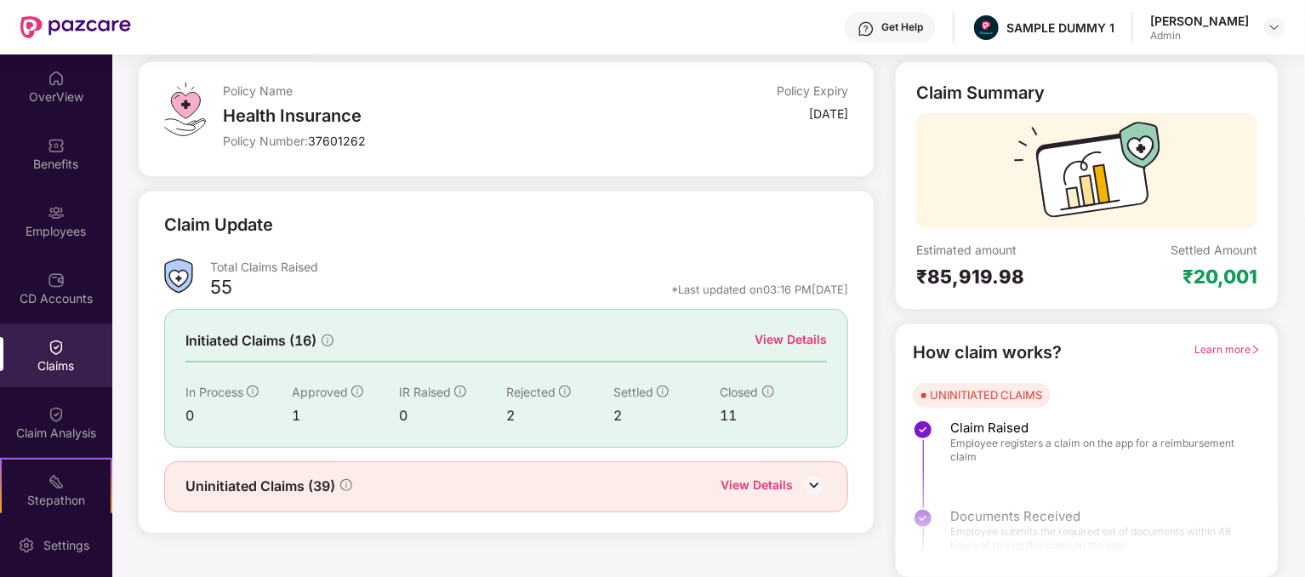
click at [806, 339] on div "View Details" at bounding box center [790, 339] width 72 height 19
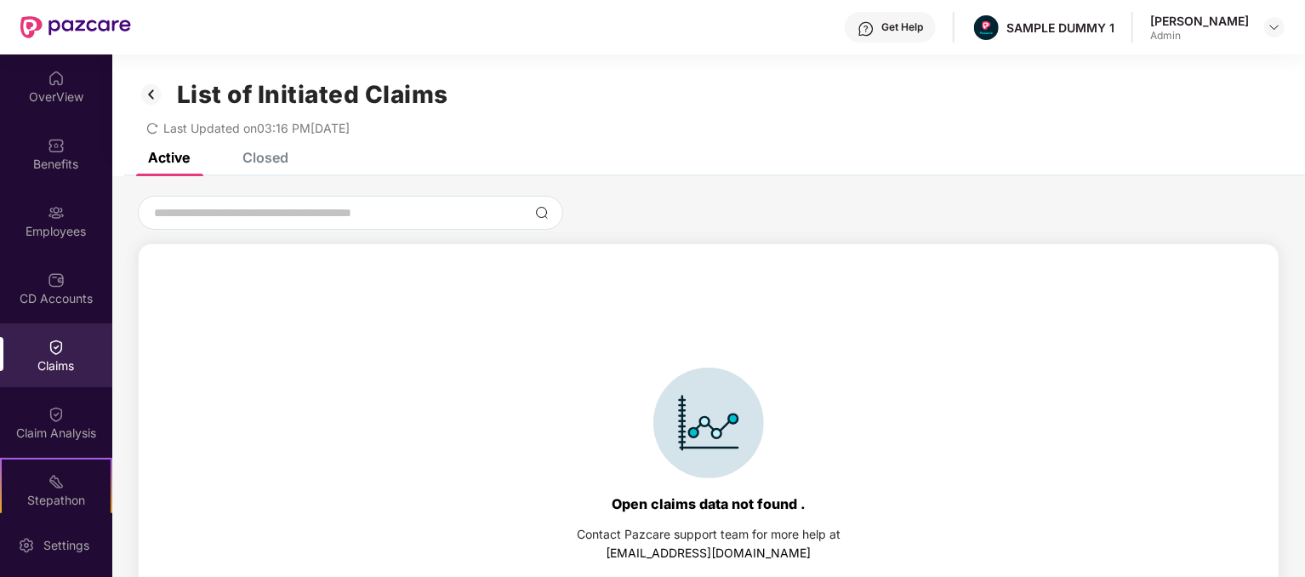
click at [266, 161] on div "Closed" at bounding box center [265, 157] width 46 height 17
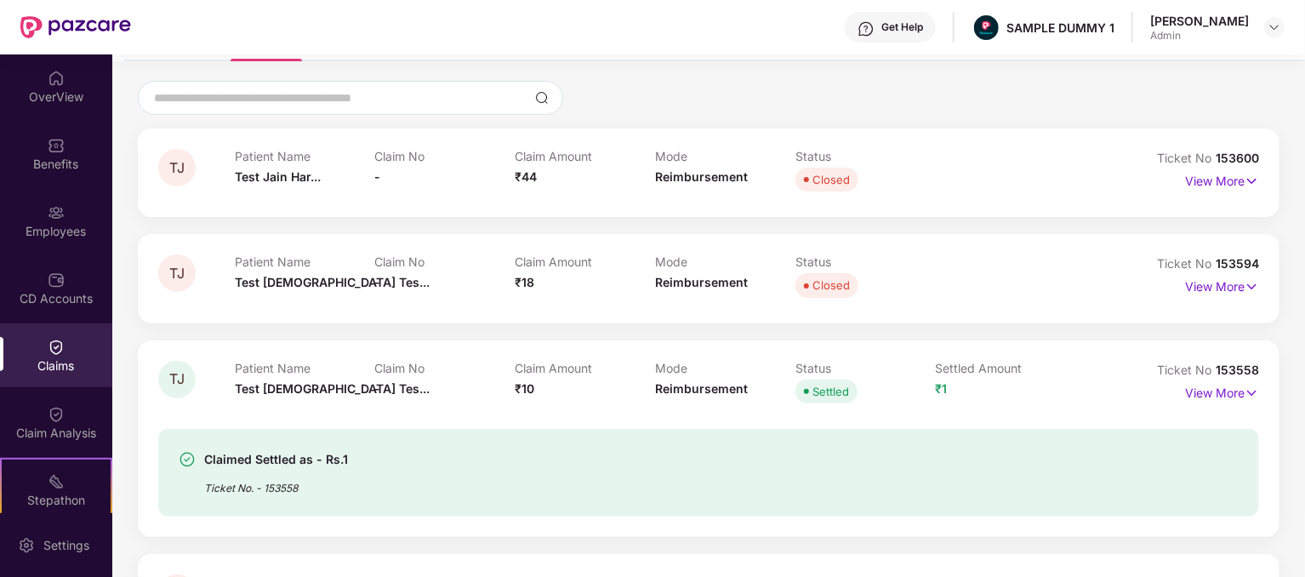
scroll to position [63, 0]
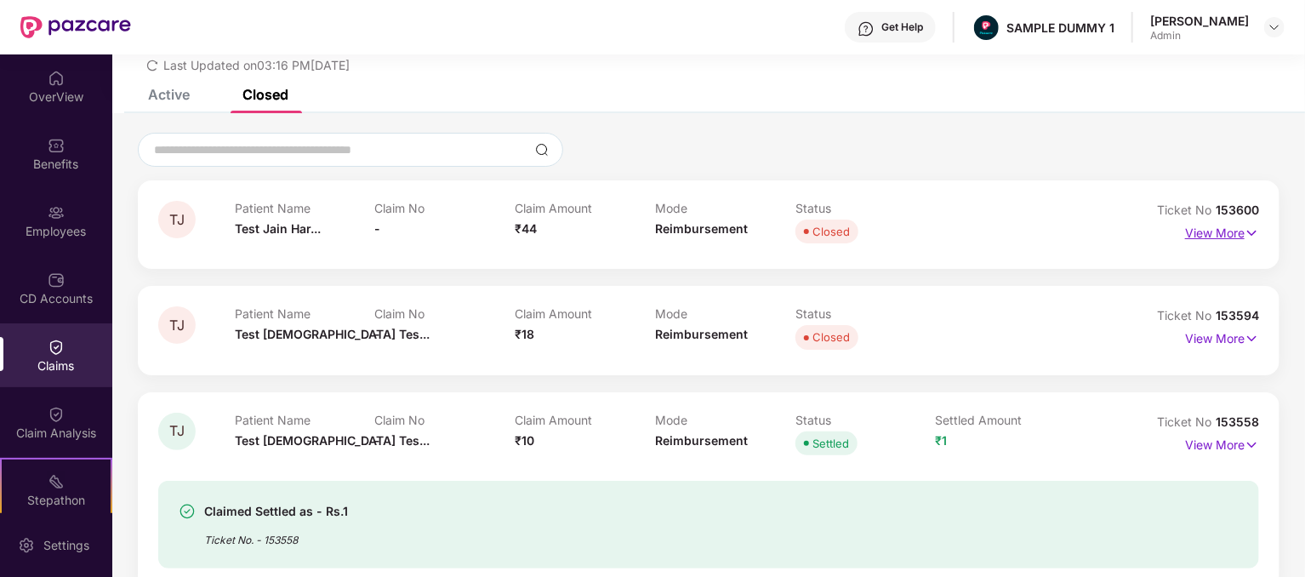
click at [1233, 235] on p "View More" at bounding box center [1222, 230] width 74 height 23
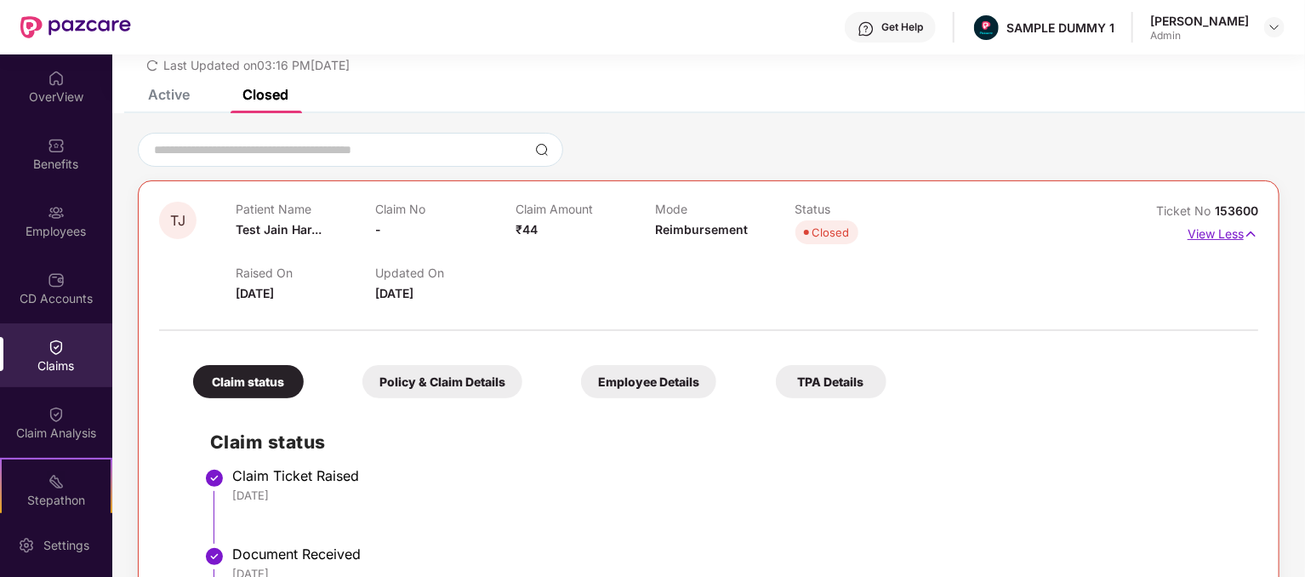
click at [1233, 235] on p "View Less" at bounding box center [1222, 231] width 71 height 23
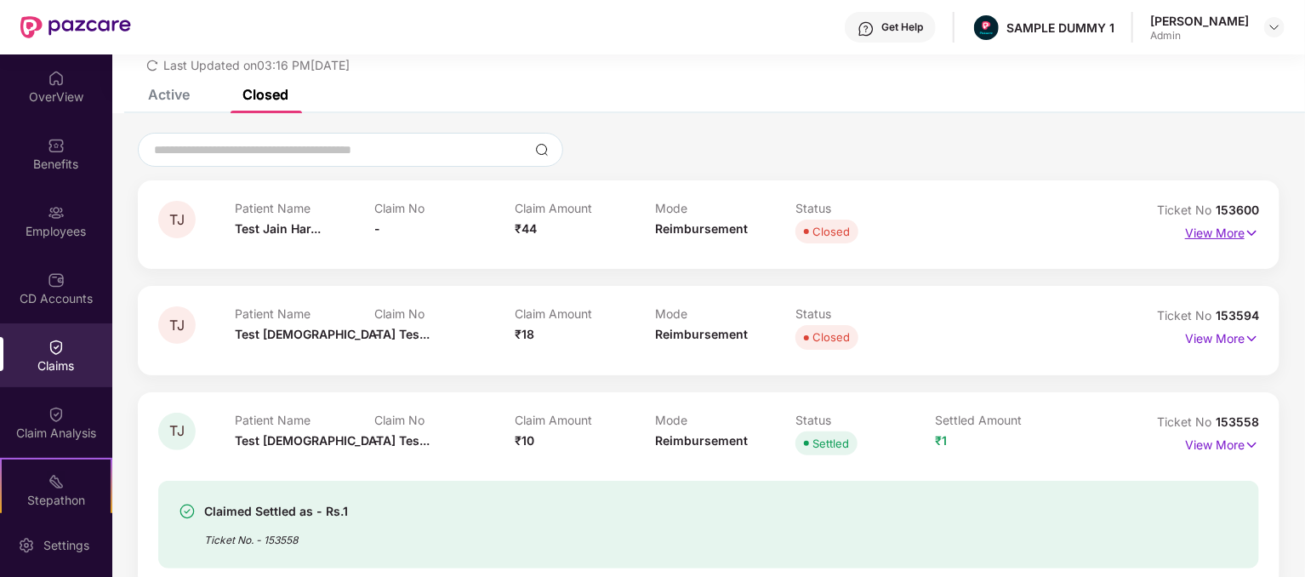
click at [1233, 235] on p "View More" at bounding box center [1222, 230] width 74 height 23
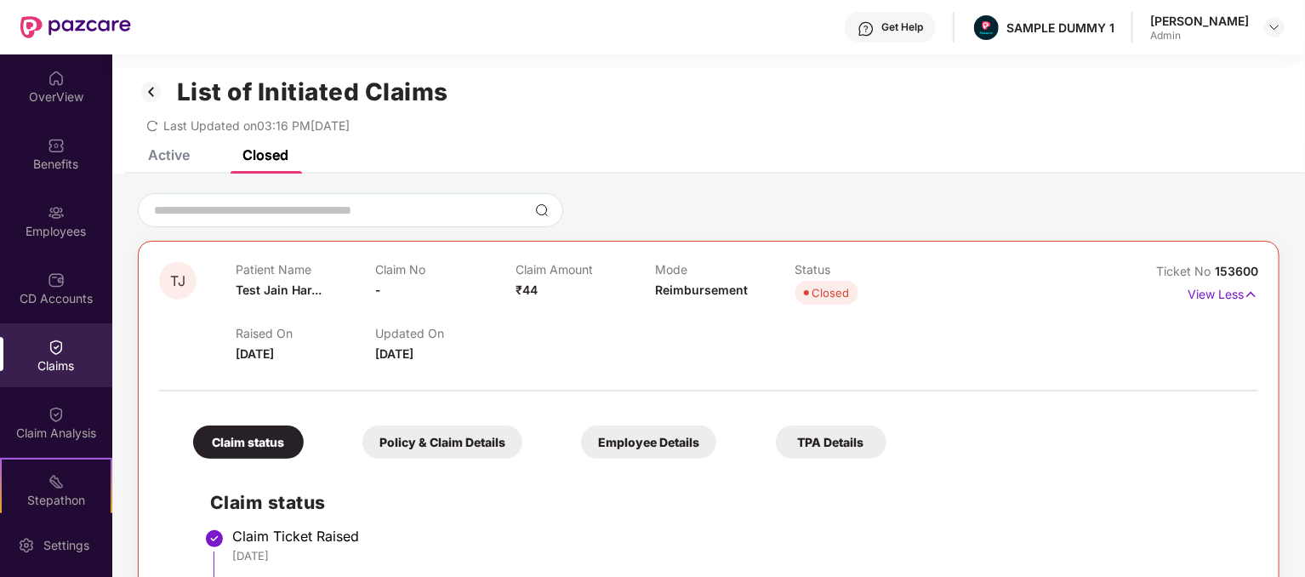
scroll to position [0, 0]
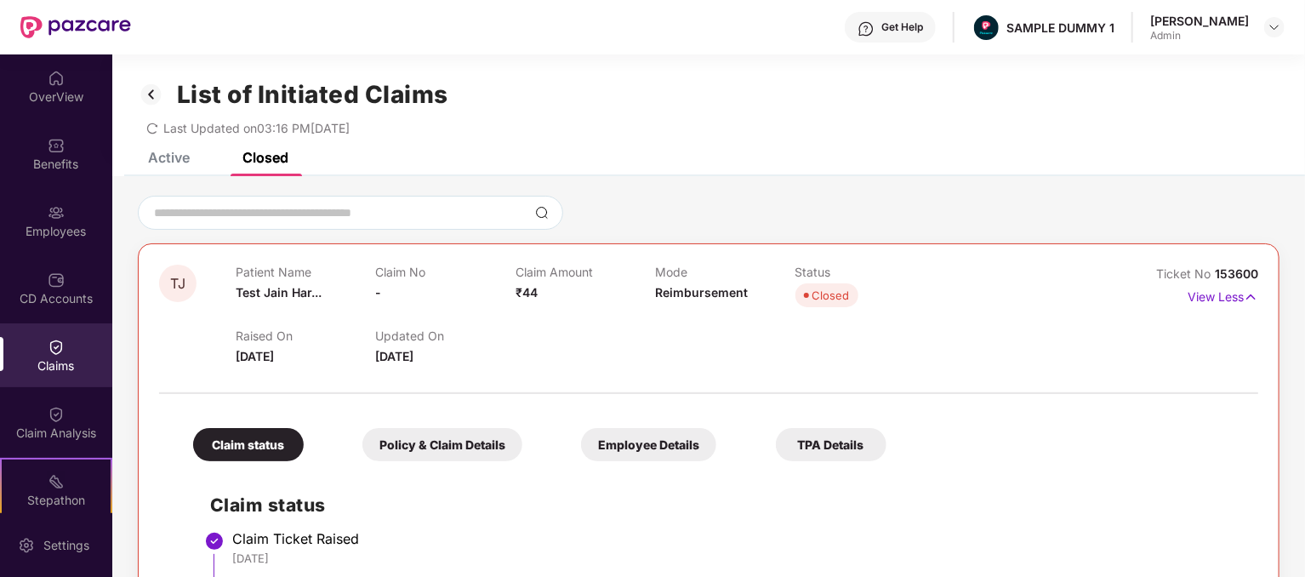
click at [410, 438] on div "Policy & Claim Details" at bounding box center [442, 444] width 160 height 33
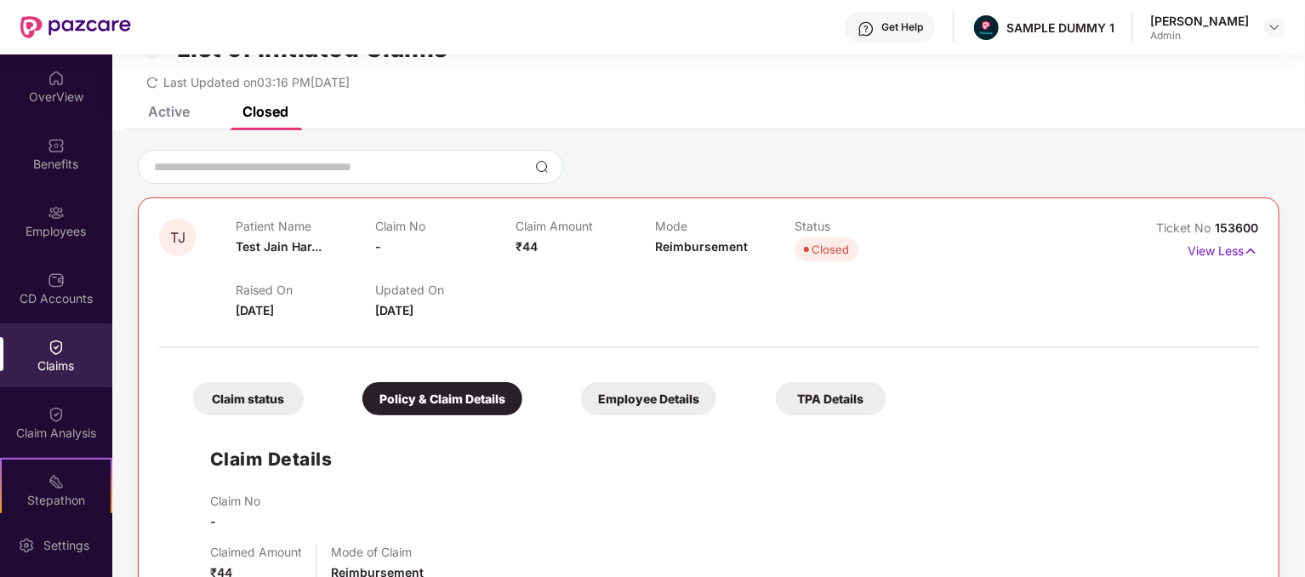
scroll to position [255, 0]
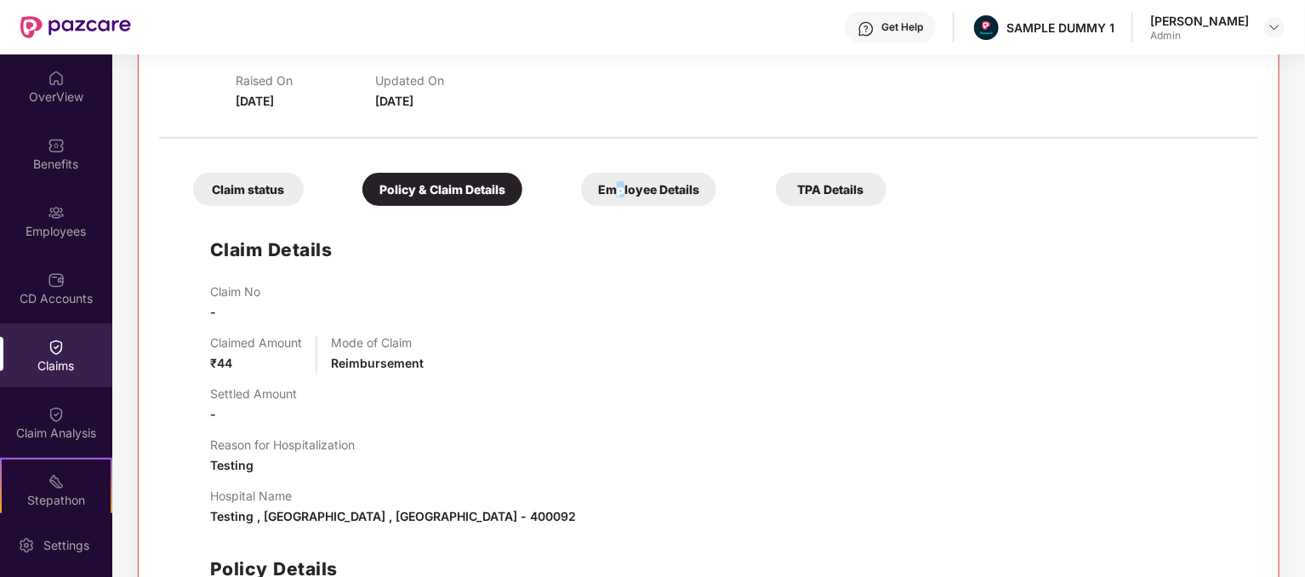
click at [622, 191] on div "Employee Details" at bounding box center [648, 189] width 135 height 33
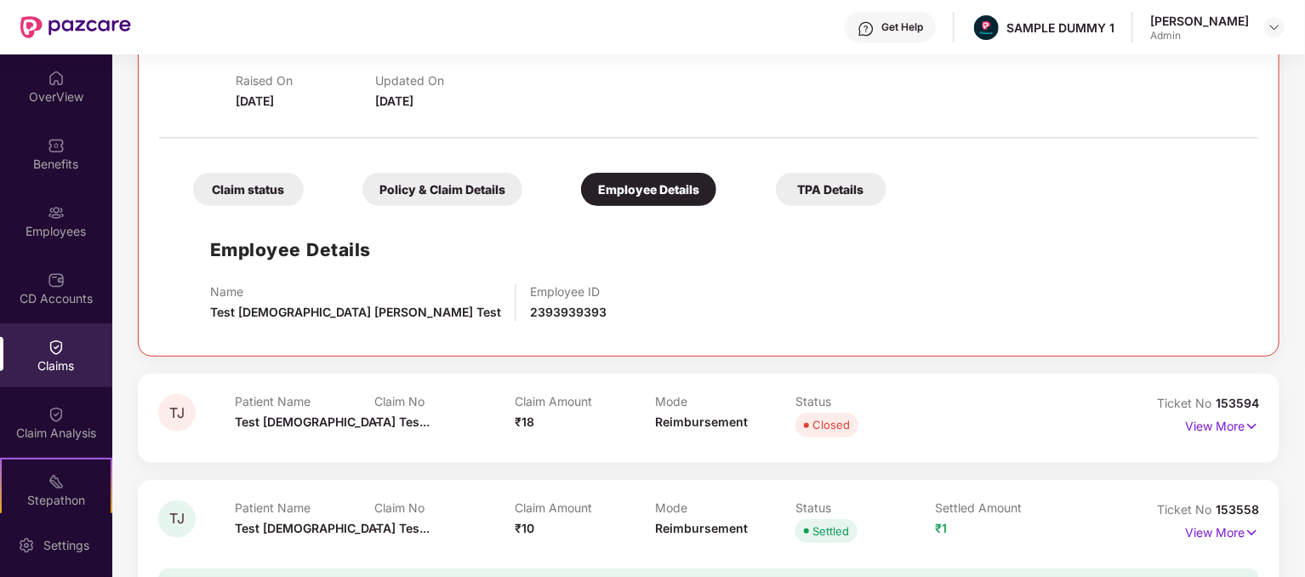
click at [820, 186] on div "TPA Details" at bounding box center [831, 189] width 111 height 33
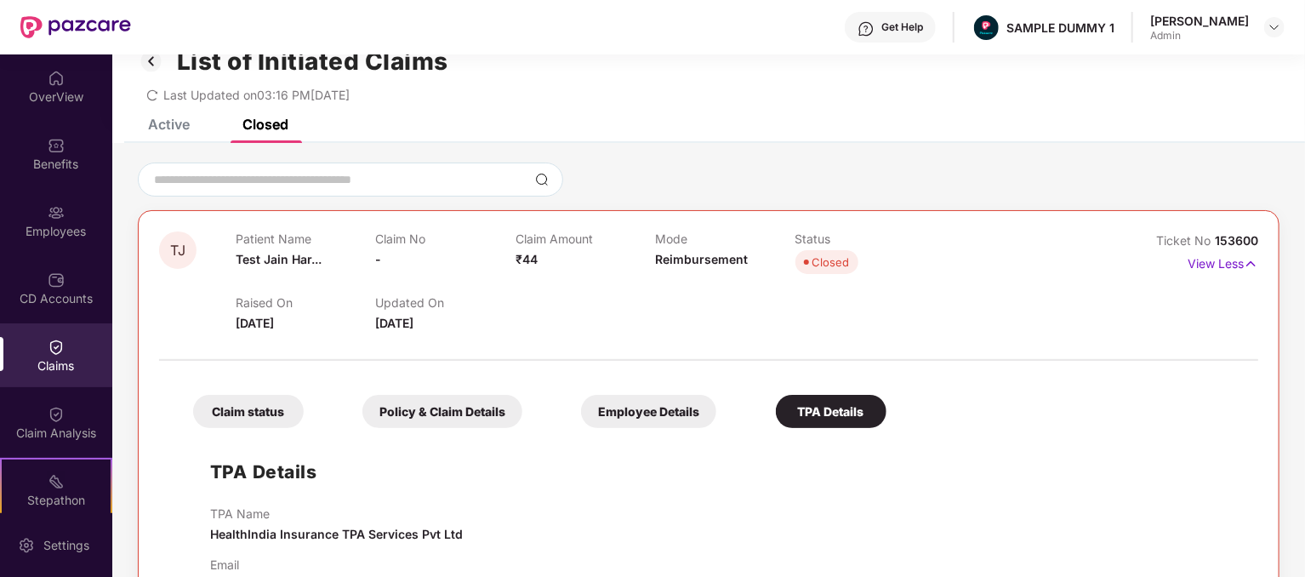
scroll to position [0, 0]
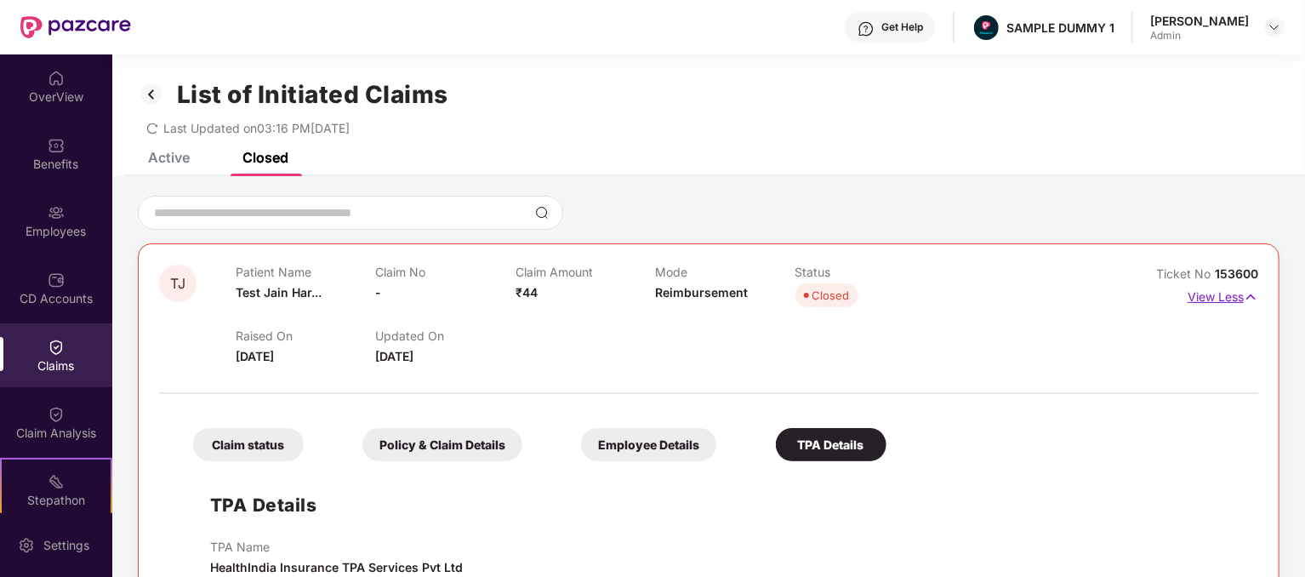
click at [1241, 296] on p "View Less" at bounding box center [1222, 294] width 71 height 23
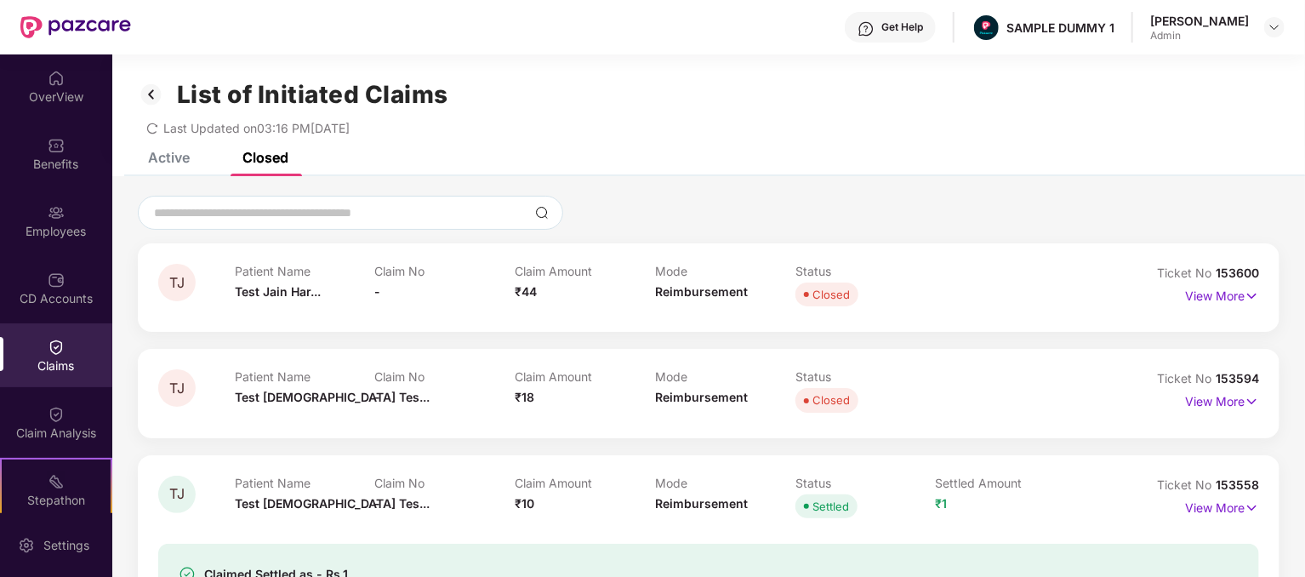
click at [180, 160] on div "Active" at bounding box center [169, 157] width 42 height 17
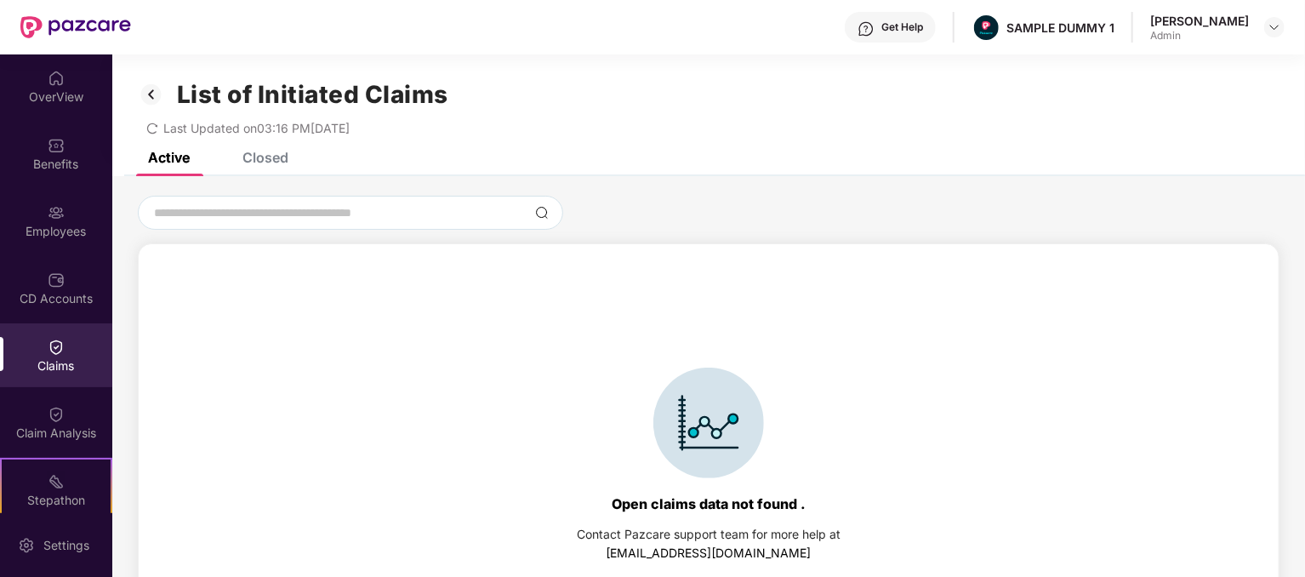
click at [145, 125] on div "Last Updated on 03:16 PM, 25 Sep 2025" at bounding box center [708, 122] width 1141 height 26
click at [152, 128] on icon "redo" at bounding box center [152, 128] width 12 height 12
click at [146, 84] on img at bounding box center [151, 94] width 27 height 29
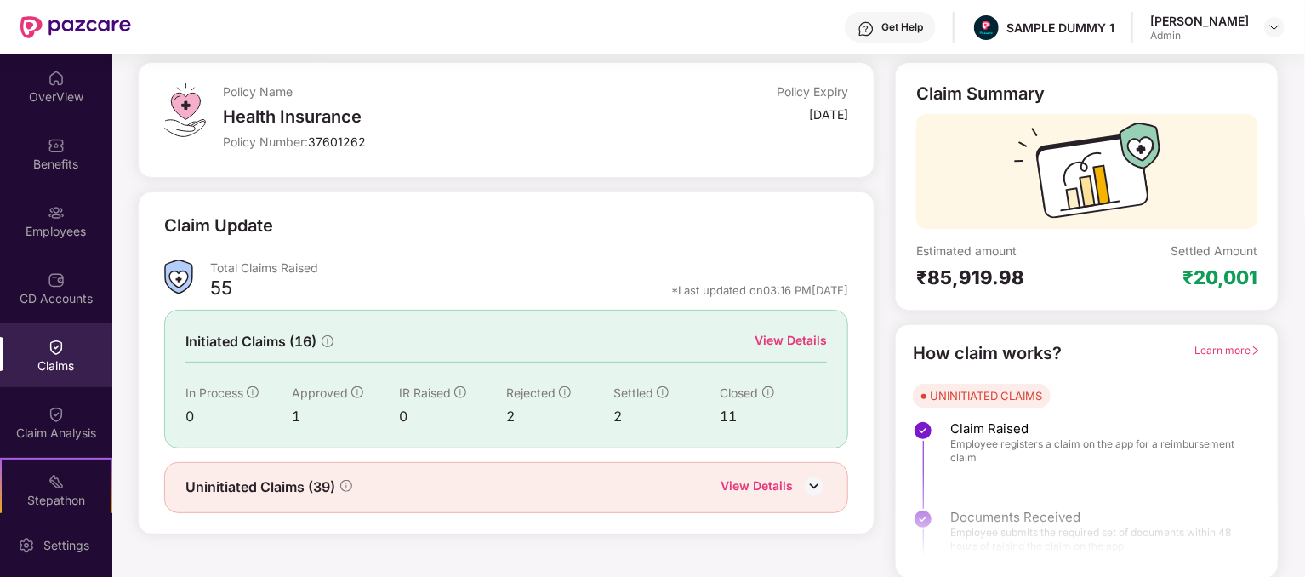
scroll to position [88, 0]
click at [770, 481] on div "View Details" at bounding box center [756, 486] width 72 height 22
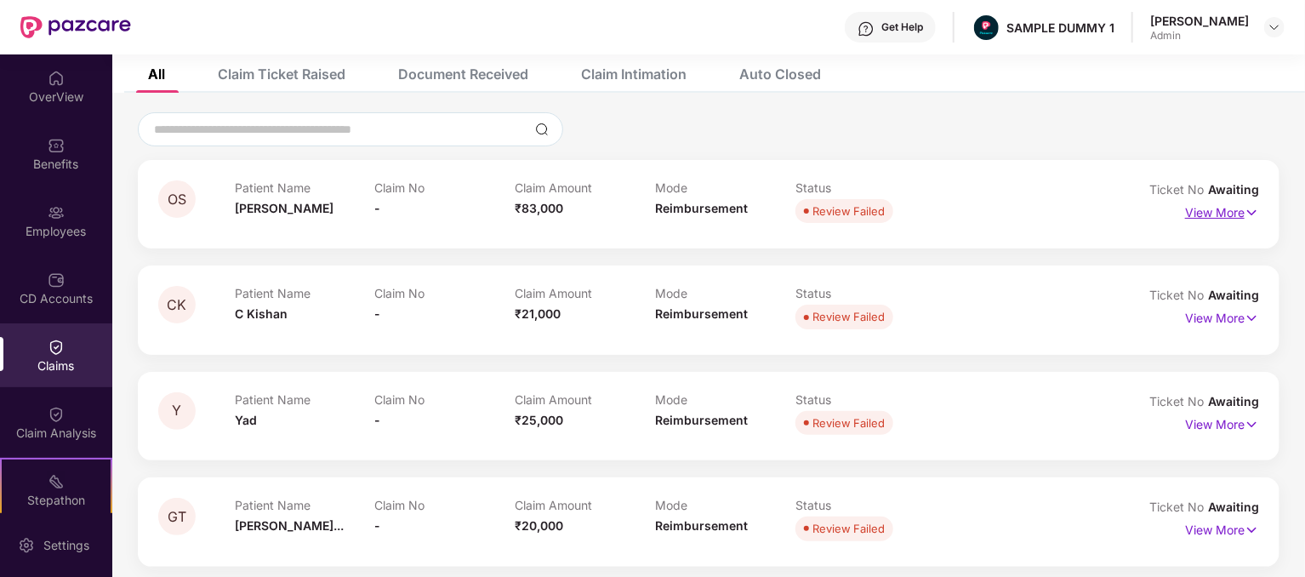
click at [1222, 205] on p "View More" at bounding box center [1222, 210] width 74 height 23
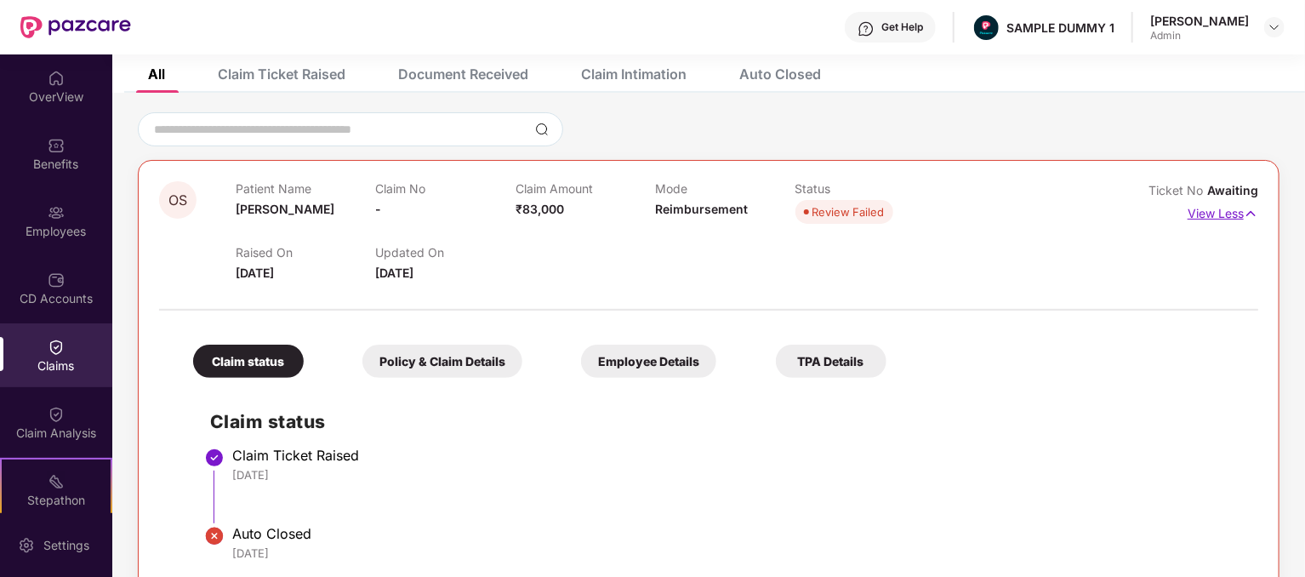
click at [1222, 205] on p "View Less" at bounding box center [1222, 211] width 71 height 23
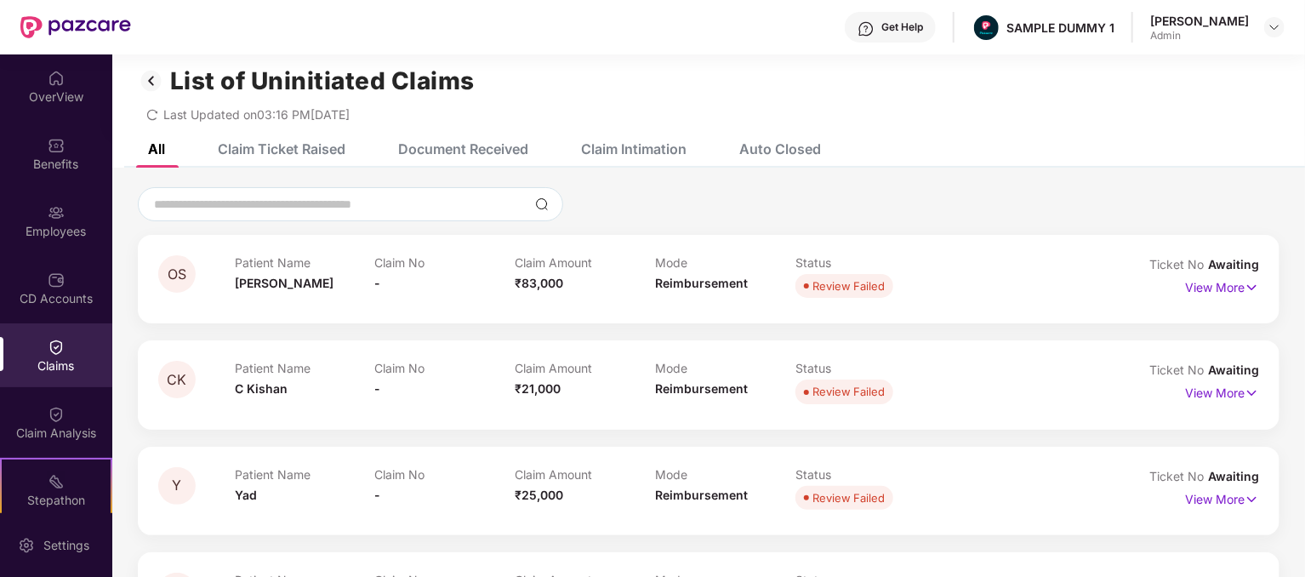
scroll to position [0, 0]
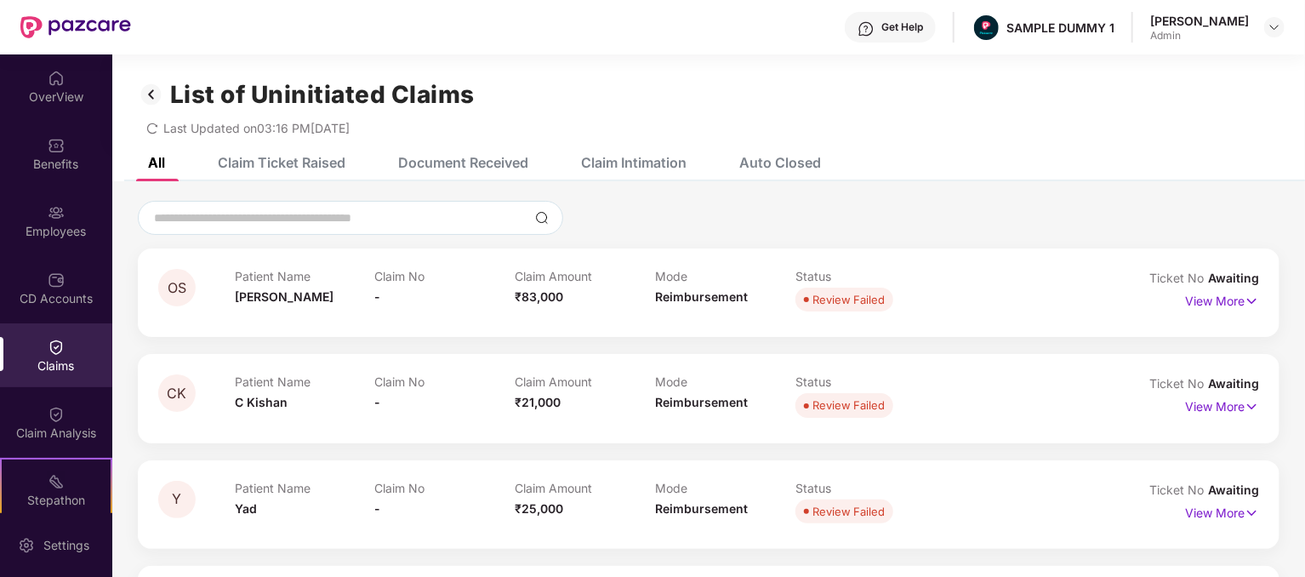
click at [156, 89] on img at bounding box center [151, 94] width 27 height 29
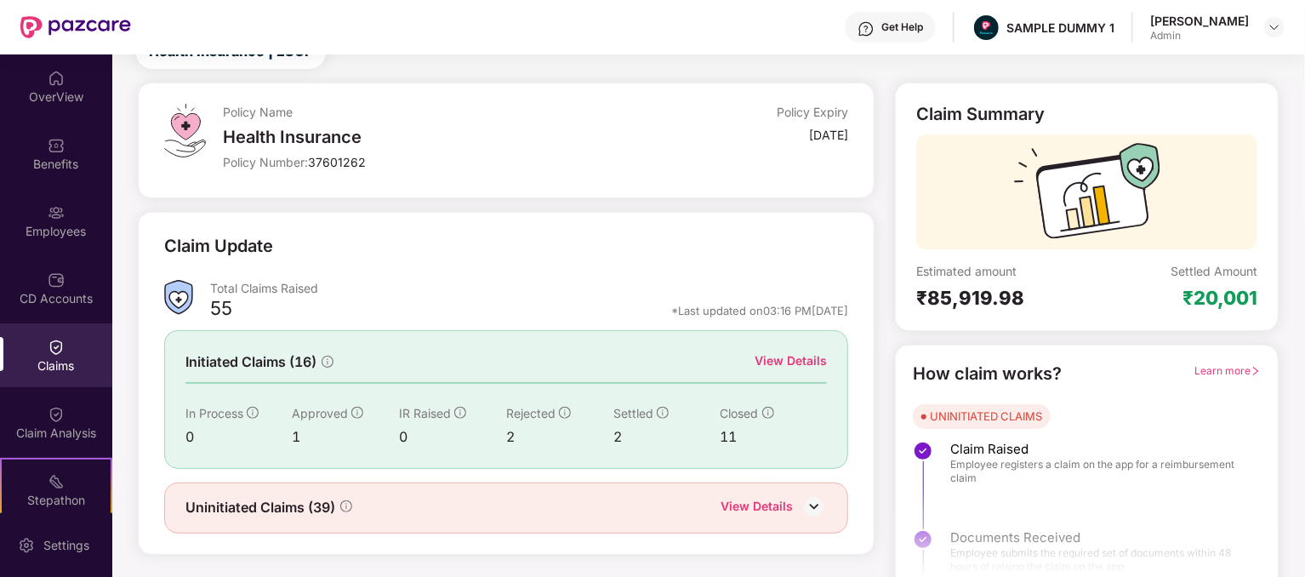
scroll to position [88, 0]
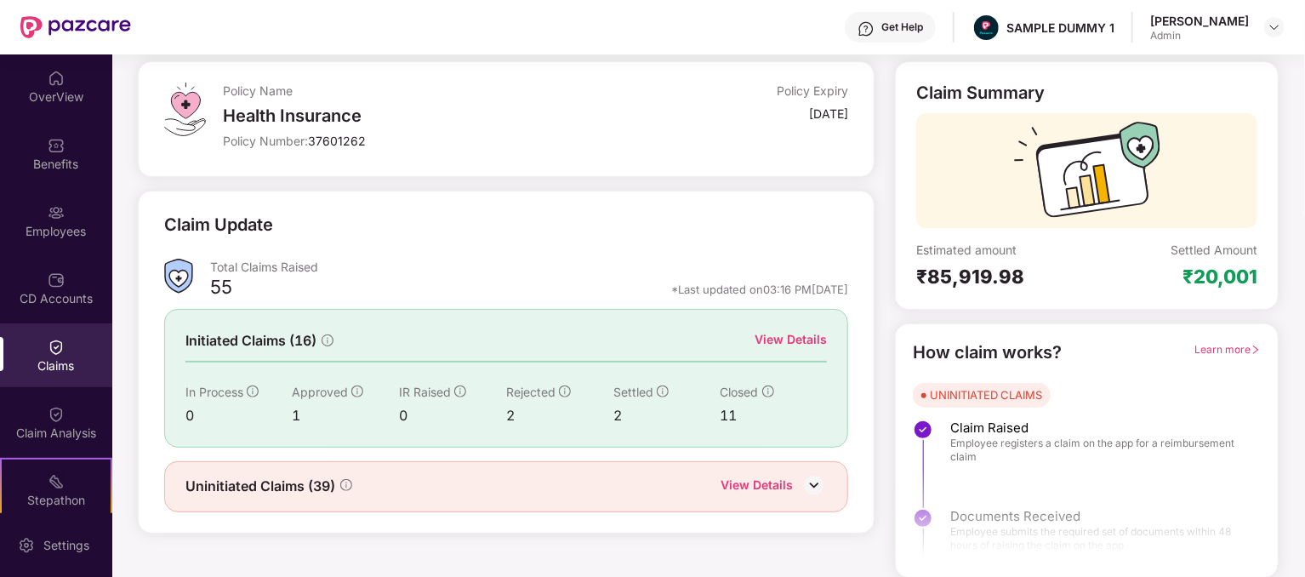
click at [812, 484] on img at bounding box center [814, 485] width 26 height 26
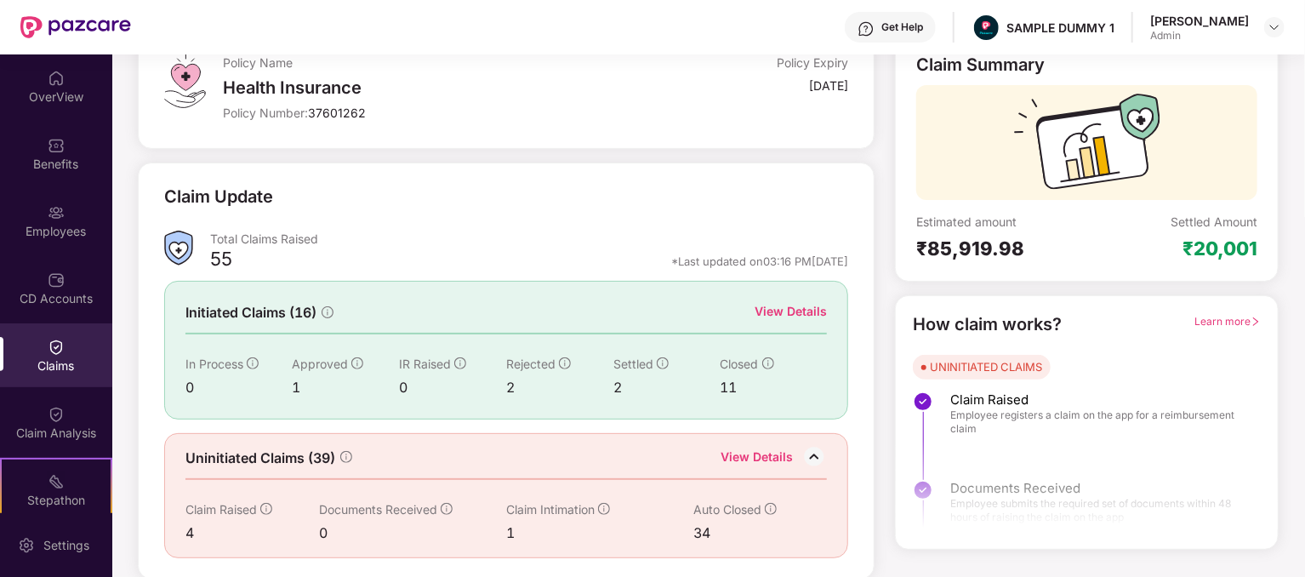
click at [776, 451] on div "View Details" at bounding box center [756, 458] width 72 height 22
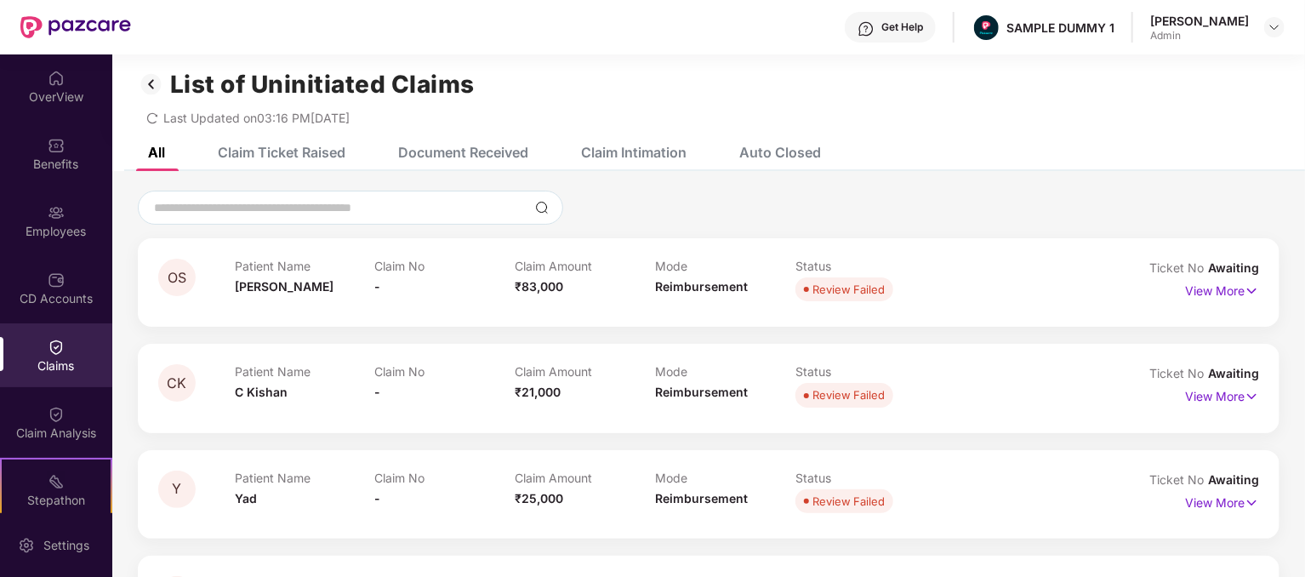
scroll to position [0, 0]
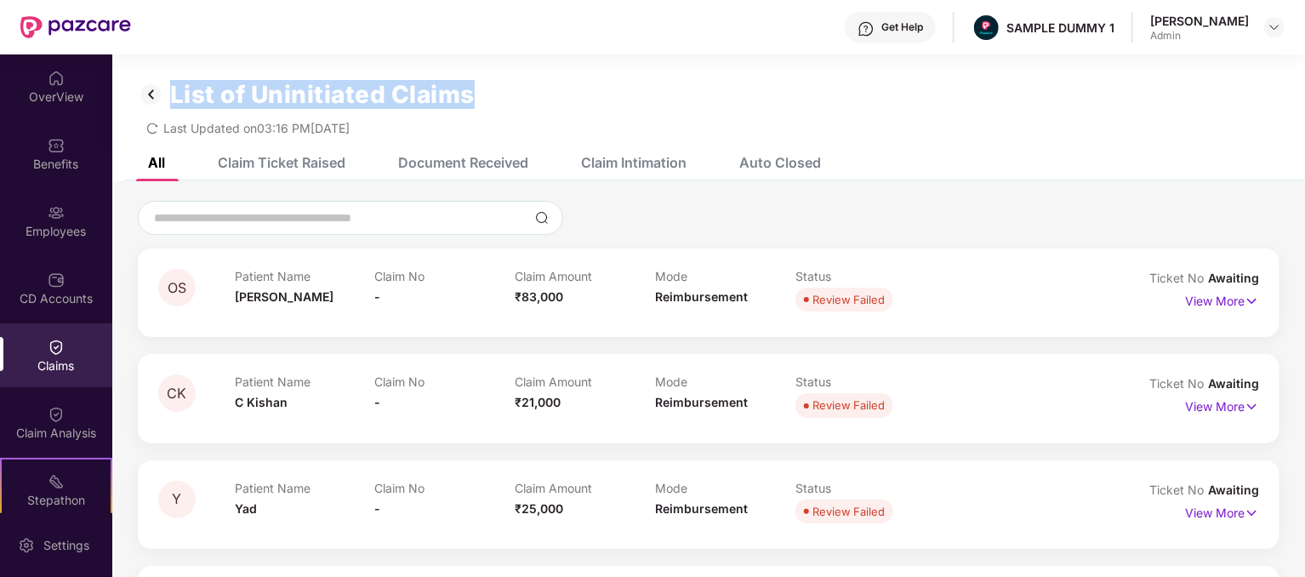
drag, startPoint x: 170, startPoint y: 87, endPoint x: 496, endPoint y: 86, distance: 325.8
click at [496, 86] on div "List of Uninitiated Claims" at bounding box center [708, 94] width 1141 height 29
copy h1 "List of Uninitiated Claims"
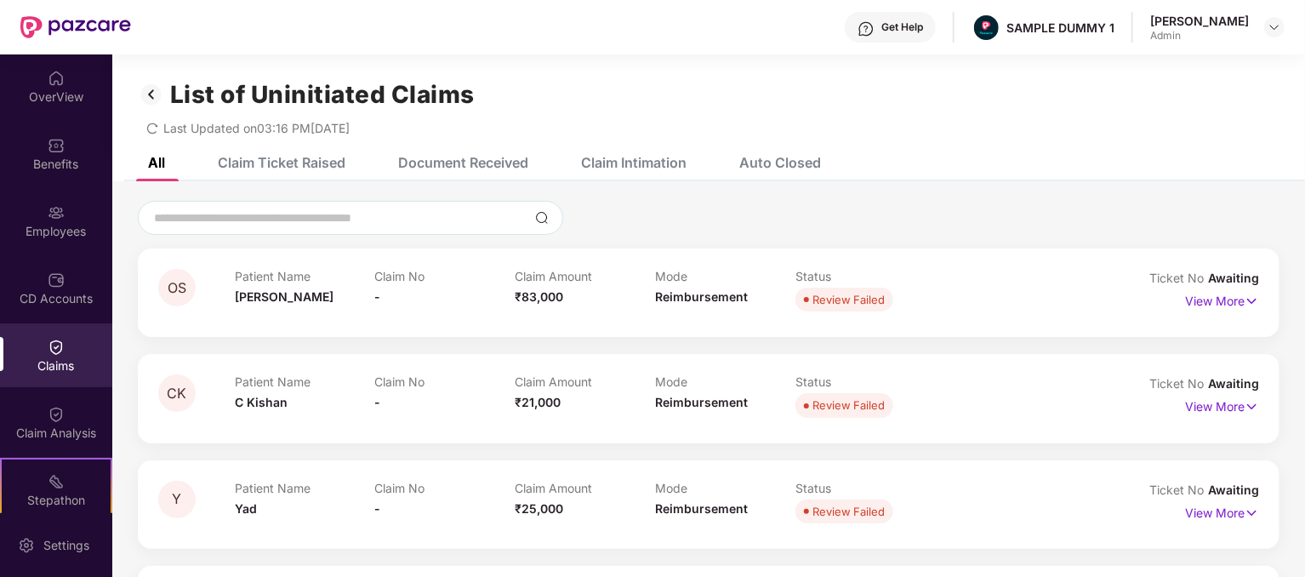
click at [392, 134] on div "Last Updated on 03:16 PM, 25 Sep 2025" at bounding box center [708, 122] width 1141 height 26
drag, startPoint x: 218, startPoint y: 157, endPoint x: 363, endPoint y: 155, distance: 145.5
click at [363, 155] on div "All Claim Ticket Raised Document Received Claim Intimation Auto Closed" at bounding box center [471, 162] width 698 height 37
copy div "Claim Ticket Raised"
click at [401, 147] on div "Document Received" at bounding box center [451, 162] width 156 height 37
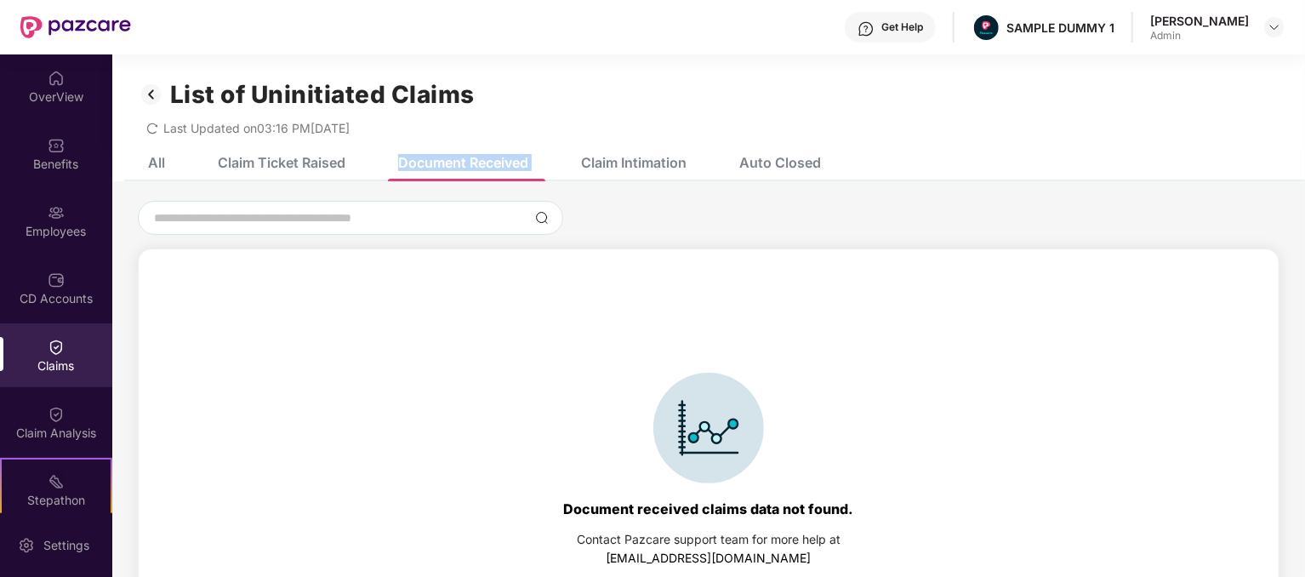
drag, startPoint x: 401, startPoint y: 147, endPoint x: 569, endPoint y: 155, distance: 168.6
click at [569, 155] on div "All Claim Ticket Raised Document Received Claim Intimation Auto Closed" at bounding box center [471, 162] width 698 height 37
copy div "Document Received"
click at [618, 144] on div "Claim Intimation" at bounding box center [620, 162] width 131 height 37
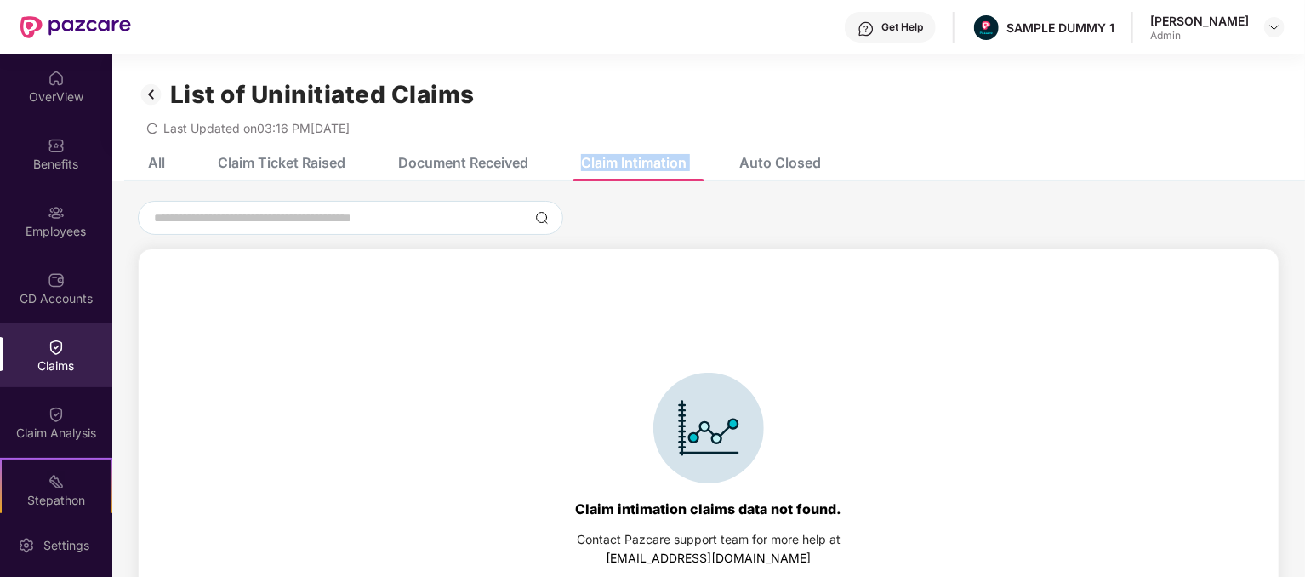
drag, startPoint x: 584, startPoint y: 149, endPoint x: 709, endPoint y: 171, distance: 126.1
click at [709, 171] on div "All Claim Ticket Raised Document Received Claim Intimation Auto Closed" at bounding box center [471, 162] width 698 height 37
copy div "Claim Intimation"
click at [733, 134] on div "Last Updated on 03:16 PM, 25 Sep 2025" at bounding box center [708, 122] width 1141 height 26
drag, startPoint x: 738, startPoint y: 144, endPoint x: 836, endPoint y: 157, distance: 98.6
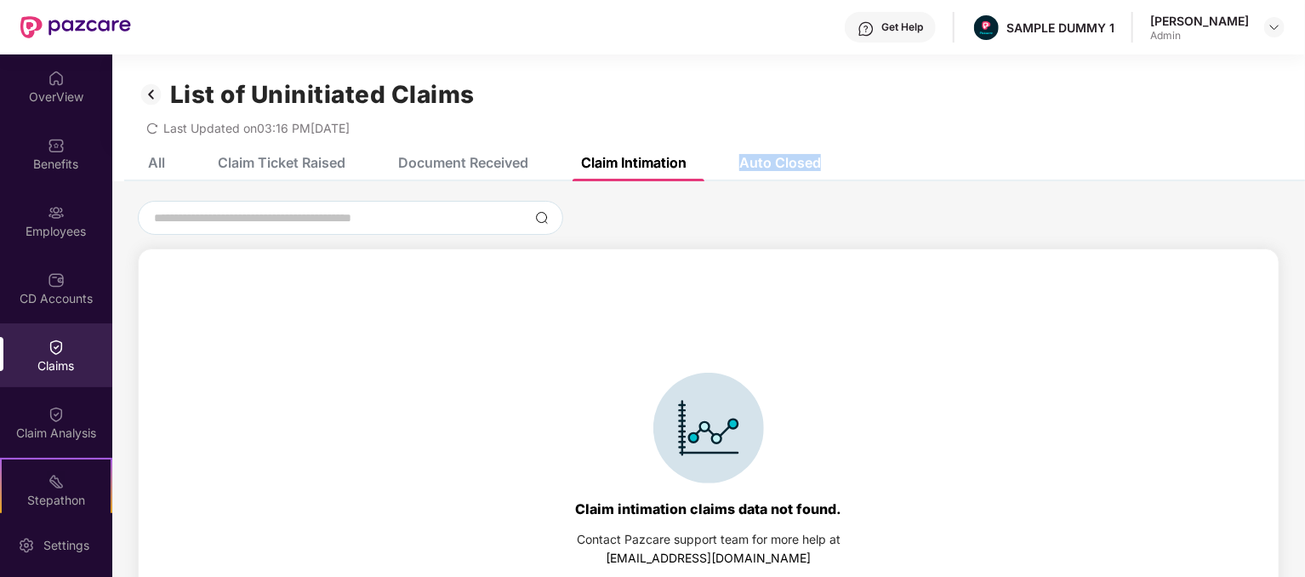
click at [836, 157] on div "All Claim Ticket Raised Document Received Claim Intimation Auto Closed" at bounding box center [708, 162] width 1193 height 37
copy div "Auto Closed"
click at [148, 164] on div "All" at bounding box center [156, 162] width 17 height 17
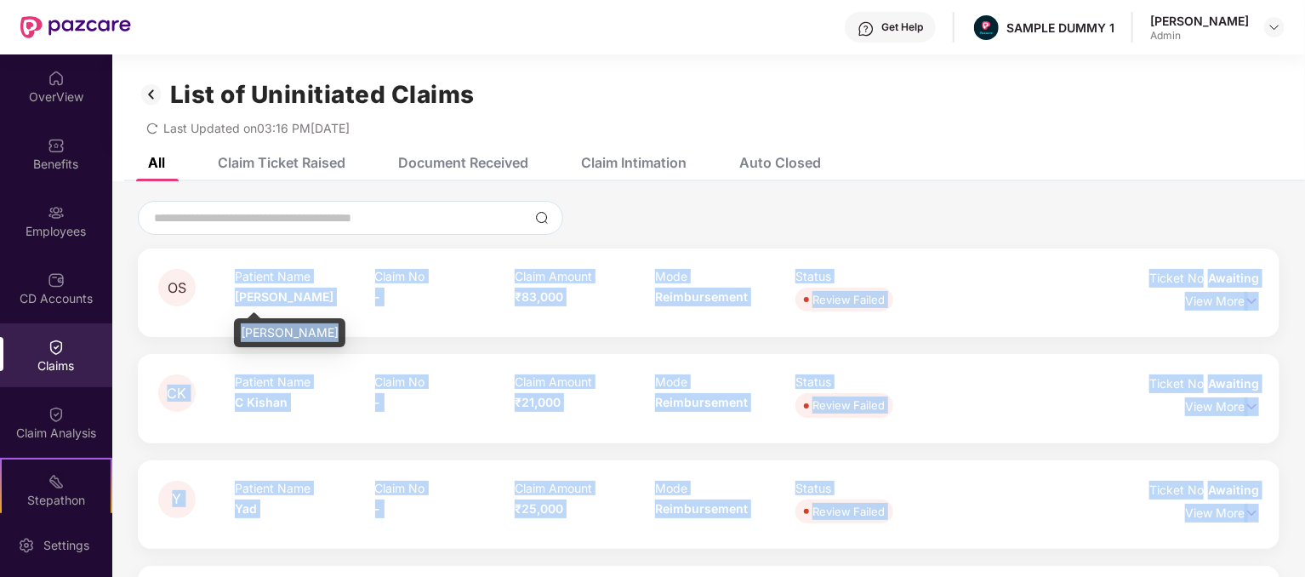
drag, startPoint x: 223, startPoint y: 294, endPoint x: 326, endPoint y: 312, distance: 104.5
click at [326, 312] on body "Get Help SAMPLE DUMMY 1 Varsha Sharma Admin OverView Benefits Employees CD Acco…" at bounding box center [652, 288] width 1305 height 577
click at [345, 248] on div "OS Patient Name Ojasvi Sharma Claim No - Claim Amount ₹83,000 Mode Reimbursemen…" at bounding box center [708, 292] width 1141 height 88
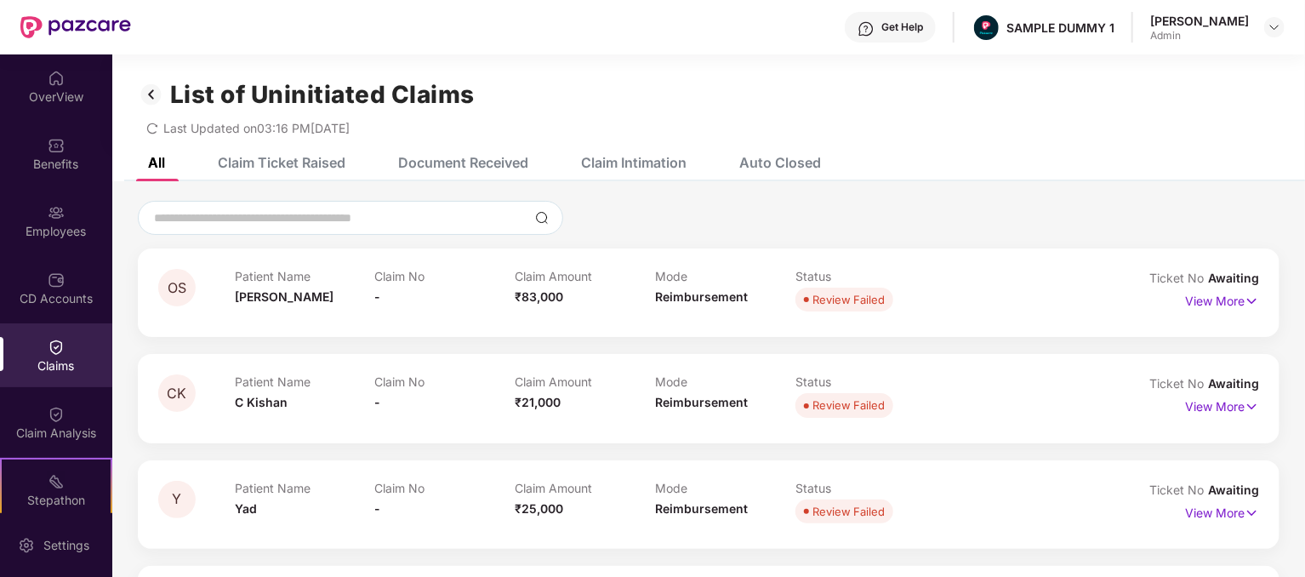
click at [373, 269] on p "Patient Name" at bounding box center [305, 276] width 140 height 14
drag, startPoint x: 376, startPoint y: 270, endPoint x: 445, endPoint y: 278, distance: 69.4
click at [445, 278] on p "Claim No" at bounding box center [445, 276] width 140 height 14
copy p "Claim No"
click at [547, 269] on p "Claim Amount" at bounding box center [585, 276] width 140 height 14
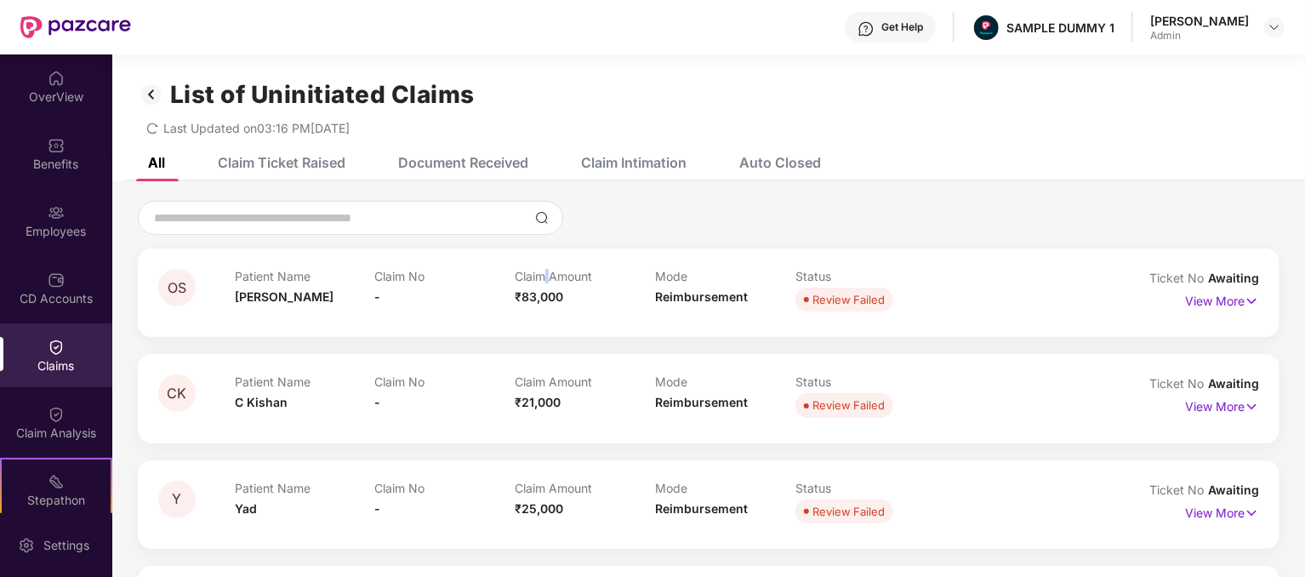
click at [547, 269] on p "Claim Amount" at bounding box center [585, 276] width 140 height 14
copy p "Claim Amount"
click at [673, 271] on p "Mode" at bounding box center [725, 276] width 140 height 14
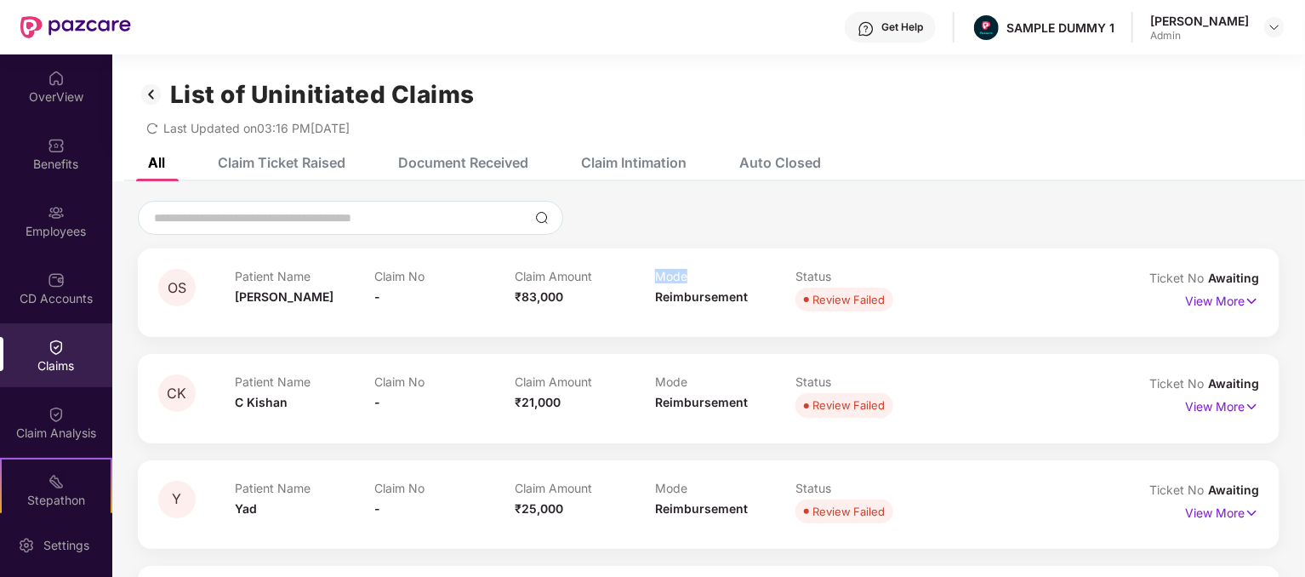
copy p "Mode"
click at [808, 273] on p "Status" at bounding box center [865, 276] width 140 height 14
copy p "Status"
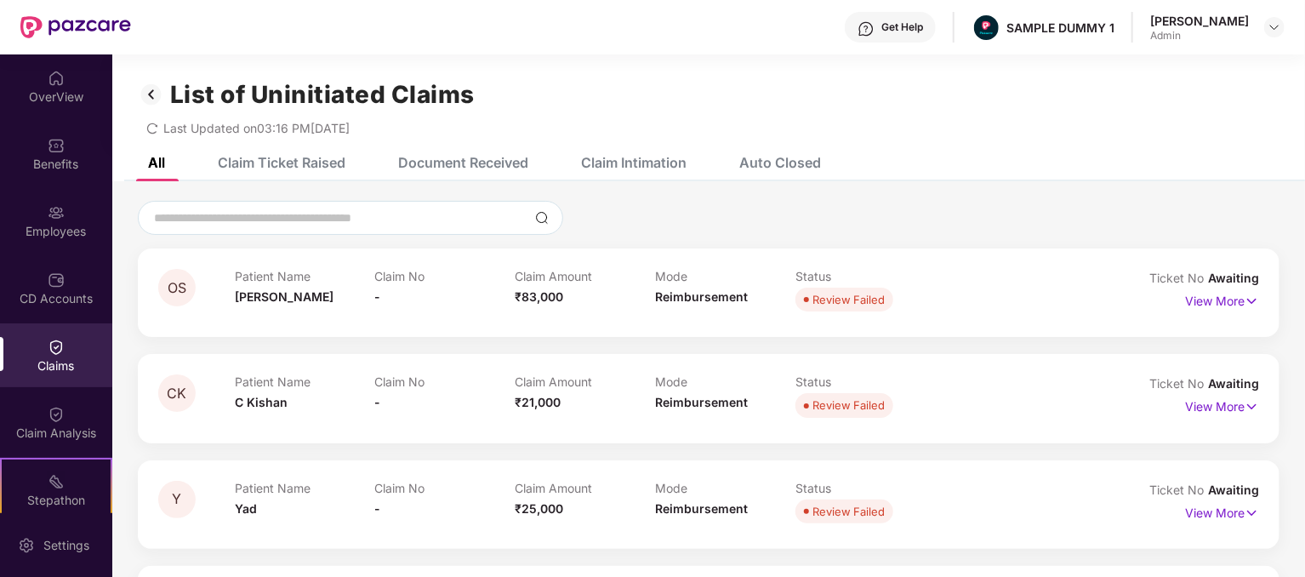
click at [1170, 276] on span "Ticket No" at bounding box center [1178, 277] width 59 height 14
copy div "Ticket No Awaiting"
click at [1103, 160] on div "All Claim Ticket Raised Document Received Claim Intimation Auto Closed" at bounding box center [708, 162] width 1193 height 37
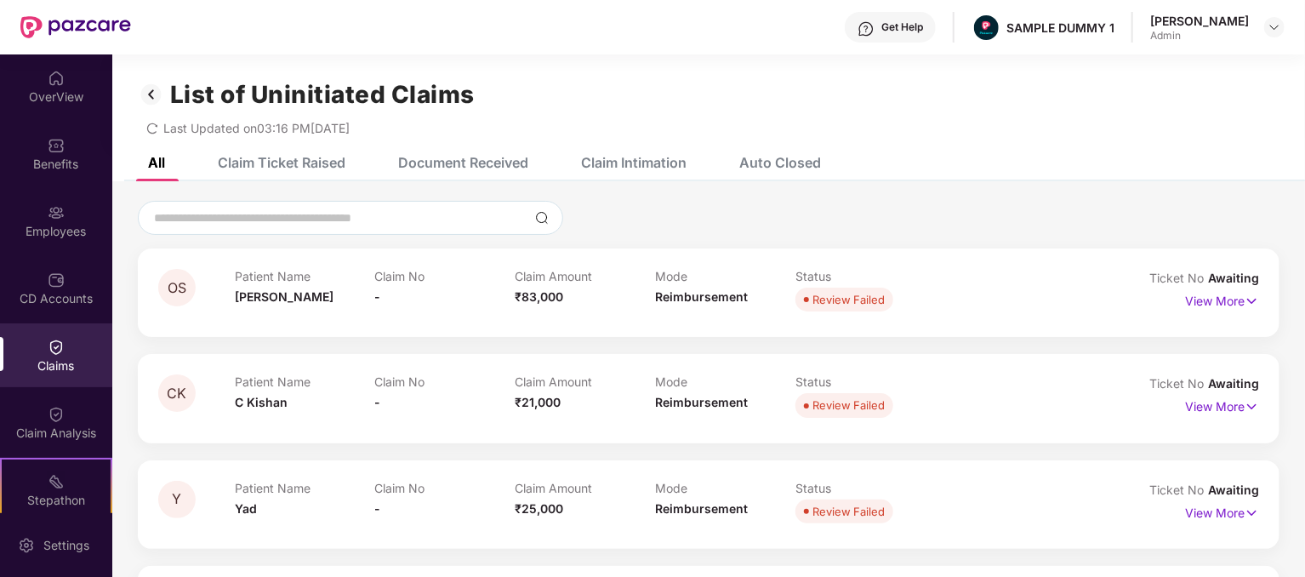
click at [305, 168] on div "Claim Ticket Raised" at bounding box center [282, 162] width 128 height 17
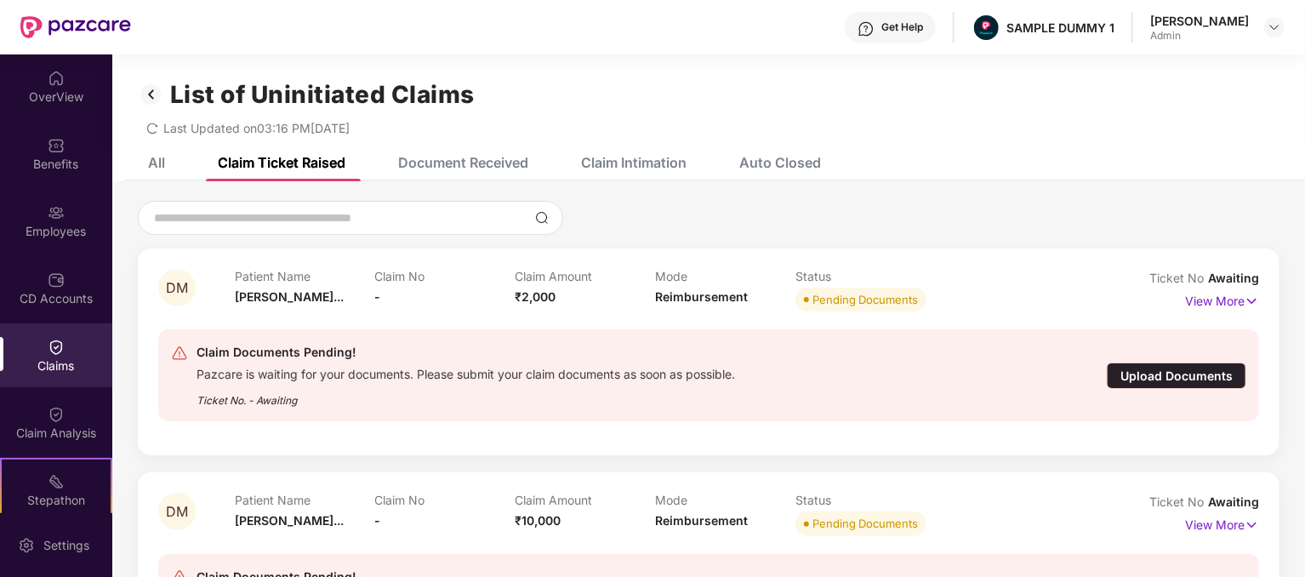
click at [483, 160] on div "Document Received" at bounding box center [463, 162] width 130 height 17
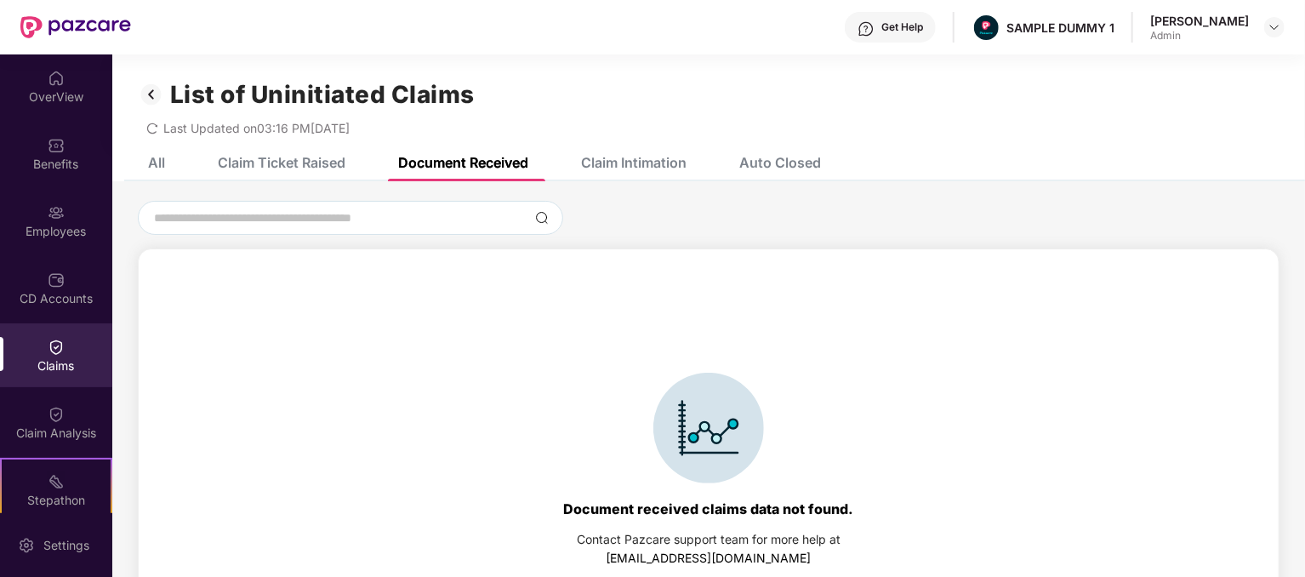
click at [167, 156] on div "All Claim Ticket Raised Document Received Claim Intimation Auto Closed" at bounding box center [471, 162] width 698 height 37
click at [164, 170] on div "All" at bounding box center [156, 162] width 17 height 17
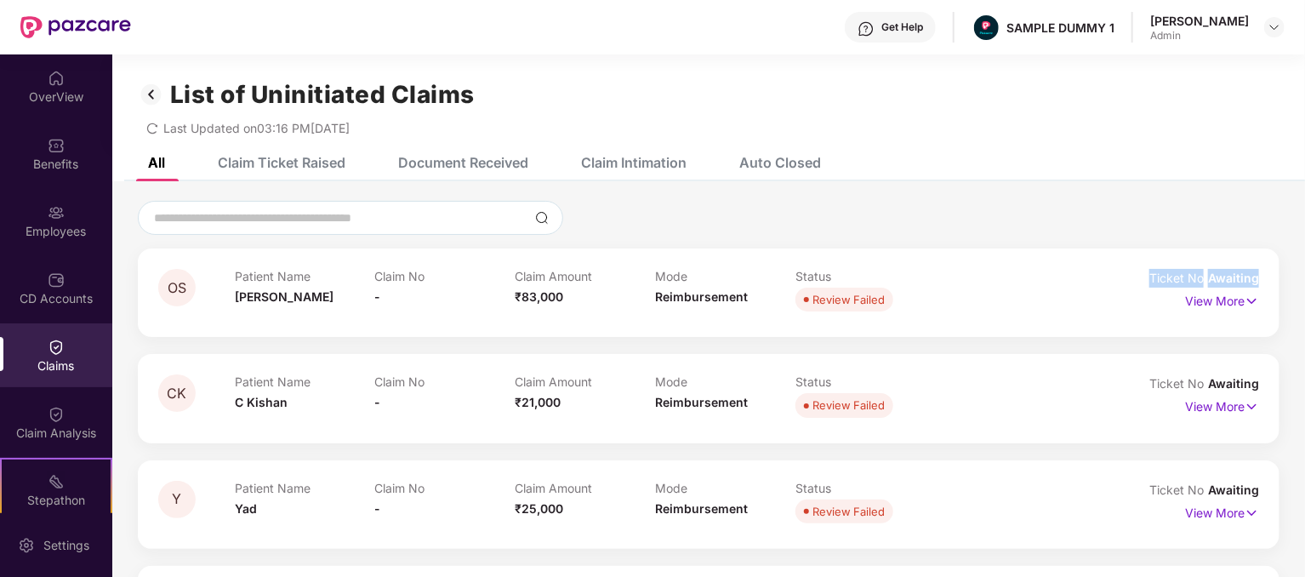
drag, startPoint x: 1153, startPoint y: 276, endPoint x: 1276, endPoint y: 273, distance: 122.5
click at [1276, 273] on div "OS Patient Name Ojasvi Sharma Claim No - Claim Amount ₹83,000 Mode Reimbursemen…" at bounding box center [708, 292] width 1141 height 88
drag, startPoint x: 520, startPoint y: 295, endPoint x: 565, endPoint y: 304, distance: 45.9
click at [565, 304] on div "Claim Amount ₹83,000" at bounding box center [585, 292] width 140 height 47
click at [682, 293] on span "Reimbursement" at bounding box center [701, 296] width 93 height 14
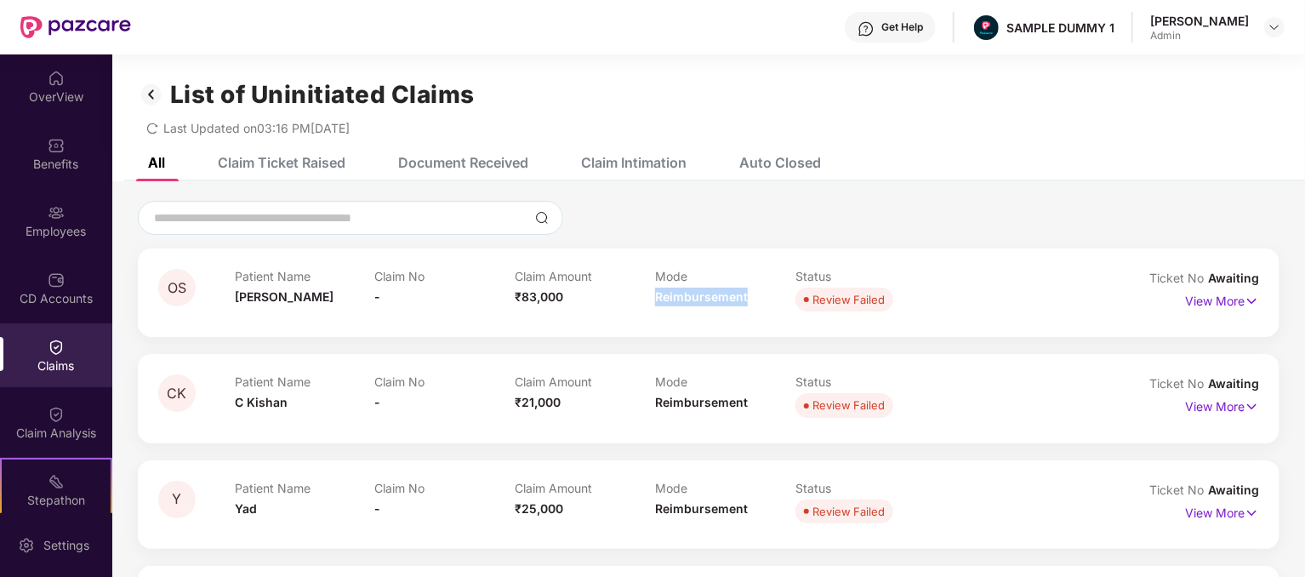
click at [682, 293] on span "Reimbursement" at bounding box center [701, 296] width 93 height 14
click at [823, 225] on div at bounding box center [708, 218] width 1141 height 34
click at [1221, 304] on p "View More" at bounding box center [1222, 298] width 74 height 23
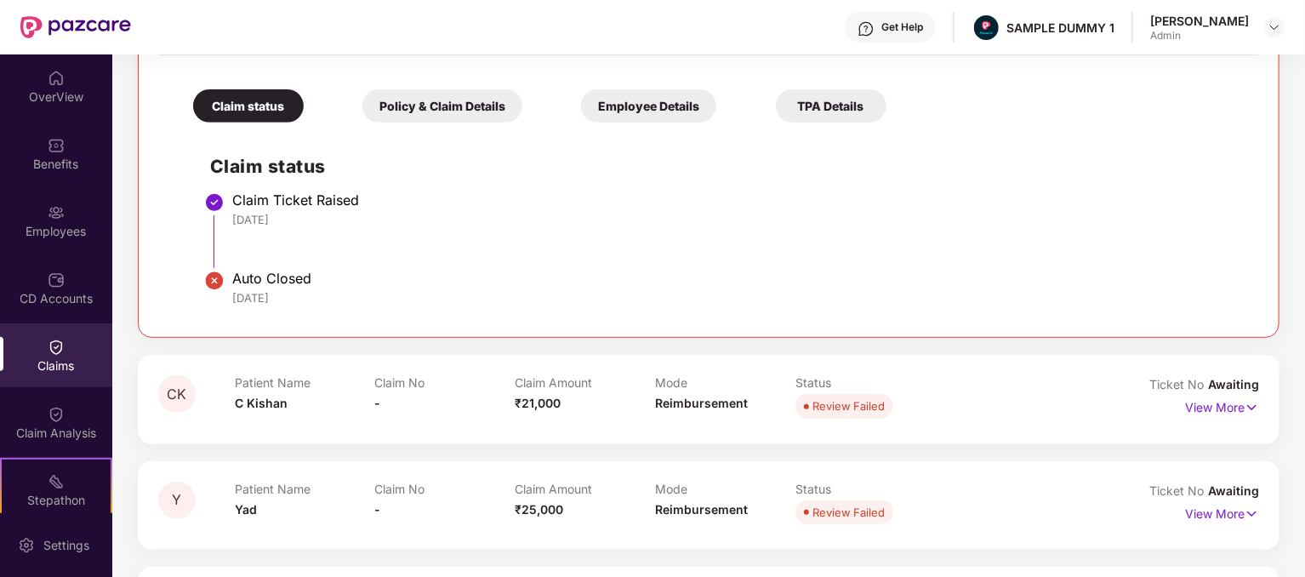
scroll to position [255, 0]
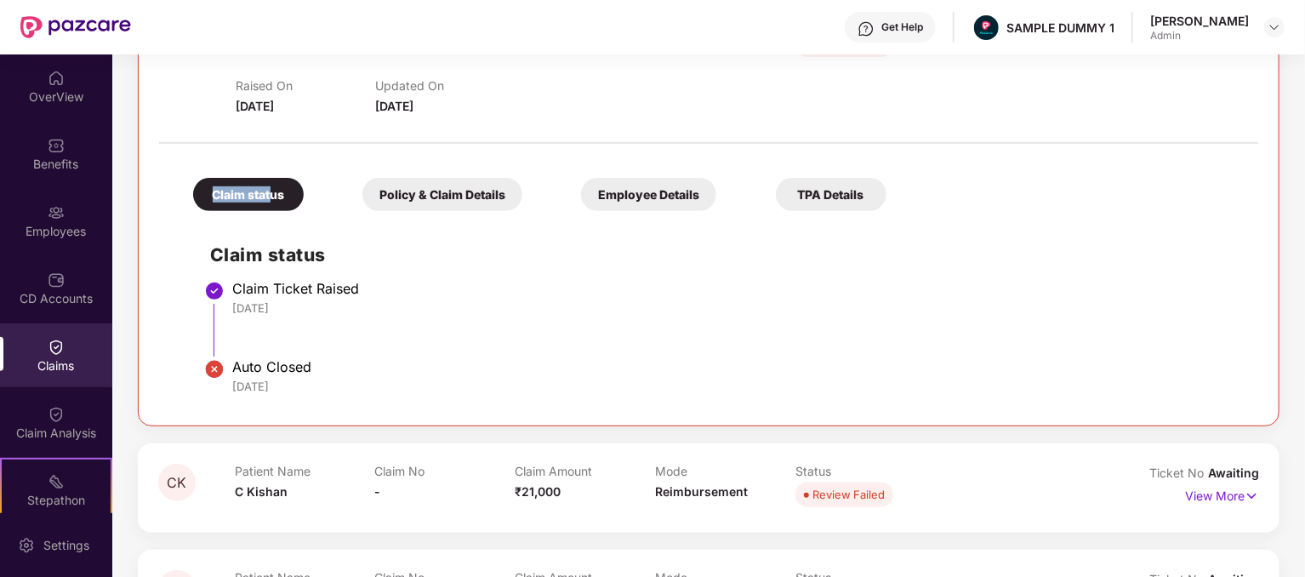
drag, startPoint x: 272, startPoint y: 196, endPoint x: 1109, endPoint y: 468, distance: 879.9
click at [354, 217] on div "Claim status Policy & Claim Details Employee Details TPA Details Claim status C…" at bounding box center [708, 278] width 1099 height 253
click at [288, 162] on div "Claim status Policy & Claim Details Employee Details TPA Details" at bounding box center [531, 186] width 710 height 50
drag, startPoint x: 289, startPoint y: 191, endPoint x: 157, endPoint y: 191, distance: 131.8
click at [157, 191] on div "OS Patient Name Ojasvi Sharma Claim No - Claim Amount ₹83,000 Mode Reimbursemen…" at bounding box center [708, 209] width 1141 height 433
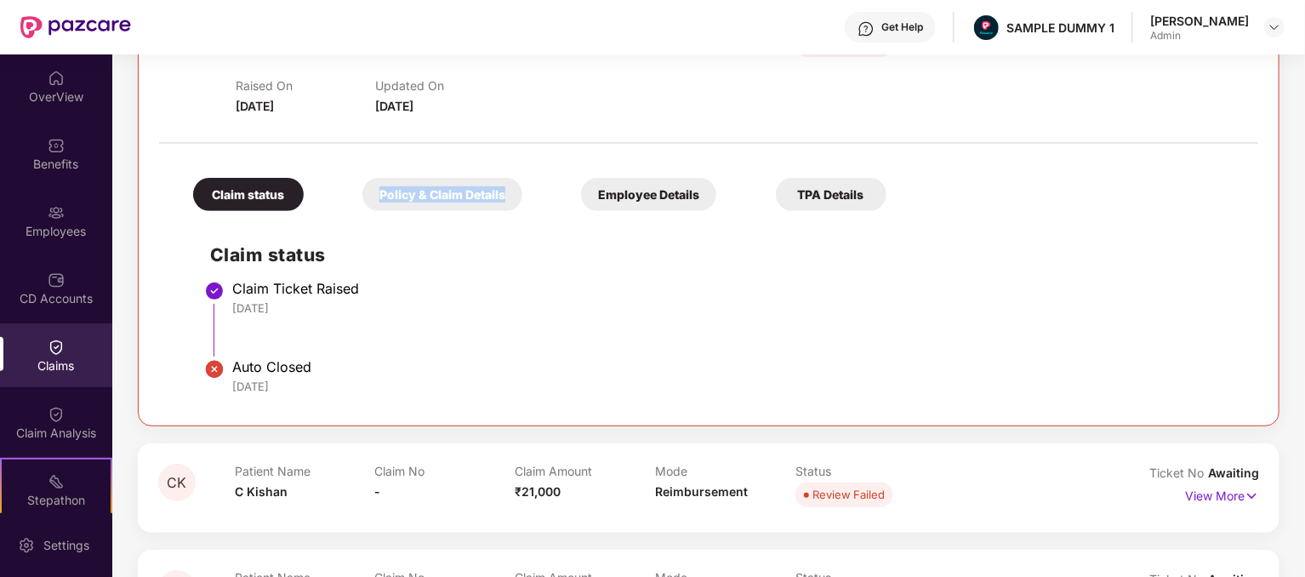
drag, startPoint x: 505, startPoint y: 194, endPoint x: 315, endPoint y: 194, distance: 190.5
click at [315, 194] on div "Claim status Policy & Claim Details Employee Details TPA Details" at bounding box center [531, 186] width 710 height 50
drag, startPoint x: 703, startPoint y: 191, endPoint x: 563, endPoint y: 191, distance: 140.4
click at [563, 191] on div "Claim status Policy & Claim Details Employee Details TPA Details" at bounding box center [531, 186] width 710 height 50
drag, startPoint x: 865, startPoint y: 196, endPoint x: 781, endPoint y: 191, distance: 84.4
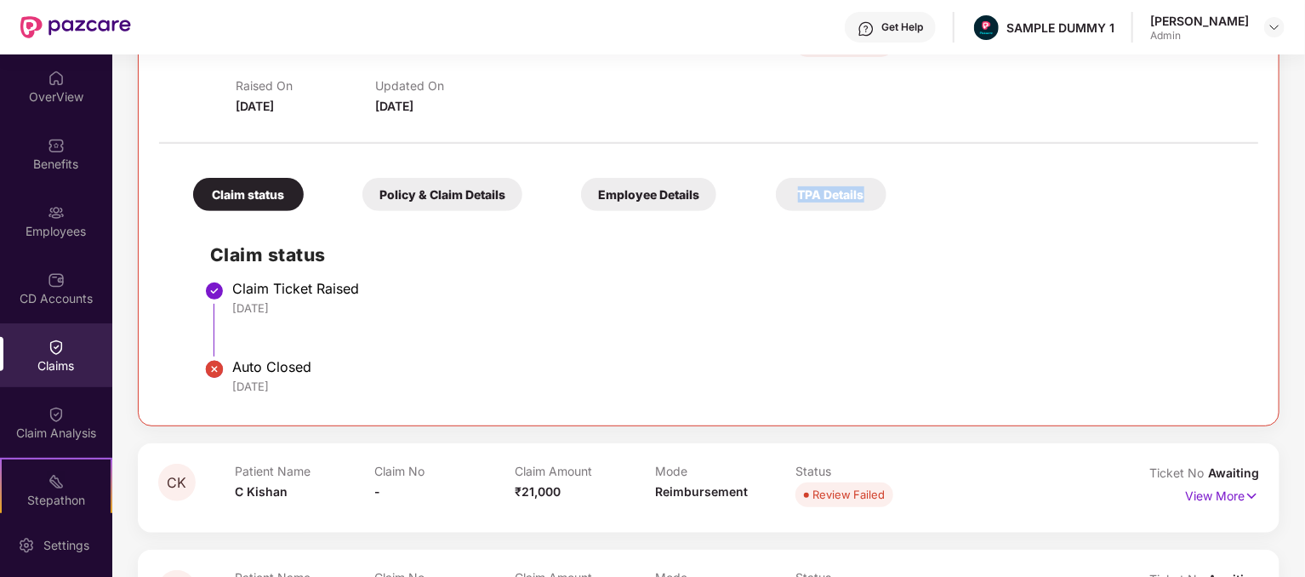
click at [781, 191] on div "TPA Details" at bounding box center [831, 194] width 111 height 33
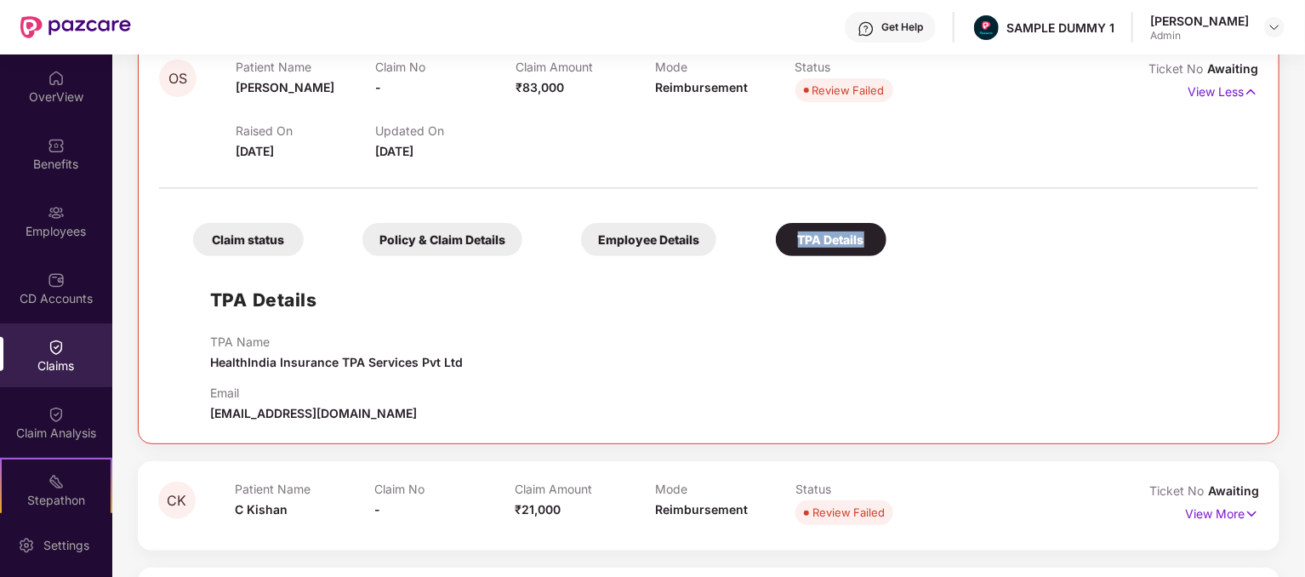
scroll to position [170, 0]
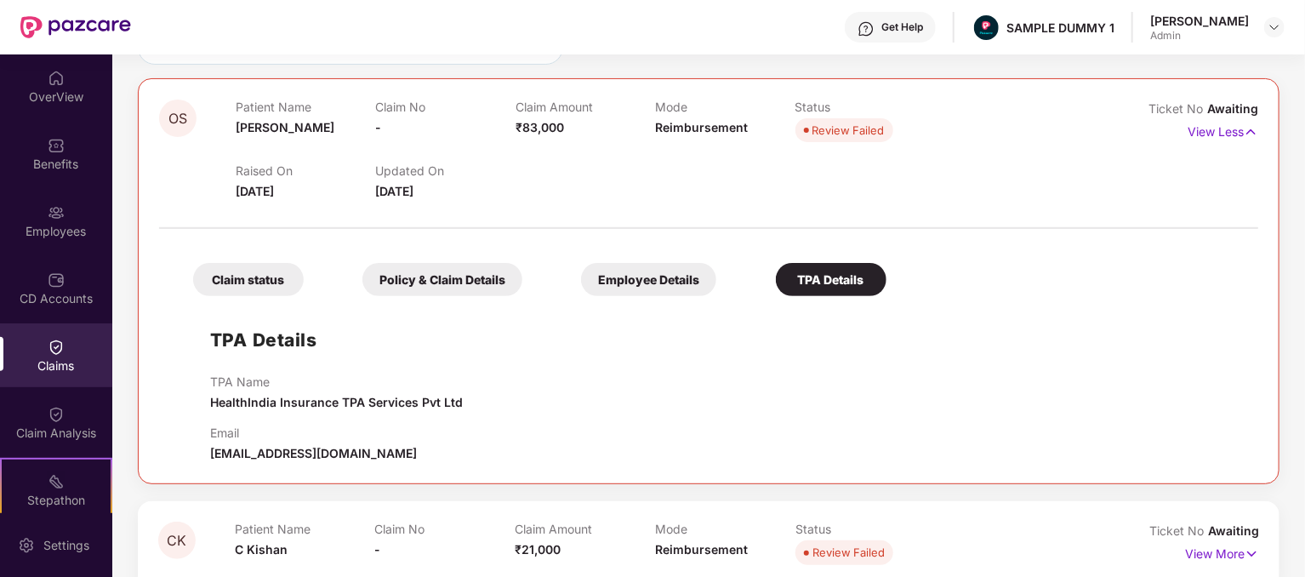
click at [276, 289] on div "Claim status" at bounding box center [248, 279] width 111 height 33
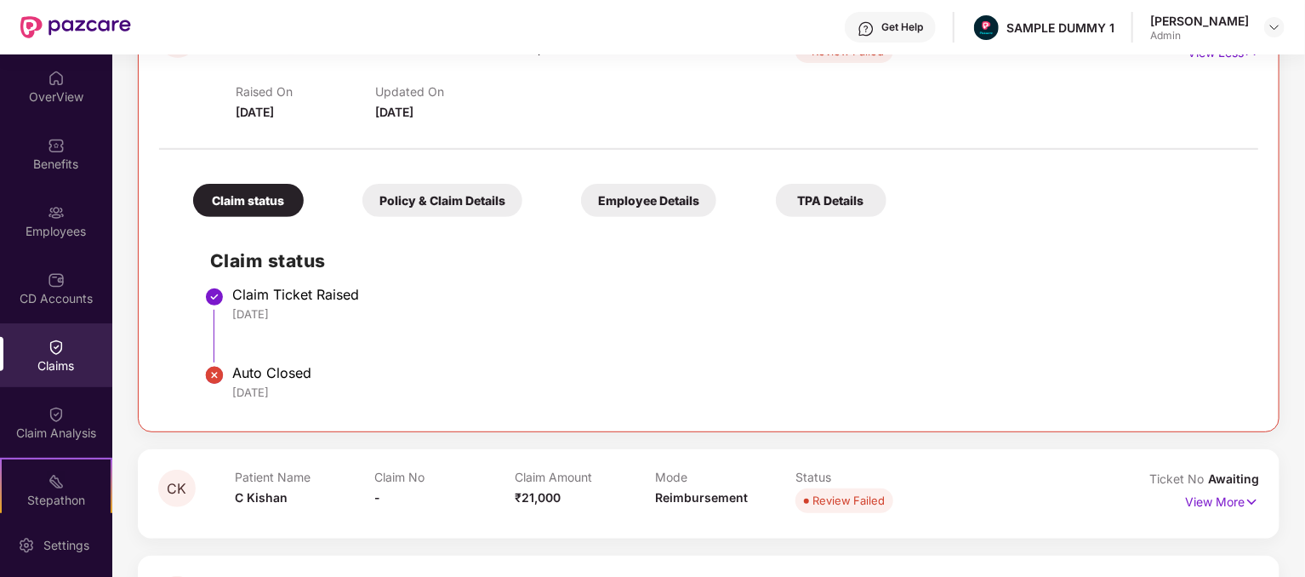
scroll to position [255, 0]
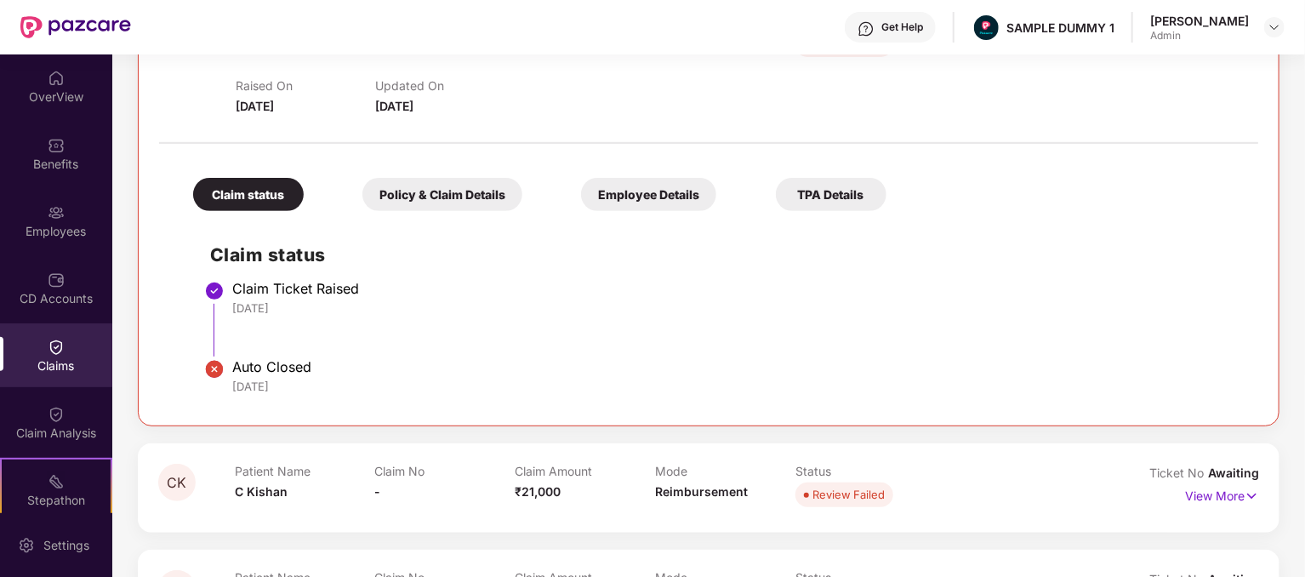
click at [416, 200] on div "Policy & Claim Details" at bounding box center [442, 194] width 160 height 33
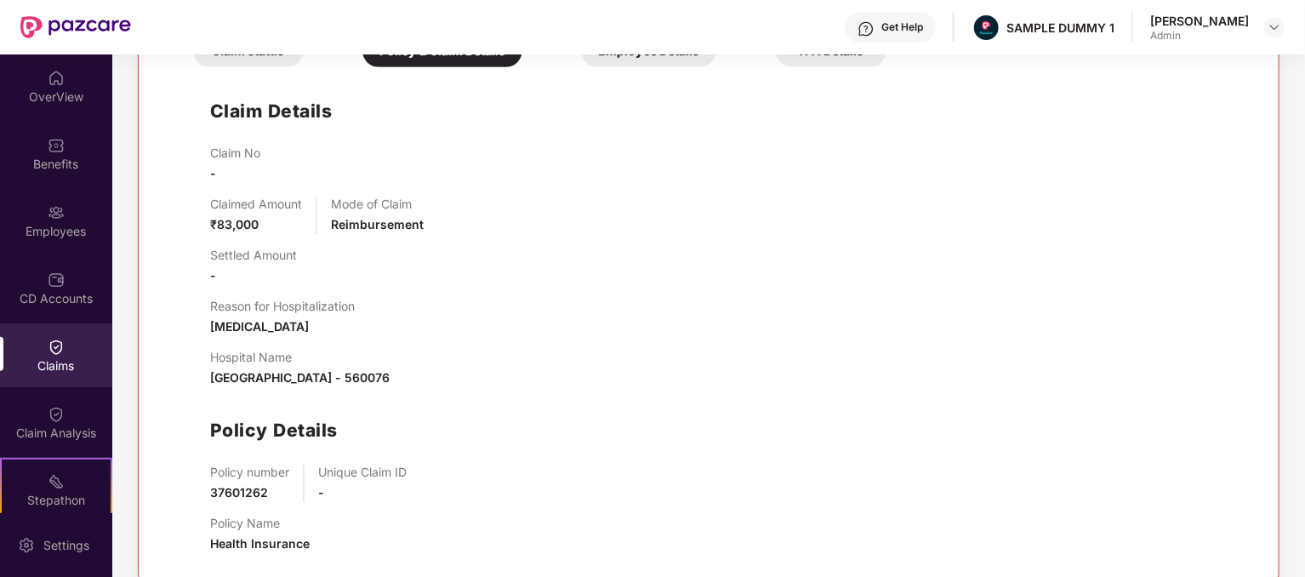
scroll to position [340, 0]
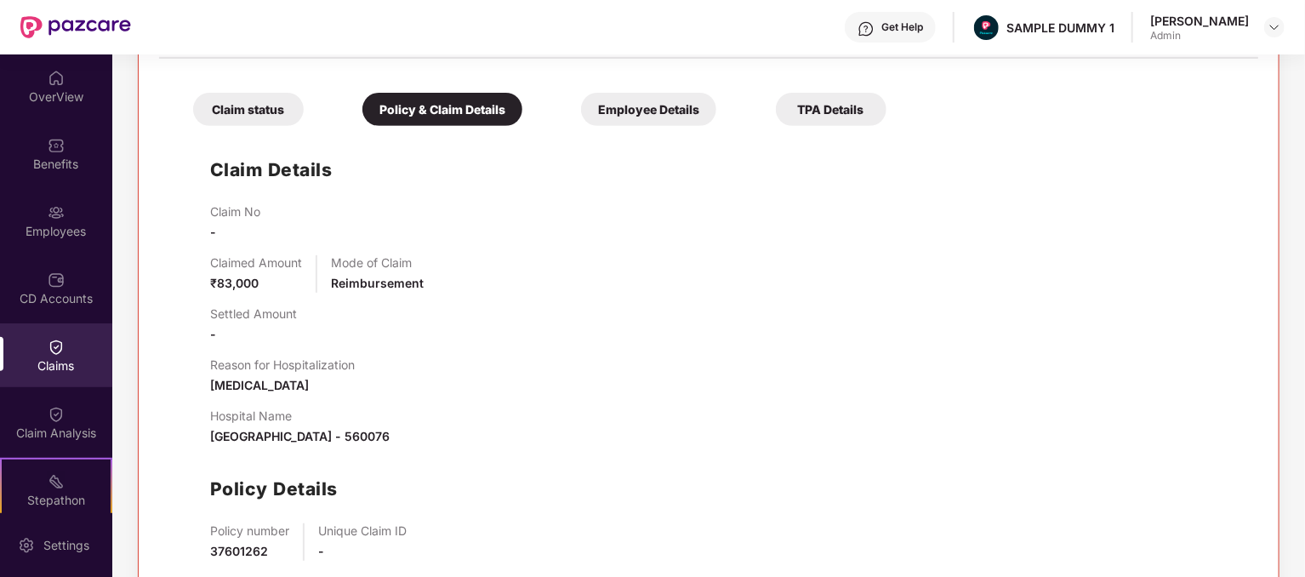
click at [612, 113] on div "Employee Details" at bounding box center [648, 109] width 135 height 33
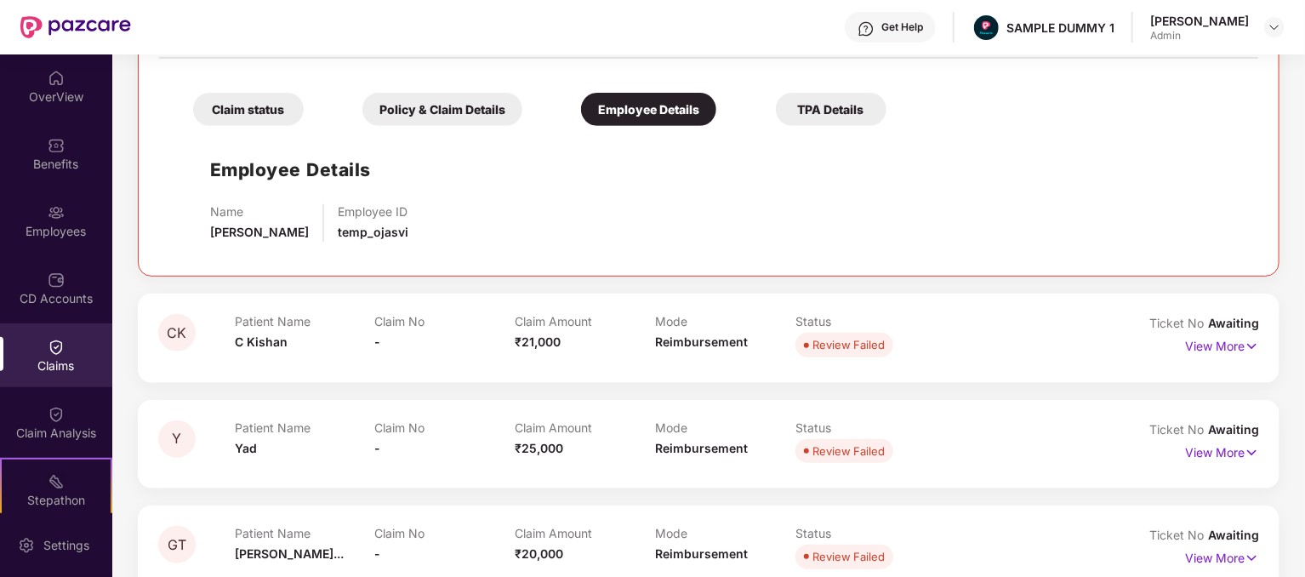
click at [265, 119] on div "Claim status" at bounding box center [248, 109] width 111 height 33
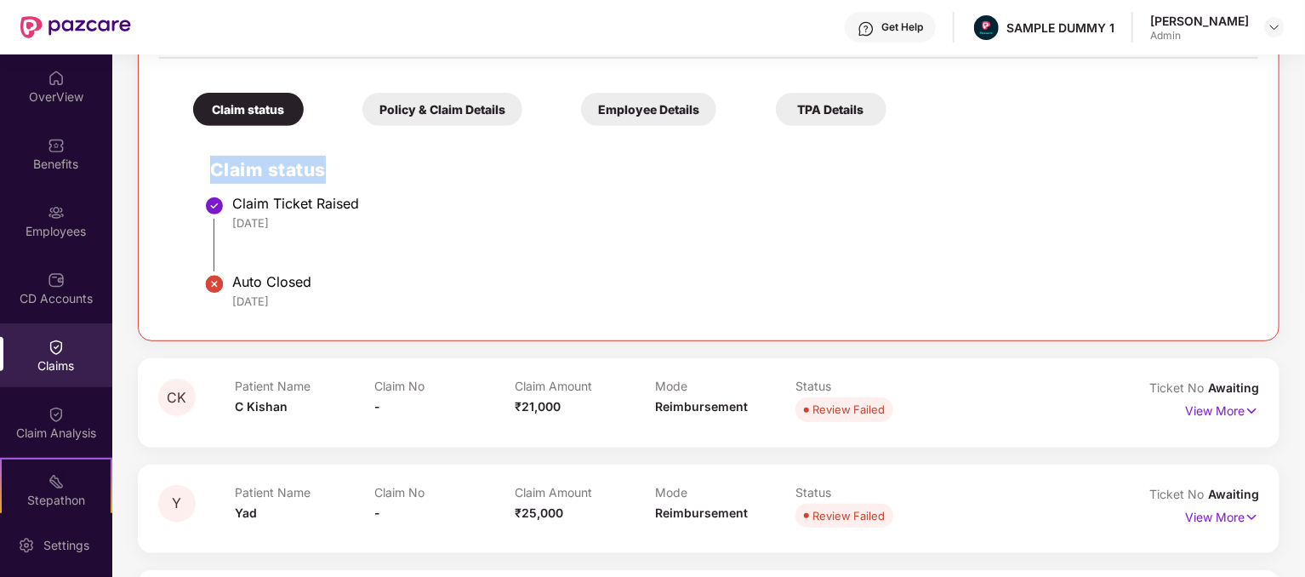
drag, startPoint x: 331, startPoint y: 172, endPoint x: 181, endPoint y: 185, distance: 150.2
click at [181, 185] on div "Claim status Claim Ticket Raised 08 Aug 2025 Auto Closed 10 Aug 2025" at bounding box center [708, 226] width 1065 height 185
drag, startPoint x: 310, startPoint y: 287, endPoint x: 231, endPoint y: 273, distance: 79.4
click at [232, 273] on div "Auto Closed" at bounding box center [736, 281] width 1009 height 17
drag, startPoint x: 311, startPoint y: 299, endPoint x: 214, endPoint y: 297, distance: 97.0
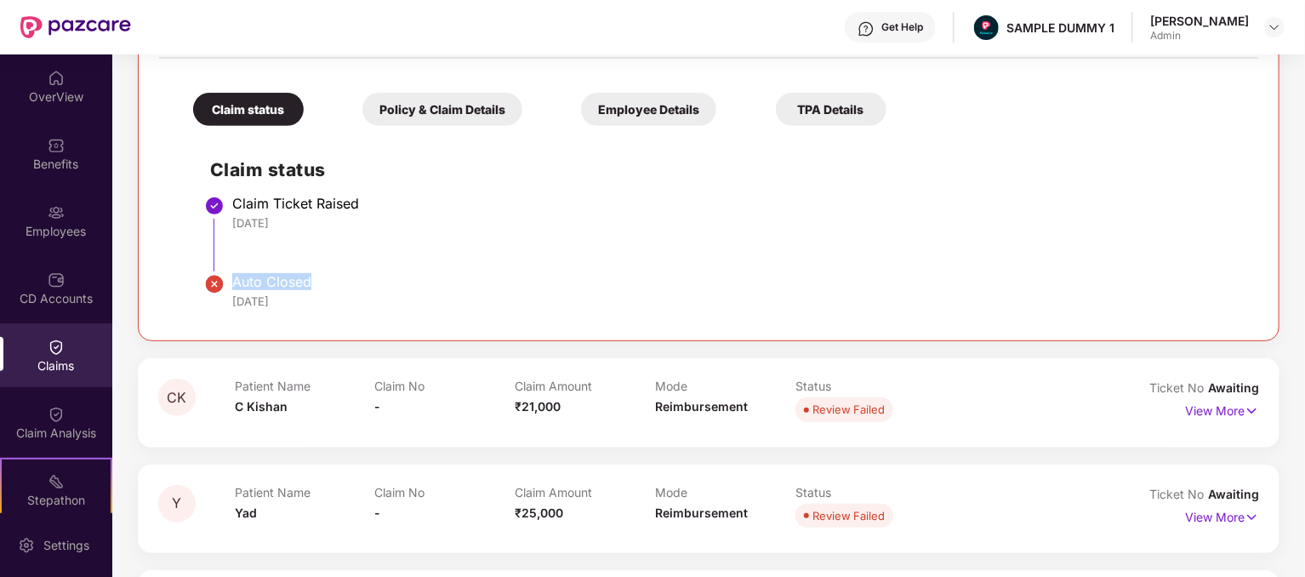
click at [214, 297] on li "Auto Closed 10 Aug 2025" at bounding box center [725, 299] width 1031 height 41
drag, startPoint x: 357, startPoint y: 201, endPoint x: 232, endPoint y: 192, distance: 125.3
click at [232, 192] on div "Claim status Claim Ticket Raised 08 Aug 2025 Auto Closed 10 Aug 2025" at bounding box center [708, 226] width 1065 height 185
drag, startPoint x: 294, startPoint y: 219, endPoint x: 205, endPoint y: 222, distance: 89.3
click at [205, 222] on div "Claim status Claim Ticket Raised 08 Aug 2025 Auto Closed 10 Aug 2025" at bounding box center [708, 226] width 1065 height 185
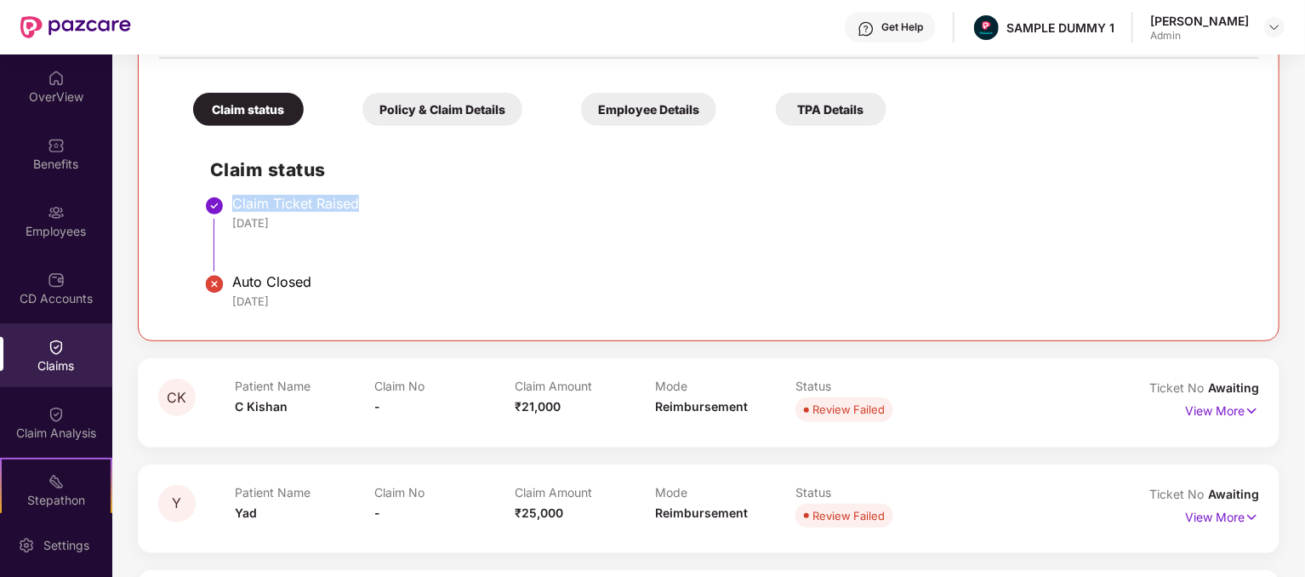
drag, startPoint x: 299, startPoint y: 216, endPoint x: 221, endPoint y: 211, distance: 78.4
click at [221, 211] on li "Claim Ticket Raised 08 Aug 2025" at bounding box center [725, 240] width 1031 height 78
click at [259, 212] on div "Claim Ticket Raised 08 Aug 2025" at bounding box center [736, 213] width 1009 height 36
click at [259, 213] on div "Claim Ticket Raised 08 Aug 2025" at bounding box center [736, 213] width 1009 height 36
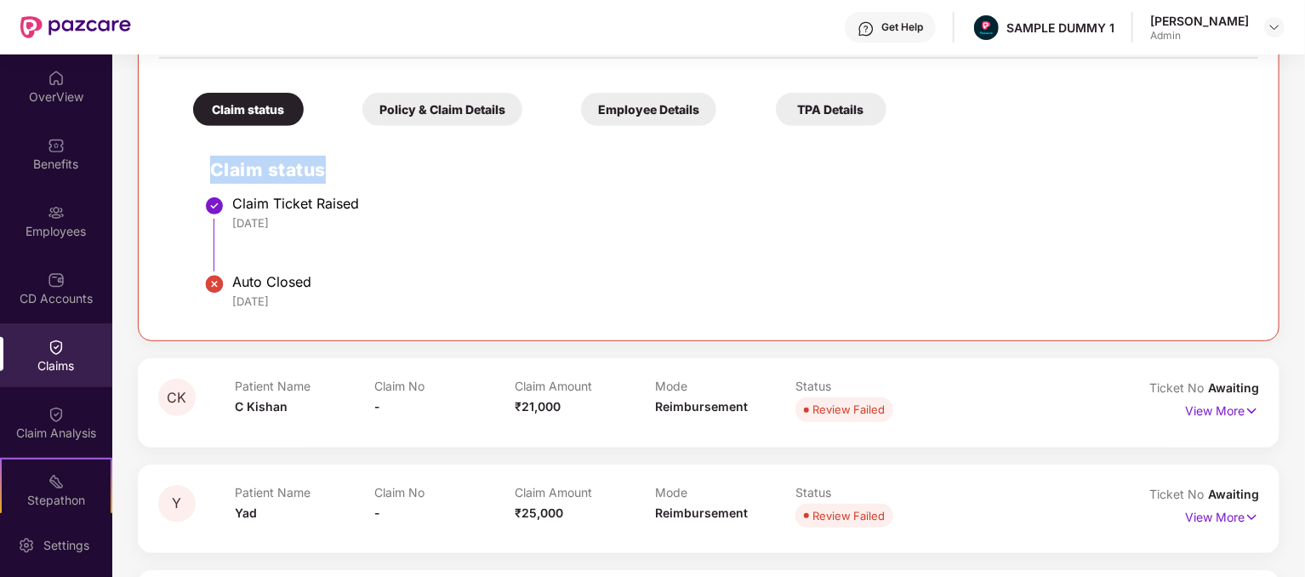
drag, startPoint x: 326, startPoint y: 174, endPoint x: 196, endPoint y: 155, distance: 131.5
click at [196, 155] on div "Claim status Claim Ticket Raised 08 Aug 2025 Auto Closed 10 Aug 2025" at bounding box center [708, 226] width 1065 height 185
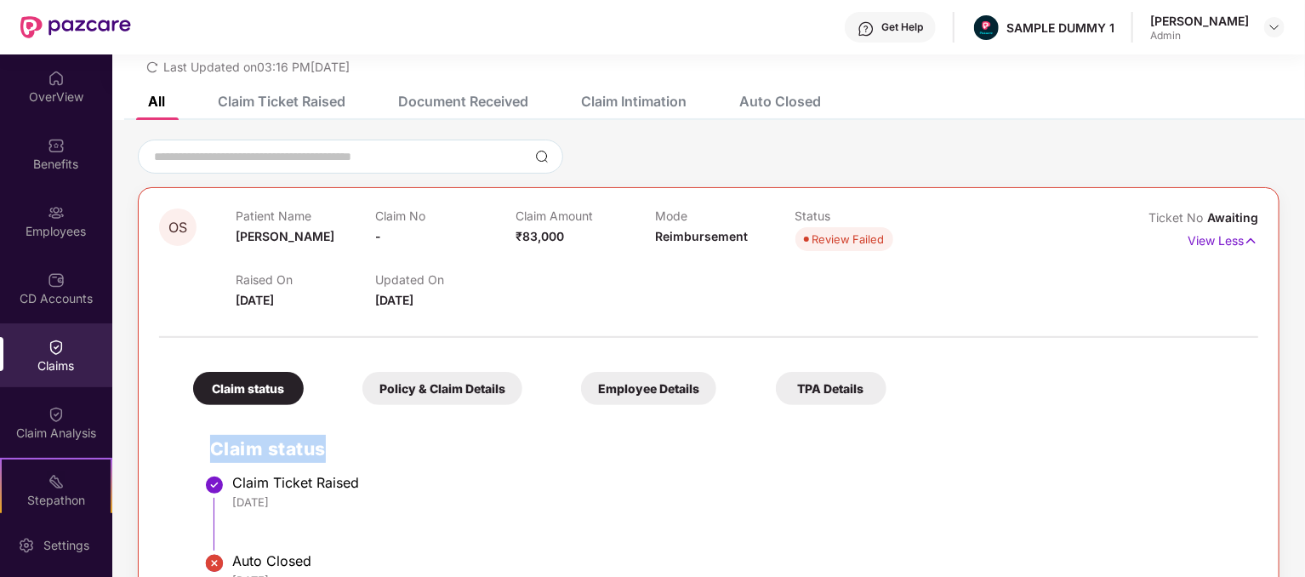
scroll to position [0, 0]
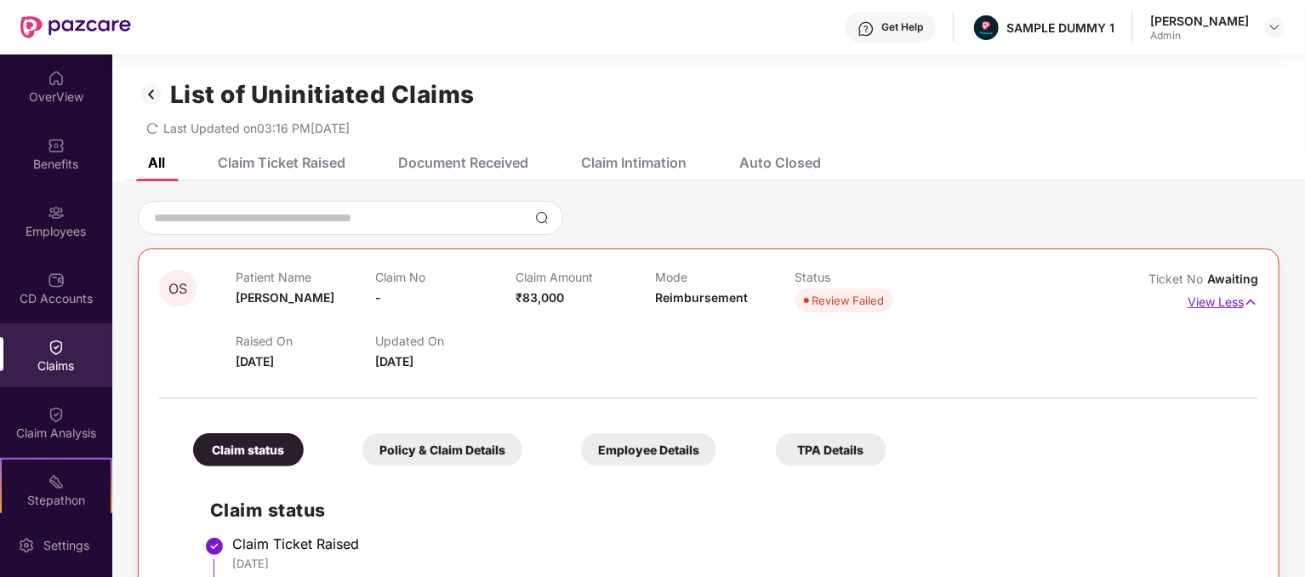
click at [1206, 302] on p "View Less" at bounding box center [1222, 299] width 71 height 23
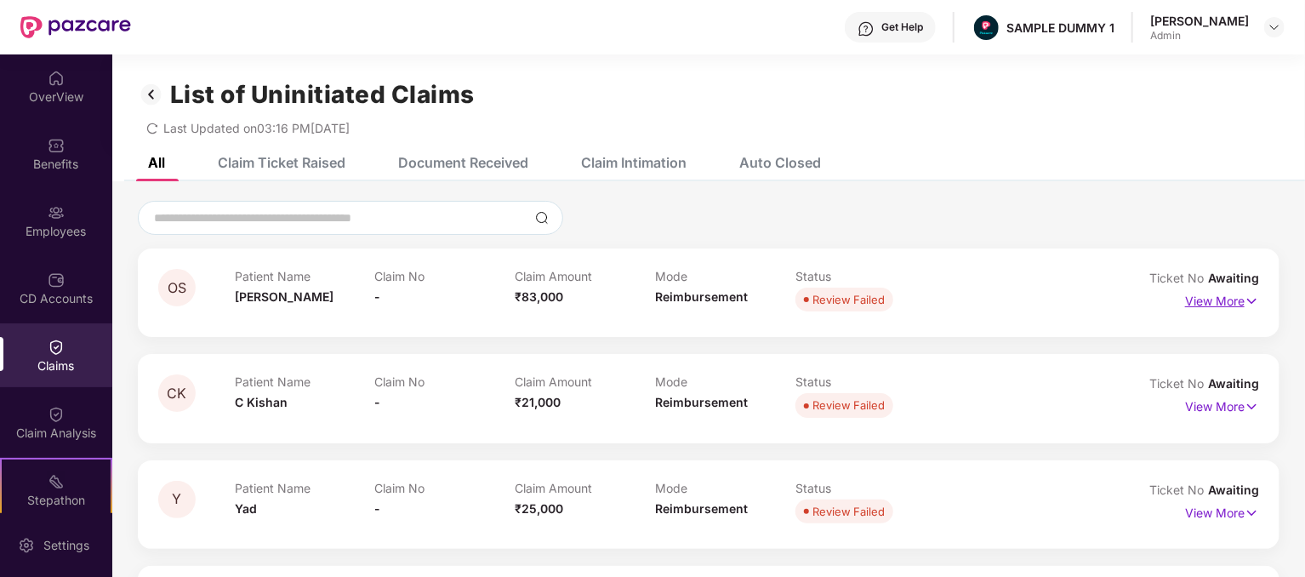
click at [1206, 302] on p "View More" at bounding box center [1222, 298] width 74 height 23
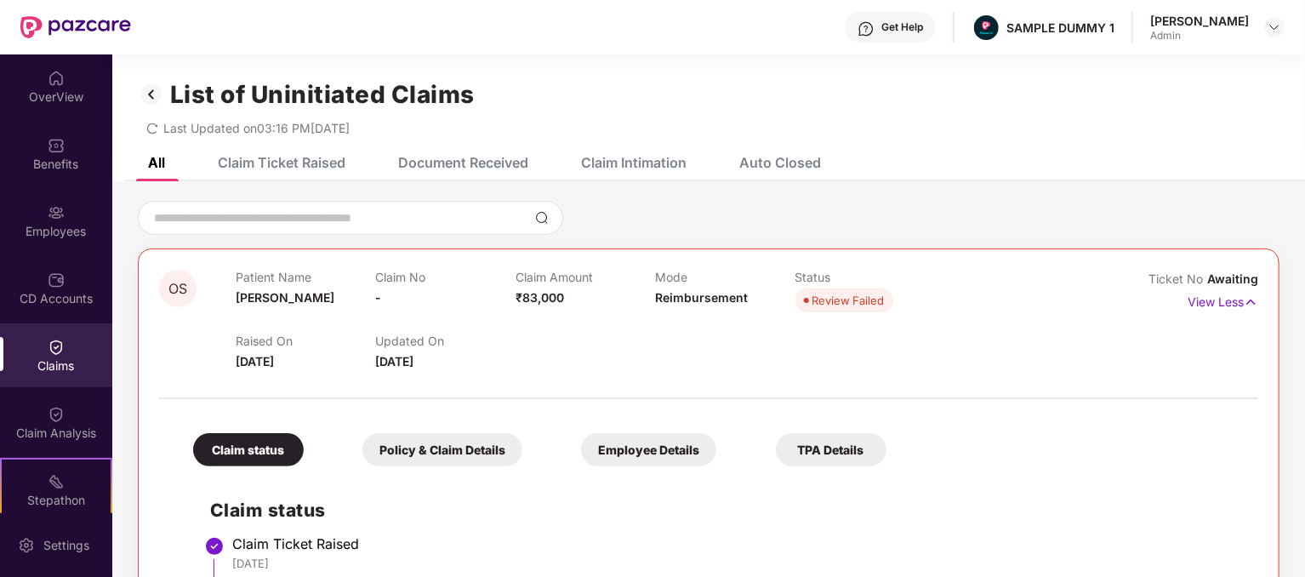
click at [307, 161] on div "Claim Ticket Raised" at bounding box center [282, 162] width 128 height 17
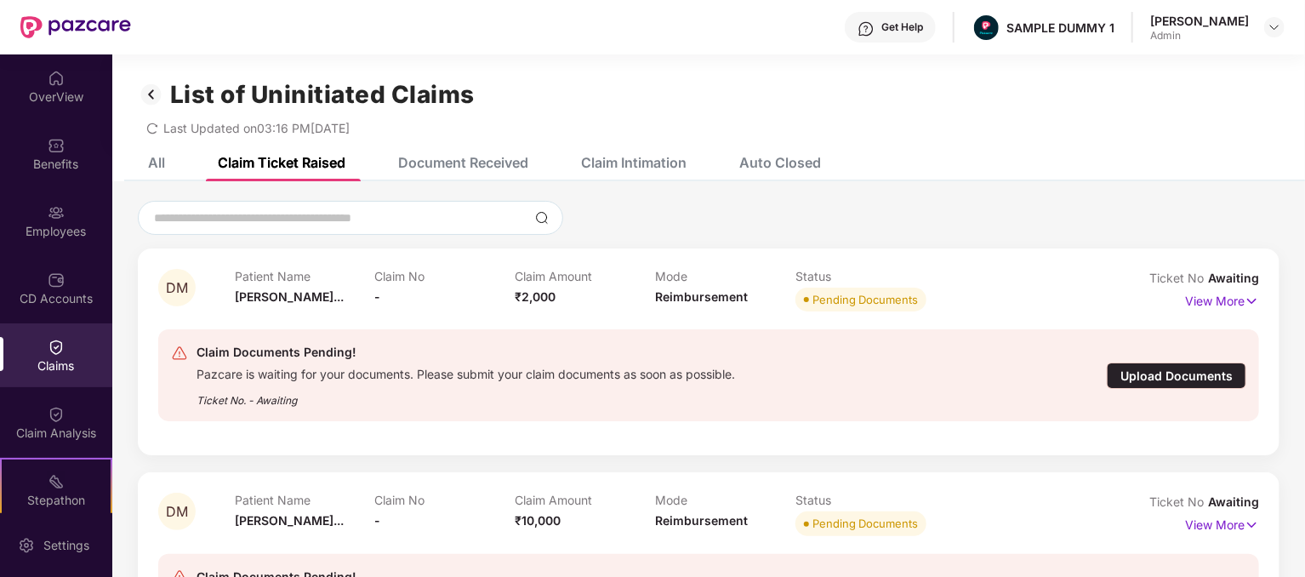
click at [157, 162] on div "All" at bounding box center [156, 162] width 17 height 17
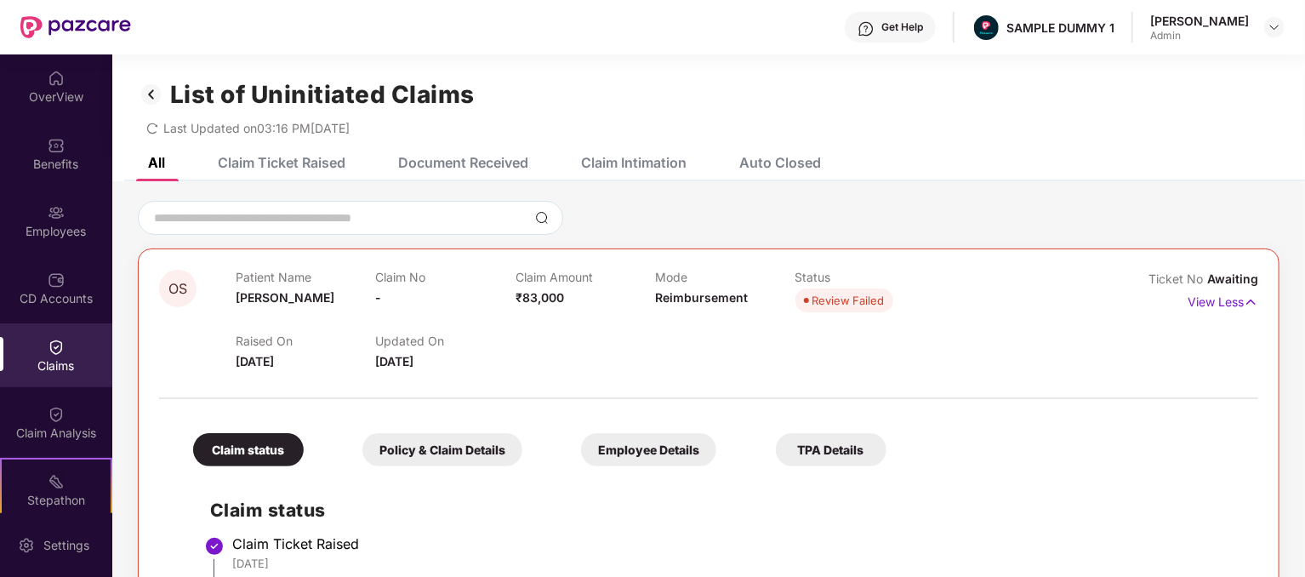
click at [413, 455] on div "Policy & Claim Details" at bounding box center [442, 449] width 160 height 33
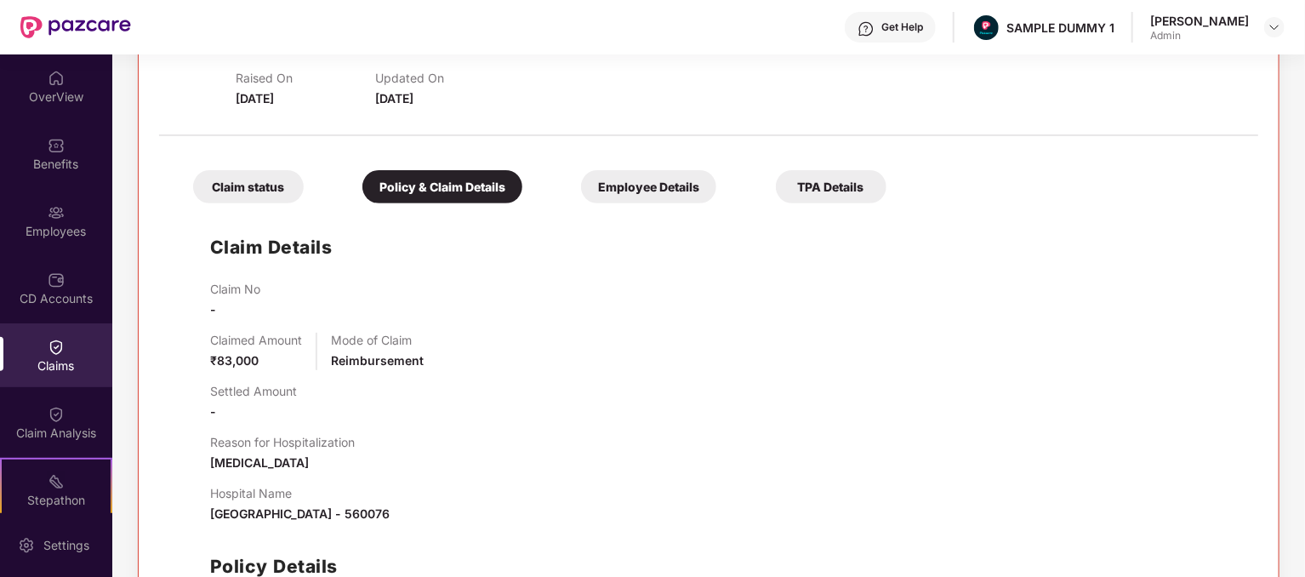
scroll to position [255, 0]
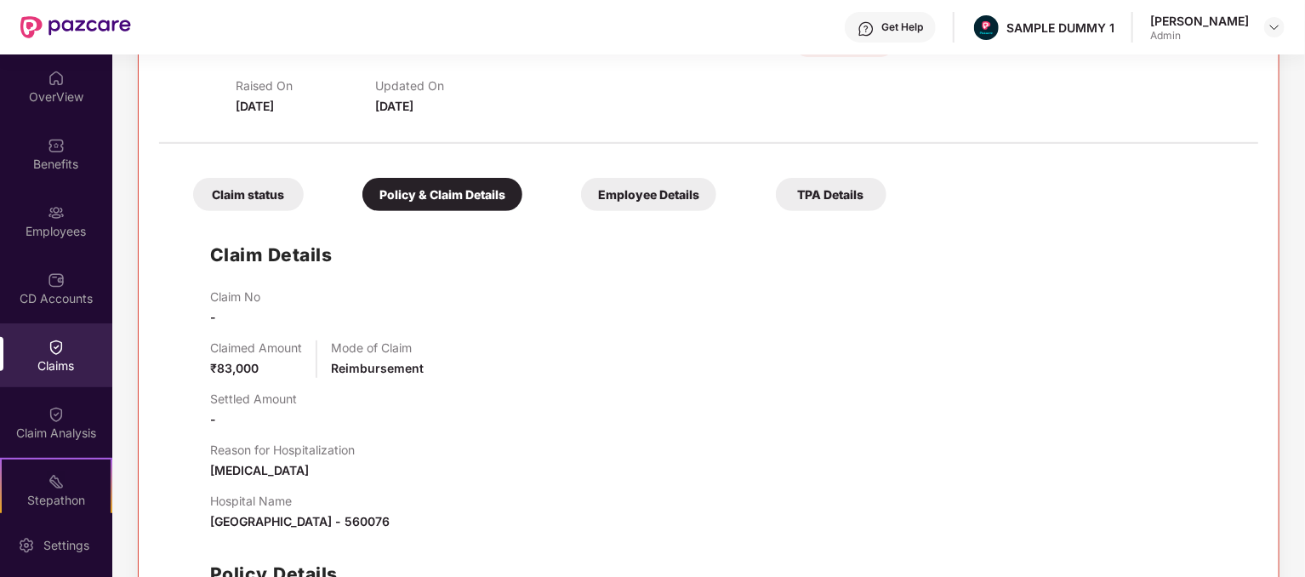
click at [641, 197] on div "Employee Details" at bounding box center [648, 194] width 135 height 33
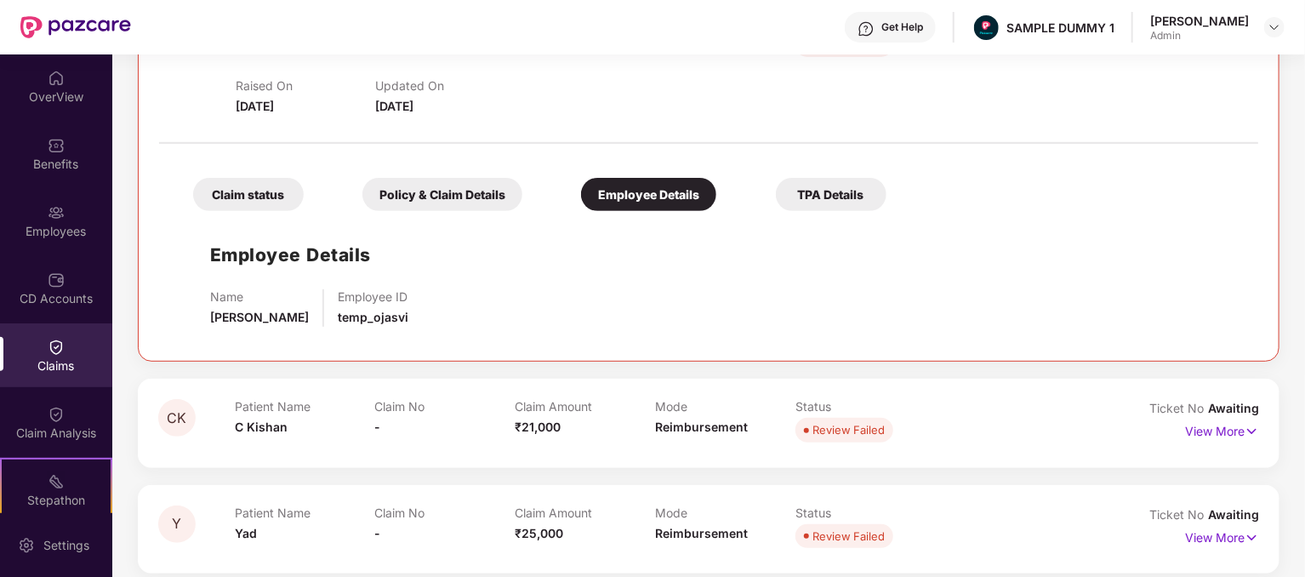
click at [828, 192] on div "TPA Details" at bounding box center [831, 194] width 111 height 33
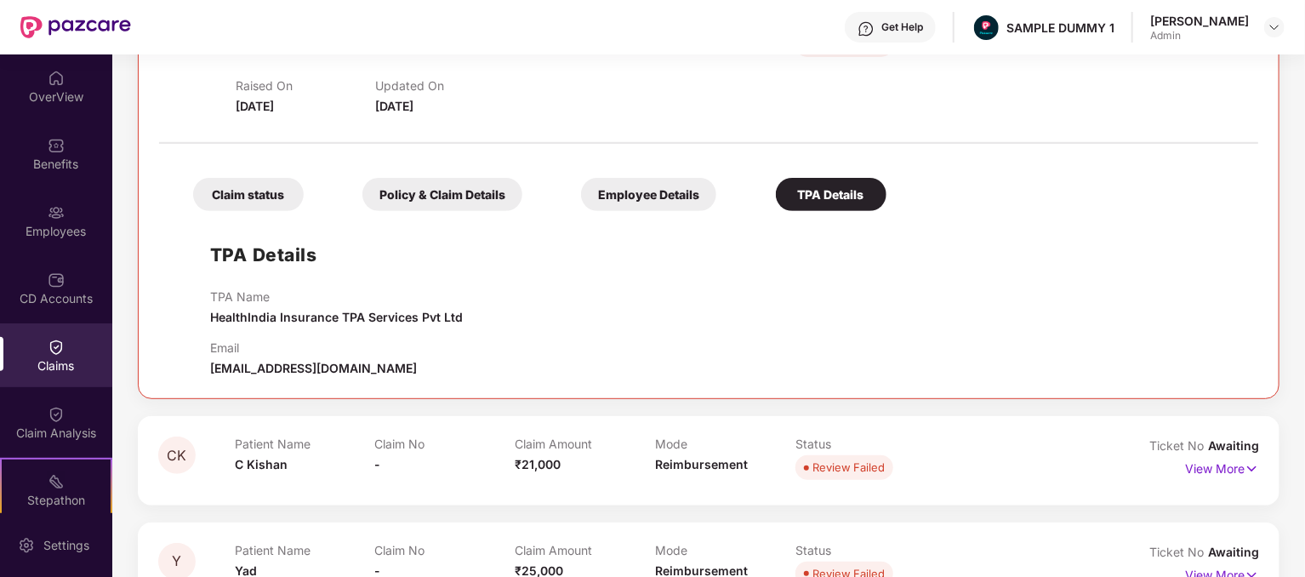
click at [408, 191] on div "Policy & Claim Details" at bounding box center [442, 194] width 160 height 33
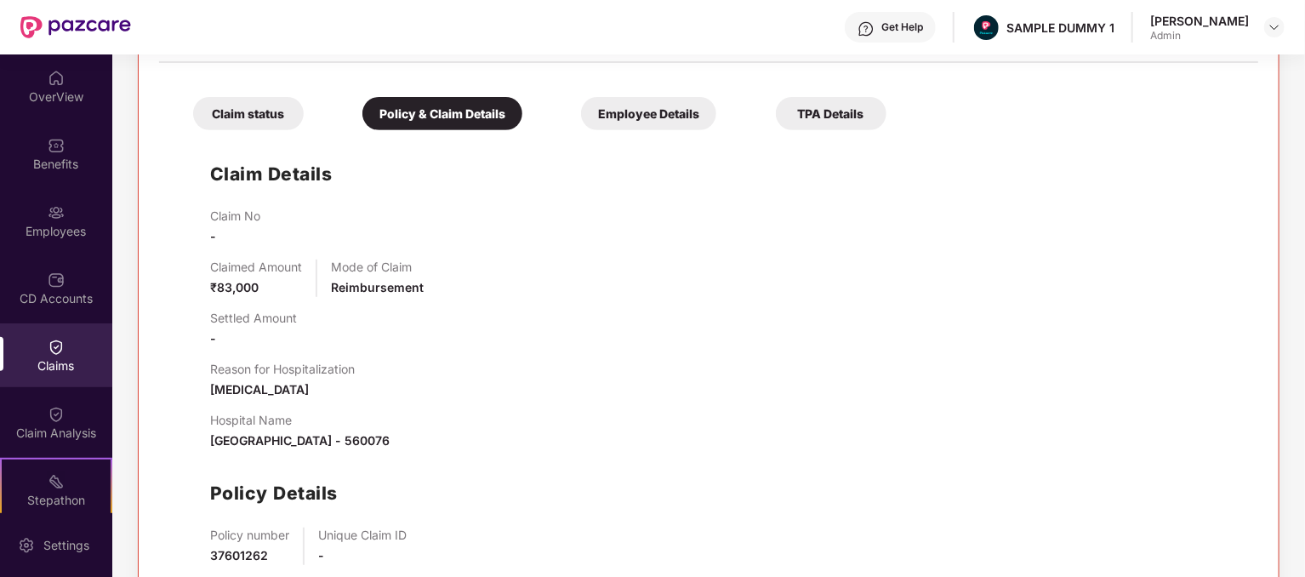
scroll to position [340, 0]
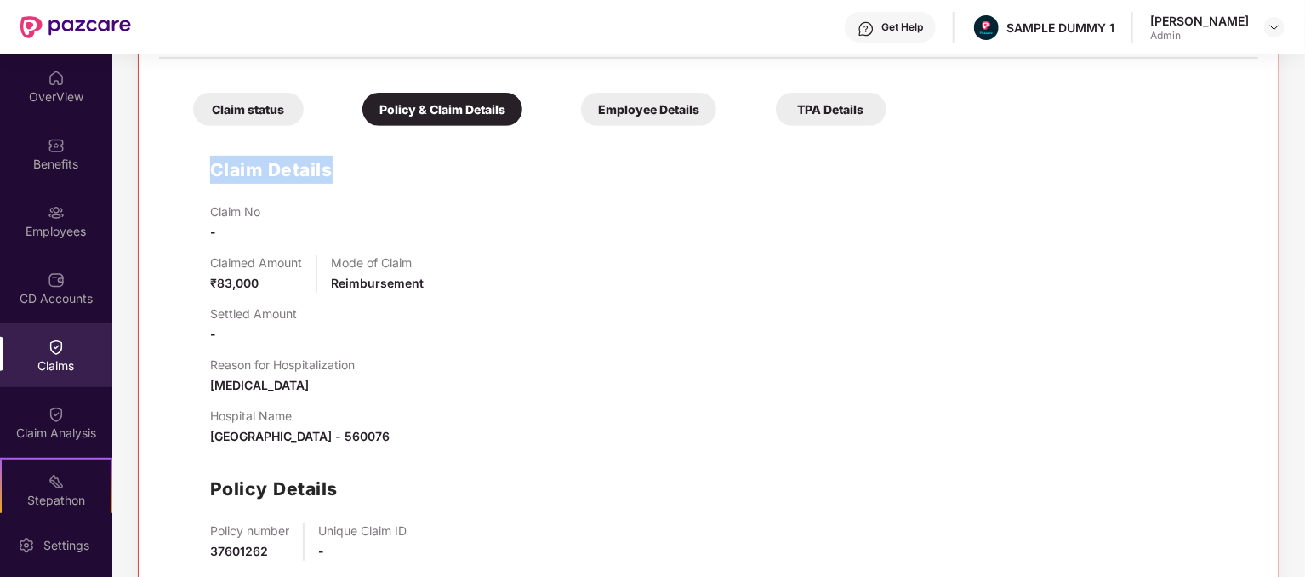
drag, startPoint x: 337, startPoint y: 169, endPoint x: 207, endPoint y: 171, distance: 130.2
click at [207, 171] on div "Claim Details Claim No - Claimed Amount ₹83,000 Mode of Claim Reimbursement Set…" at bounding box center [708, 379] width 1065 height 491
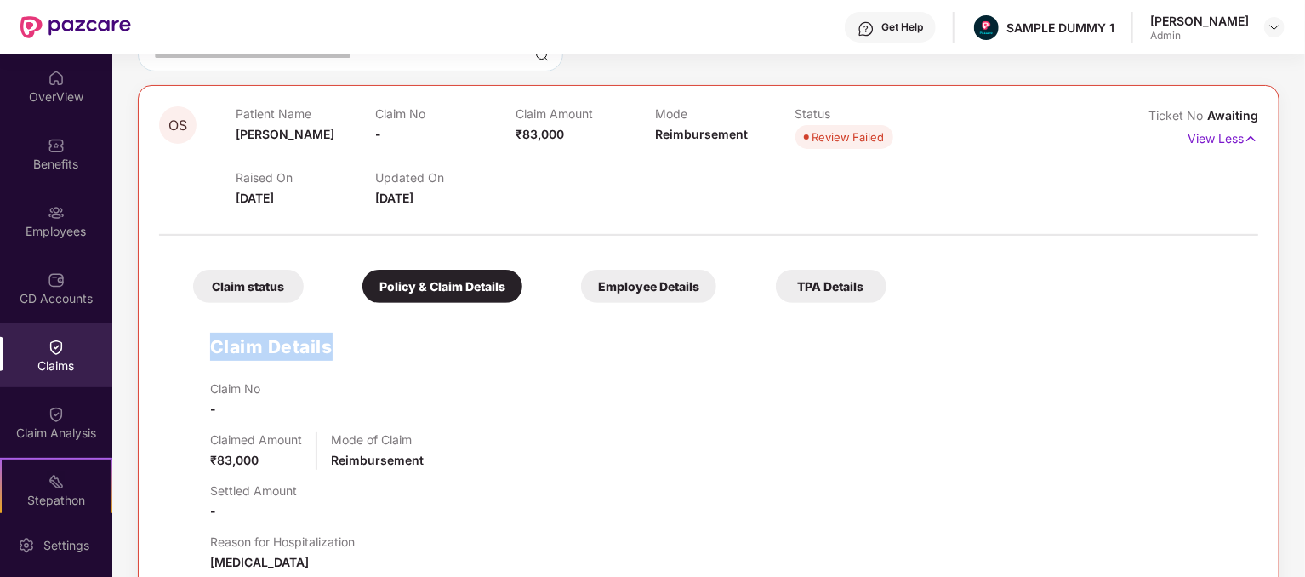
scroll to position [170, 0]
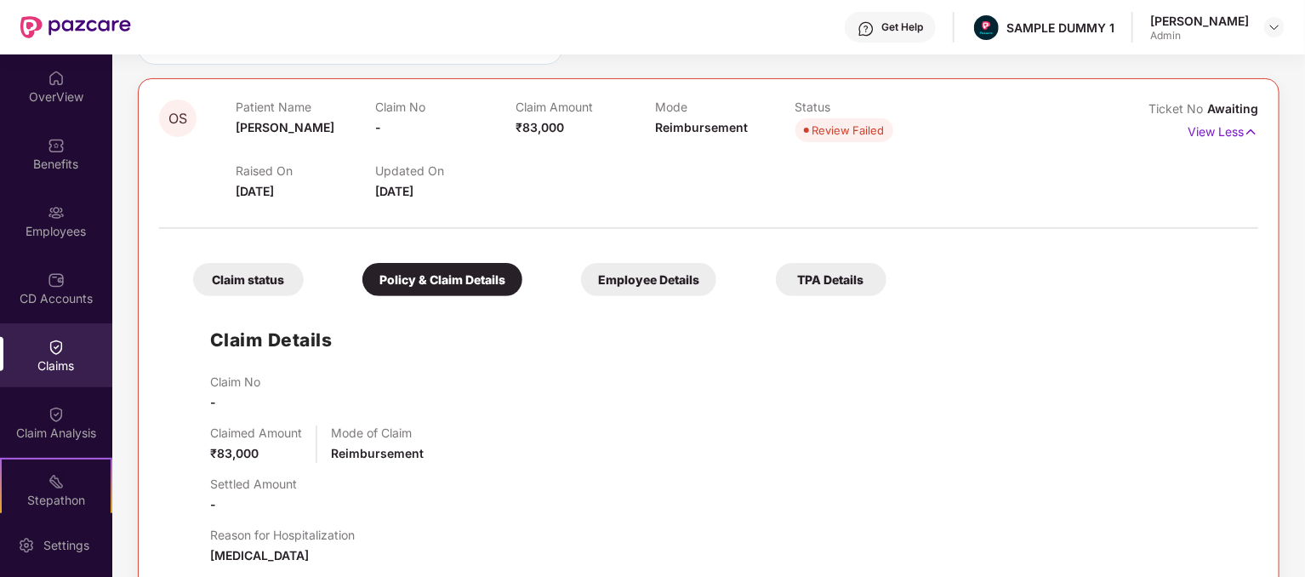
click at [463, 388] on div "Claim No -" at bounding box center [725, 392] width 1031 height 37
drag, startPoint x: 259, startPoint y: 385, endPoint x: 185, endPoint y: 385, distance: 74.0
click at [185, 385] on div "Claim Details Claim No - Claimed Amount ₹83,000 Mode of Claim Reimbursement Set…" at bounding box center [708, 550] width 1065 height 491
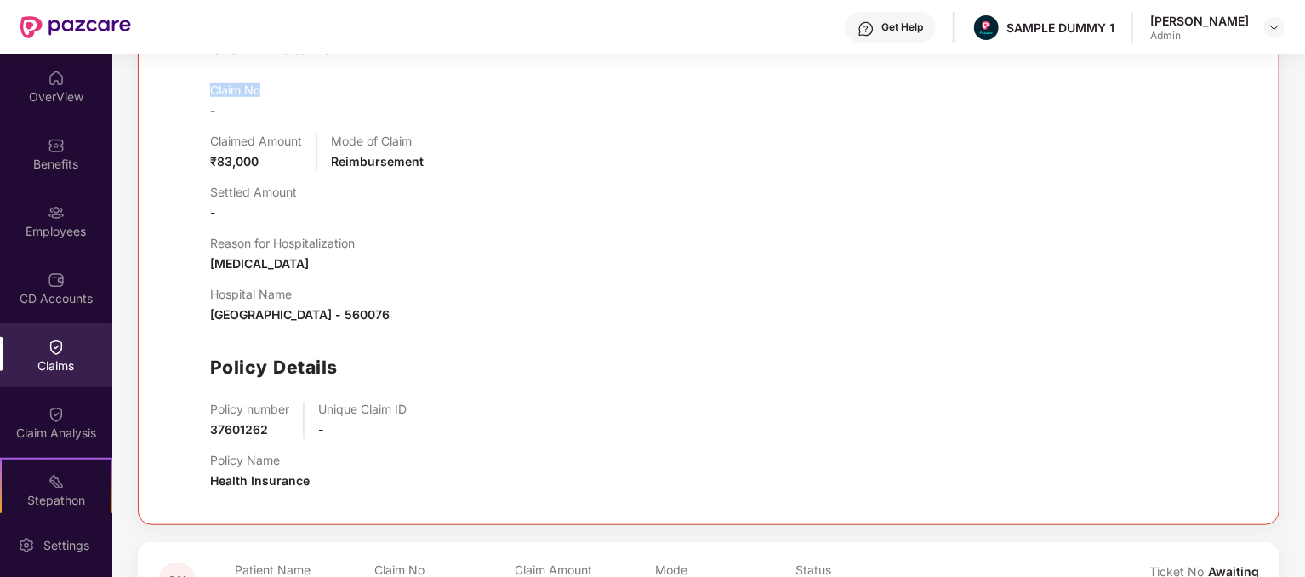
scroll to position [255, 0]
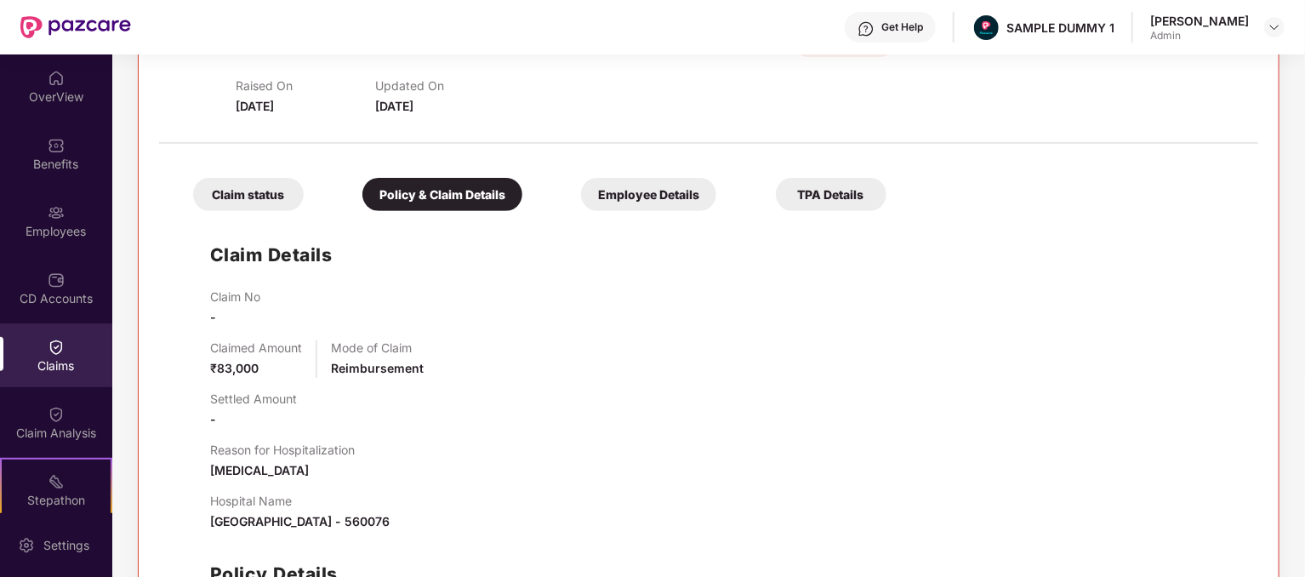
click at [877, 498] on div "Hospital Name Apollo , Bangalore , Karnataka - 560076" at bounding box center [725, 511] width 1031 height 37
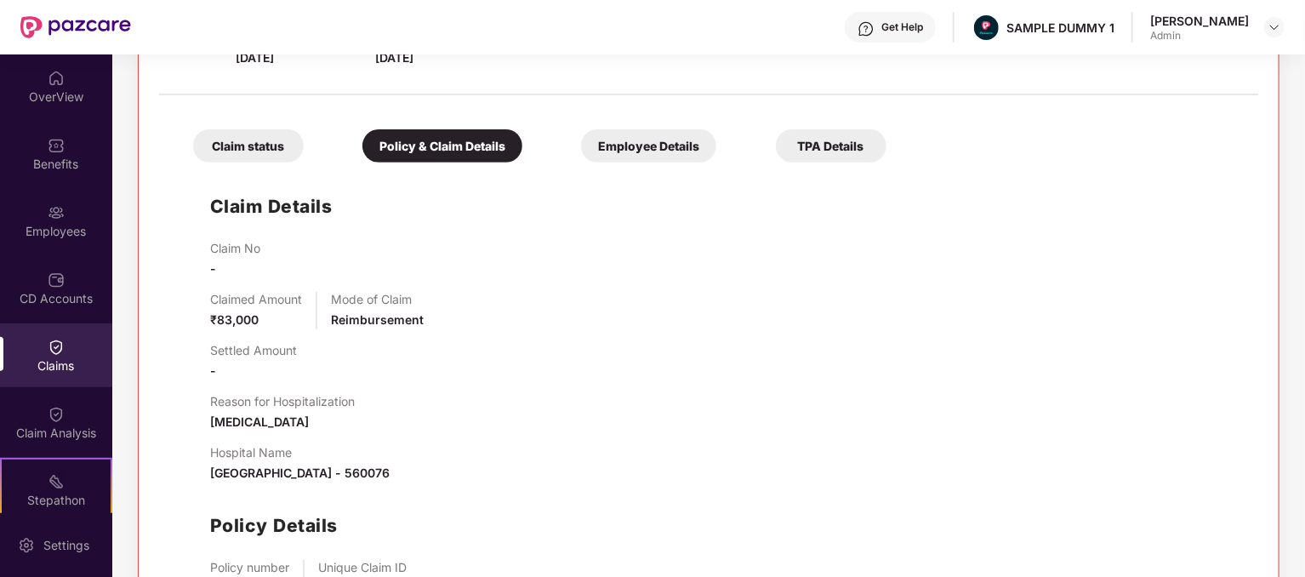
scroll to position [425, 0]
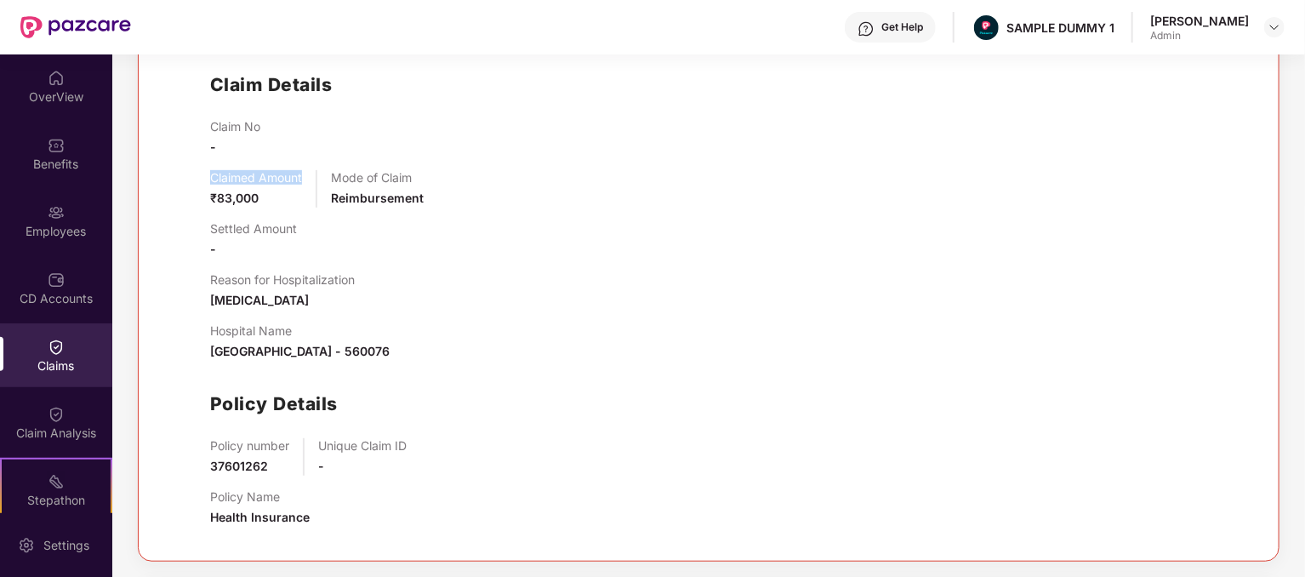
drag, startPoint x: 305, startPoint y: 175, endPoint x: 206, endPoint y: 161, distance: 100.6
click at [206, 161] on div "Claim Details Claim No - Claimed Amount ₹83,000 Mode of Claim Reimbursement Set…" at bounding box center [708, 294] width 1065 height 491
click at [418, 178] on p "Mode of Claim" at bounding box center [377, 177] width 93 height 14
drag, startPoint x: 418, startPoint y: 178, endPoint x: 329, endPoint y: 168, distance: 89.0
click at [329, 168] on div "Claim No - Claimed Amount ₹83,000 Mode of Claim Reimbursement Settled Amount - …" at bounding box center [725, 329] width 1031 height 421
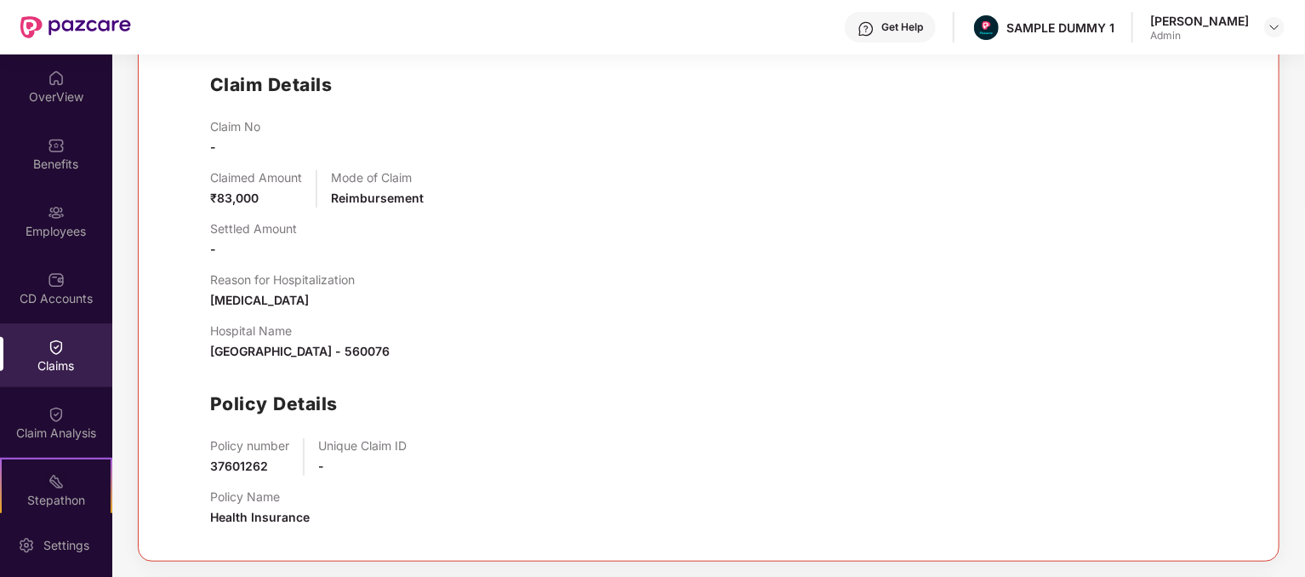
click at [361, 221] on div "Settled Amount -" at bounding box center [725, 239] width 1031 height 37
drag, startPoint x: 262, startPoint y: 200, endPoint x: 187, endPoint y: 189, distance: 75.7
click at [187, 189] on div "Claim Details Claim No - Claimed Amount ₹83,000 Mode of Claim Reimbursement Set…" at bounding box center [708, 294] width 1065 height 491
click at [851, 397] on div "Policy Details" at bounding box center [725, 404] width 1031 height 28
click at [363, 196] on span "Reimbursement" at bounding box center [377, 198] width 93 height 14
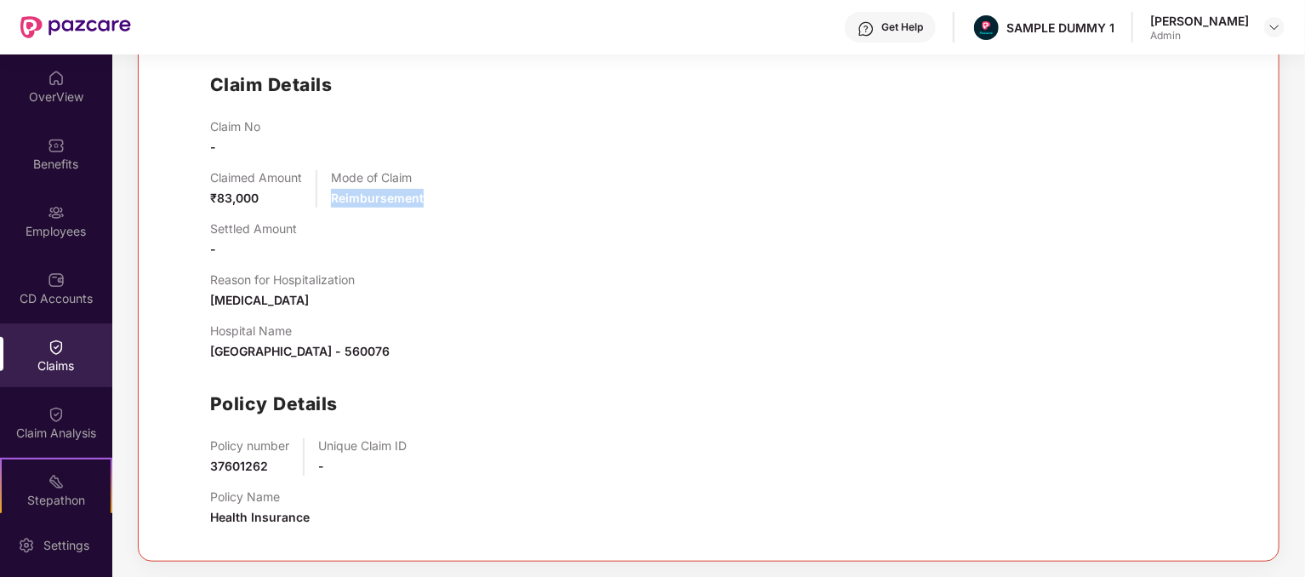
click at [363, 196] on span "Reimbursement" at bounding box center [377, 198] width 93 height 14
drag, startPoint x: 293, startPoint y: 224, endPoint x: 187, endPoint y: 219, distance: 105.6
click at [187, 219] on div "Claim Details Claim No - Claimed Amount ₹83,000 Mode of Claim Reimbursement Set…" at bounding box center [708, 294] width 1065 height 491
click at [301, 228] on div "Settled Amount -" at bounding box center [725, 239] width 1031 height 37
drag, startPoint x: 301, startPoint y: 228, endPoint x: 184, endPoint y: 215, distance: 118.1
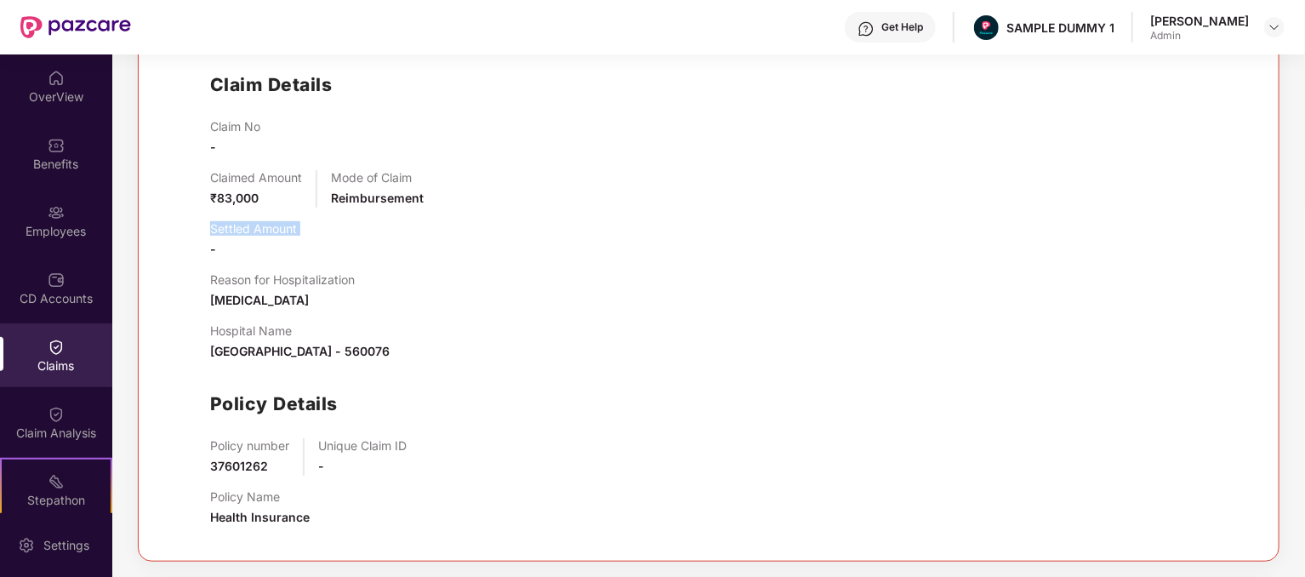
click at [184, 215] on div "Claim Details Claim No - Claimed Amount ₹83,000 Mode of Claim Reimbursement Set…" at bounding box center [708, 294] width 1065 height 491
drag, startPoint x: 362, startPoint y: 281, endPoint x: 189, endPoint y: 281, distance: 172.7
click at [189, 281] on div "Claim Details Claim No - Claimed Amount ₹83,000 Mode of Claim Reimbursement Set…" at bounding box center [708, 294] width 1065 height 491
drag, startPoint x: 282, startPoint y: 310, endPoint x: 211, endPoint y: 279, distance: 77.3
click at [211, 279] on div "Claim No - Claimed Amount ₹83,000 Mode of Claim Reimbursement Settled Amount - …" at bounding box center [725, 329] width 1031 height 421
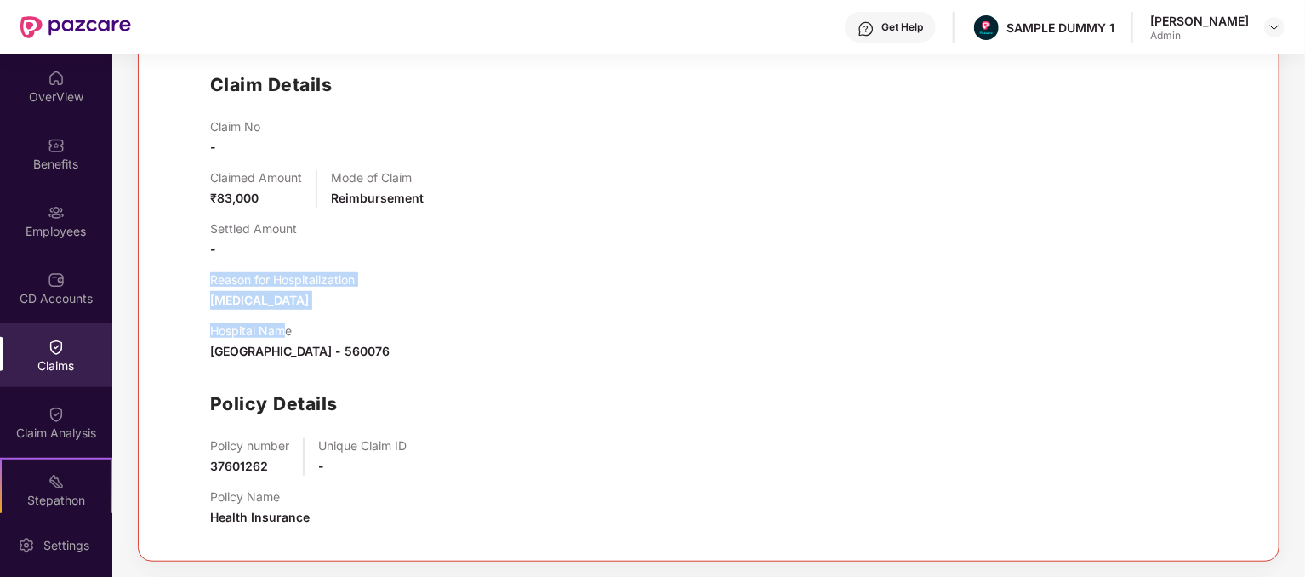
click at [270, 299] on span "Chest pain" at bounding box center [259, 300] width 99 height 14
drag, startPoint x: 281, startPoint y: 293, endPoint x: 188, endPoint y: 287, distance: 93.0
click at [188, 287] on div "Claim Details Claim No - Claimed Amount ₹83,000 Mode of Claim Reimbursement Set…" at bounding box center [708, 294] width 1065 height 491
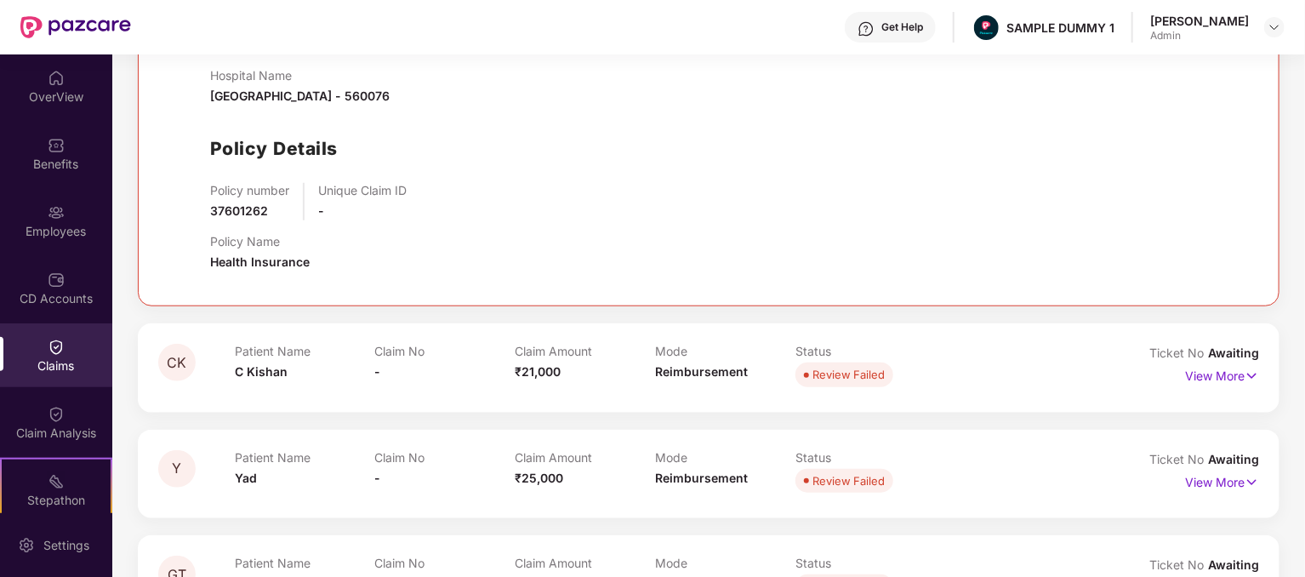
click at [628, 195] on div "Policy number 37601262 Unique Claim ID -" at bounding box center [725, 201] width 1031 height 37
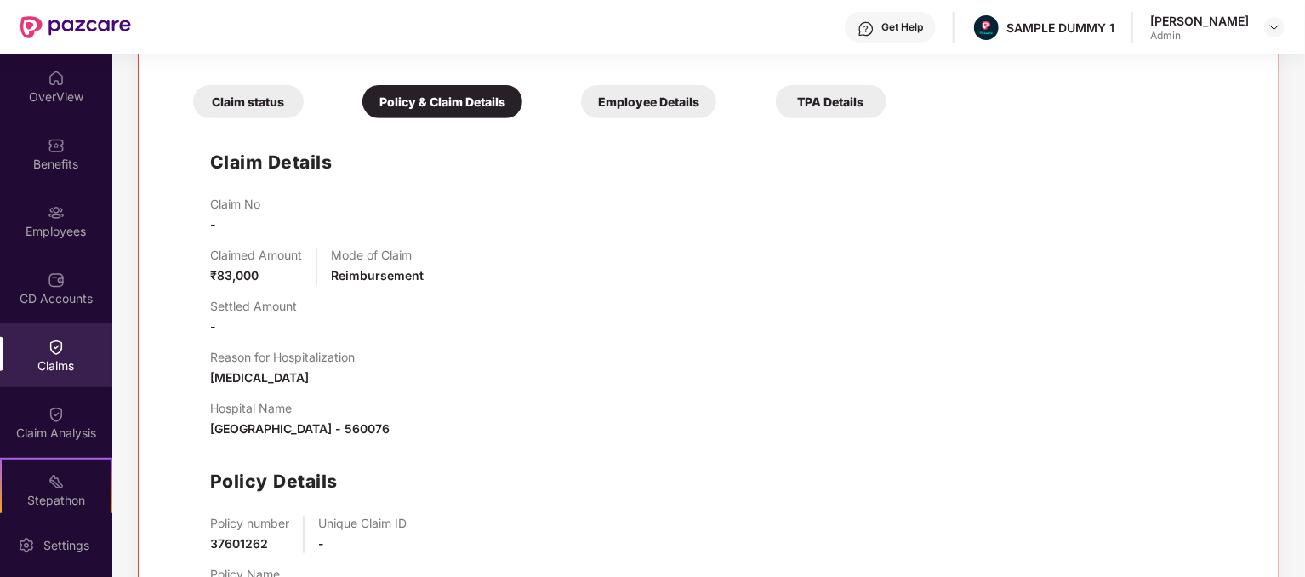
scroll to position [340, 0]
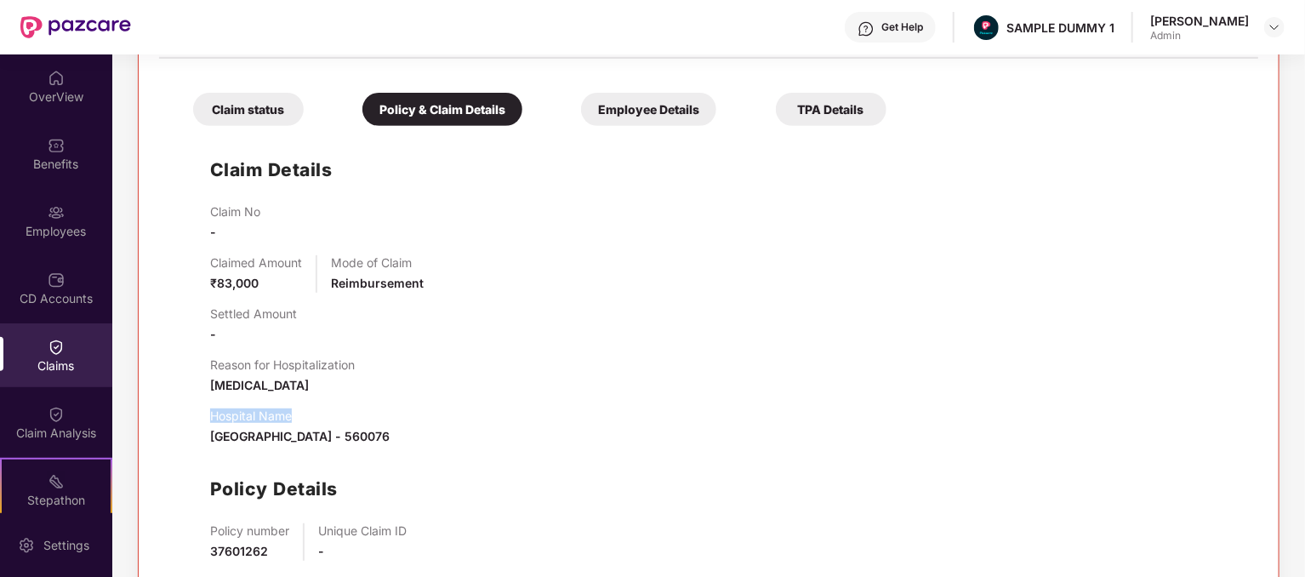
drag, startPoint x: 300, startPoint y: 412, endPoint x: 185, endPoint y: 405, distance: 115.9
click at [185, 405] on div "Claim Details Claim No - Claimed Amount ₹83,000 Mode of Claim Reimbursement Set…" at bounding box center [708, 379] width 1065 height 491
drag, startPoint x: 446, startPoint y: 435, endPoint x: 210, endPoint y: 424, distance: 235.8
click at [210, 424] on div "Hospital Name Apollo , Bangalore , Karnataka - 560076" at bounding box center [725, 426] width 1031 height 37
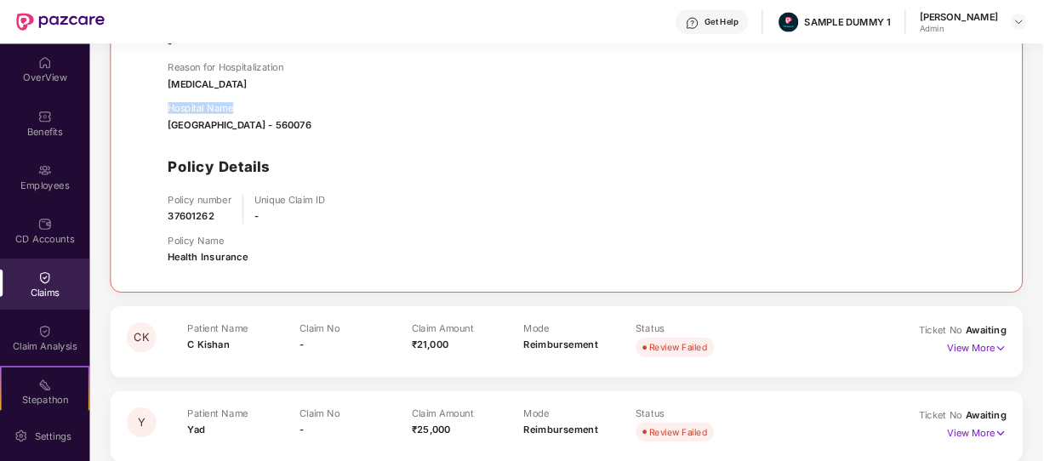
scroll to position [680, 0]
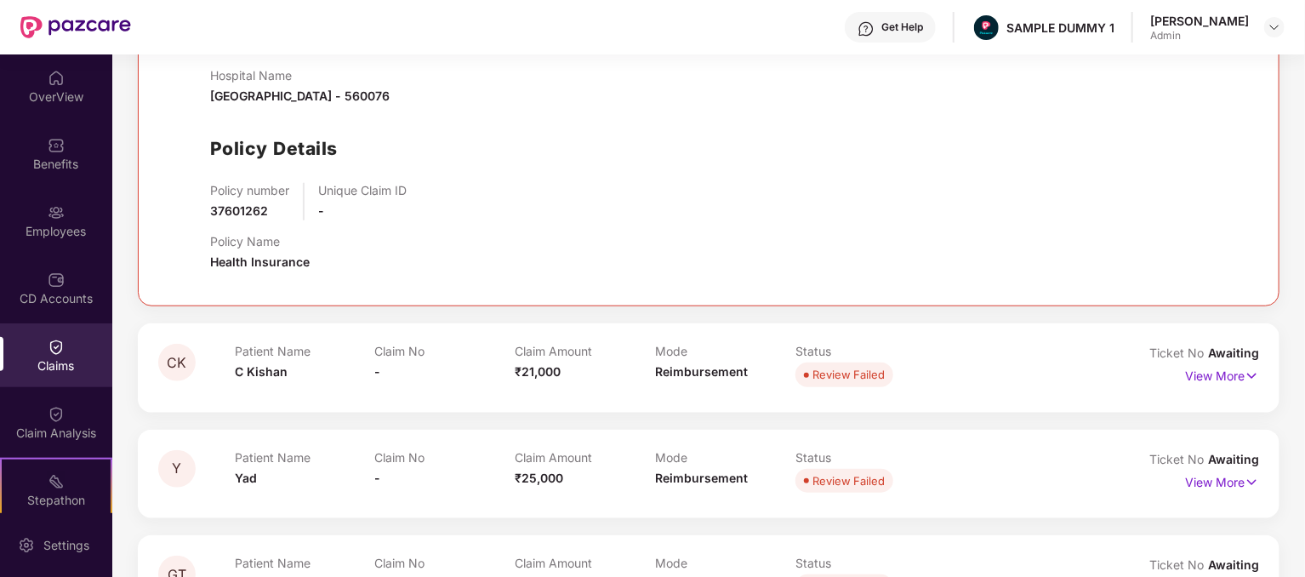
click at [525, 284] on div "Claim No - Claimed Amount ₹83,000 Mode of Claim Reimbursement Settled Amount - …" at bounding box center [725, 74] width 1031 height 421
drag, startPoint x: 350, startPoint y: 145, endPoint x: 197, endPoint y: 149, distance: 152.3
click at [197, 149] on div "Claim Details Claim No - Claimed Amount ₹83,000 Mode of Claim Reimbursement Set…" at bounding box center [708, 39] width 1065 height 491
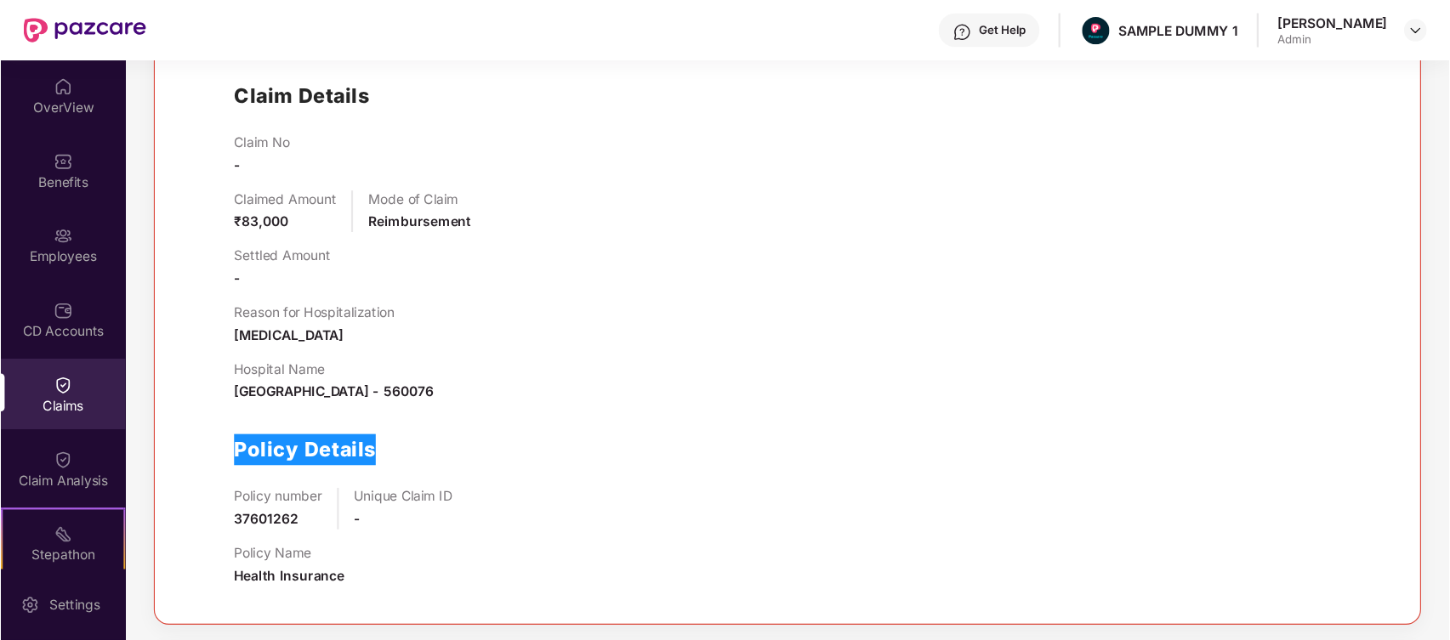
scroll to position [425, 0]
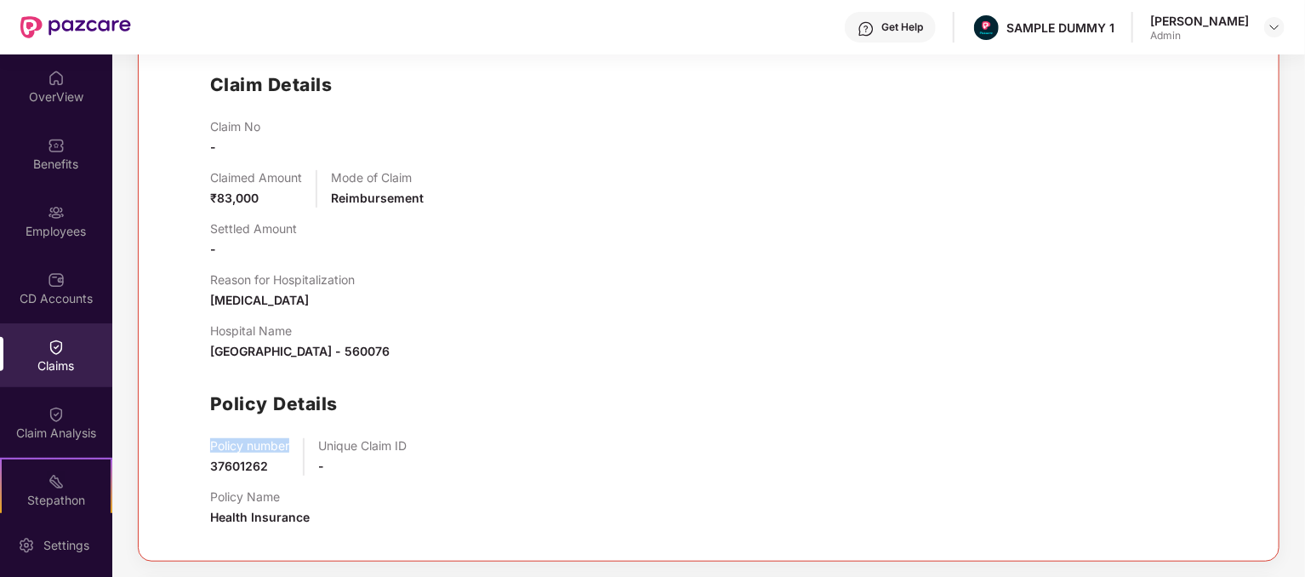
drag, startPoint x: 289, startPoint y: 447, endPoint x: 191, endPoint y: 441, distance: 98.8
click at [191, 441] on div "Claim Details Claim No - Claimed Amount ₹83,000 Mode of Claim Reimbursement Set…" at bounding box center [708, 294] width 1065 height 491
drag, startPoint x: 272, startPoint y: 470, endPoint x: 195, endPoint y: 451, distance: 79.8
click at [195, 451] on div "Claim Details Claim No - Claimed Amount ₹83,000 Mode of Claim Reimbursement Set…" at bounding box center [708, 294] width 1065 height 491
click at [275, 463] on div "Policy number 37601262" at bounding box center [249, 456] width 79 height 37
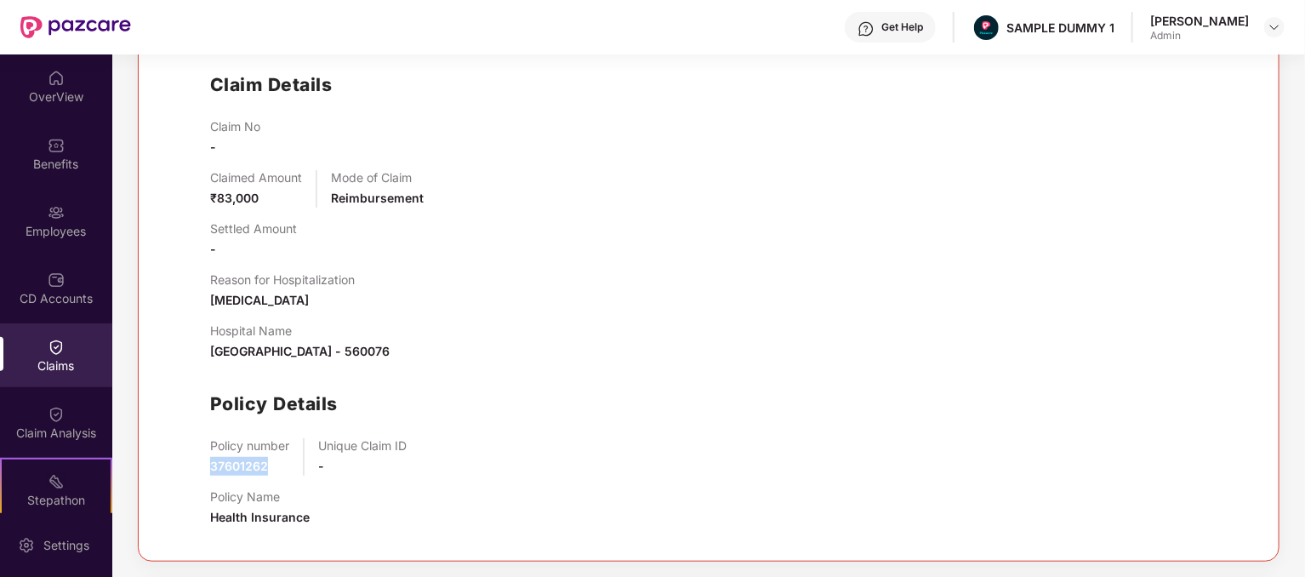
drag, startPoint x: 275, startPoint y: 463, endPoint x: 199, endPoint y: 465, distance: 75.7
click at [199, 465] on div "Claim Details Claim No - Claimed Amount ₹83,000 Mode of Claim Reimbursement Set…" at bounding box center [708, 294] width 1065 height 491
drag, startPoint x: 412, startPoint y: 442, endPoint x: 313, endPoint y: 435, distance: 99.0
click at [313, 435] on div "Claim No - Claimed Amount ₹83,000 Mode of Claim Reimbursement Settled Amount - …" at bounding box center [725, 329] width 1031 height 421
drag, startPoint x: 350, startPoint y: 457, endPoint x: 309, endPoint y: 460, distance: 41.0
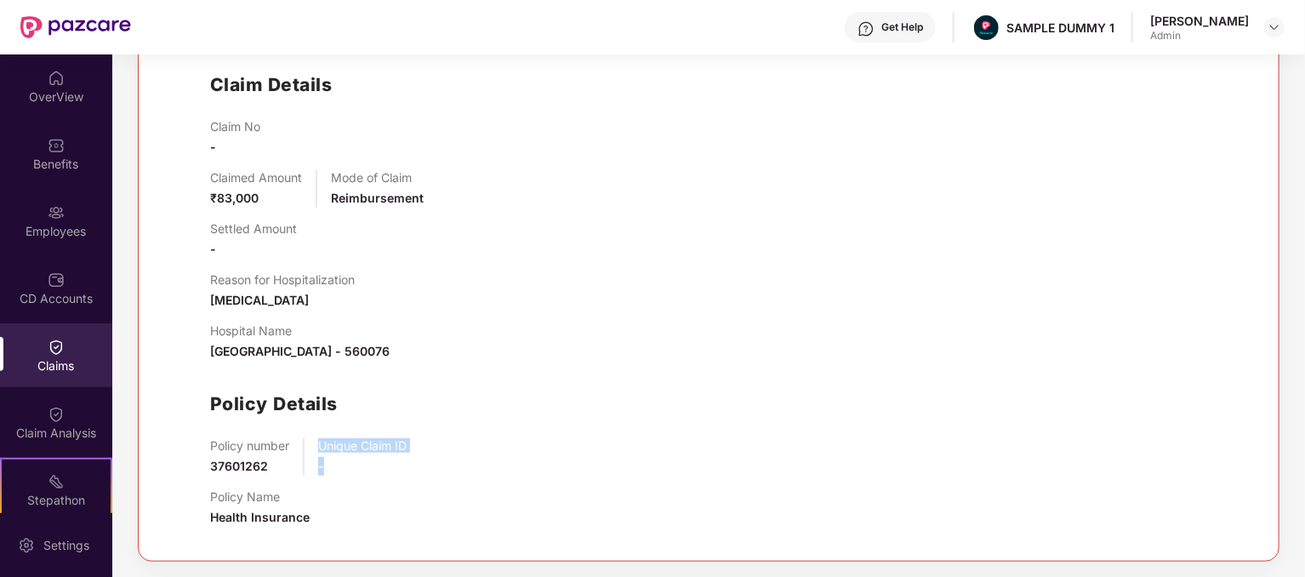
click at [309, 460] on div "Policy number 37601262 Unique Claim ID -" at bounding box center [725, 456] width 1031 height 37
click at [340, 469] on div "Unique Claim ID -" at bounding box center [362, 456] width 88 height 37
drag, startPoint x: 328, startPoint y: 464, endPoint x: 306, endPoint y: 464, distance: 22.1
click at [306, 464] on div "Policy number 37601262 Unique Claim ID -" at bounding box center [725, 456] width 1031 height 37
click at [330, 464] on div "Unique Claim ID -" at bounding box center [362, 456] width 88 height 37
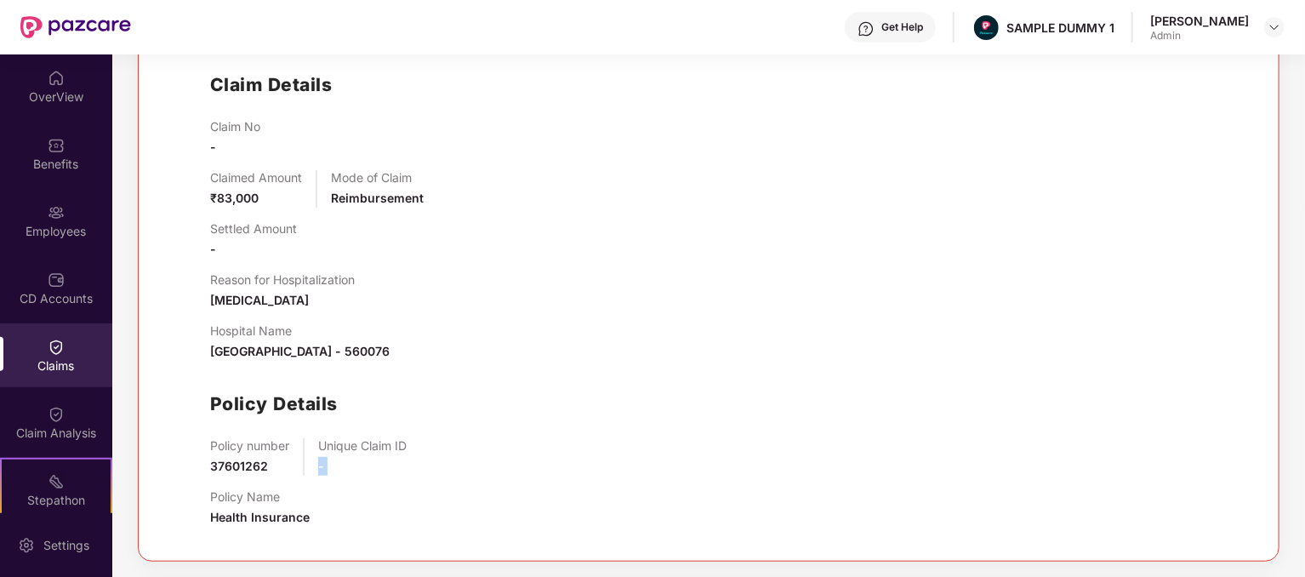
drag, startPoint x: 330, startPoint y: 464, endPoint x: 316, endPoint y: 466, distance: 13.8
click at [316, 466] on div "Policy number 37601262 Unique Claim ID -" at bounding box center [725, 456] width 1031 height 37
drag, startPoint x: 282, startPoint y: 491, endPoint x: 206, endPoint y: 494, distance: 76.6
click at [206, 494] on div "Claim Details Claim No - Claimed Amount ₹83,000 Mode of Claim Reimbursement Set…" at bounding box center [708, 294] width 1065 height 491
drag, startPoint x: 309, startPoint y: 514, endPoint x: 205, endPoint y: 512, distance: 103.8
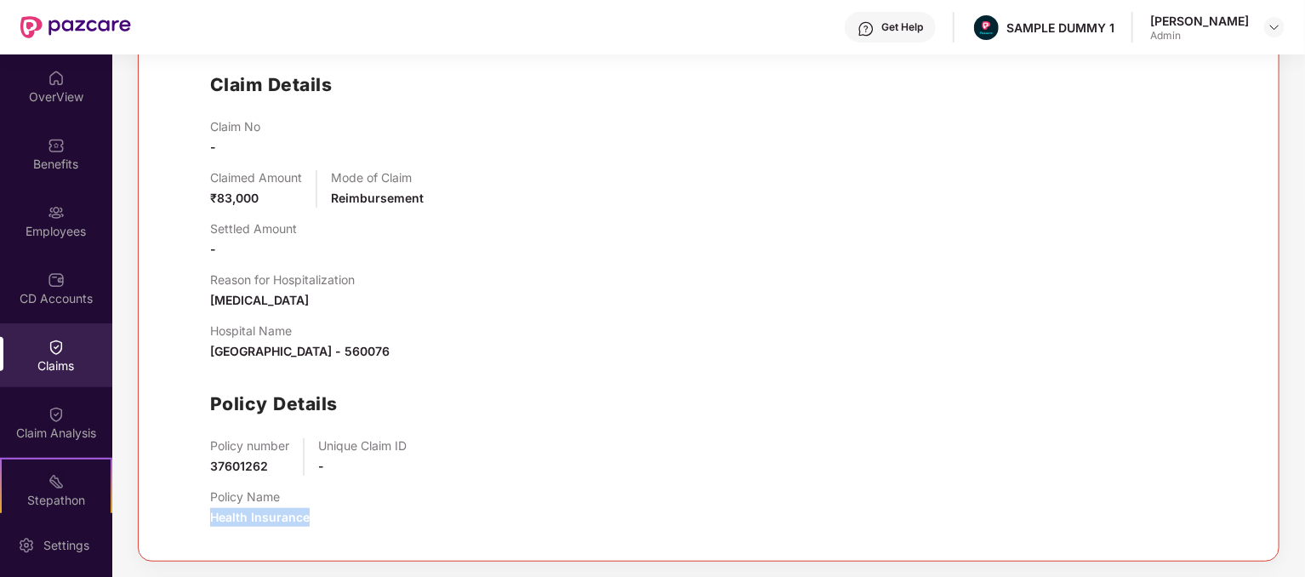
click at [205, 512] on div "Claim Details Claim No - Claimed Amount ₹83,000 Mode of Claim Reimbursement Set…" at bounding box center [708, 294] width 1065 height 491
click at [845, 448] on div "Policy number 37601262 Unique Claim ID -" at bounding box center [725, 456] width 1031 height 37
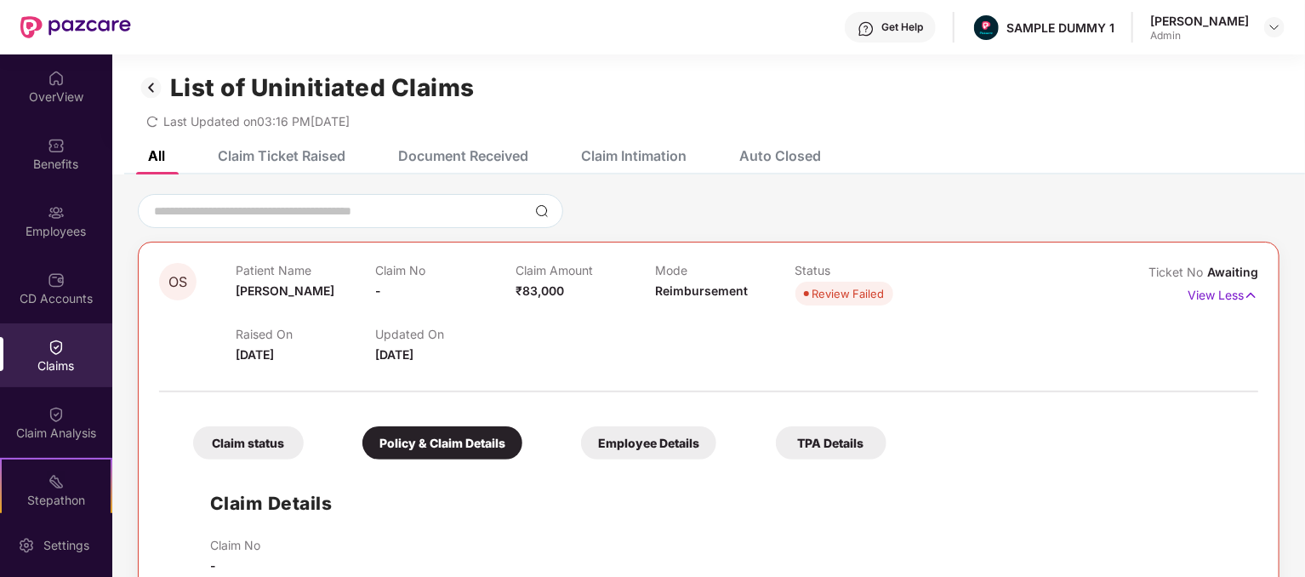
scroll to position [0, 0]
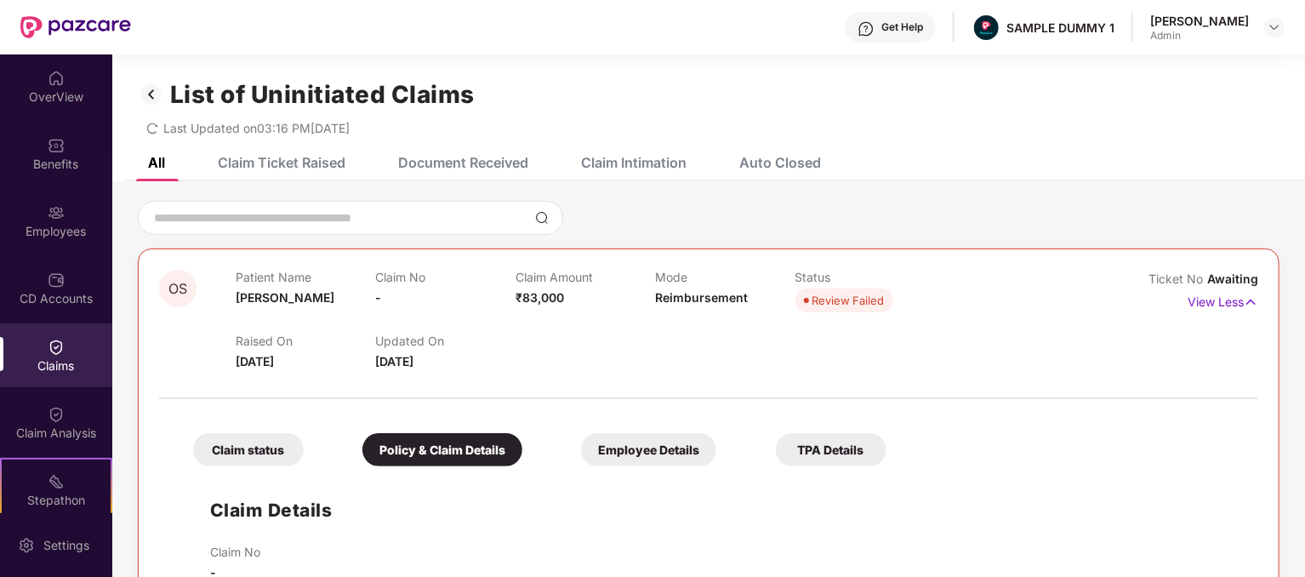
click at [631, 441] on div "Employee Details" at bounding box center [648, 449] width 135 height 33
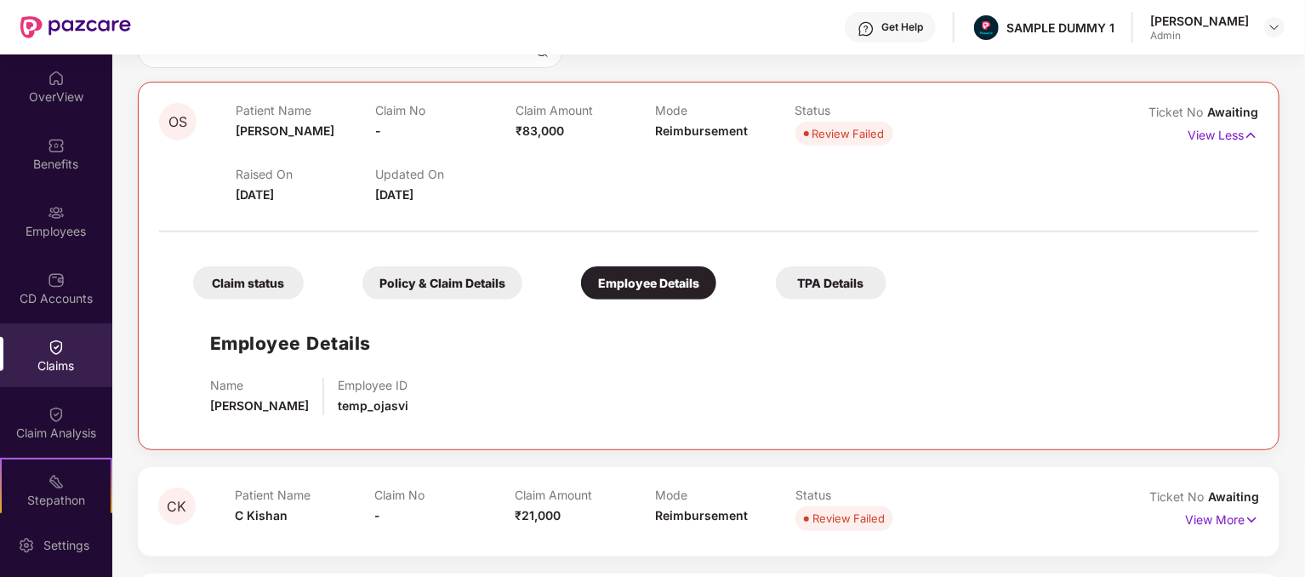
scroll to position [85, 0]
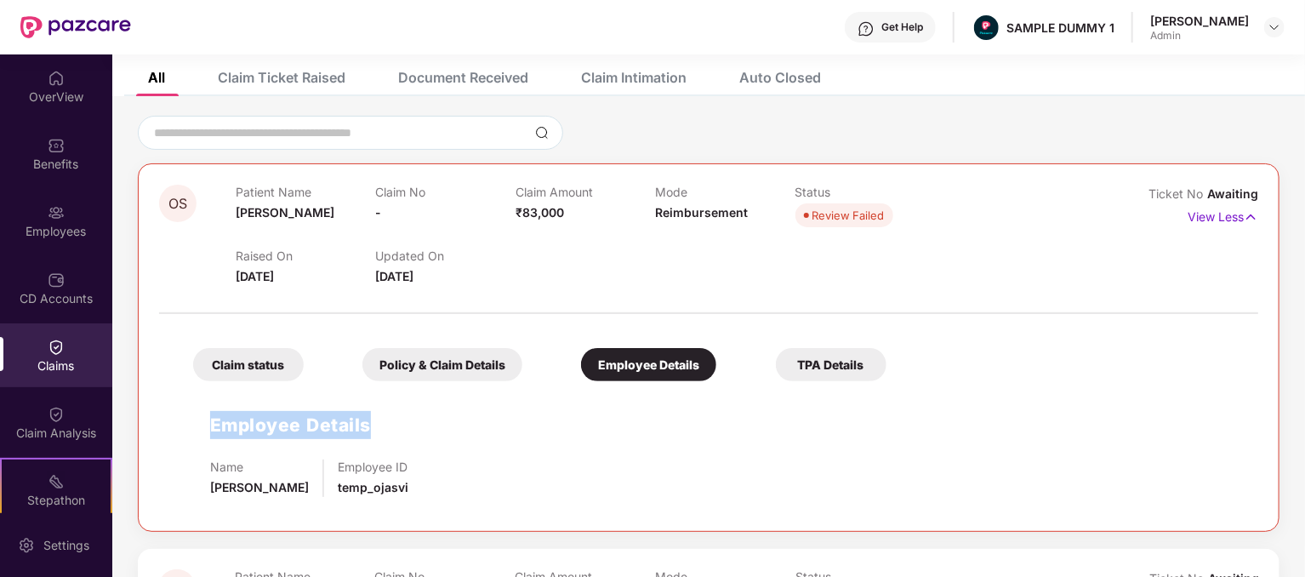
drag, startPoint x: 373, startPoint y: 420, endPoint x: 206, endPoint y: 418, distance: 166.7
click at [206, 418] on div "Employee Details Name Ojasvi Sharma Employee ID temp_ojasvi" at bounding box center [708, 450] width 1065 height 121
click at [528, 438] on div "Employee Details Name Ojasvi Sharma Employee ID temp_ojasvi" at bounding box center [708, 450] width 1065 height 121
drag, startPoint x: 252, startPoint y: 464, endPoint x: 203, endPoint y: 462, distance: 48.6
click at [203, 462] on div "Employee Details Name Ojasvi Sharma Employee ID temp_ojasvi" at bounding box center [708, 450] width 1065 height 121
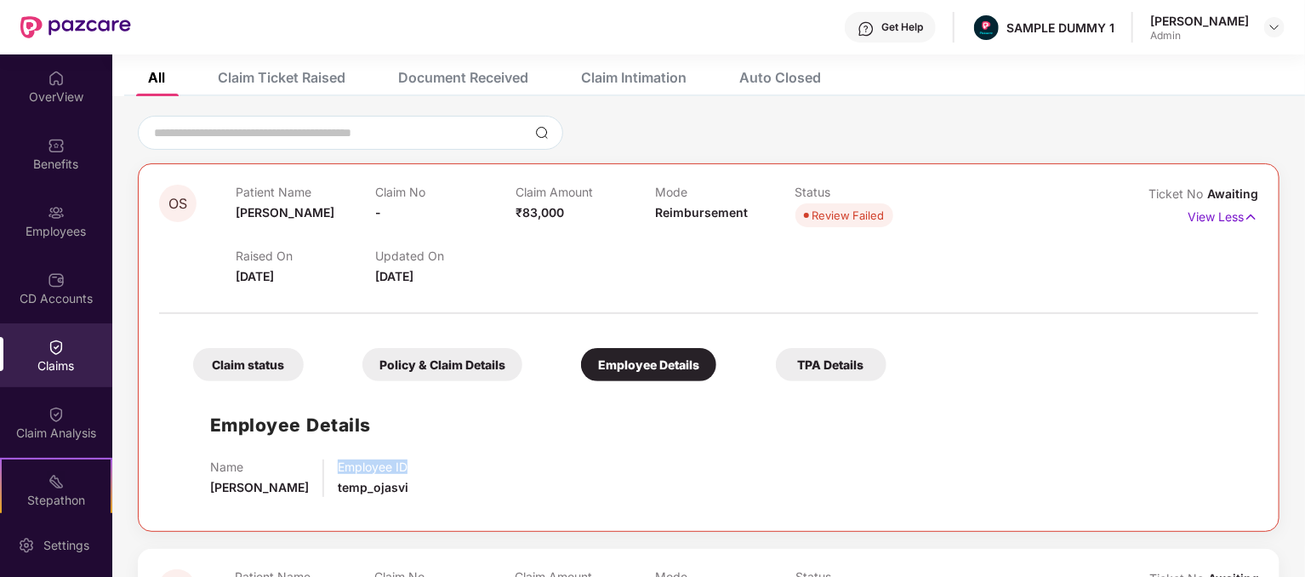
drag, startPoint x: 391, startPoint y: 466, endPoint x: 317, endPoint y: 464, distance: 74.0
click at [317, 464] on div "Name Ojasvi Sharma Employee ID temp_ojasvi" at bounding box center [725, 477] width 1031 height 37
drag, startPoint x: 392, startPoint y: 487, endPoint x: 316, endPoint y: 489, distance: 76.6
click at [316, 489] on div "Name Ojasvi Sharma Employee ID temp_ojasvi" at bounding box center [725, 477] width 1031 height 37
drag, startPoint x: 248, startPoint y: 464, endPoint x: 202, endPoint y: 460, distance: 46.1
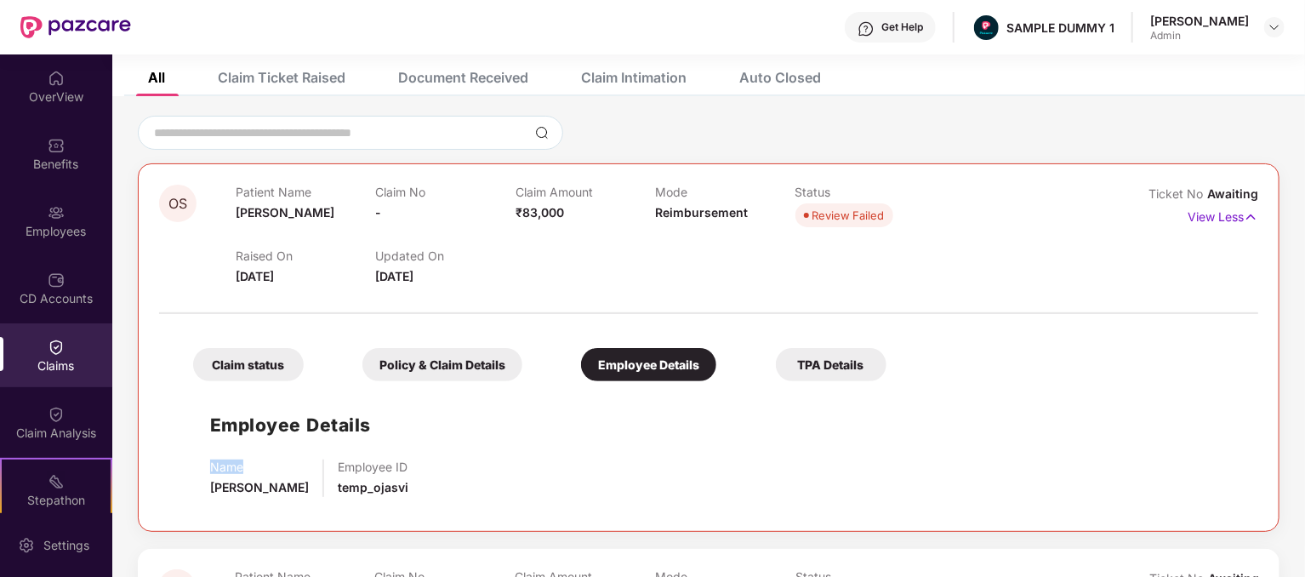
click at [202, 460] on div "Employee Details Name Ojasvi Sharma Employee ID temp_ojasvi" at bounding box center [708, 450] width 1065 height 121
drag, startPoint x: 296, startPoint y: 490, endPoint x: 218, endPoint y: 456, distance: 85.3
click at [184, 475] on div "Employee Details Name Ojasvi Sharma Employee ID temp_ojasvi" at bounding box center [708, 450] width 1065 height 121
click at [806, 459] on div "Name Ojasvi Sharma Employee ID temp_ojasvi" at bounding box center [725, 477] width 1031 height 37
click at [809, 365] on div "TPA Details" at bounding box center [831, 364] width 111 height 33
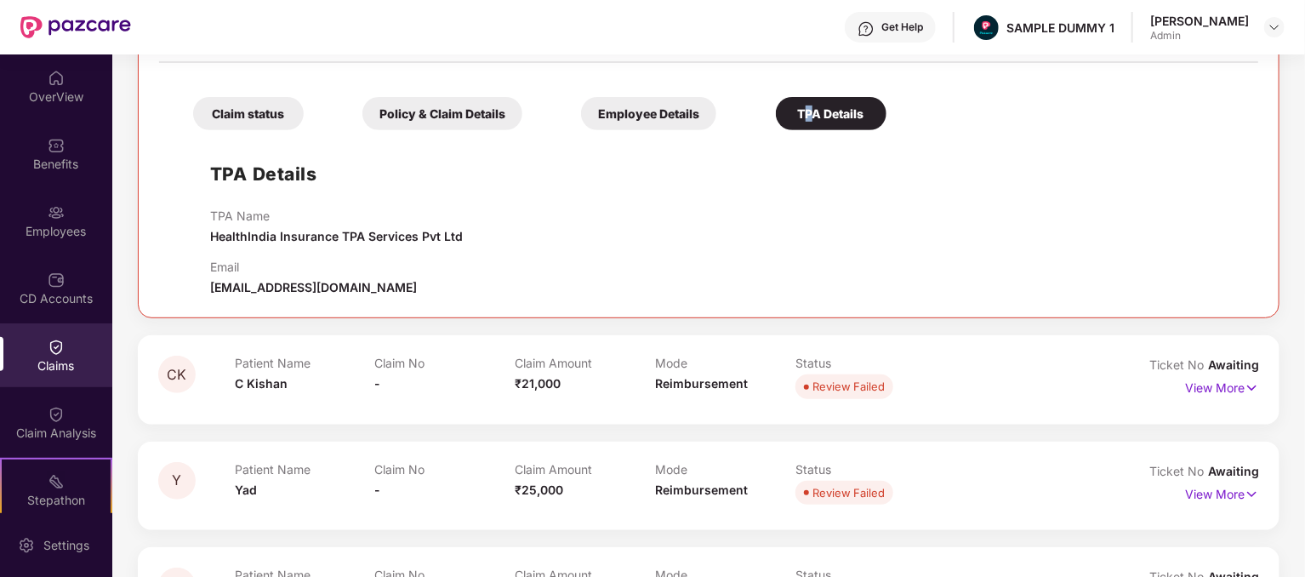
scroll to position [340, 0]
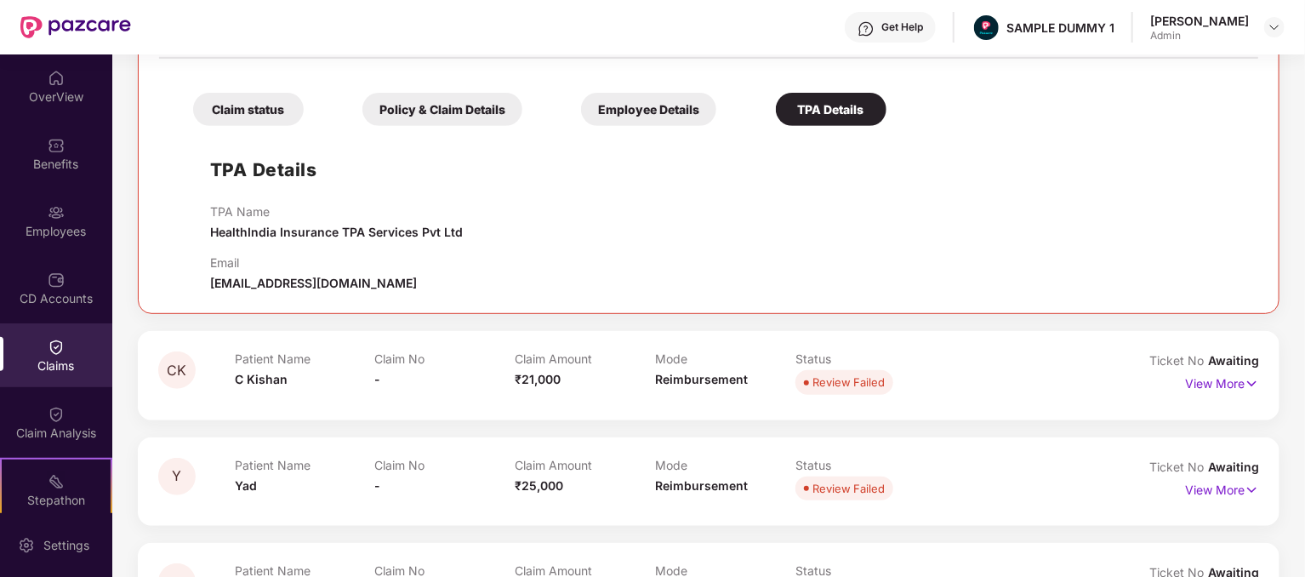
click at [920, 218] on div "TPA Name HealthIndia Insurance TPA Services Pvt Ltd" at bounding box center [725, 222] width 1031 height 37
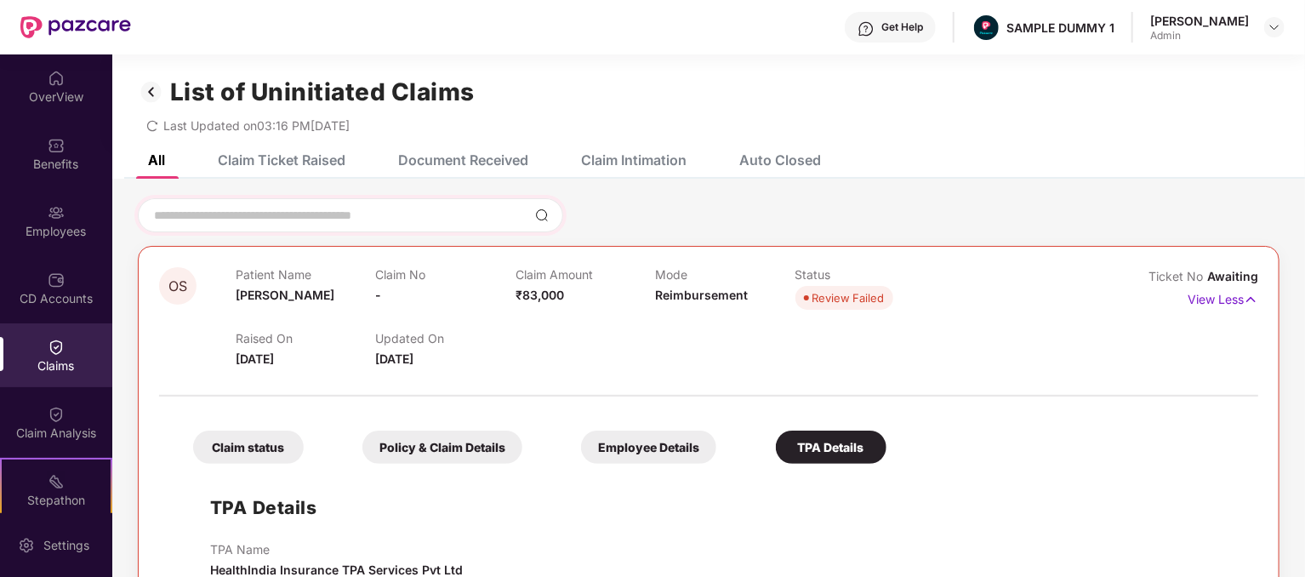
scroll to position [0, 0]
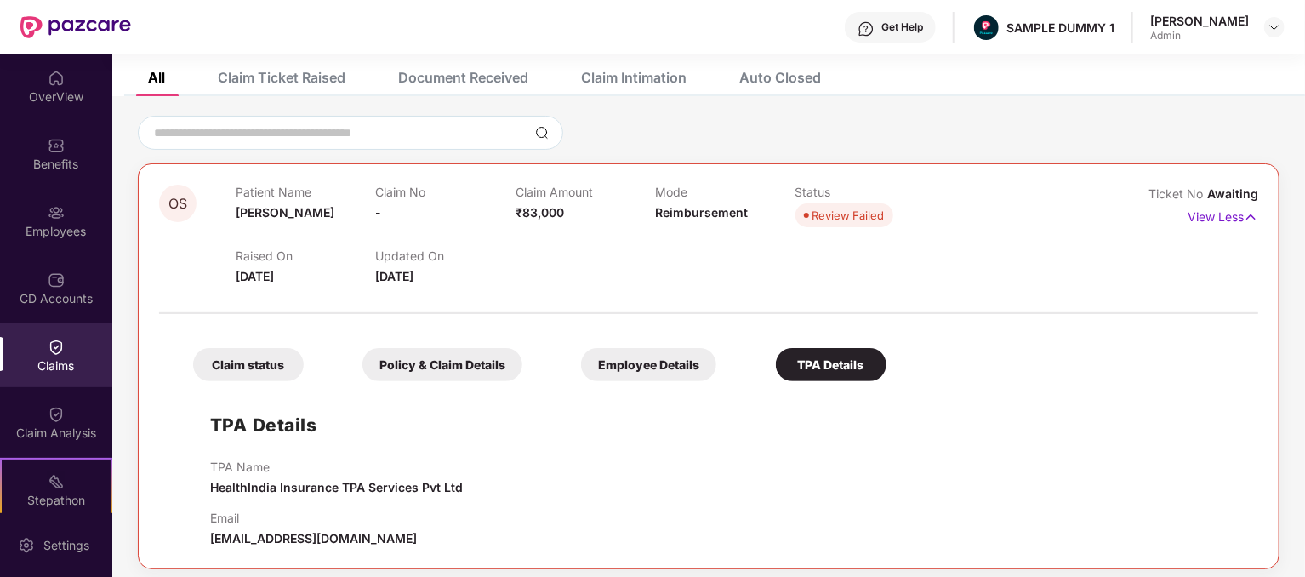
click at [617, 361] on div "Employee Details" at bounding box center [648, 364] width 135 height 33
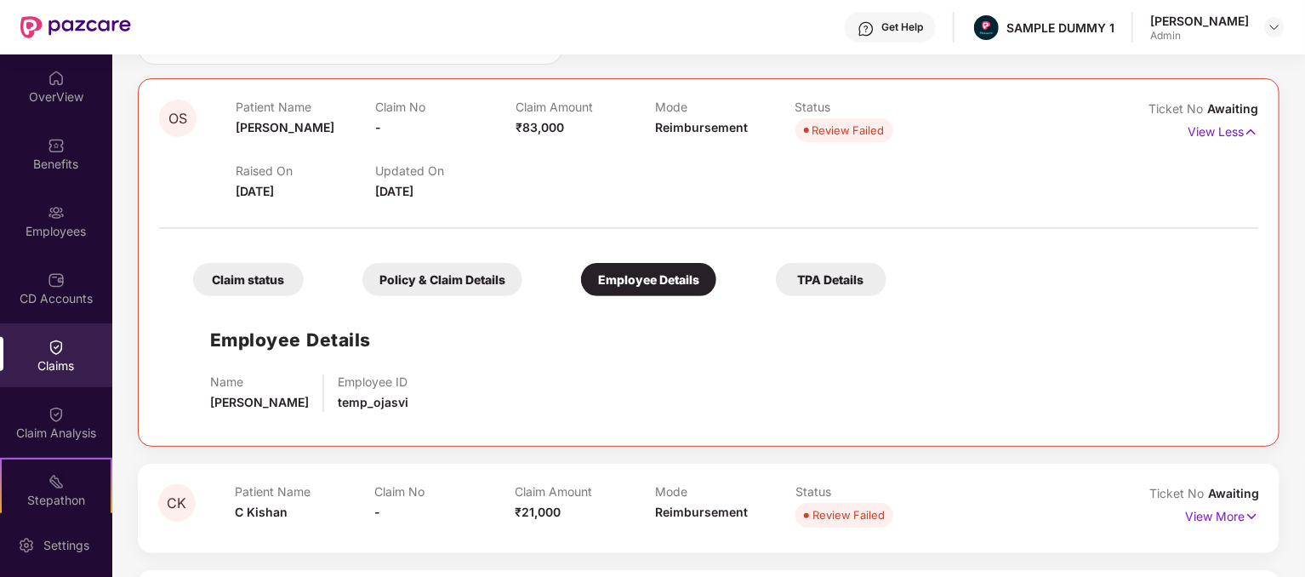
click at [791, 287] on div "TPA Details" at bounding box center [831, 279] width 111 height 33
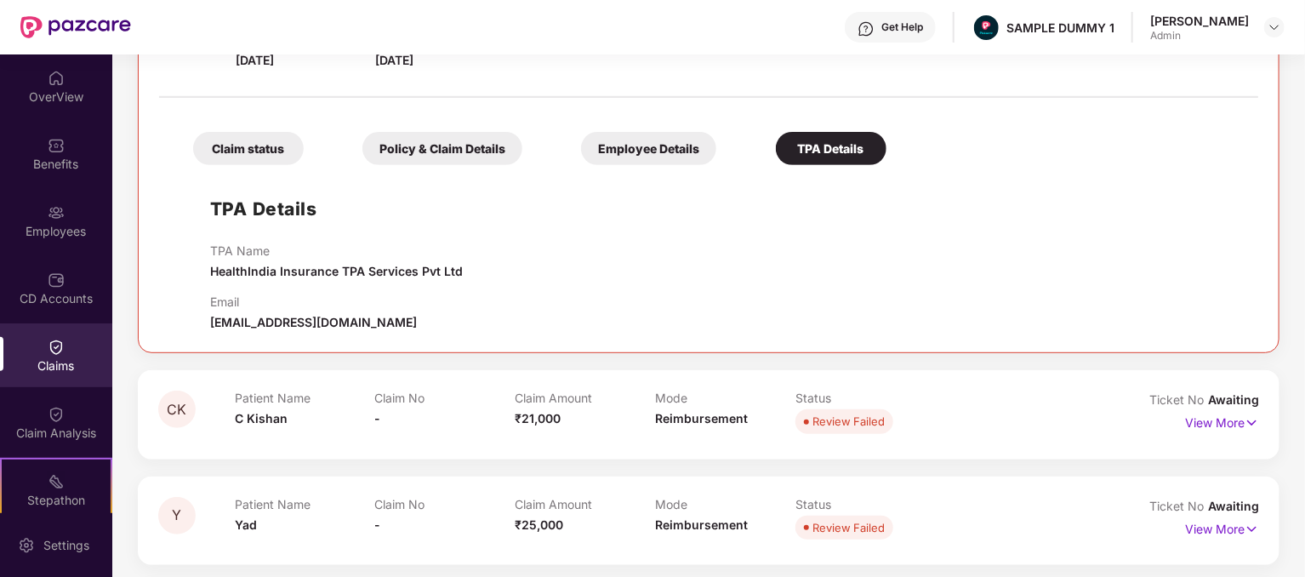
scroll to position [340, 0]
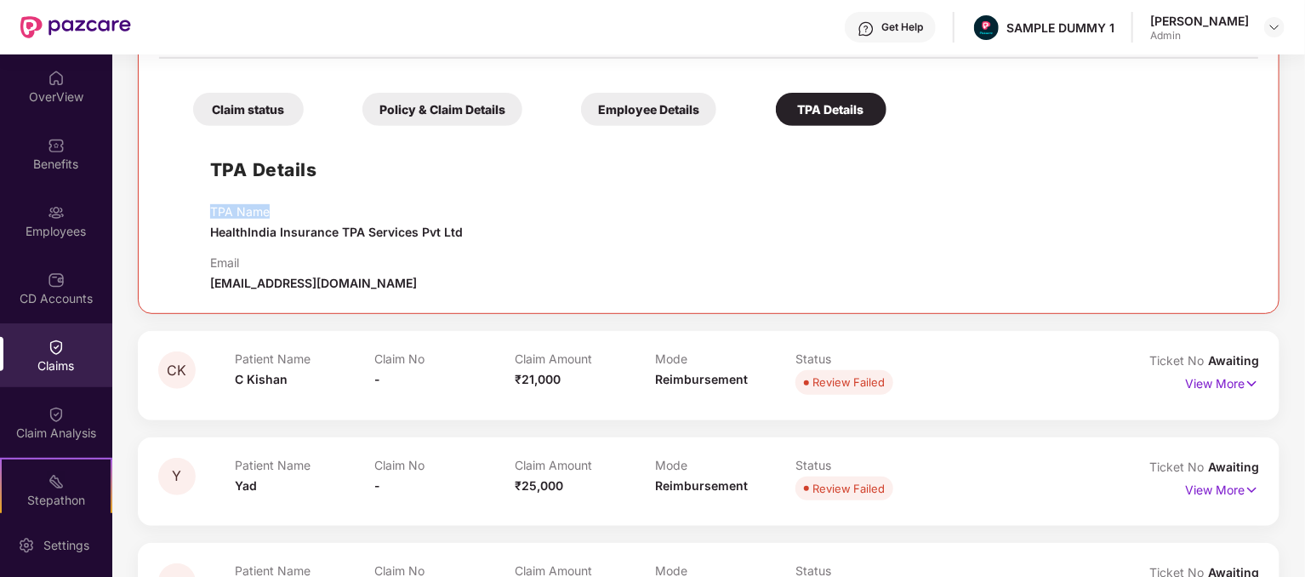
drag, startPoint x: 211, startPoint y: 208, endPoint x: 296, endPoint y: 219, distance: 85.7
click at [298, 219] on div "TPA Name HealthIndia Insurance TPA Services Pvt Ltd" at bounding box center [336, 222] width 253 height 37
click at [268, 211] on p "TPA Name" at bounding box center [336, 211] width 253 height 14
drag, startPoint x: 268, startPoint y: 211, endPoint x: 202, endPoint y: 202, distance: 66.2
click at [202, 202] on div "TPA Details TPA Name HealthIndia Insurance TPA Services Pvt Ltd Email crm.pazca…" at bounding box center [708, 213] width 1065 height 158
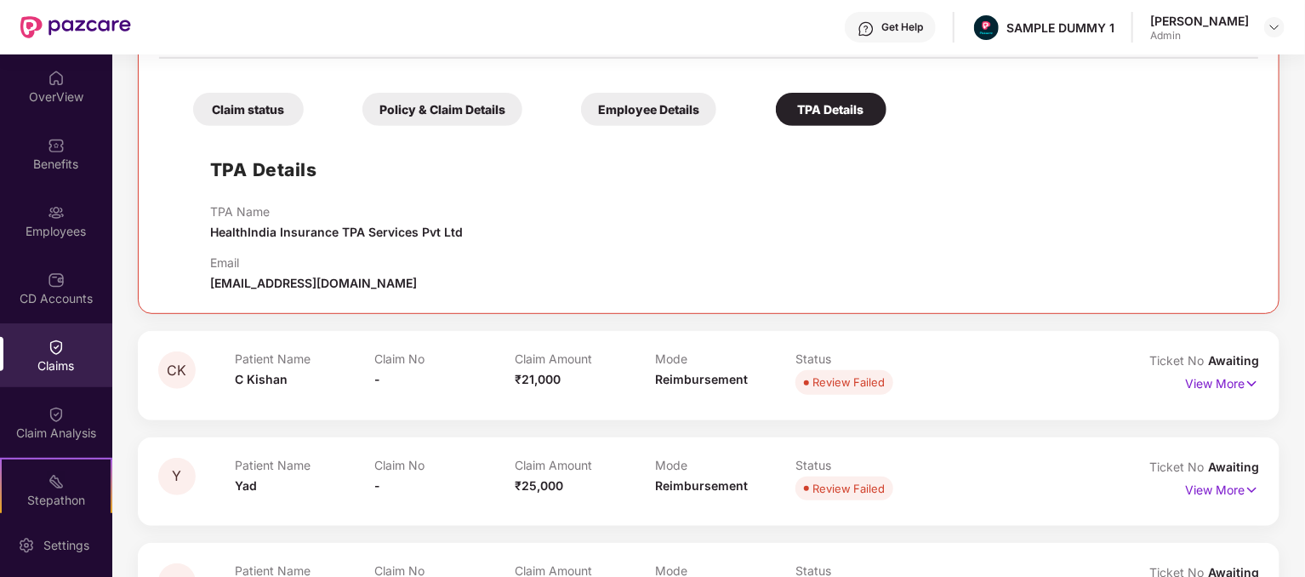
click at [257, 225] on span "HealthIndia Insurance TPA Services Pvt Ltd" at bounding box center [336, 232] width 253 height 14
drag, startPoint x: 244, startPoint y: 264, endPoint x: 202, endPoint y: 259, distance: 42.7
click at [202, 259] on div "TPA Details TPA Name HealthIndia Insurance TPA Services Pvt Ltd Email crm.pazca…" at bounding box center [708, 213] width 1065 height 158
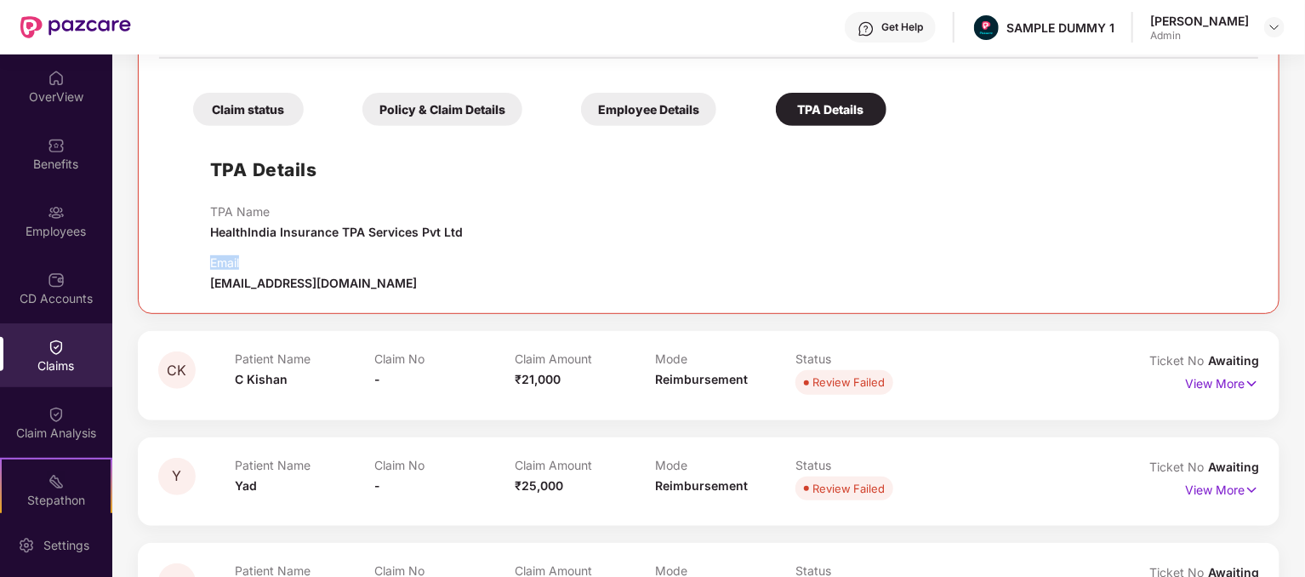
drag, startPoint x: 413, startPoint y: 280, endPoint x: 208, endPoint y: 281, distance: 205.0
click at [208, 281] on div "TPA Details TPA Name HealthIndia Insurance TPA Services Pvt Ltd Email crm.pazca…" at bounding box center [708, 213] width 1065 height 158
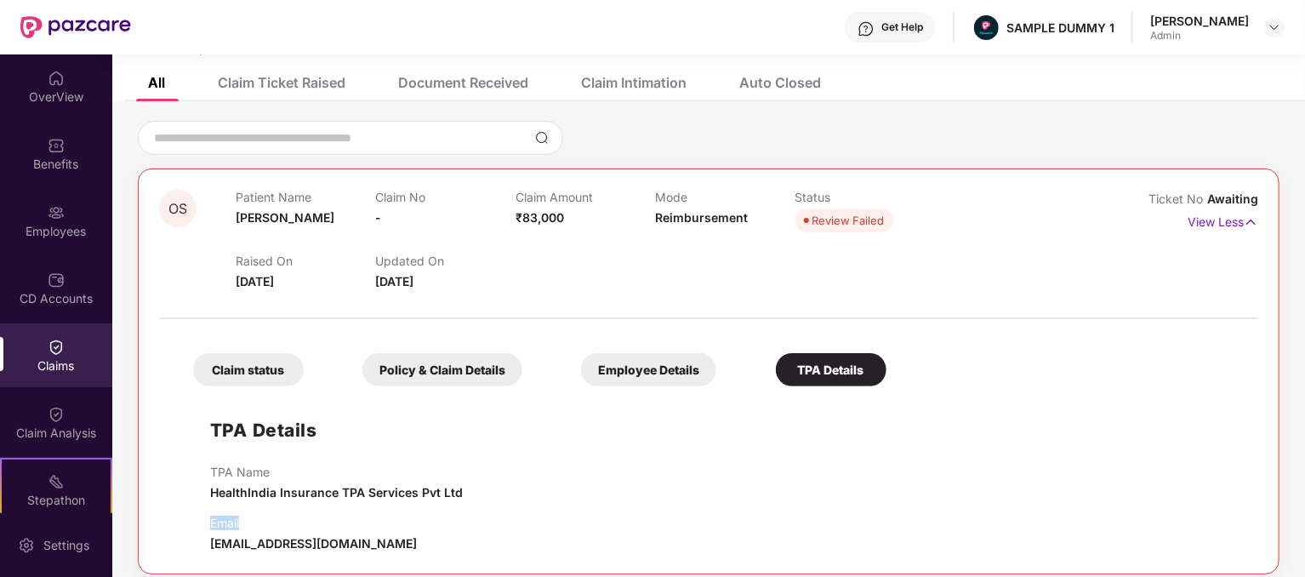
scroll to position [85, 0]
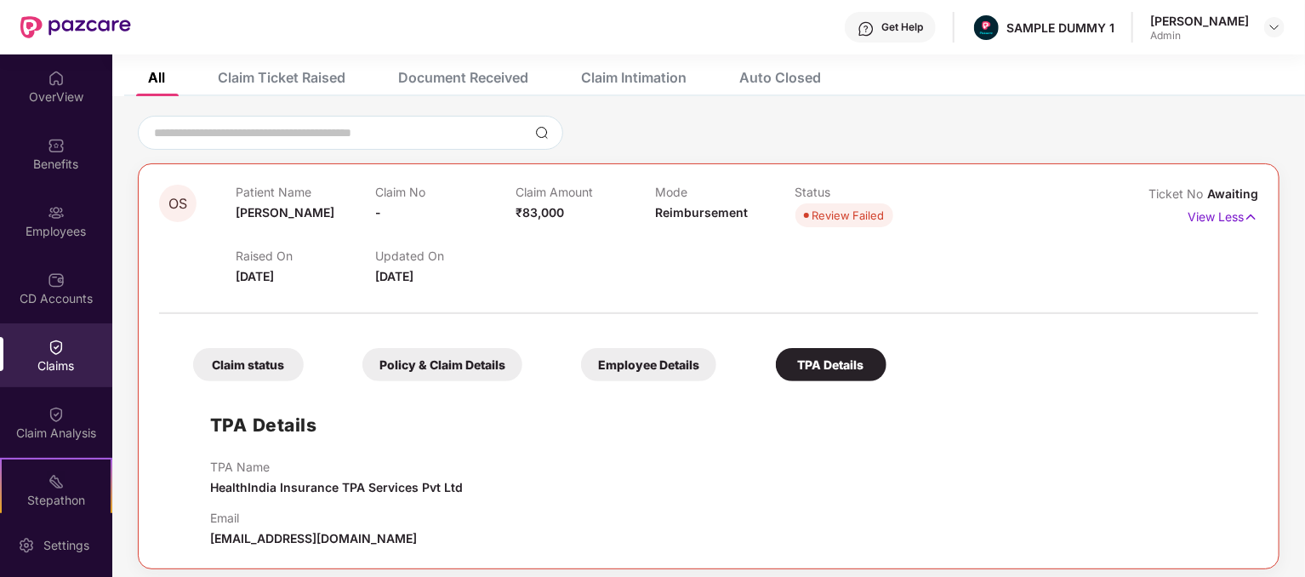
click at [294, 78] on div "Claim Ticket Raised" at bounding box center [282, 77] width 128 height 17
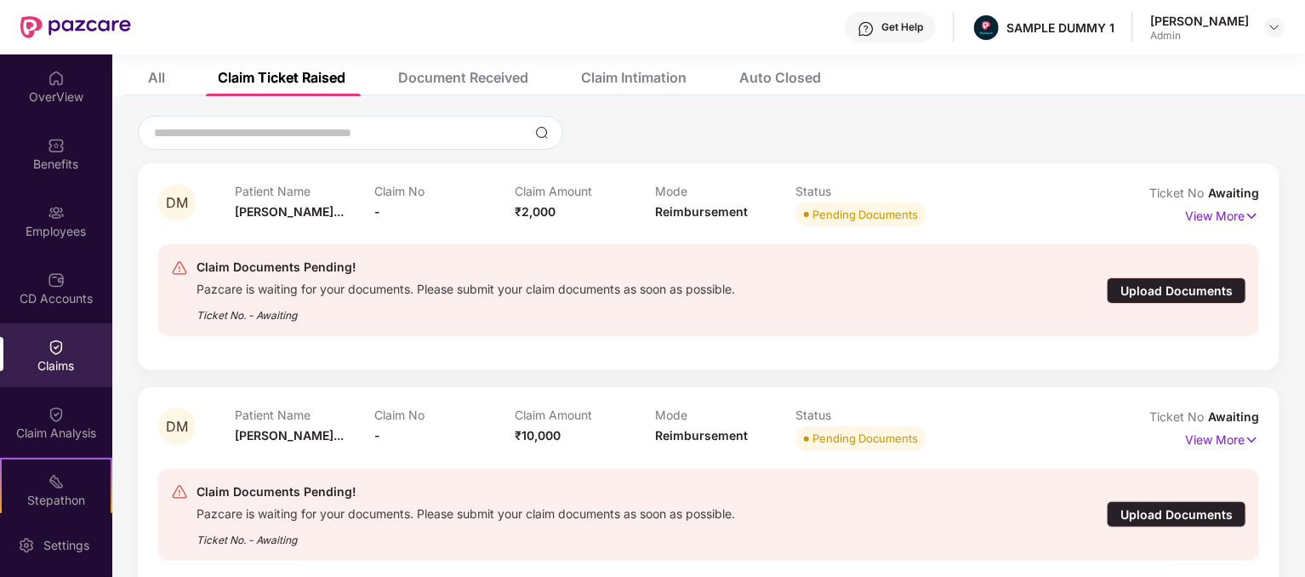
click at [478, 71] on div "Document Received" at bounding box center [463, 77] width 130 height 17
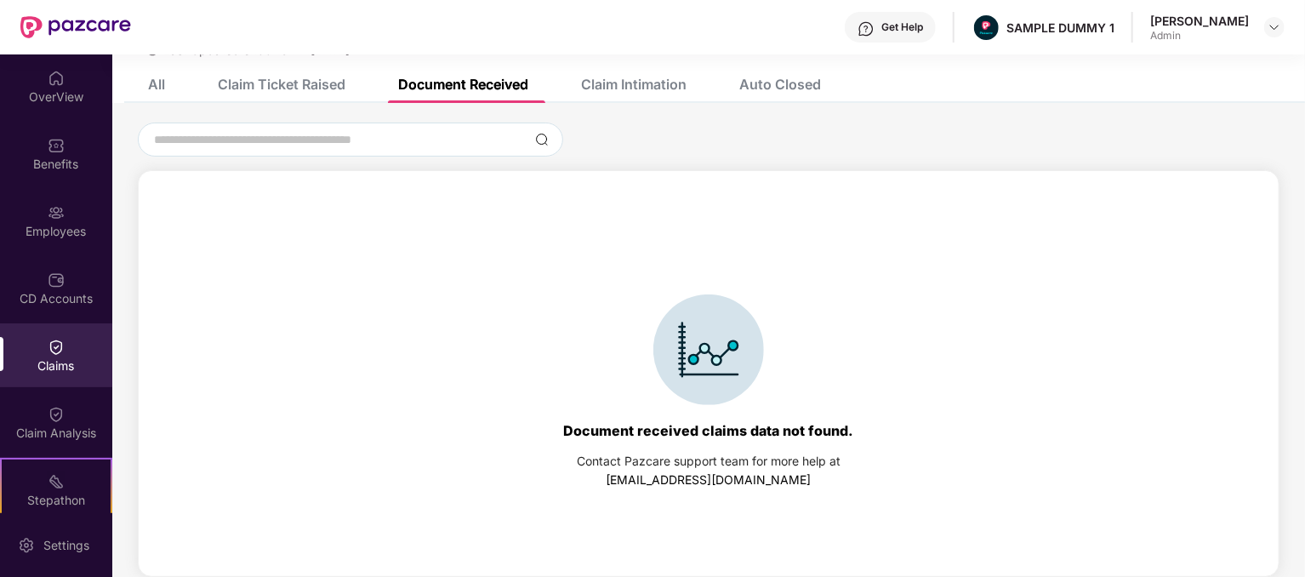
click at [316, 83] on div "Claim Ticket Raised" at bounding box center [282, 84] width 128 height 17
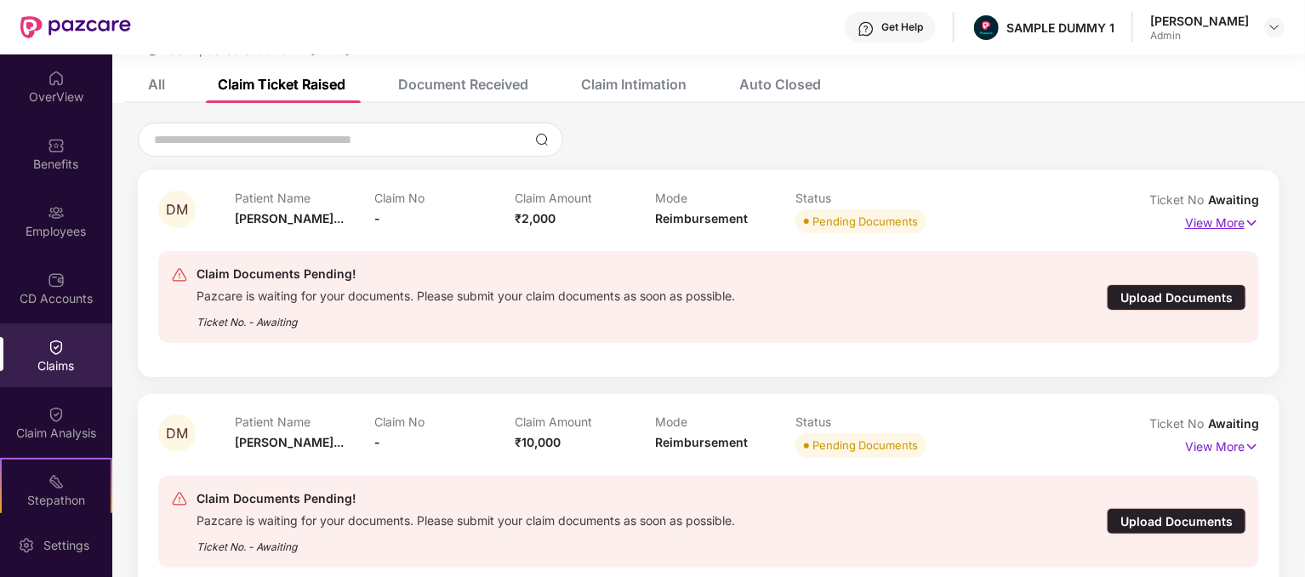
click at [1228, 219] on p "View More" at bounding box center [1222, 220] width 74 height 23
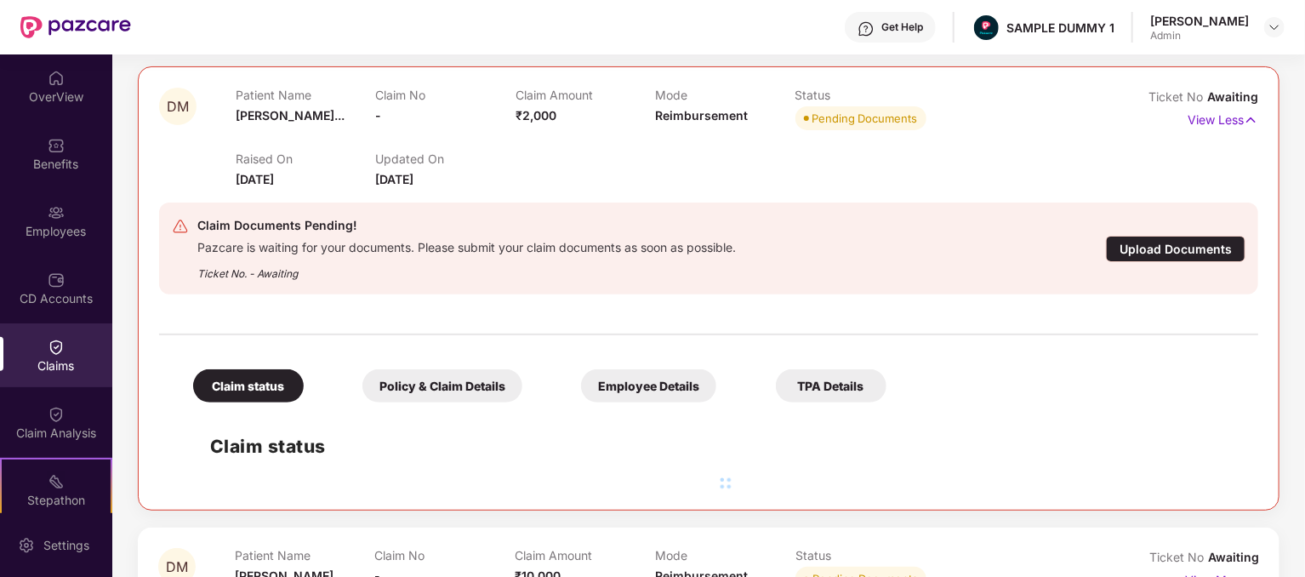
scroll to position [163, 0]
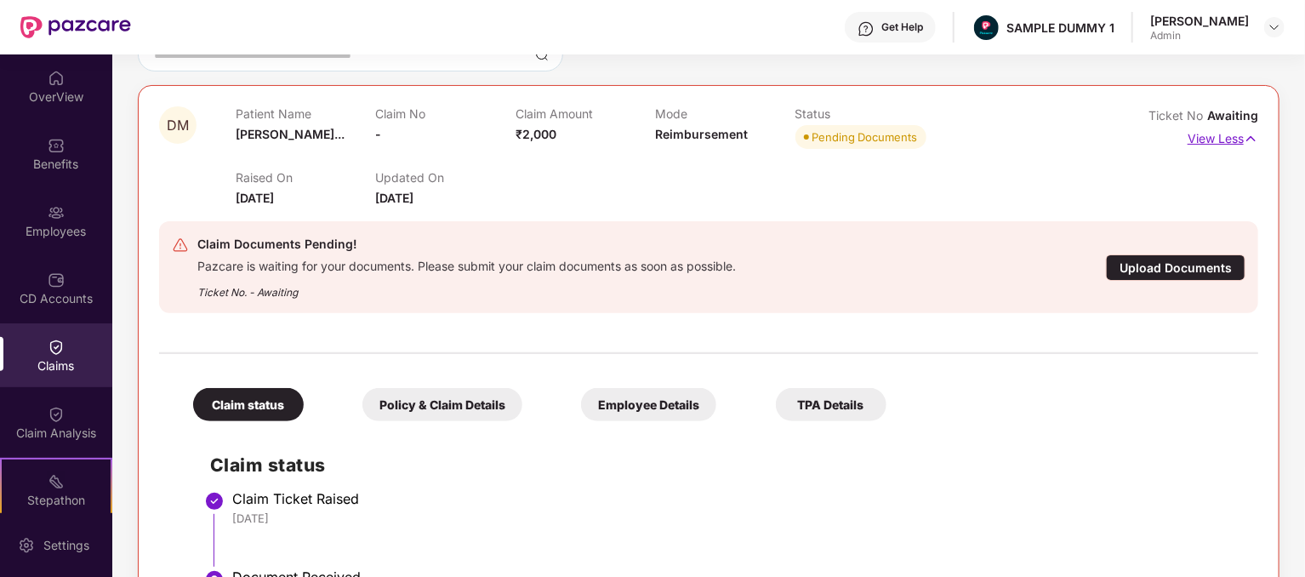
click at [1233, 140] on p "View Less" at bounding box center [1222, 136] width 71 height 23
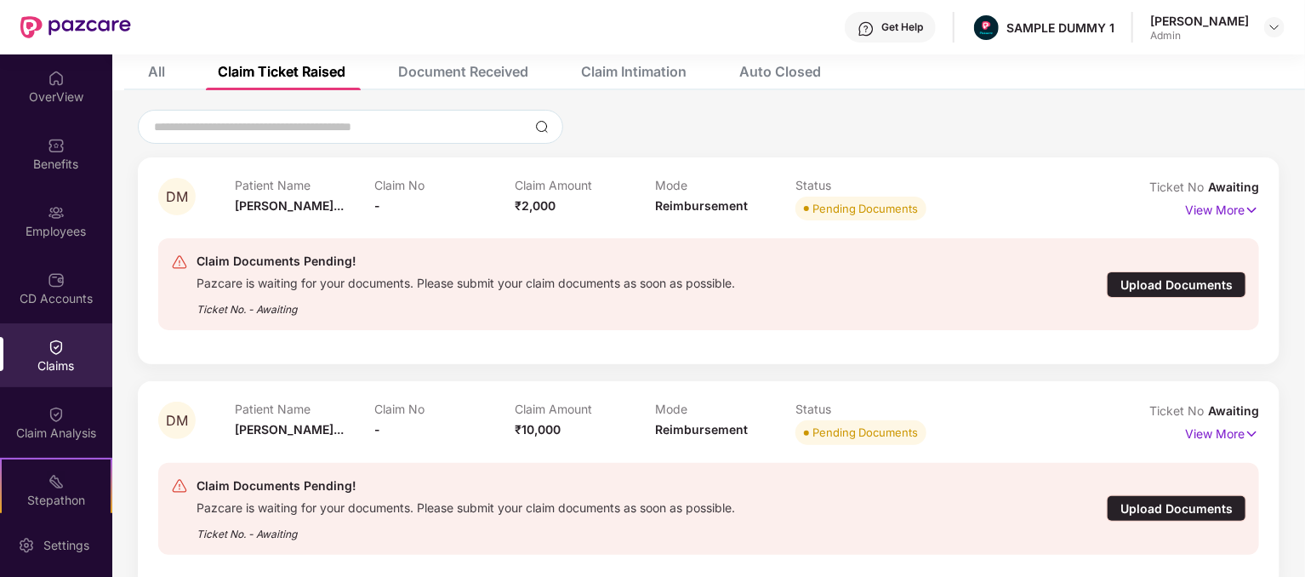
scroll to position [85, 0]
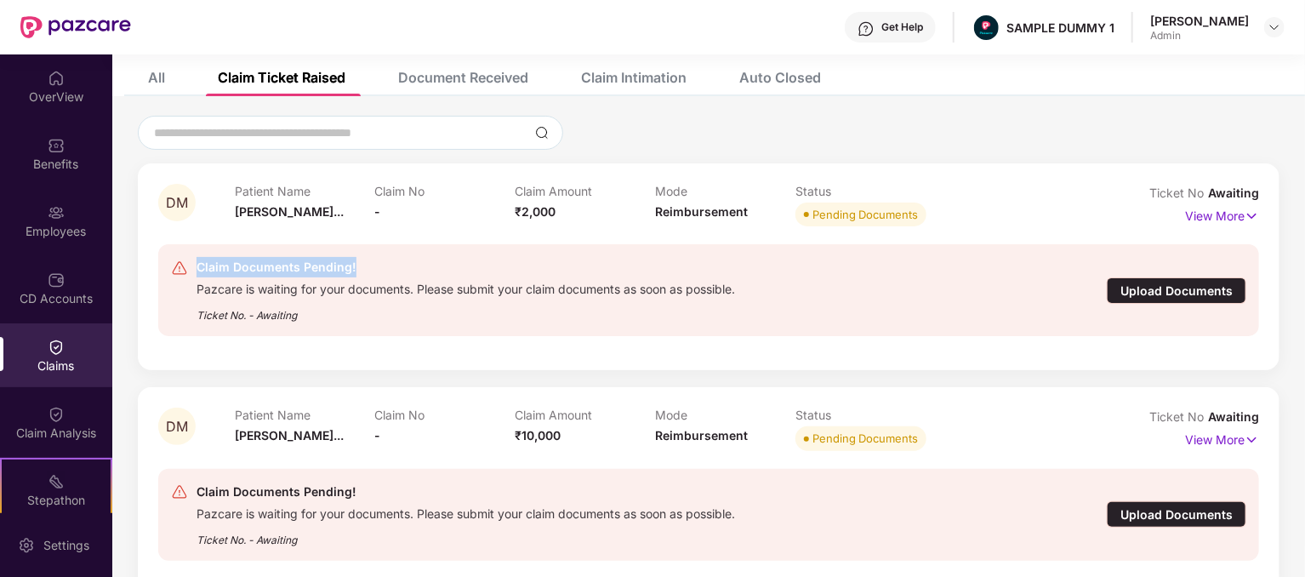
drag, startPoint x: 197, startPoint y: 264, endPoint x: 458, endPoint y: 270, distance: 260.3
click at [458, 270] on div "Claim Documents Pending!" at bounding box center [465, 267] width 538 height 20
click at [294, 284] on div "Pazcare is waiting for your documents. Please submit your claim documents as so…" at bounding box center [465, 287] width 538 height 20
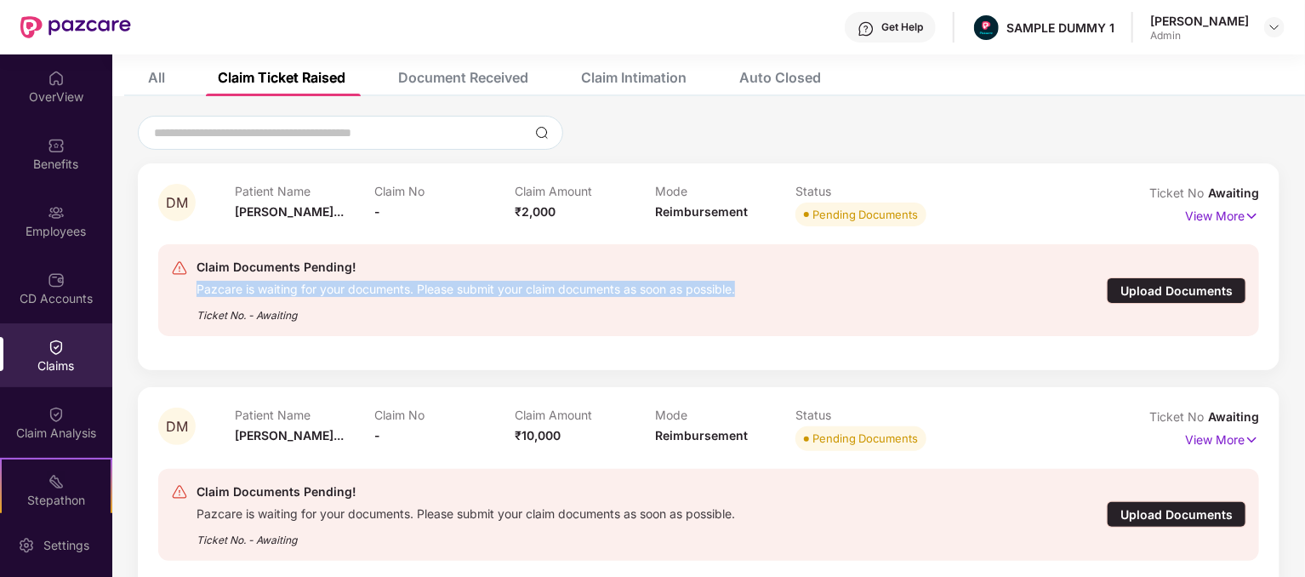
drag, startPoint x: 197, startPoint y: 290, endPoint x: 743, endPoint y: 283, distance: 545.3
click at [743, 283] on div "Claim Documents Pending! Pazcare is waiting for your documents. Please submit y…" at bounding box center [619, 290] width 896 height 66
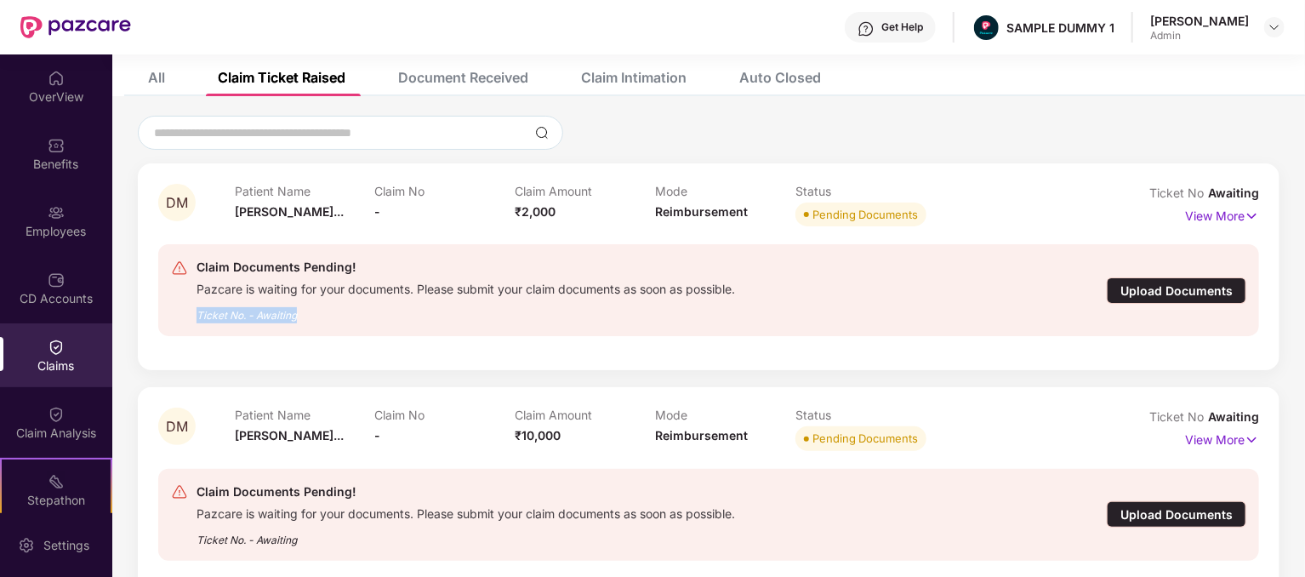
drag, startPoint x: 299, startPoint y: 310, endPoint x: 193, endPoint y: 301, distance: 105.9
click at [193, 301] on div "Claim Documents Pending! Pazcare is waiting for your documents. Please submit y…" at bounding box center [619, 290] width 896 height 66
click at [692, 307] on div "Ticket No. - Awaiting" at bounding box center [465, 310] width 538 height 26
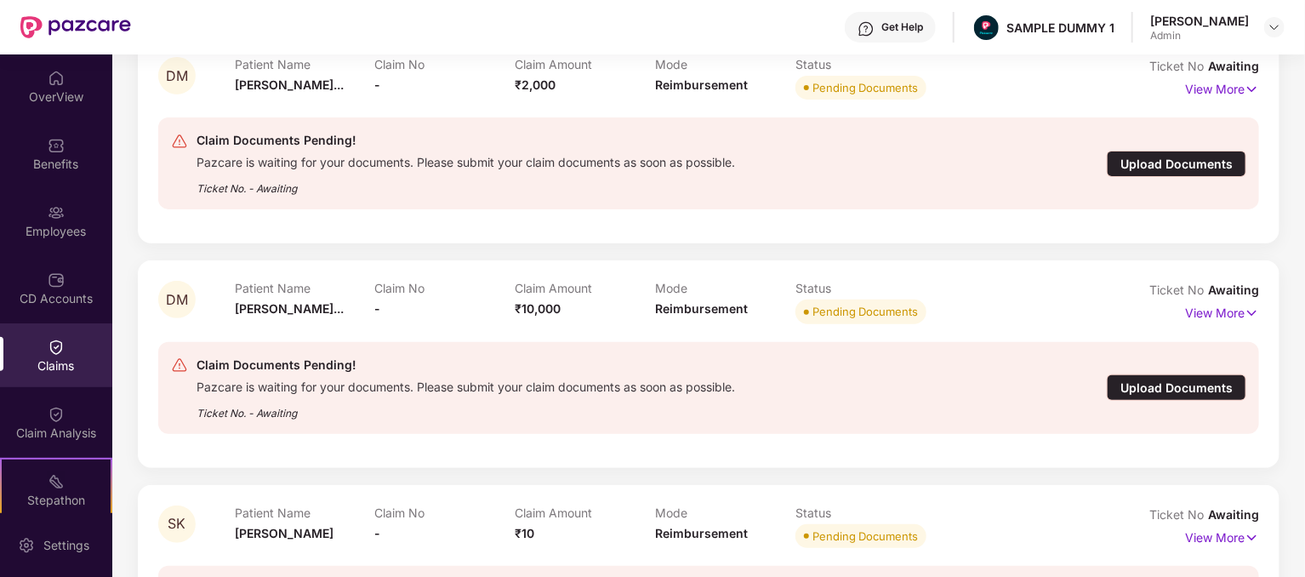
scroll to position [255, 0]
